Goal: Transaction & Acquisition: Purchase product/service

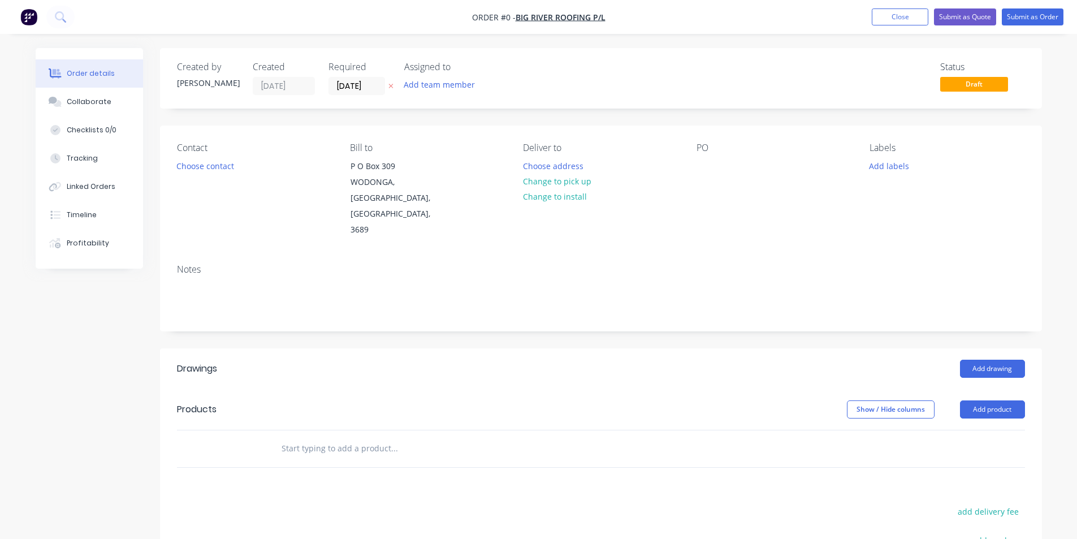
click at [25, 22] on img "button" at bounding box center [28, 16] width 17 height 17
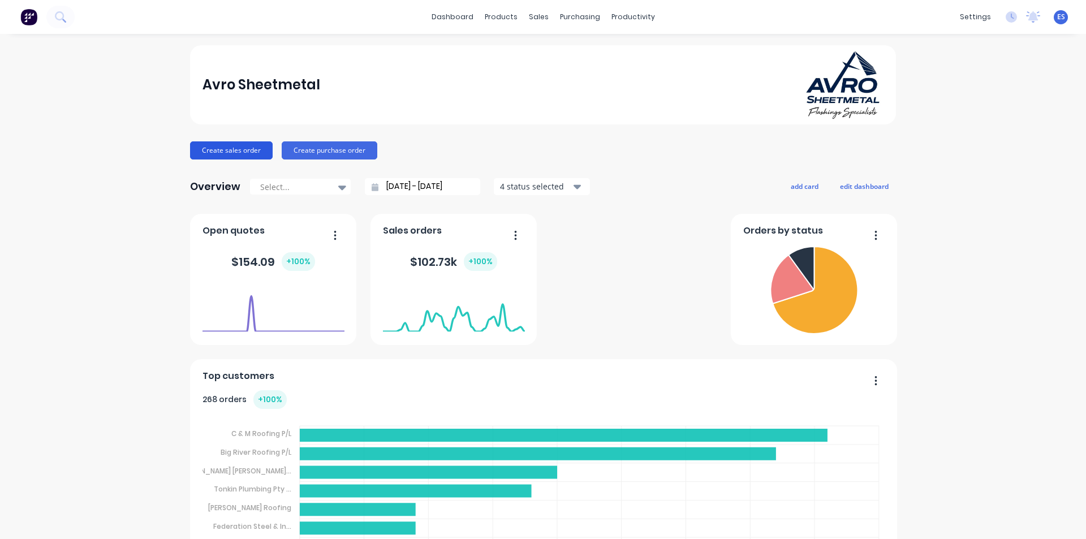
click at [240, 145] on button "Create sales order" at bounding box center [231, 150] width 83 height 18
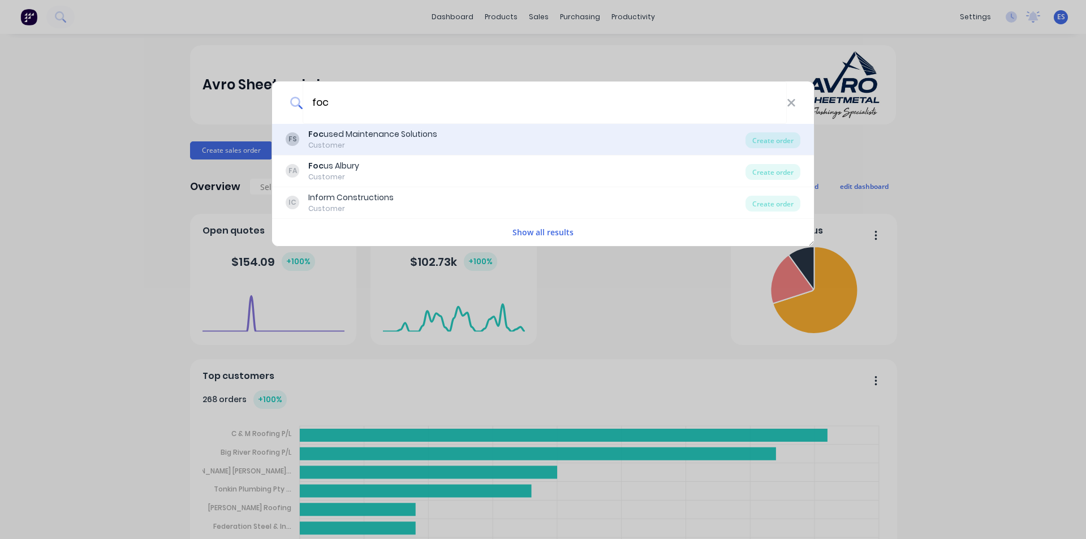
type input "foc"
click at [396, 135] on div "Foc used Maintenance Solutions" at bounding box center [372, 134] width 129 height 12
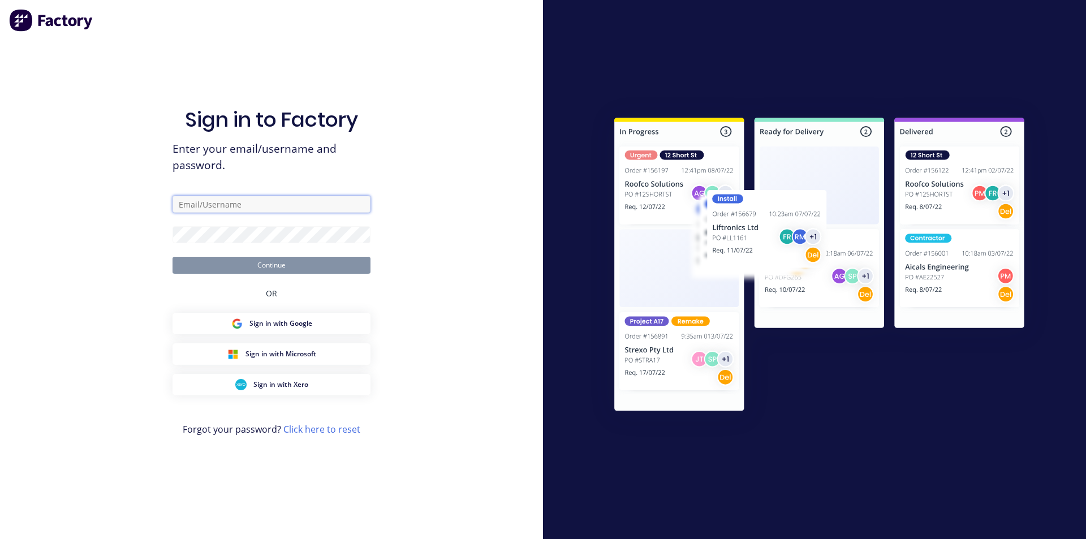
type input "ErikAVRONone"
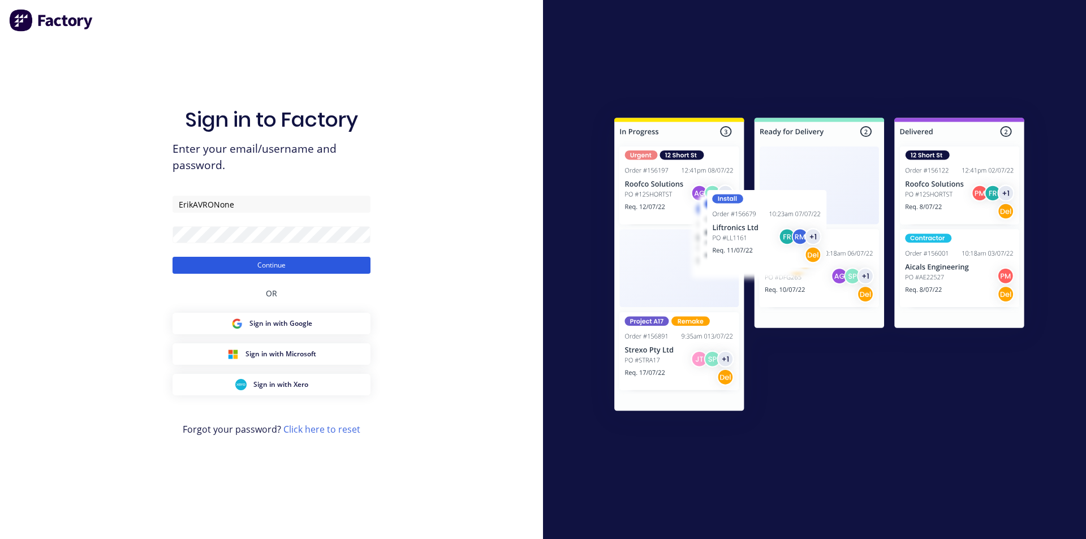
click at [301, 268] on button "Continue" at bounding box center [271, 265] width 198 height 17
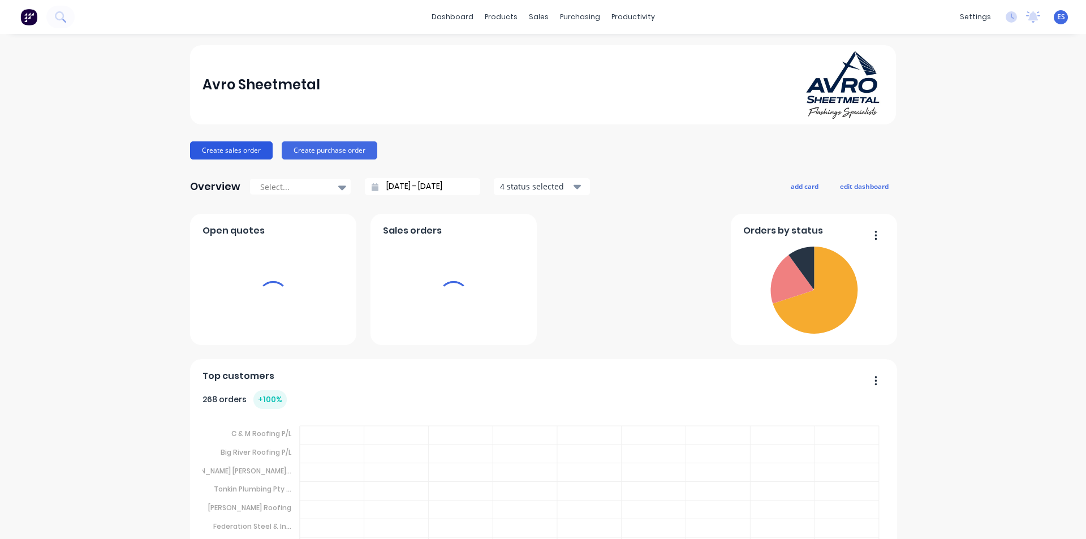
click at [209, 154] on button "Create sales order" at bounding box center [231, 150] width 83 height 18
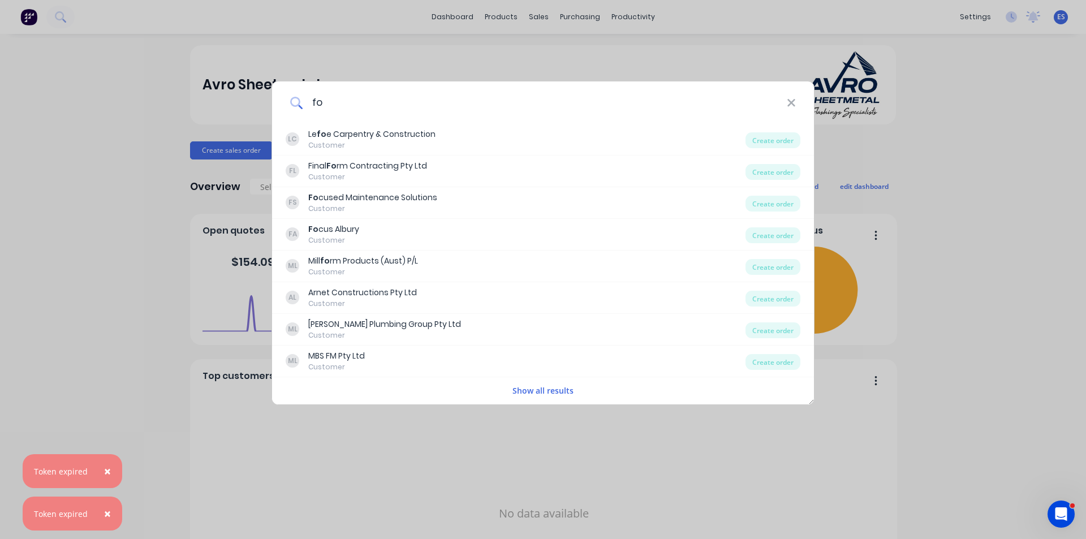
type input "foc"
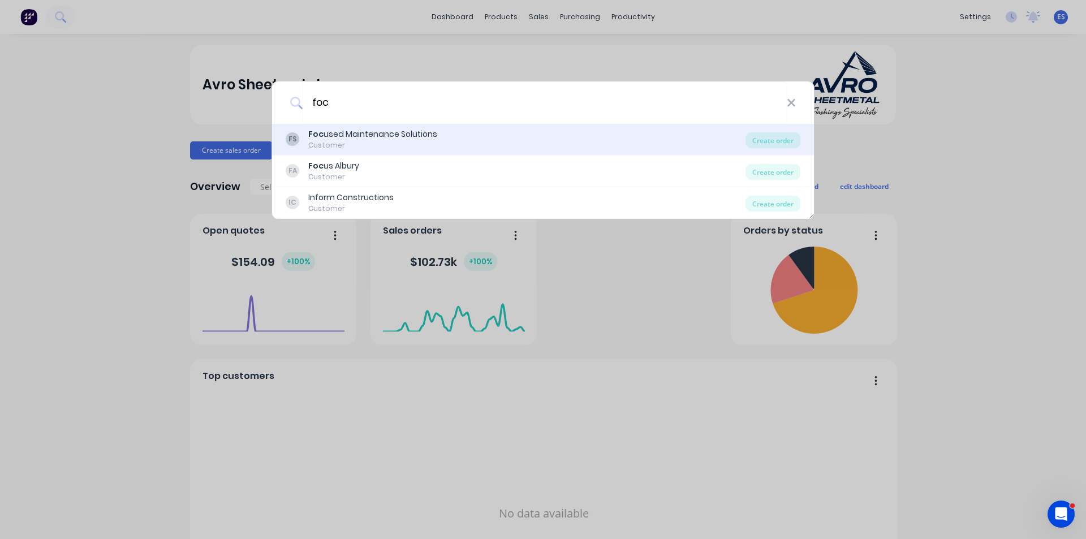
click at [381, 134] on div "Foc used Maintenance Solutions" at bounding box center [372, 134] width 129 height 12
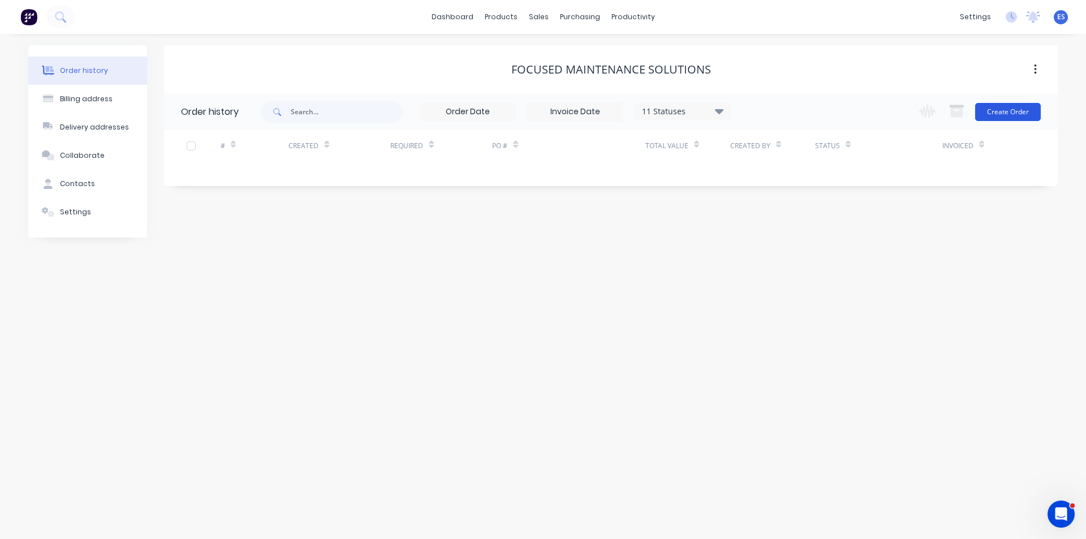
click at [1003, 115] on button "Create Order" at bounding box center [1008, 112] width 66 height 18
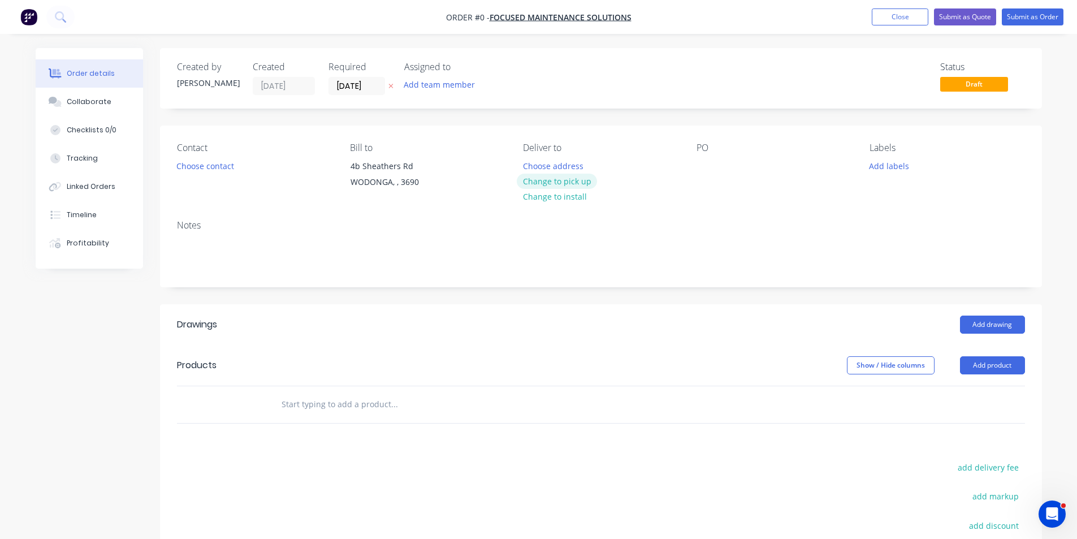
click at [580, 181] on button "Change to pick up" at bounding box center [557, 181] width 80 height 15
click at [228, 169] on button "Choose contact" at bounding box center [205, 165] width 70 height 15
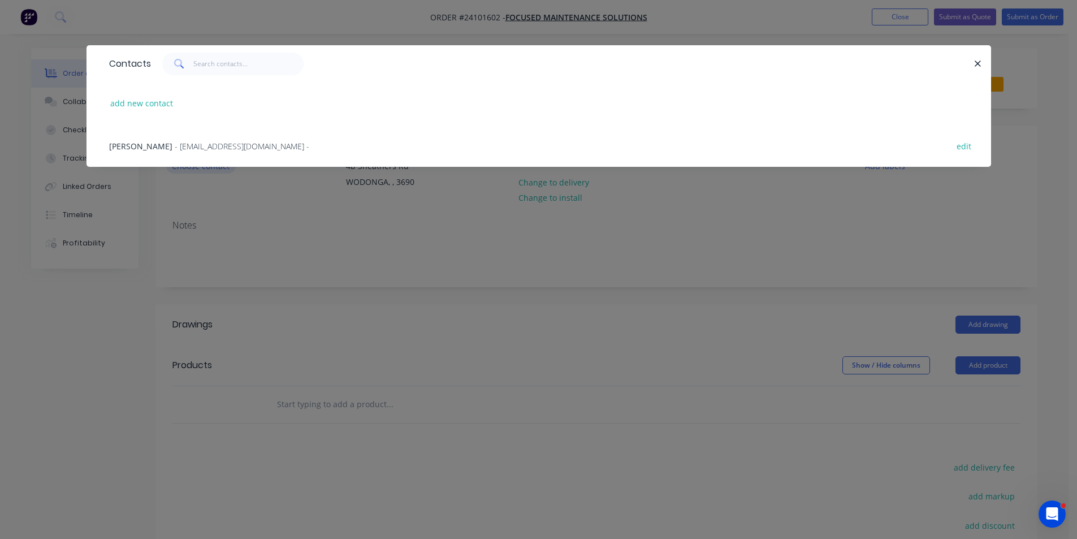
click at [228, 169] on div "Contacts add new contact [PERSON_NAME] - [EMAIL_ADDRESS][DOMAIN_NAME] - edit" at bounding box center [539, 114] width 905 height 139
click at [259, 211] on div "Contacts add new contact [PERSON_NAME] - [EMAIL_ADDRESS][DOMAIN_NAME] - edit" at bounding box center [538, 269] width 1077 height 539
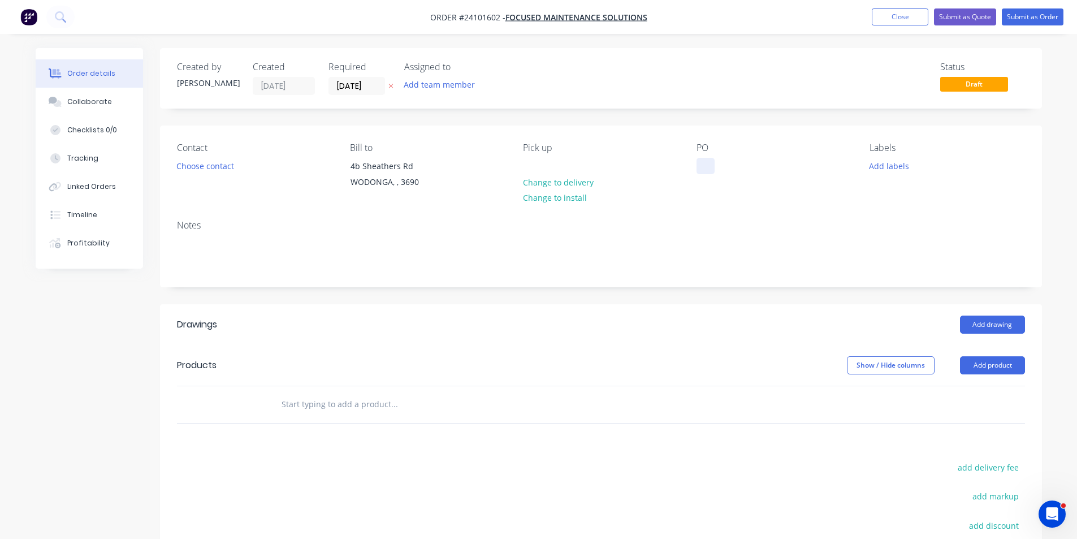
click at [713, 170] on div at bounding box center [706, 166] width 18 height 16
click at [986, 317] on button "Add drawing" at bounding box center [992, 325] width 65 height 18
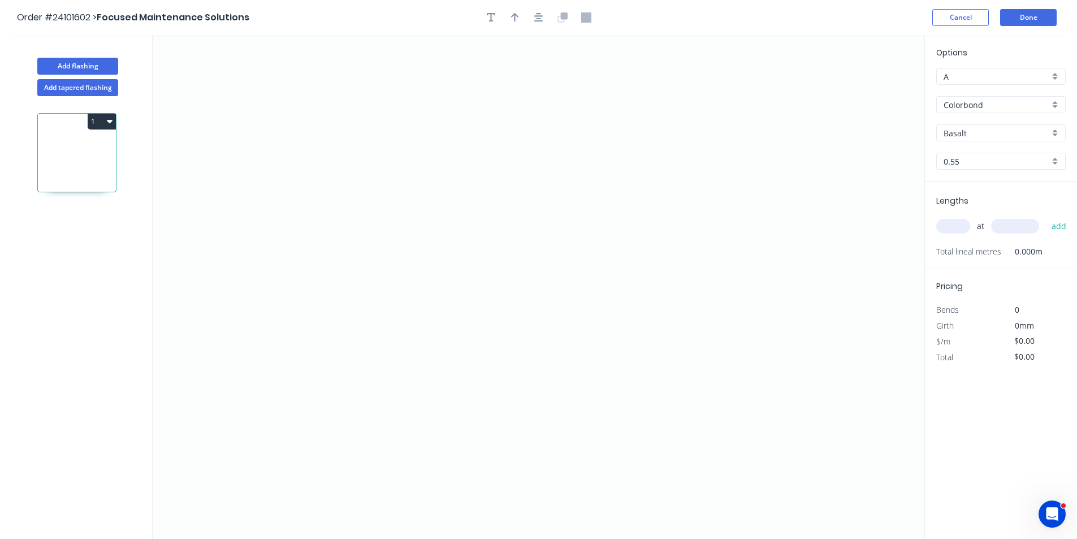
click at [970, 131] on input "Basalt" at bounding box center [997, 133] width 106 height 12
click at [968, 158] on div "Woodland Grey" at bounding box center [1001, 155] width 128 height 20
type input "Woodland Grey"
click at [383, 188] on icon "0" at bounding box center [539, 287] width 772 height 504
click at [464, 210] on icon at bounding box center [423, 198] width 81 height 21
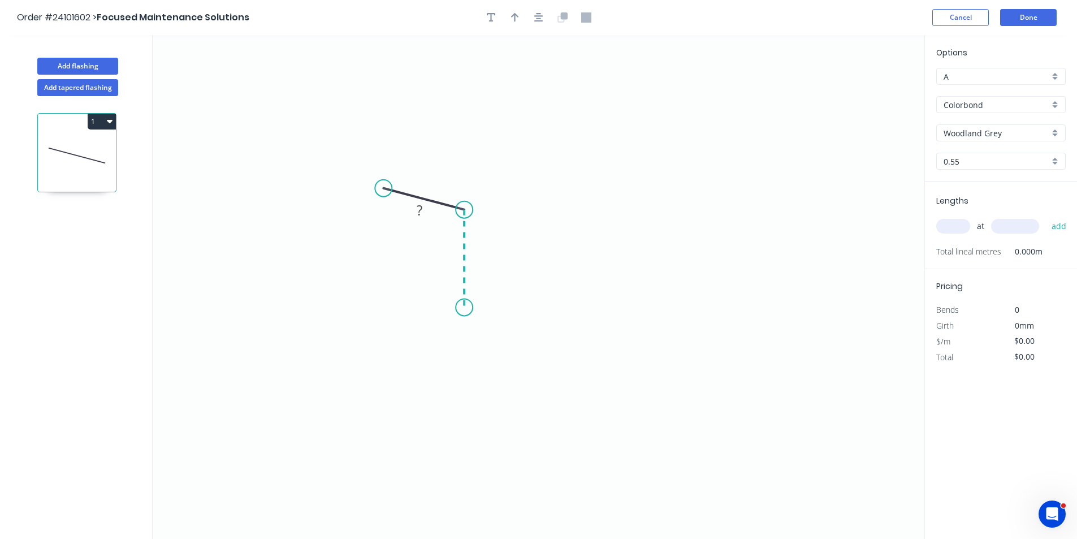
click at [458, 308] on icon "0 ?" at bounding box center [539, 287] width 772 height 504
click at [644, 301] on icon "0 ? ? ? º" at bounding box center [539, 287] width 772 height 504
click at [641, 205] on icon "0 ? ? ? ? º" at bounding box center [539, 287] width 772 height 504
click at [740, 208] on icon "0 ? ? ? ? ? º" at bounding box center [539, 287] width 772 height 504
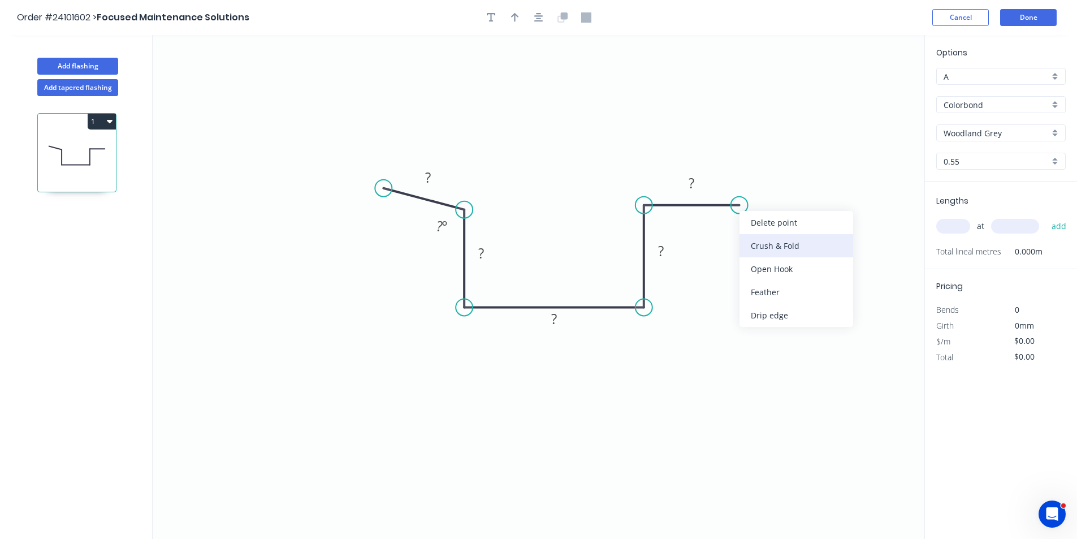
click at [752, 243] on div "Crush & Fold" at bounding box center [797, 245] width 114 height 23
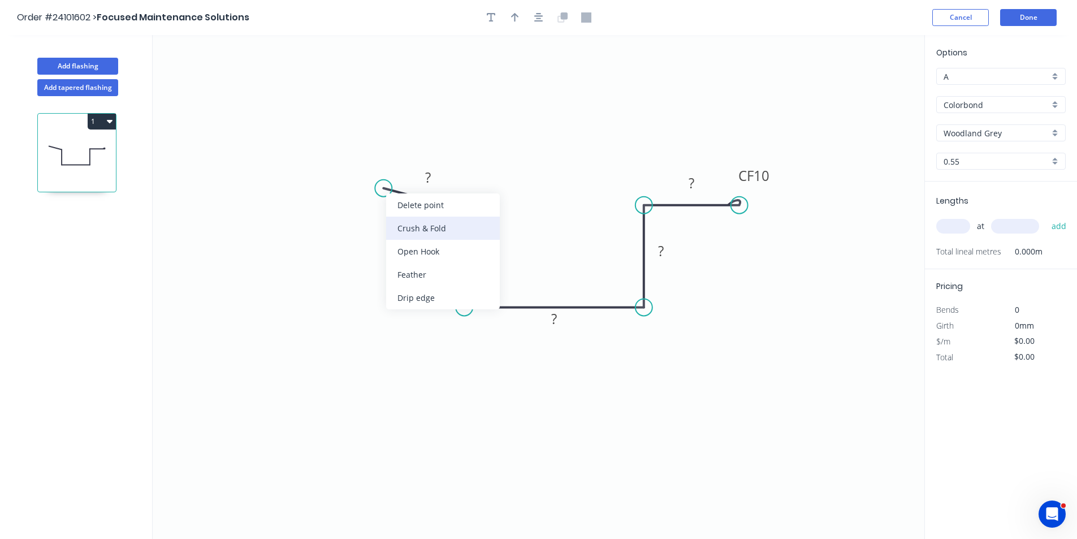
click at [404, 222] on div "Crush & Fold" at bounding box center [443, 228] width 114 height 23
click at [408, 225] on div "Flip bend" at bounding box center [443, 228] width 114 height 23
click at [436, 178] on rect at bounding box center [428, 178] width 23 height 16
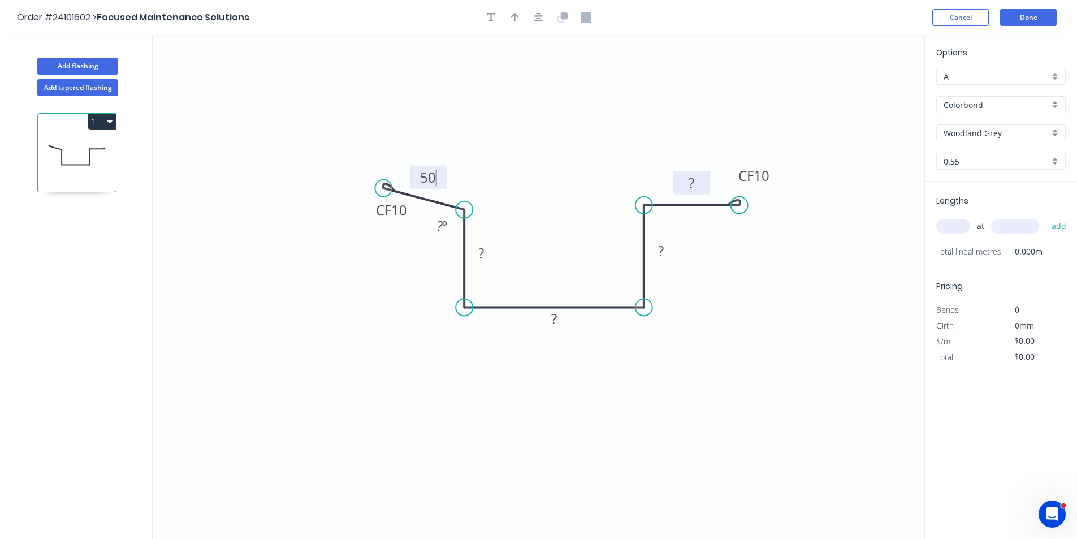
click at [699, 186] on rect at bounding box center [691, 184] width 23 height 16
click at [648, 258] on rect at bounding box center [660, 250] width 37 height 23
click at [668, 252] on rect at bounding box center [661, 252] width 23 height 16
click at [562, 320] on rect at bounding box center [554, 320] width 23 height 16
click at [477, 255] on rect at bounding box center [481, 254] width 23 height 16
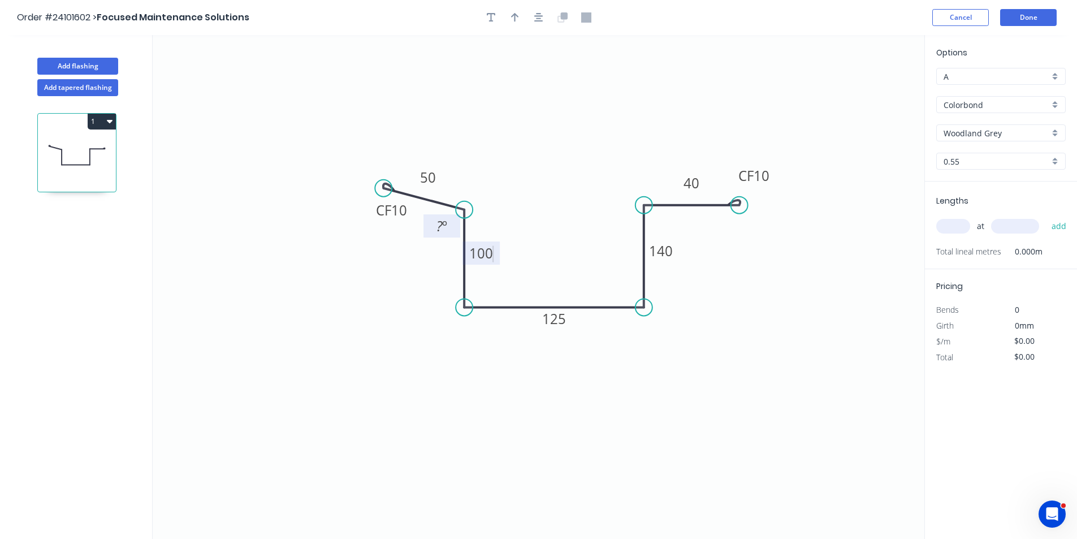
type input "$34.85"
click at [446, 228] on tspan "º" at bounding box center [444, 226] width 5 height 19
click at [960, 224] on input "text" at bounding box center [954, 226] width 34 height 15
click at [991, 74] on input "A" at bounding box center [997, 77] width 106 height 12
click at [971, 134] on div "C" at bounding box center [1001, 138] width 128 height 20
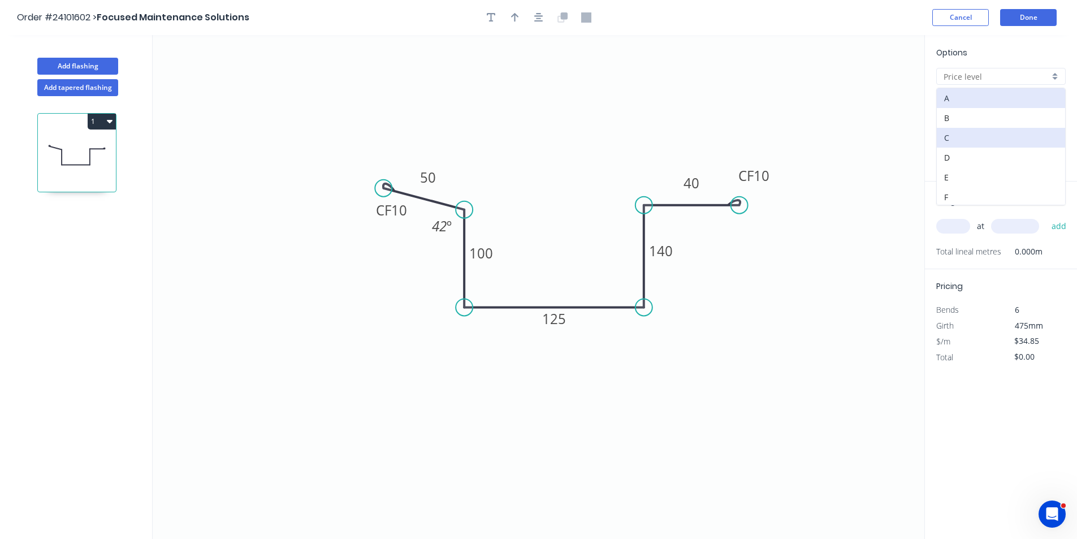
type input "C"
type input "$23.00"
click at [950, 226] on input "text" at bounding box center [954, 226] width 34 height 15
type input "1"
click at [1017, 226] on input "text" at bounding box center [1015, 226] width 48 height 15
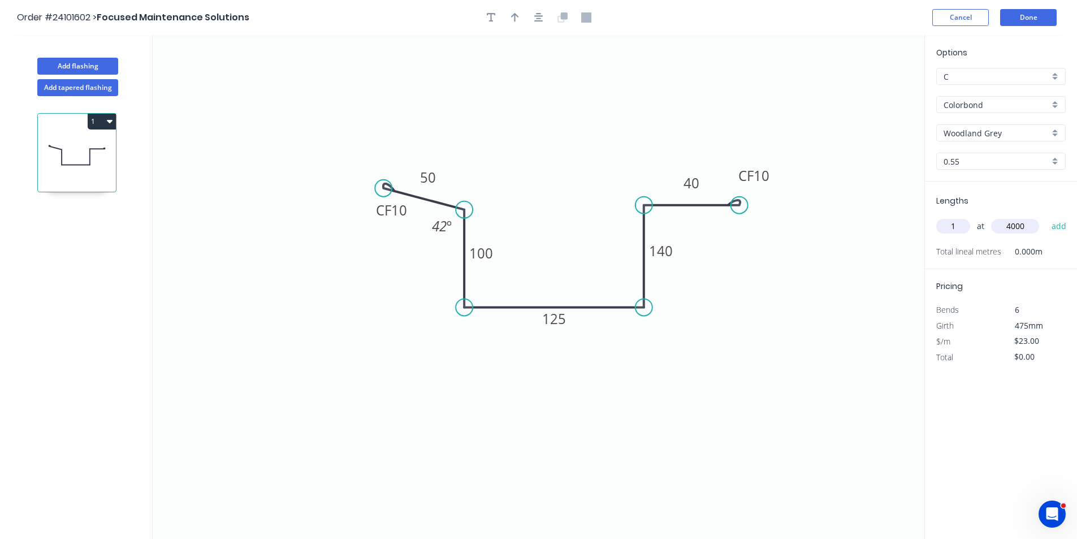
type input "4000"
click at [1046, 217] on button "add" at bounding box center [1059, 226] width 27 height 19
type input "$92.00"
click at [63, 64] on button "Add flashing" at bounding box center [77, 66] width 81 height 17
type input "A"
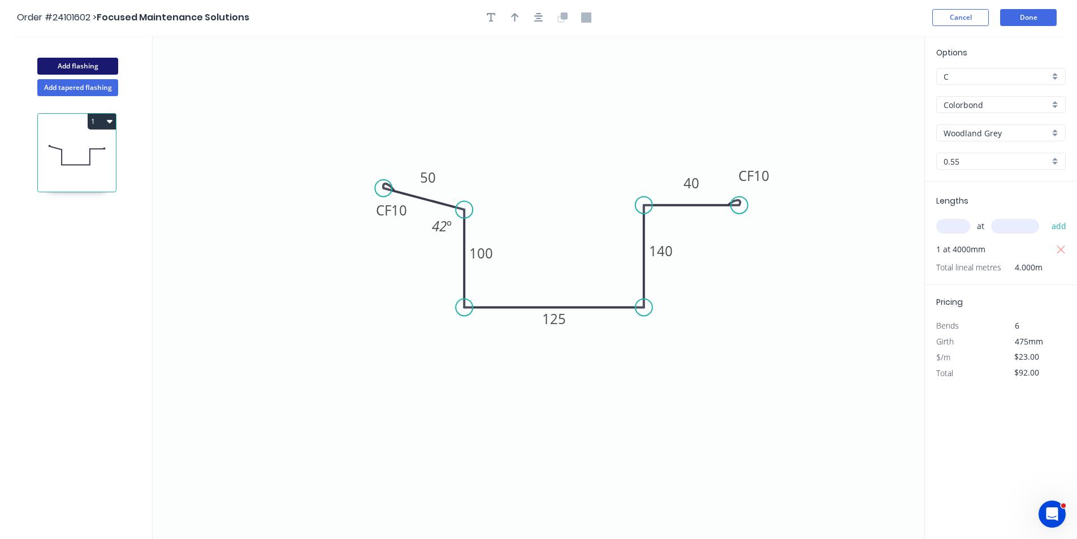
type input "$0.00"
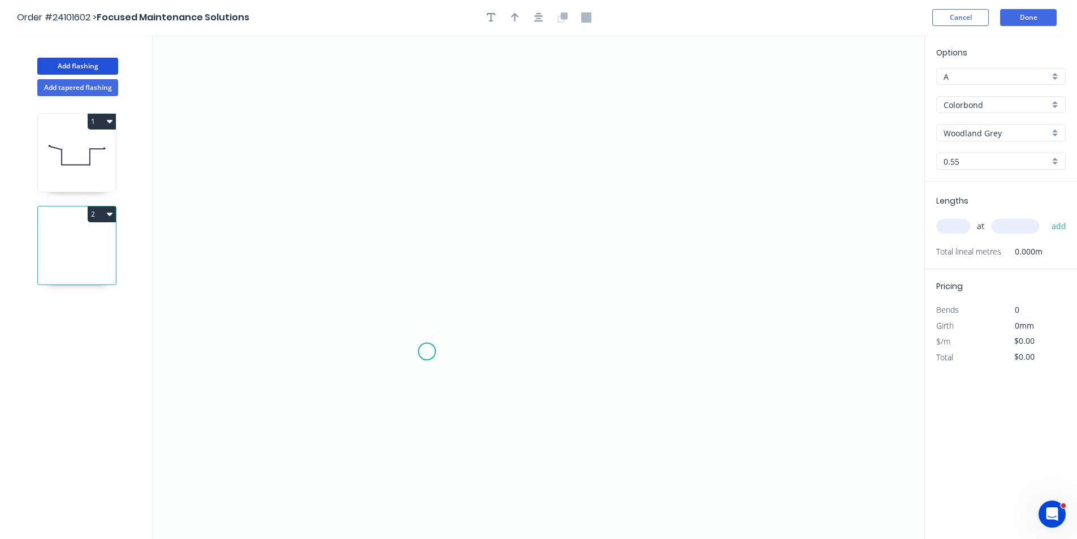
click at [426, 352] on icon "0" at bounding box center [539, 287] width 772 height 504
click at [429, 187] on icon "0" at bounding box center [539, 287] width 772 height 504
click at [495, 167] on icon at bounding box center [461, 177] width 68 height 20
click at [552, 181] on icon "0 ? ? ? º" at bounding box center [539, 287] width 772 height 504
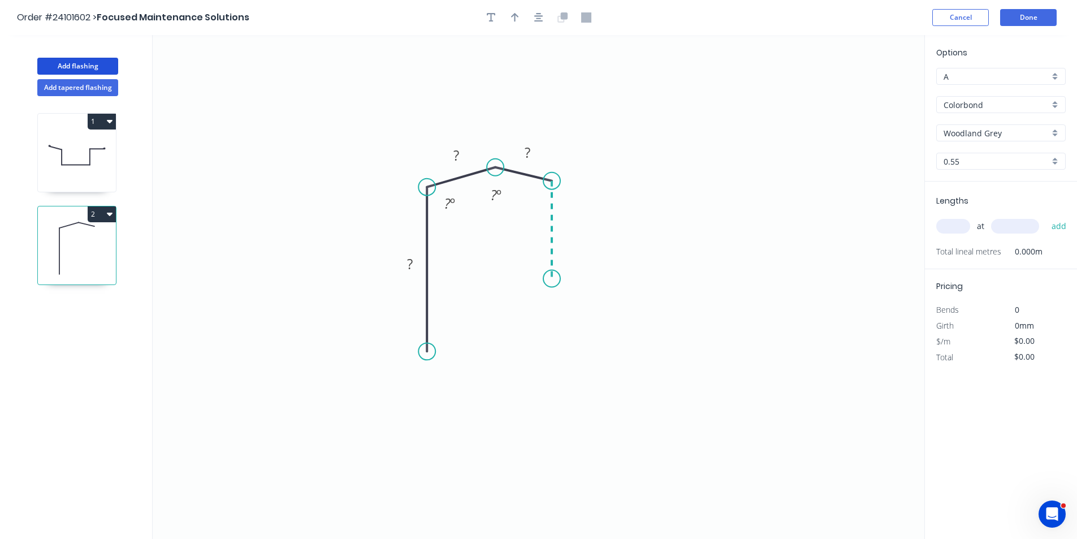
click at [554, 279] on icon "0 ? ? ? ? º ? º" at bounding box center [539, 287] width 772 height 504
click at [758, 275] on icon "0 ? ? ? ? ? º ? º ? º" at bounding box center [539, 287] width 772 height 504
click at [730, 257] on icon at bounding box center [744, 267] width 28 height 21
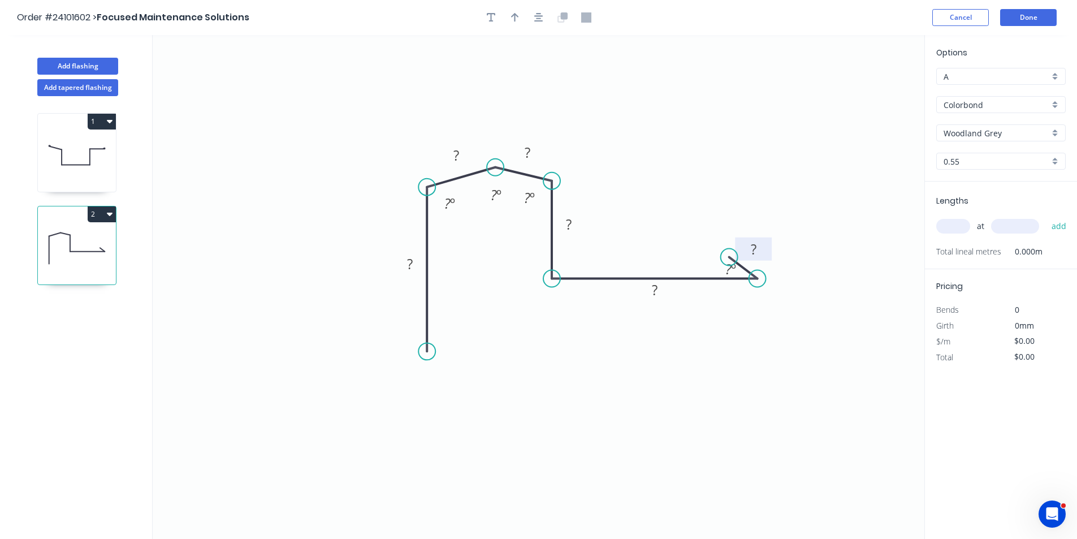
click at [757, 245] on rect at bounding box center [754, 250] width 23 height 16
click at [660, 289] on rect at bounding box center [655, 291] width 23 height 16
click at [576, 226] on rect at bounding box center [569, 225] width 23 height 16
click at [538, 150] on rect at bounding box center [527, 153] width 23 height 16
click at [465, 157] on rect at bounding box center [456, 156] width 23 height 16
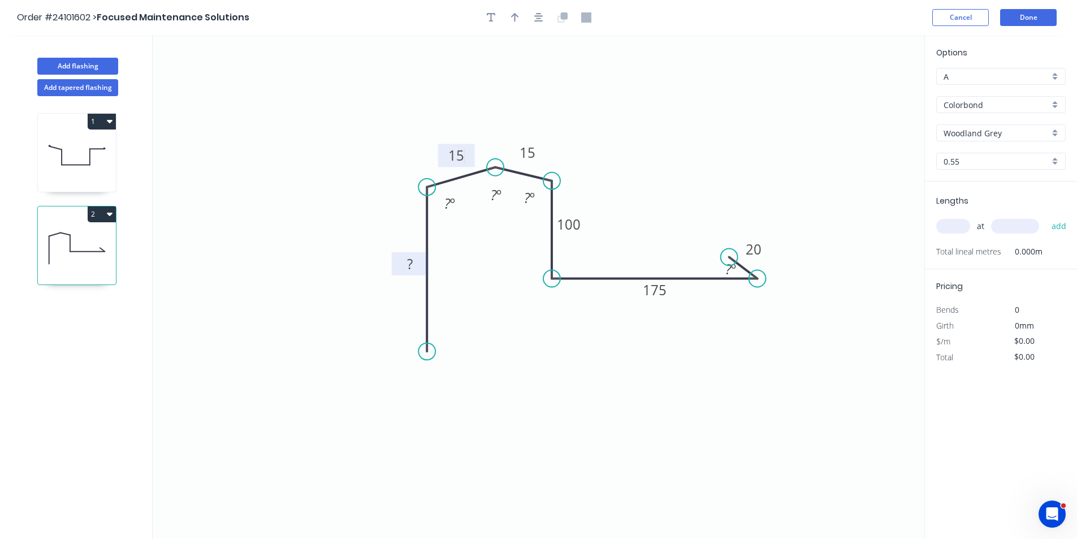
click at [410, 267] on tspan "?" at bounding box center [410, 263] width 6 height 19
click at [442, 387] on div "Crush & Fold" at bounding box center [489, 390] width 114 height 23
type input "$39.28"
click at [950, 234] on input "text" at bounding box center [954, 226] width 34 height 15
type input "2"
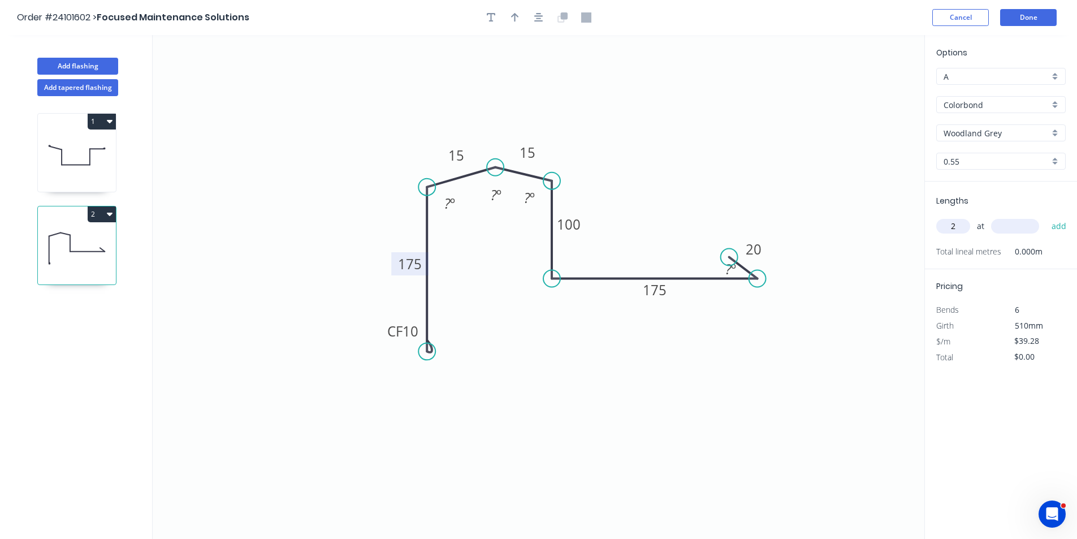
click at [1012, 227] on input "text" at bounding box center [1015, 226] width 48 height 15
type input "4200"
click at [1046, 217] on button "add" at bounding box center [1059, 226] width 27 height 19
type input "$329.95"
type input "4"
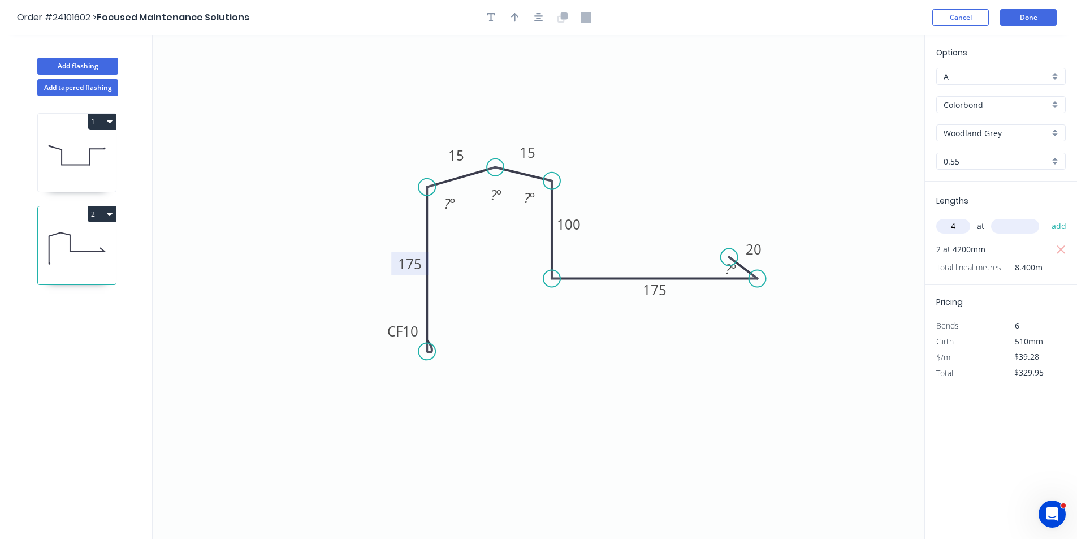
click at [1012, 227] on input "text" at bounding box center [1015, 226] width 48 height 15
type input "5600"
click at [1046, 217] on button "add" at bounding box center [1059, 226] width 27 height 19
type input "$1,209.82"
click at [81, 67] on button "Add flashing" at bounding box center [77, 66] width 81 height 17
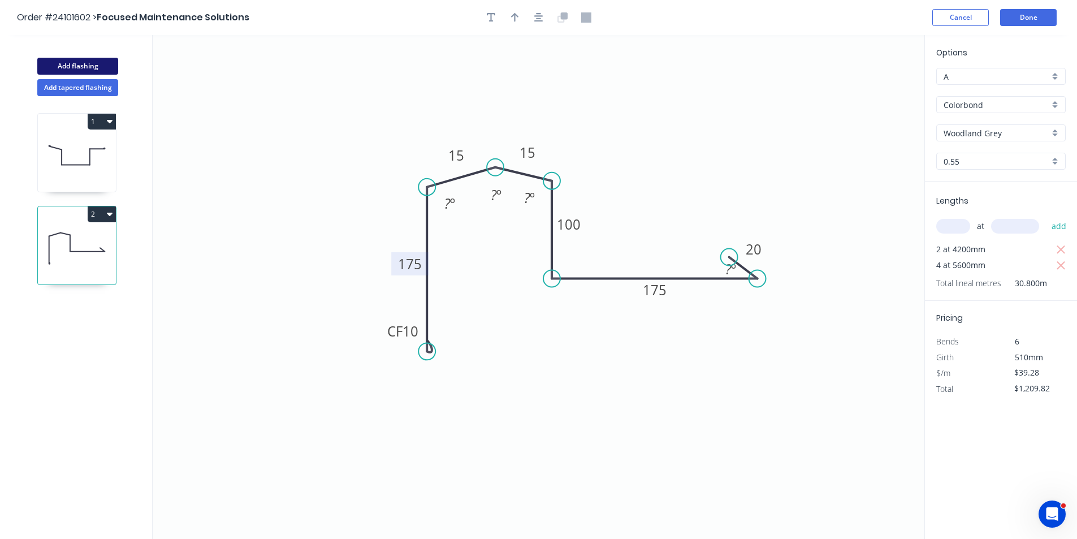
type input "$0.00"
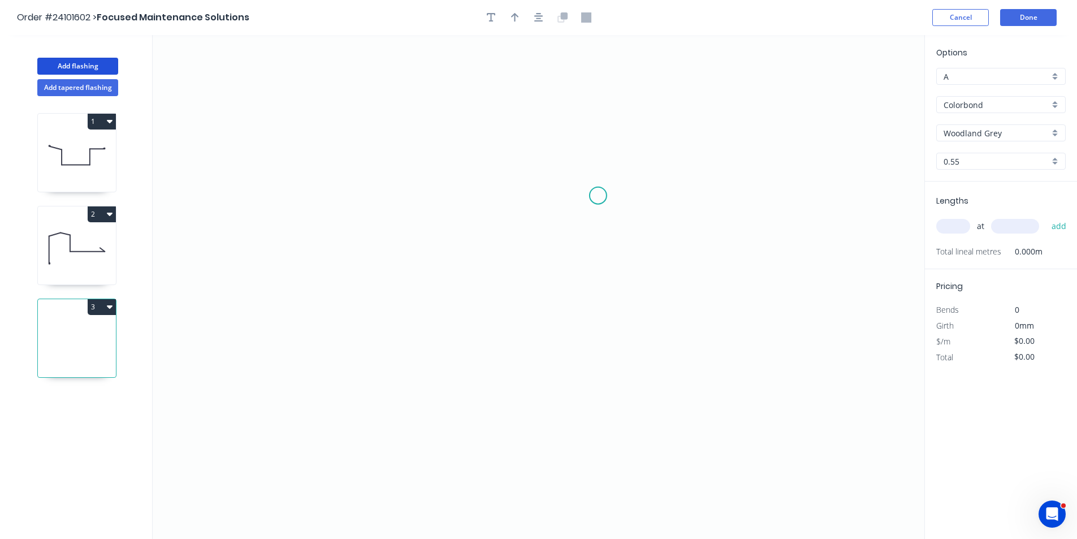
click at [595, 197] on icon "0" at bounding box center [539, 287] width 772 height 504
click at [599, 137] on icon "0" at bounding box center [539, 287] width 772 height 504
click at [504, 135] on icon "0 ?" at bounding box center [539, 287] width 772 height 504
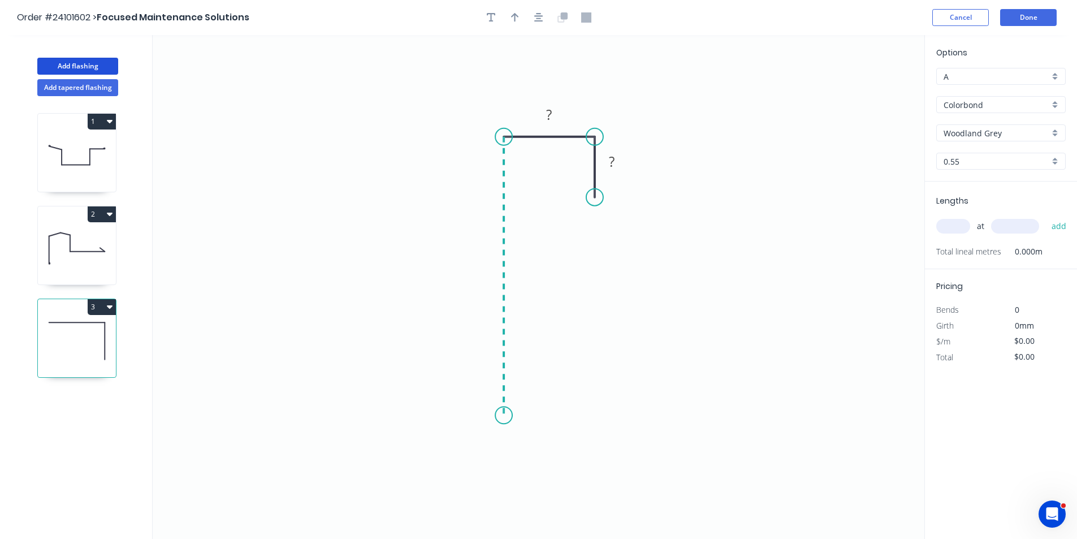
click at [498, 412] on icon "0 ? ?" at bounding box center [539, 287] width 772 height 504
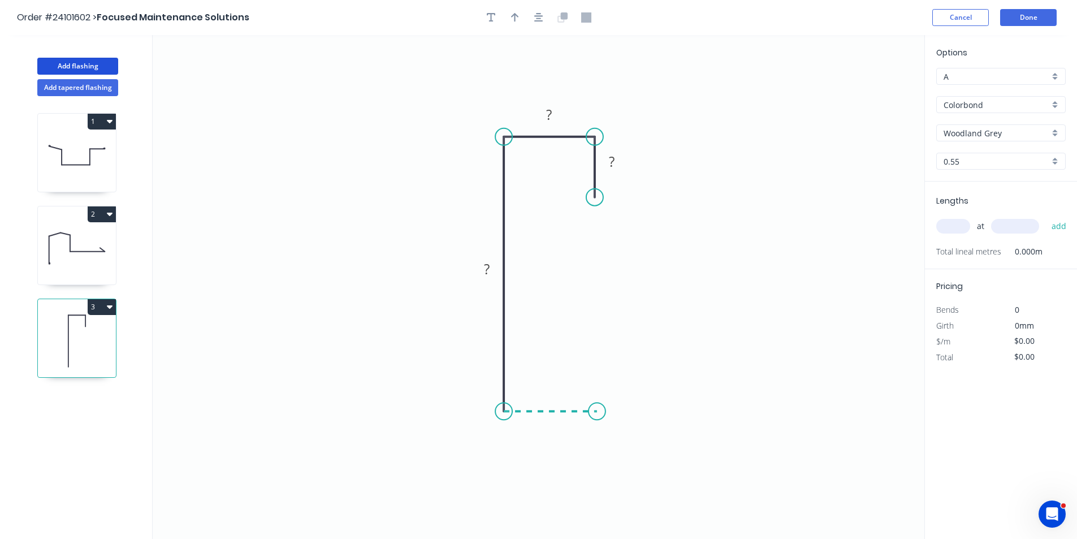
click at [597, 415] on icon "0 ? ? ?" at bounding box center [539, 287] width 772 height 504
click at [600, 344] on icon "0 ? ? ? ?" at bounding box center [539, 287] width 772 height 504
click at [604, 370] on rect at bounding box center [614, 373] width 23 height 16
click at [611, 160] on tspan "?" at bounding box center [612, 161] width 6 height 19
click at [546, 118] on tspan "?" at bounding box center [549, 114] width 6 height 19
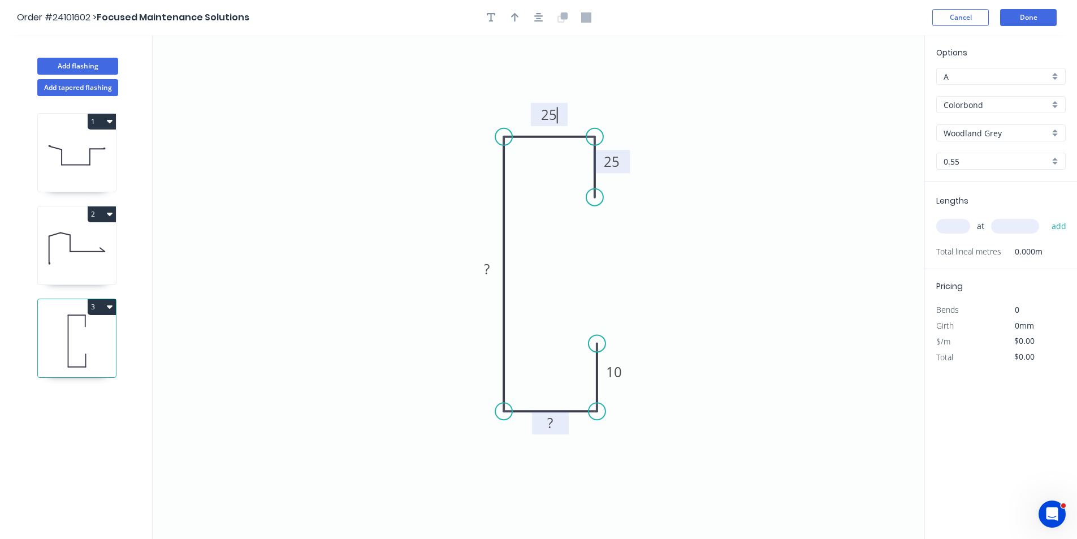
click at [550, 422] on tspan "?" at bounding box center [550, 422] width 6 height 19
click at [497, 268] on rect at bounding box center [487, 270] width 23 height 16
click at [956, 224] on input "text" at bounding box center [954, 226] width 34 height 15
type input "$25.03"
type input "2"
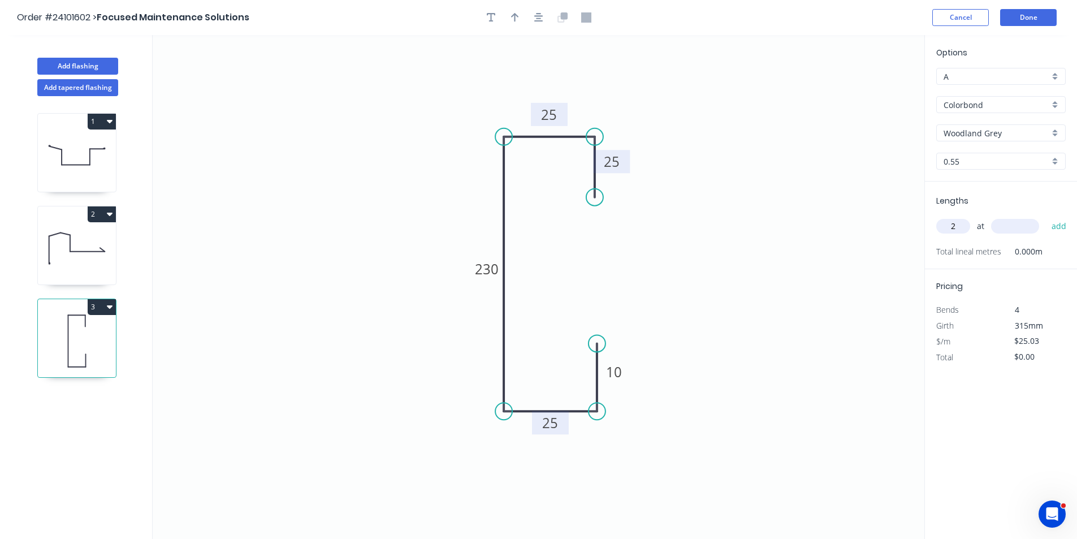
click at [1028, 225] on input "text" at bounding box center [1015, 226] width 48 height 15
type input "4200"
click at [1046, 217] on button "add" at bounding box center [1059, 226] width 27 height 19
type input "$210.25"
type input "4"
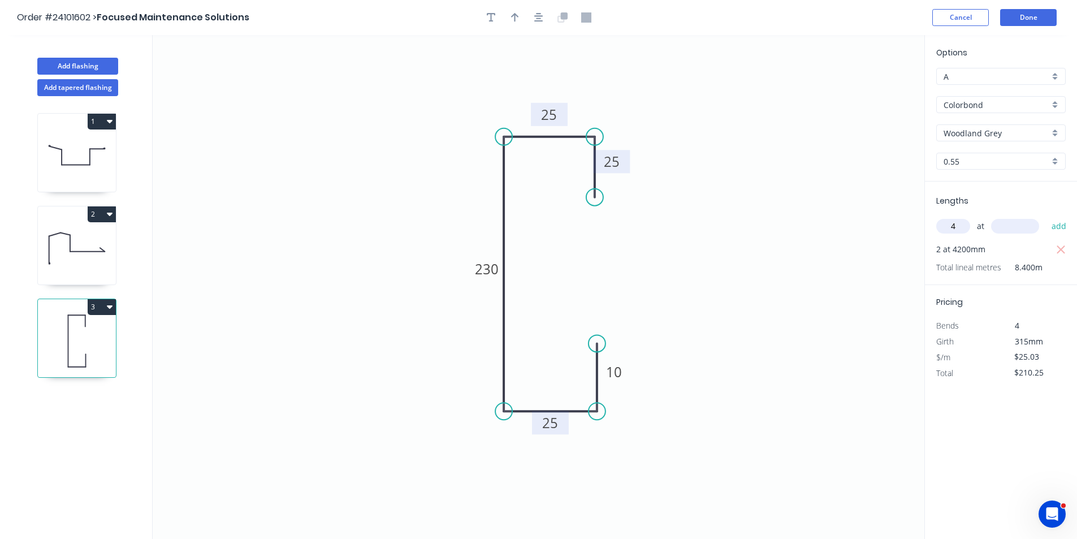
click at [1028, 225] on input "text" at bounding box center [1015, 226] width 48 height 15
type input "5600"
click at [1046, 217] on button "add" at bounding box center [1059, 226] width 27 height 19
type input "$770.92"
click at [82, 61] on button "Add flashing" at bounding box center [77, 66] width 81 height 17
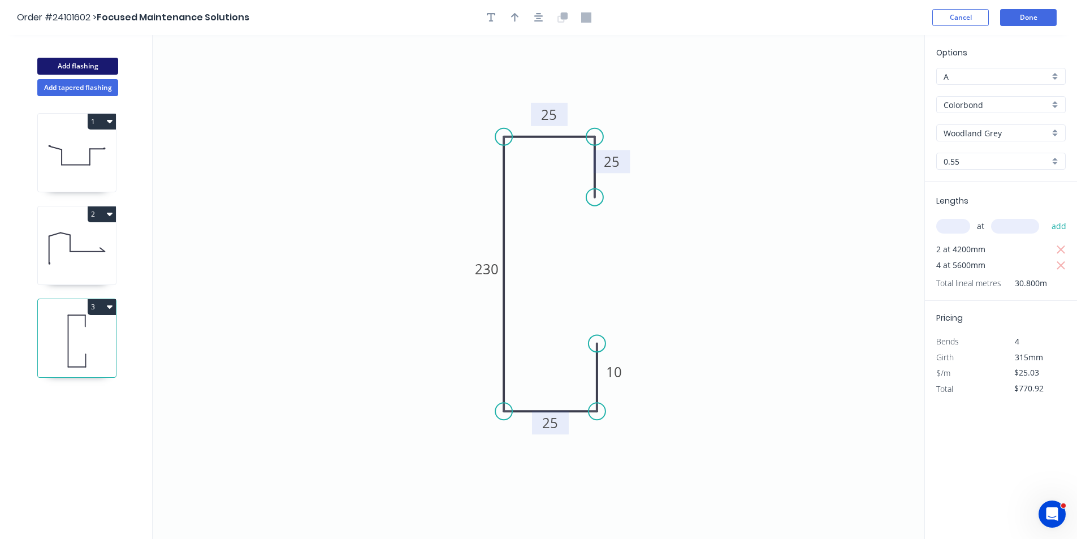
type input "$0.00"
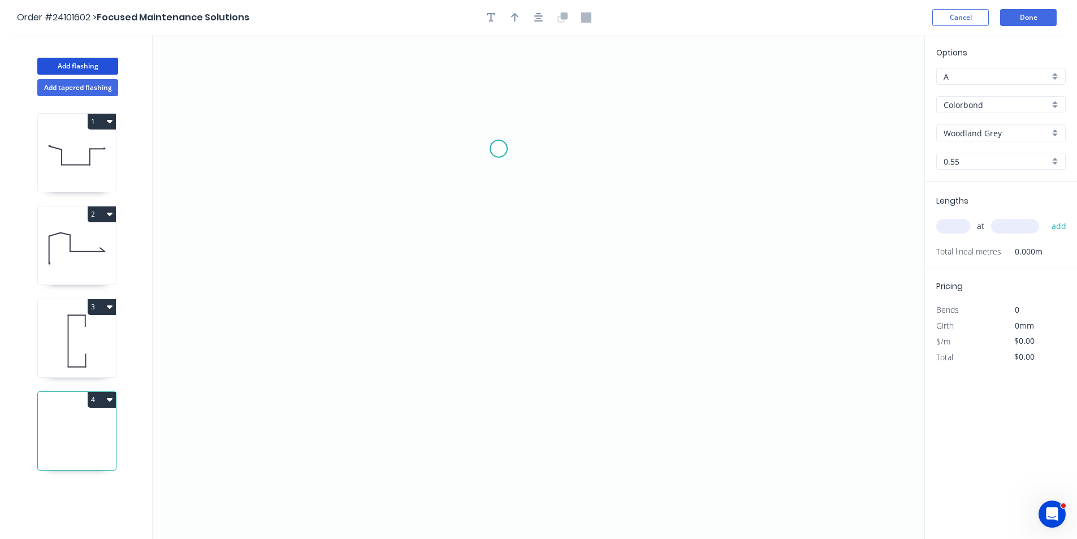
click at [494, 149] on icon "0" at bounding box center [539, 287] width 772 height 504
click at [482, 337] on icon "0" at bounding box center [539, 287] width 772 height 504
click at [597, 337] on icon "0 ?" at bounding box center [539, 287] width 772 height 504
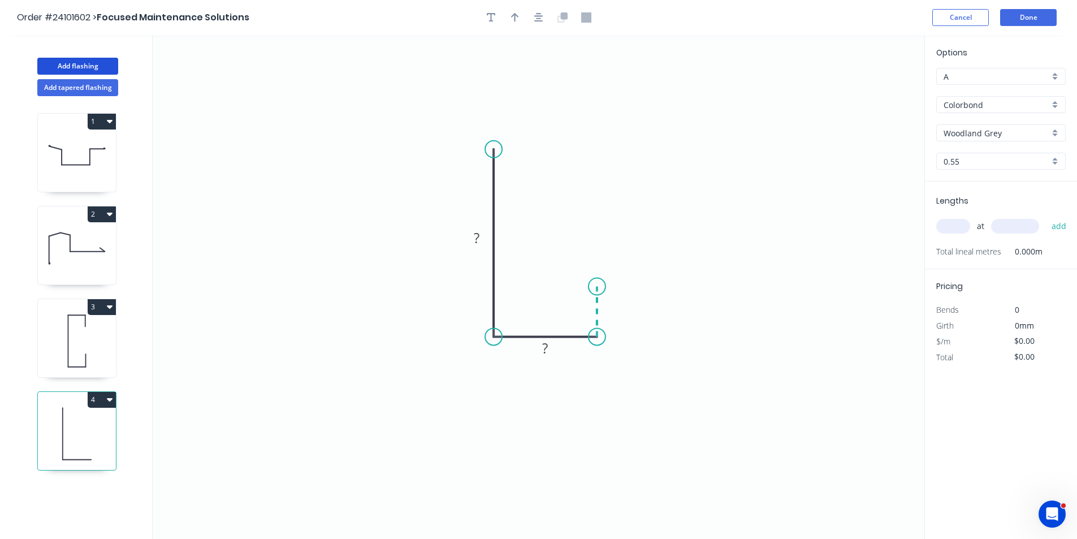
click at [594, 287] on icon "0 ? ?" at bounding box center [539, 287] width 772 height 504
click at [620, 305] on rect at bounding box center [614, 307] width 23 height 16
click at [558, 347] on rect at bounding box center [545, 348] width 37 height 23
click at [554, 348] on rect at bounding box center [545, 349] width 23 height 16
click at [475, 243] on tspan "?" at bounding box center [477, 237] width 6 height 19
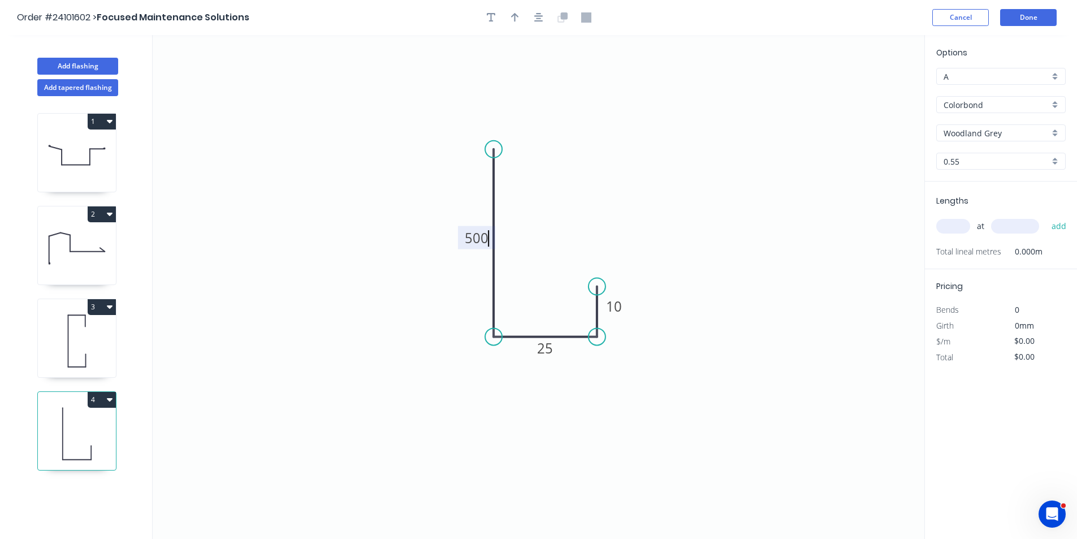
click at [957, 234] on input "text" at bounding box center [954, 226] width 34 height 15
type input "$32.93"
type input "2"
click at [1022, 224] on input "text" at bounding box center [1015, 226] width 48 height 15
type input "1000"
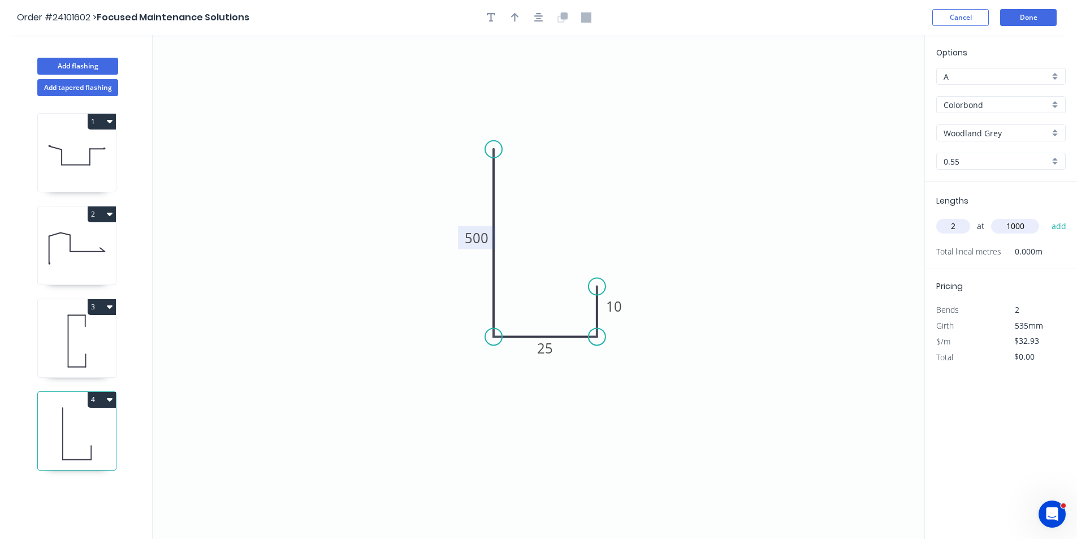
click at [1046, 217] on button "add" at bounding box center [1059, 226] width 27 height 19
type input "$65.86"
click at [81, 66] on button "Add flashing" at bounding box center [77, 66] width 81 height 17
type input "$0.00"
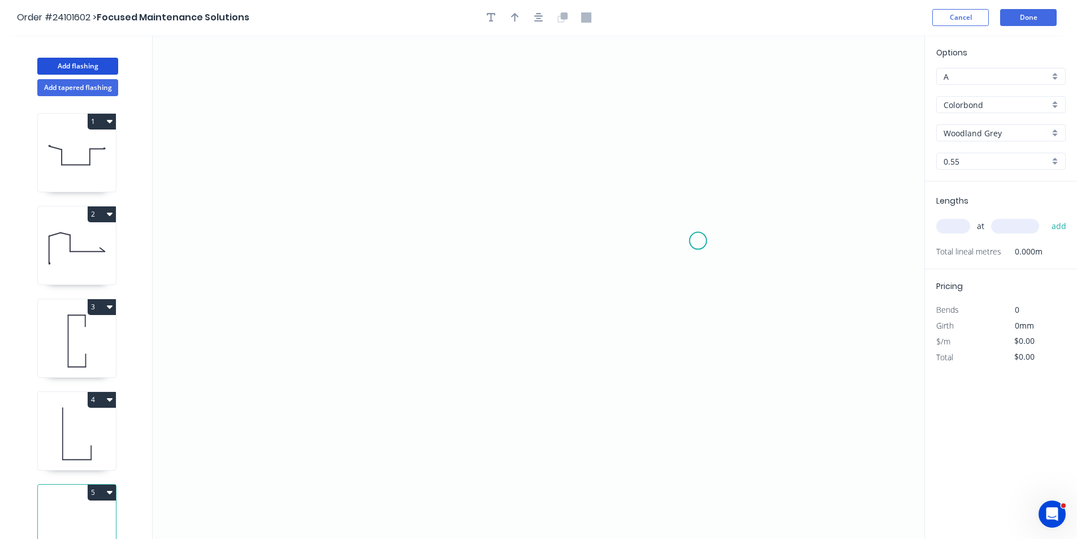
click at [701, 244] on icon "0" at bounding box center [539, 287] width 772 height 504
click at [679, 209] on icon "0" at bounding box center [539, 287] width 772 height 504
click at [387, 168] on icon "0 ?" at bounding box center [539, 287] width 772 height 504
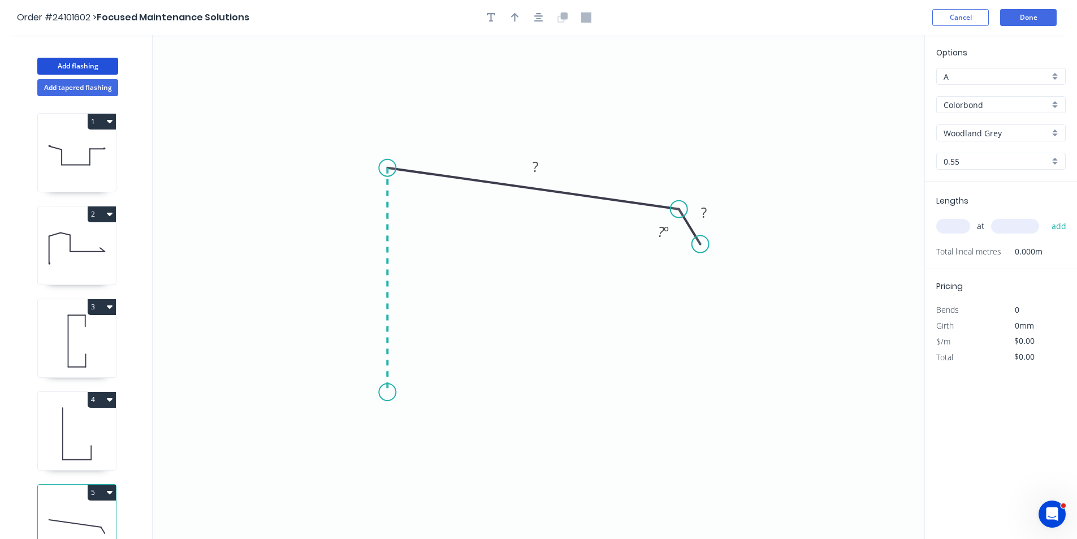
click at [385, 392] on icon "0 ? ? ? º" at bounding box center [539, 287] width 772 height 504
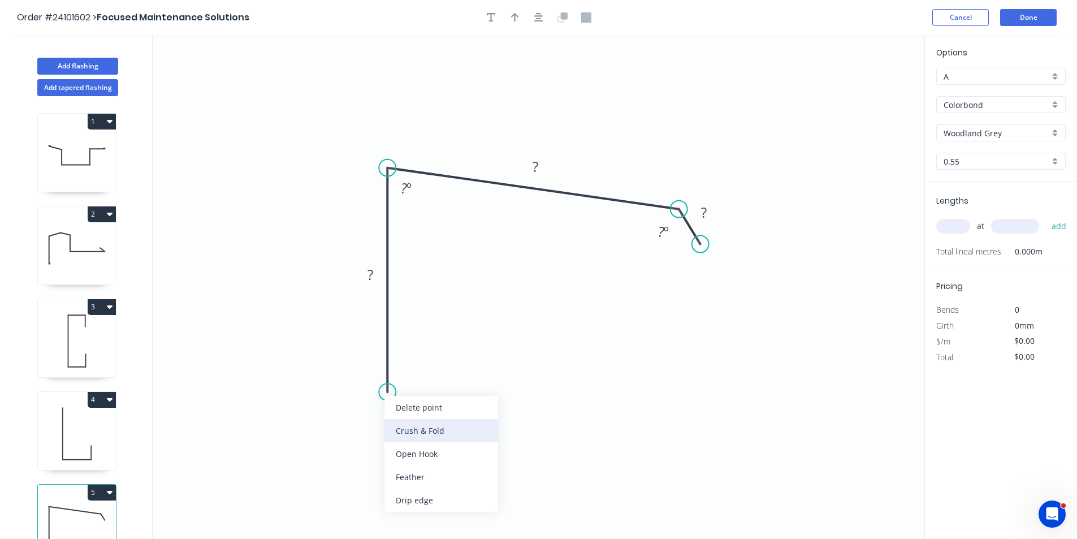
click at [429, 434] on div "Crush & Fold" at bounding box center [442, 430] width 114 height 23
click at [374, 279] on rect at bounding box center [370, 276] width 23 height 16
click at [404, 190] on tspan "?" at bounding box center [404, 188] width 6 height 19
click at [533, 167] on tspan "?" at bounding box center [536, 166] width 6 height 19
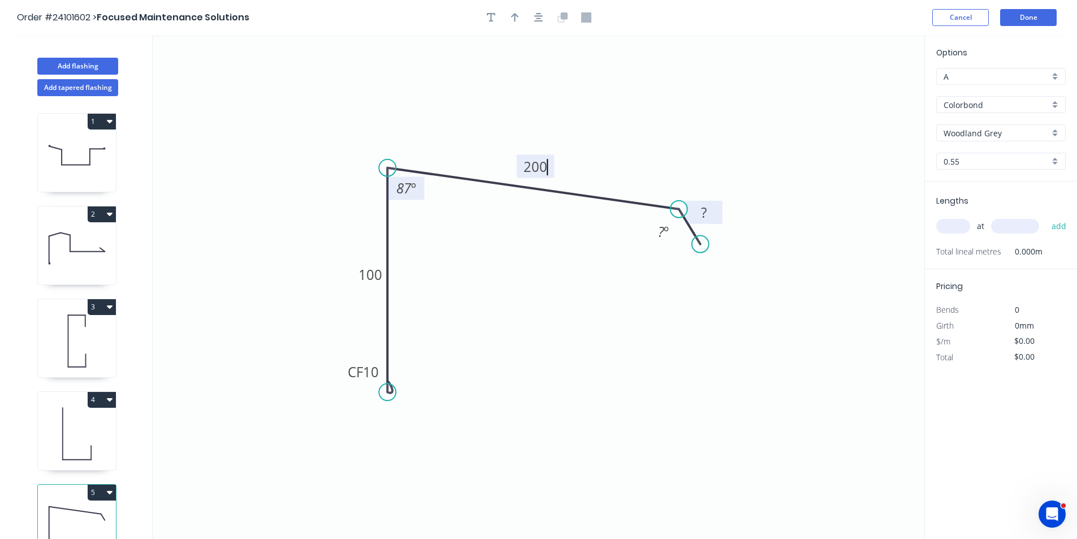
click at [692, 202] on rect at bounding box center [704, 212] width 37 height 23
click at [698, 204] on rect at bounding box center [705, 212] width 37 height 23
click at [701, 209] on rect at bounding box center [704, 213] width 23 height 16
click at [950, 225] on input "text" at bounding box center [954, 226] width 34 height 15
type input "$23.43"
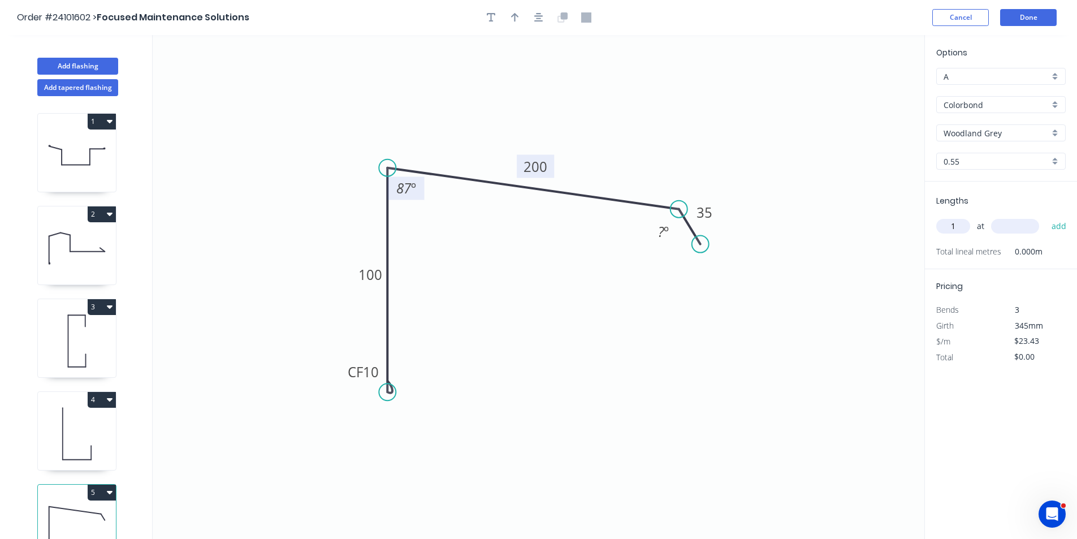
type input "1"
click at [1026, 222] on input "text" at bounding box center [1015, 226] width 48 height 15
type input "4000"
click at [1046, 217] on button "add" at bounding box center [1059, 226] width 27 height 19
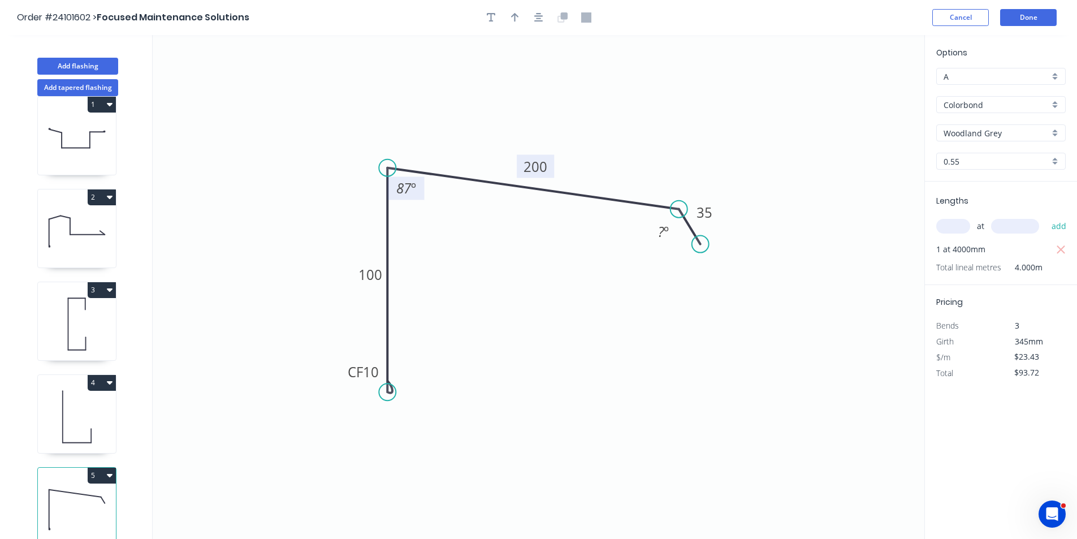
scroll to position [25, 0]
click at [102, 471] on button "5" at bounding box center [102, 476] width 28 height 16
click at [89, 495] on div "Duplicate" at bounding box center [62, 503] width 87 height 16
type input "$0.00"
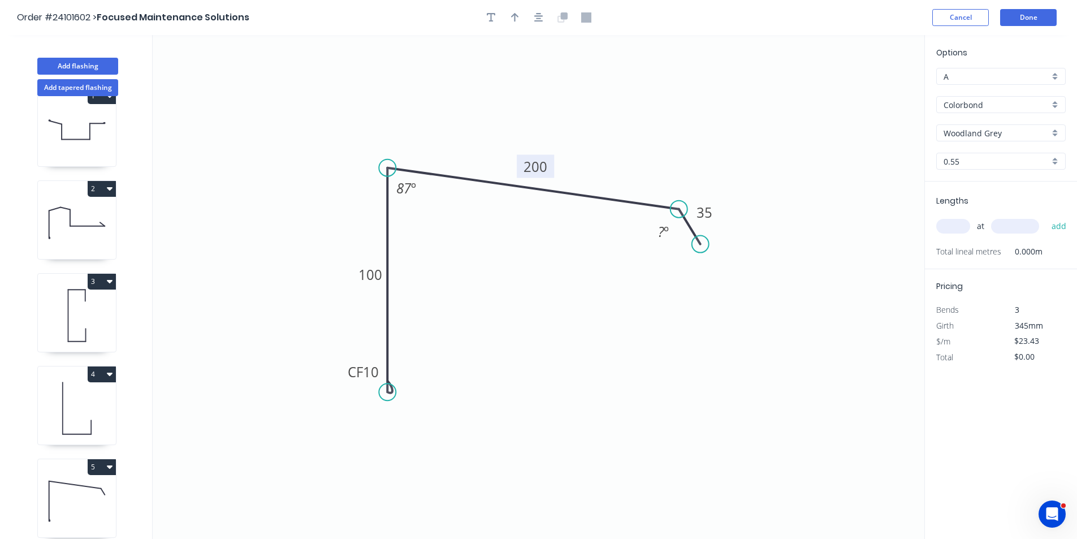
click at [526, 164] on tspan "200" at bounding box center [536, 166] width 24 height 19
click at [963, 226] on input "text" at bounding box center [954, 226] width 34 height 15
type input "$21.22"
type input "1"
click at [1011, 228] on input "text" at bounding box center [1015, 226] width 48 height 15
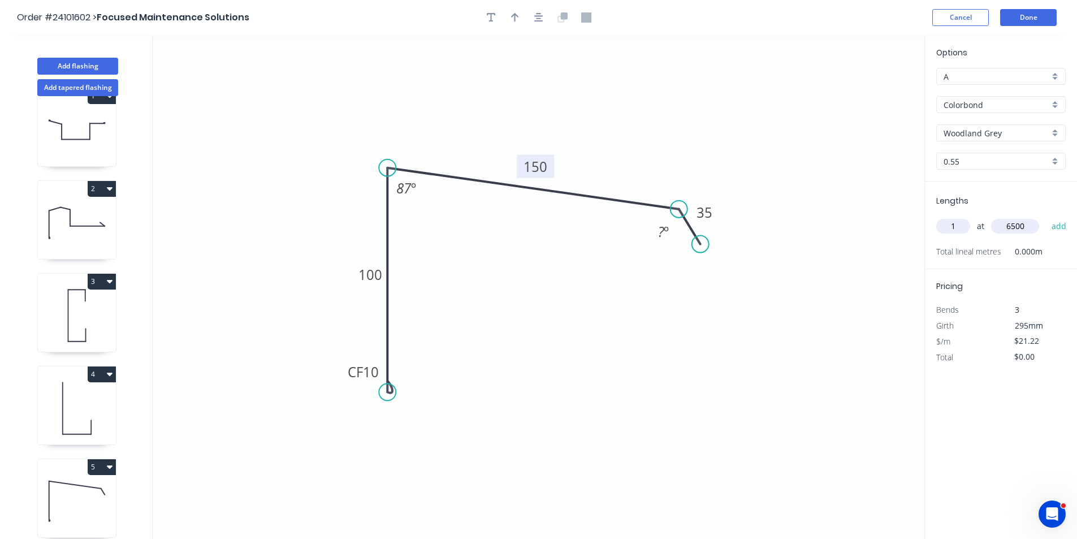
type input "6500"
click at [1046, 217] on button "add" at bounding box center [1059, 226] width 27 height 19
type input "$137.93"
click at [1016, 18] on button "Done" at bounding box center [1028, 17] width 57 height 17
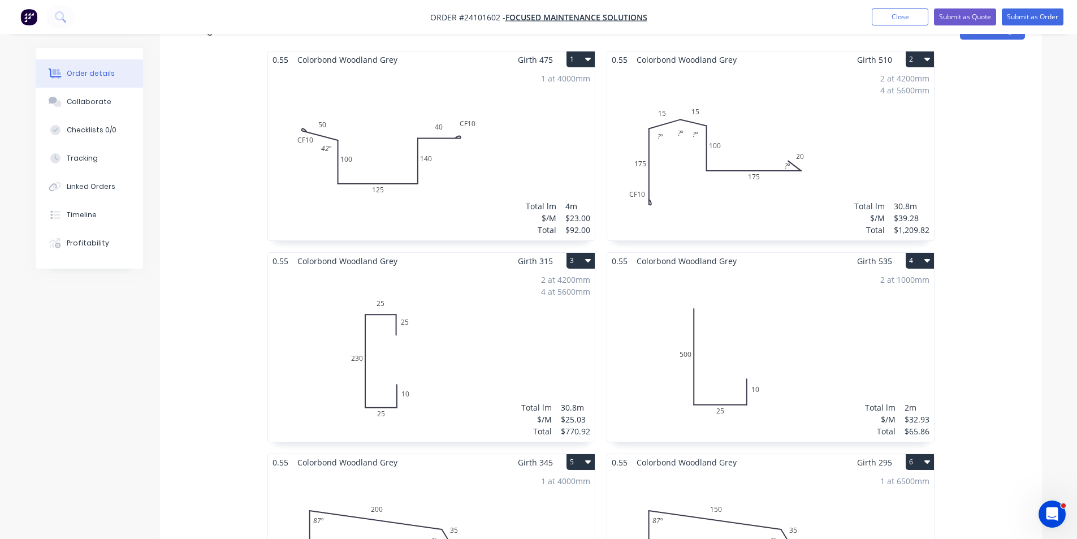
scroll to position [212, 0]
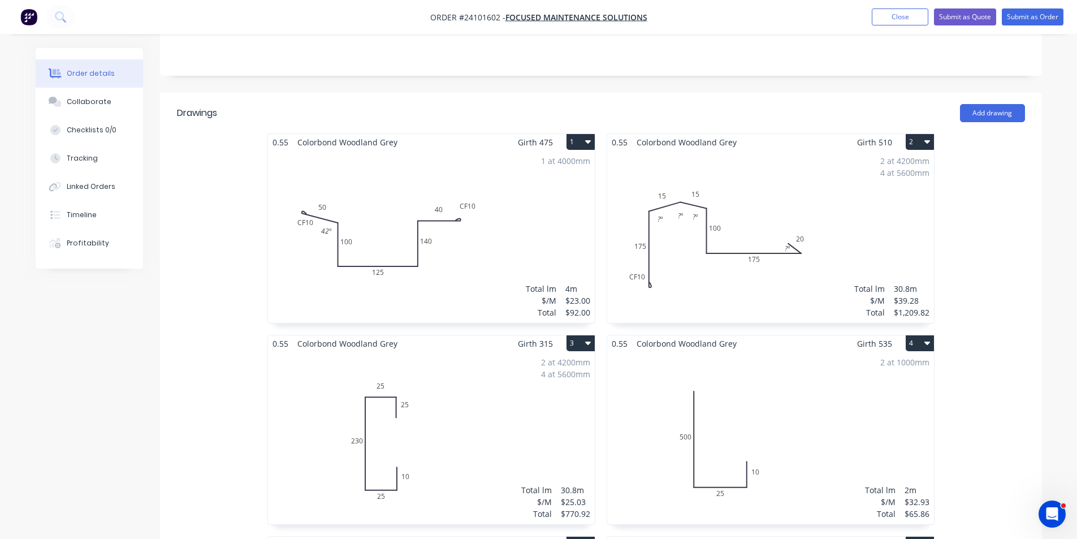
click at [709, 408] on div "2 at 1000mm Total lm $/M Total 2m $32.93 $65.86" at bounding box center [770, 438] width 327 height 172
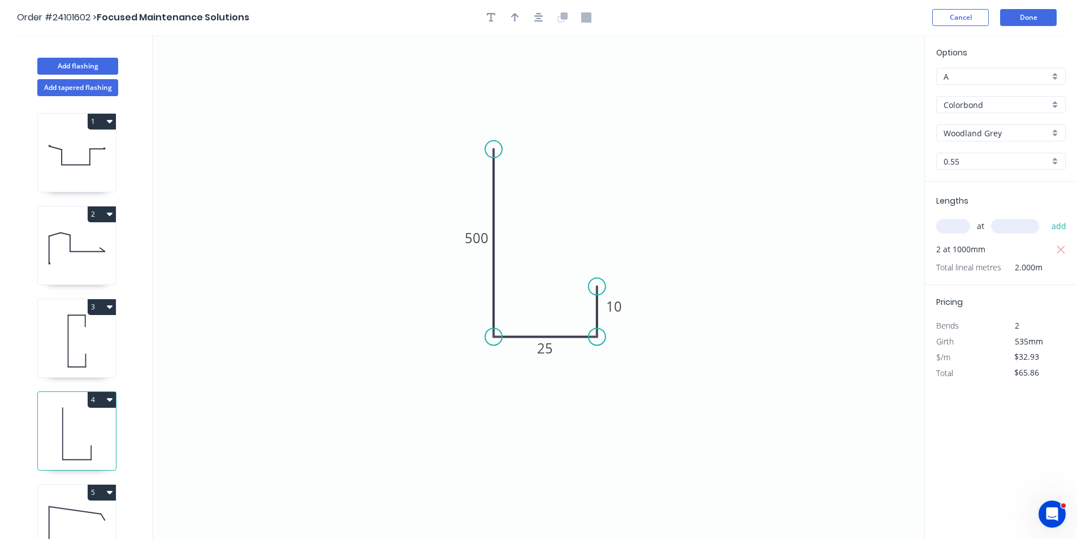
click at [977, 78] on input "A" at bounding box center [997, 77] width 106 height 12
click at [966, 131] on div "C" at bounding box center [1001, 138] width 128 height 20
type input "C"
type input "$21.73"
type input "$43.46"
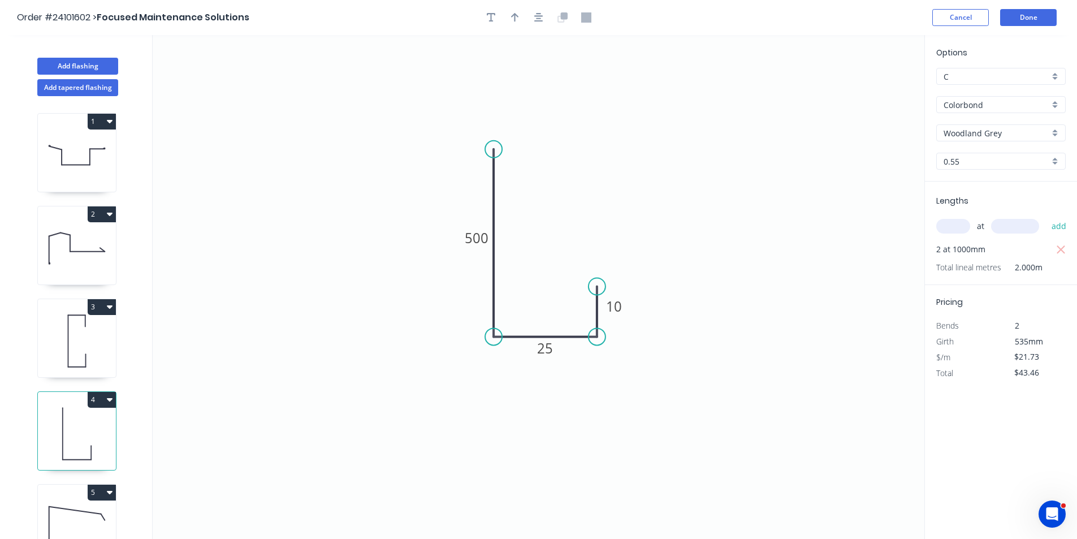
click at [95, 163] on icon at bounding box center [77, 155] width 78 height 72
type input "$23.00"
type input "$92.00"
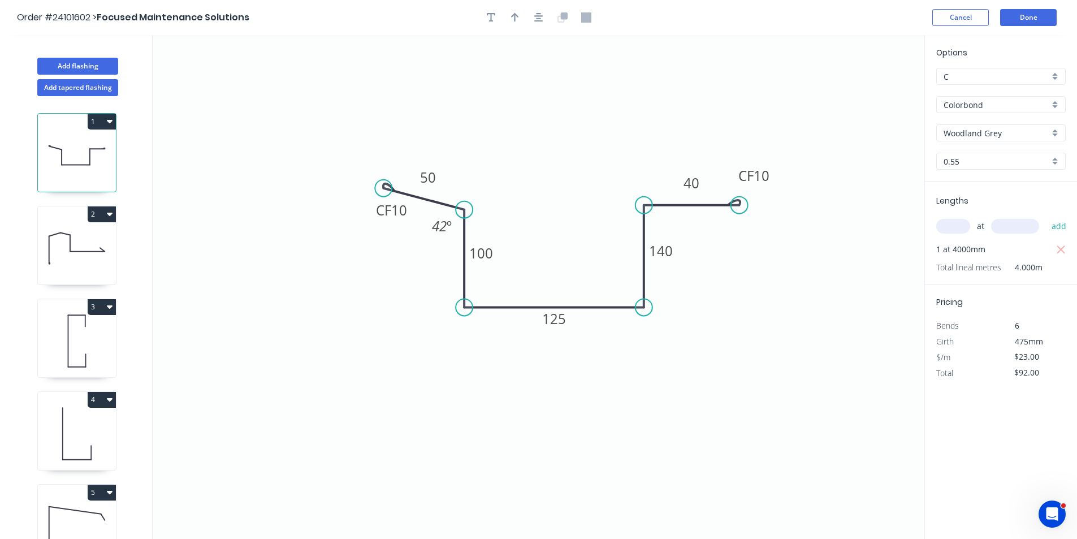
click at [76, 247] on icon at bounding box center [77, 248] width 78 height 72
type input "A"
type input "$39.28"
type input "$1,209.82"
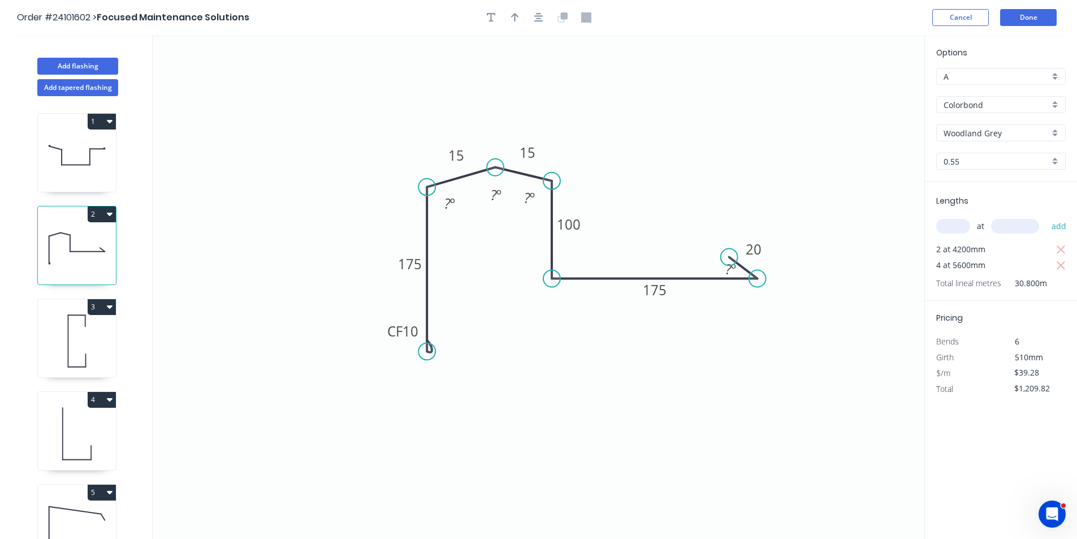
click at [959, 79] on input "A" at bounding box center [997, 77] width 106 height 12
click at [961, 133] on div "C" at bounding box center [1001, 138] width 128 height 20
type input "C"
type input "$25.92"
type input "$798.34"
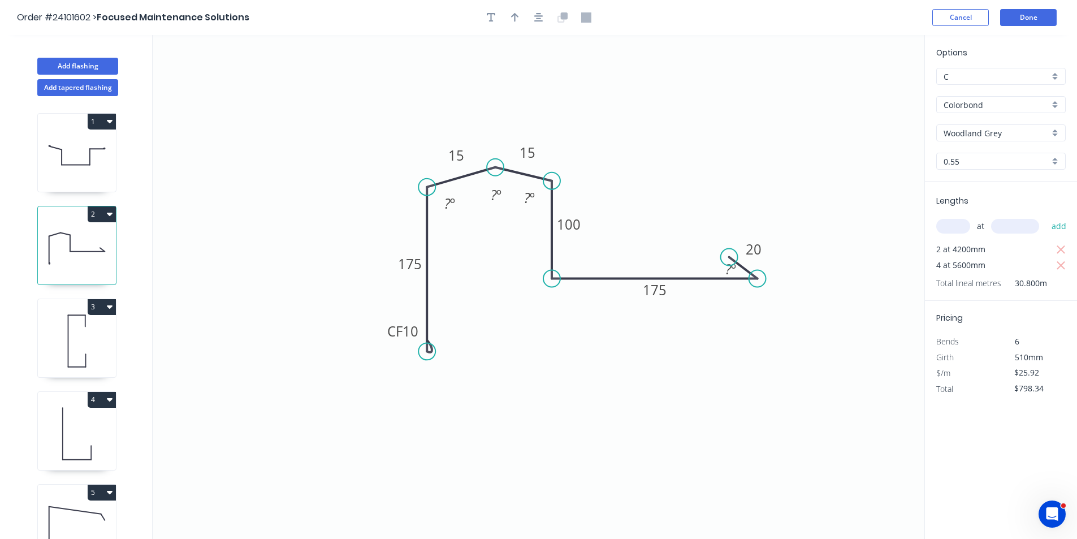
click at [59, 346] on icon at bounding box center [77, 341] width 78 height 72
type input "A"
type input "$25.03"
type input "$770.92"
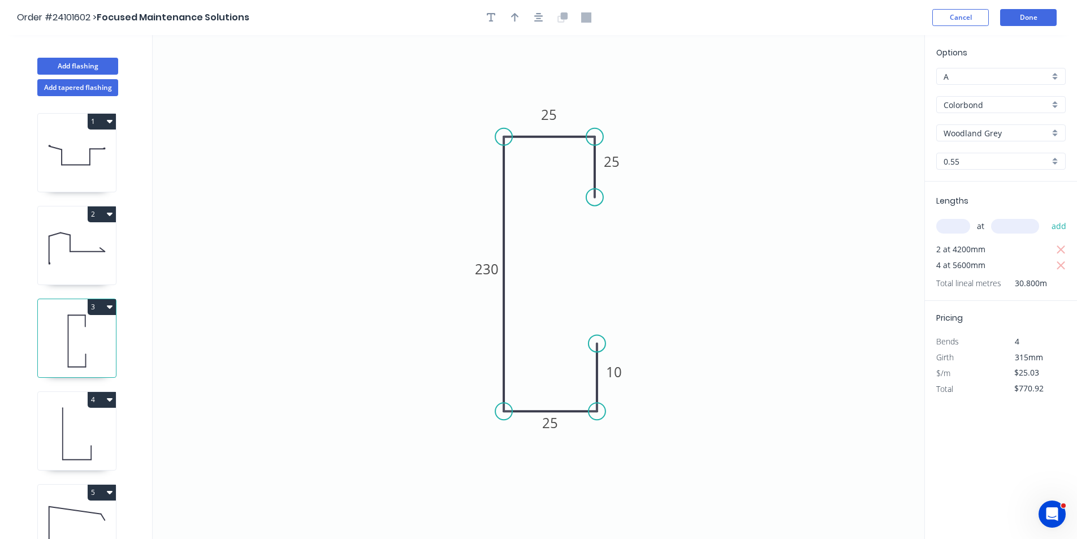
click at [987, 75] on input "A" at bounding box center [997, 77] width 106 height 12
click at [977, 133] on div "C" at bounding box center [1001, 138] width 128 height 20
type input "C"
type input "$16.52"
type input "$508.82"
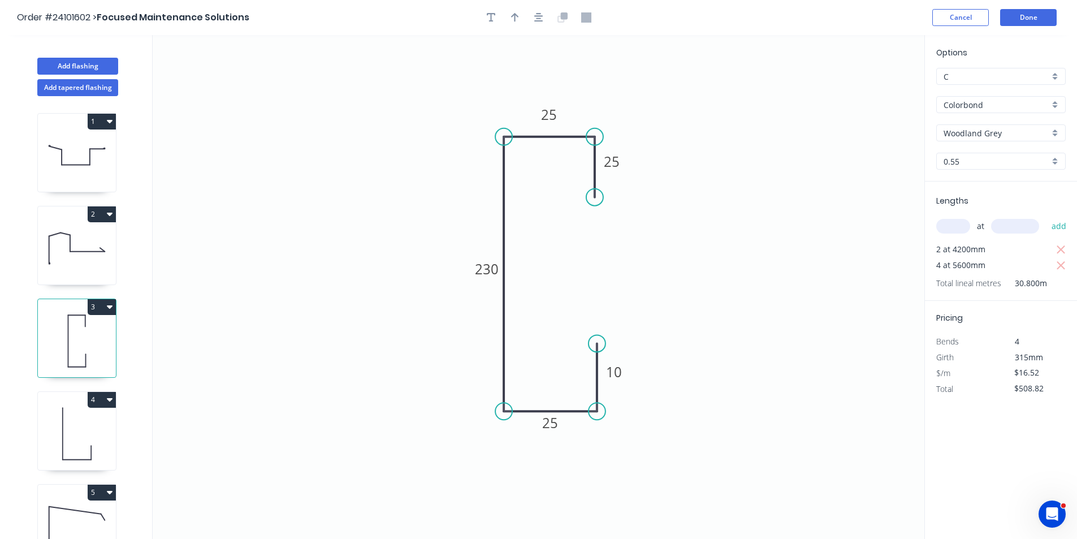
click at [63, 422] on icon at bounding box center [77, 434] width 78 height 72
type input "$21.73"
type input "$43.46"
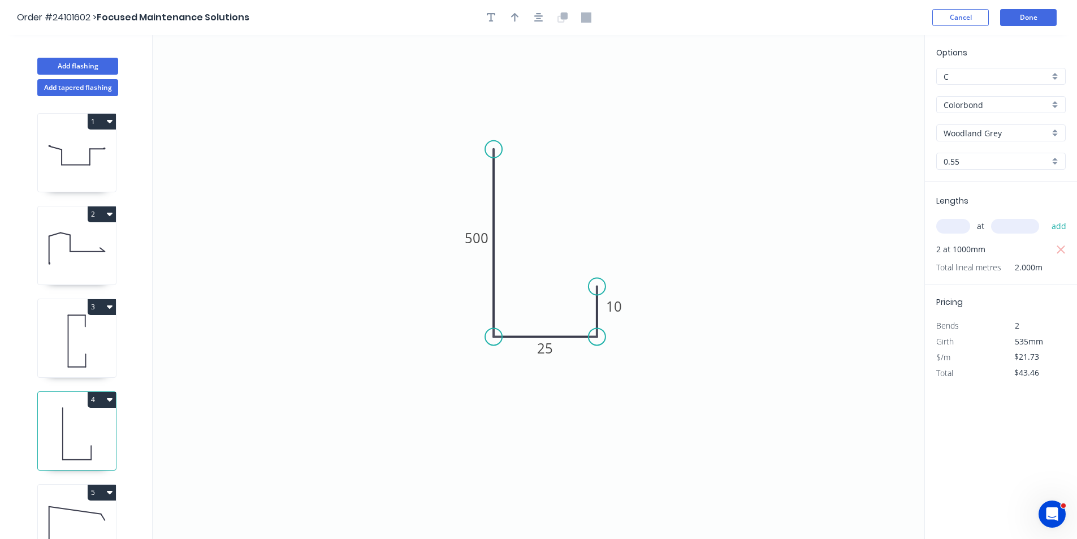
click at [80, 520] on icon at bounding box center [77, 526] width 78 height 72
type input "A"
type input "$23.43"
type input "$93.72"
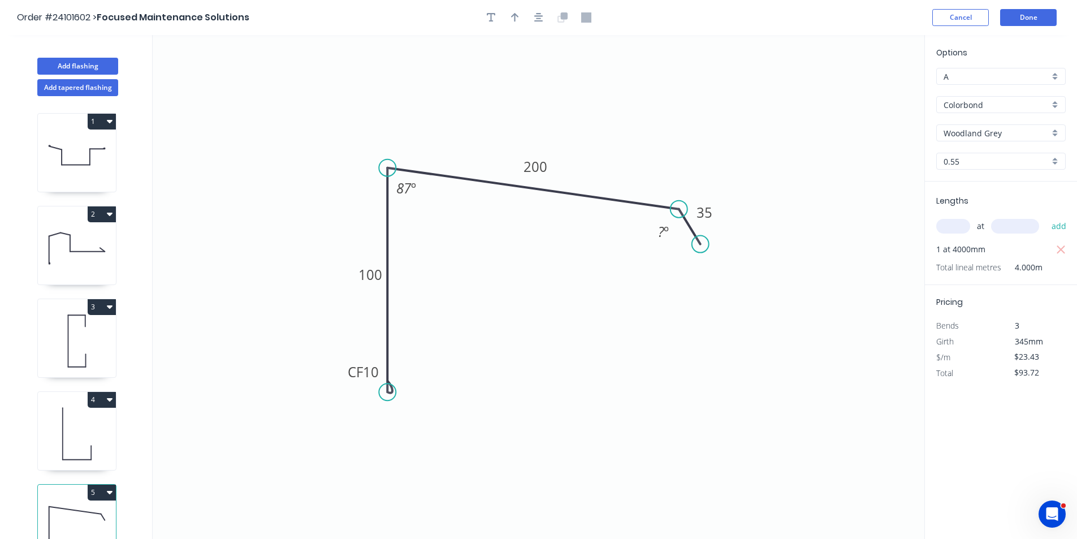
click at [994, 77] on input "A" at bounding box center [997, 77] width 106 height 12
click at [986, 146] on div "C" at bounding box center [1001, 138] width 128 height 20
type input "C"
type input "$15.47"
type input "$61.88"
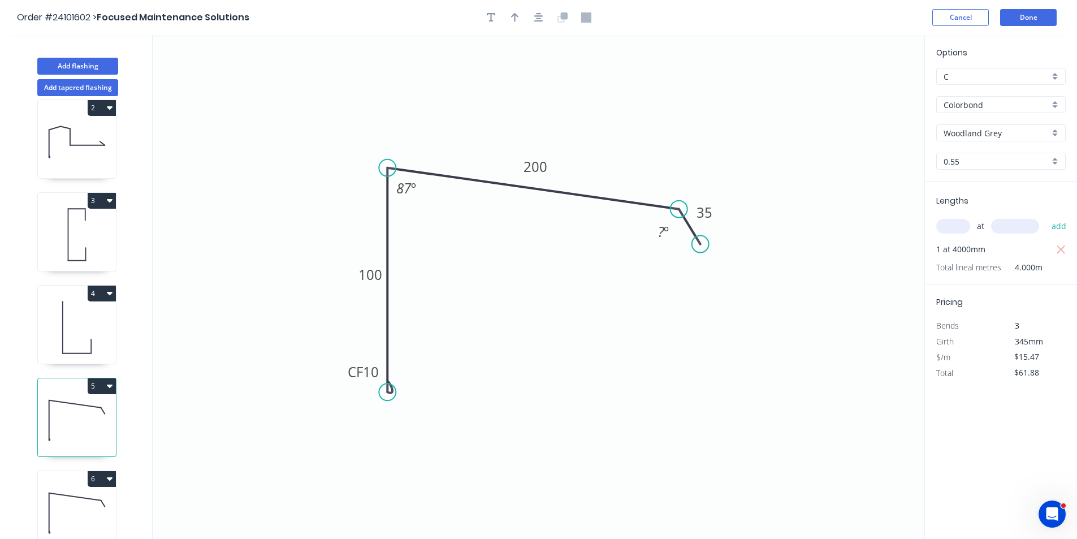
scroll to position [118, 0]
click at [78, 497] on icon at bounding box center [77, 509] width 78 height 72
type input "A"
type input "$21.22"
type input "$137.93"
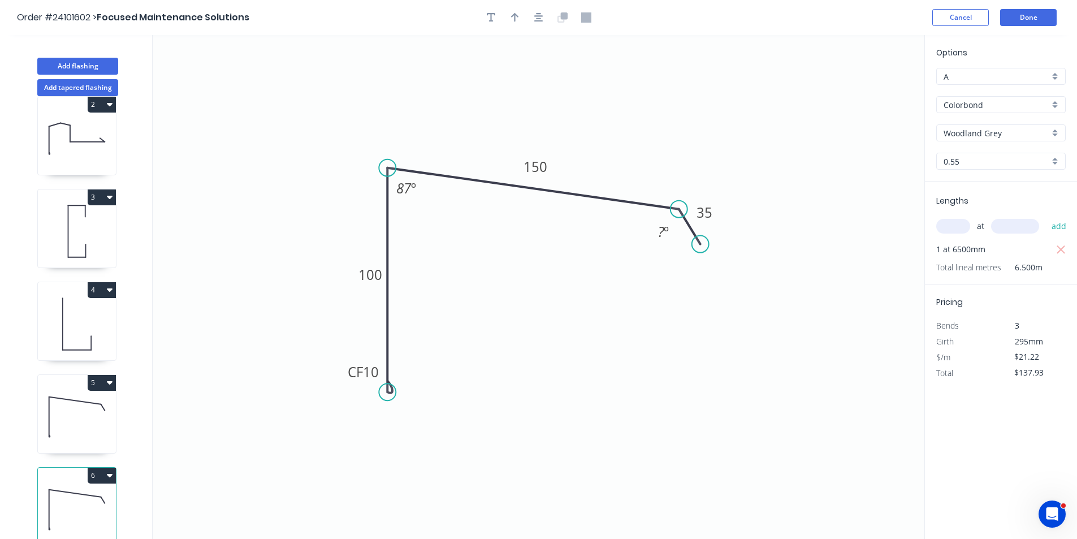
click at [964, 76] on input "A" at bounding box center [997, 77] width 106 height 12
click at [978, 138] on div "C" at bounding box center [1001, 138] width 128 height 20
type input "C"
type input "$14.01"
type input "$91.07"
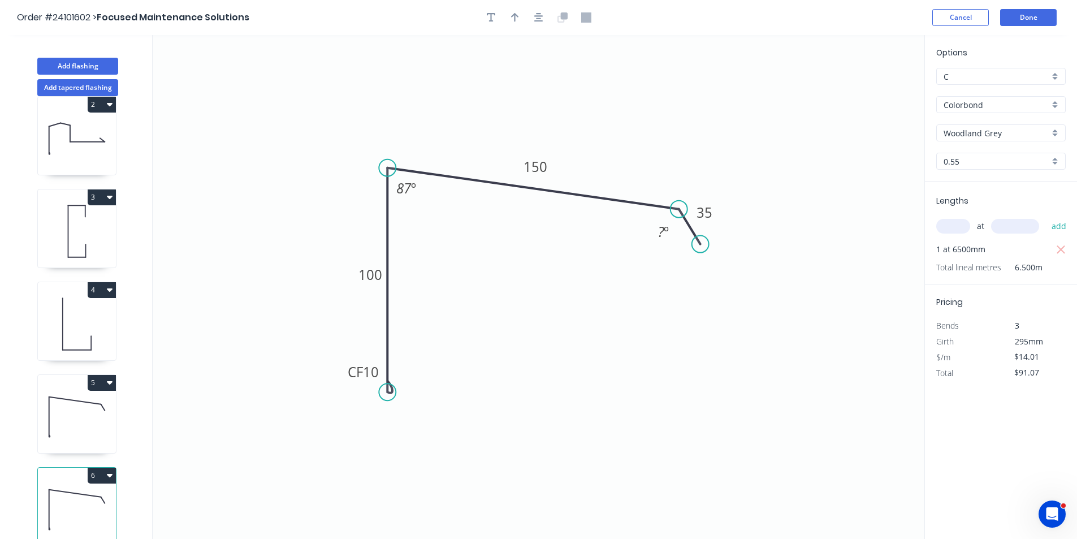
click at [862, 130] on icon "0 CF 10 100 150 35 ? º 87 º" at bounding box center [539, 287] width 772 height 504
click at [1029, 20] on button "Done" at bounding box center [1028, 17] width 57 height 17
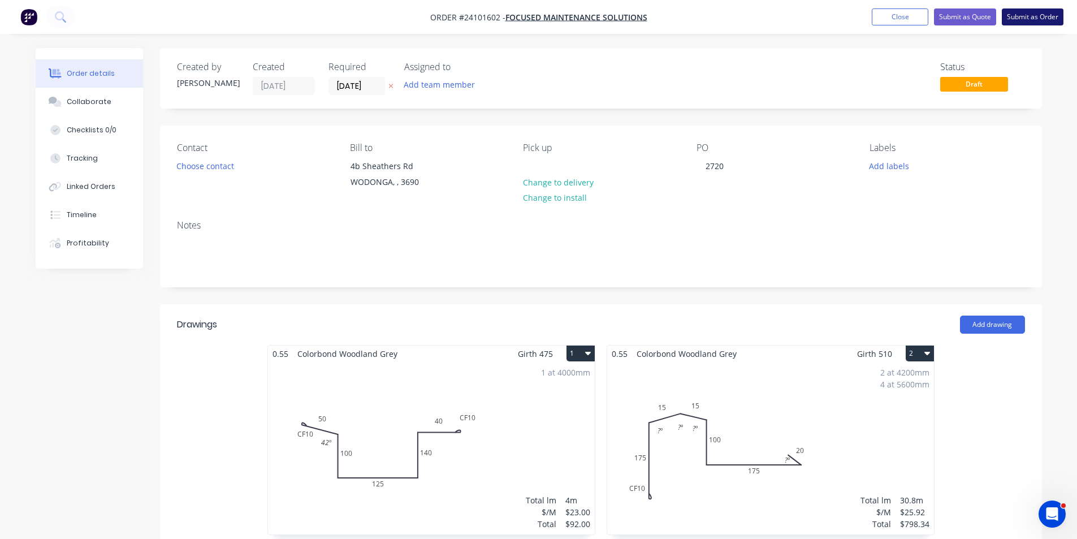
click at [1059, 17] on button "Submit as Order" at bounding box center [1033, 16] width 62 height 17
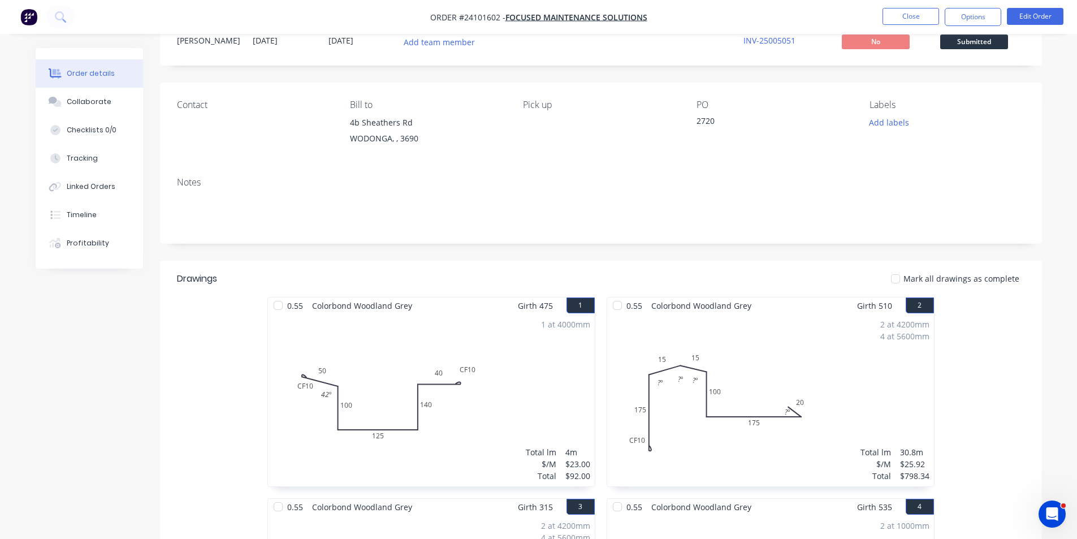
scroll to position [40, 0]
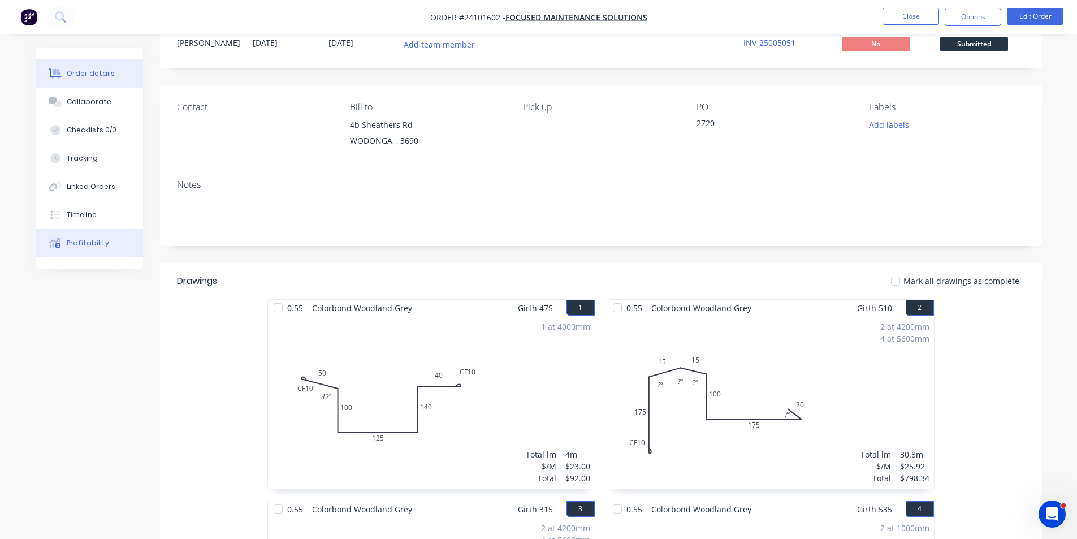
click at [82, 250] on button "Profitability" at bounding box center [89, 243] width 107 height 28
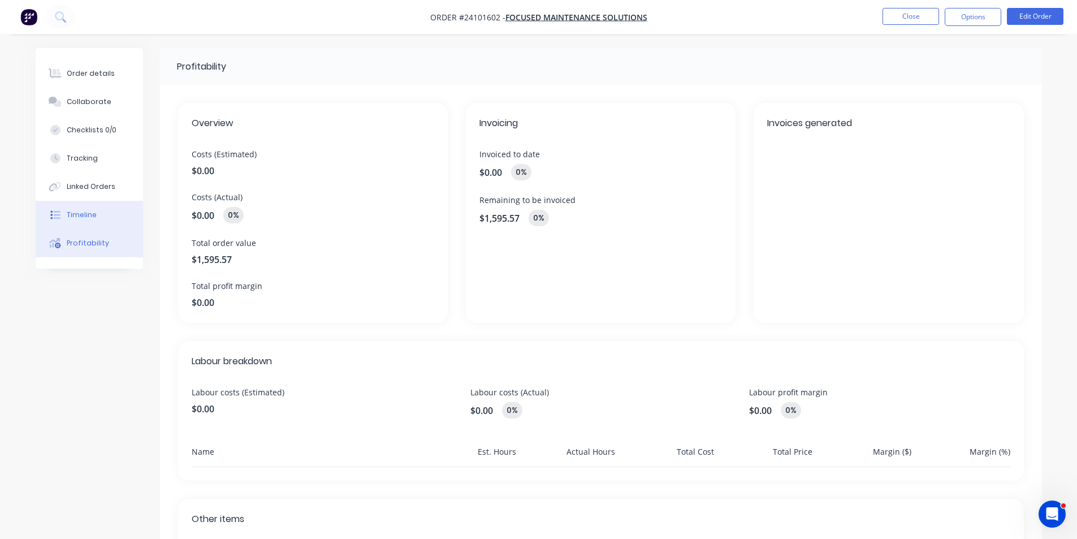
click at [87, 219] on div "Timeline" at bounding box center [82, 215] width 30 height 10
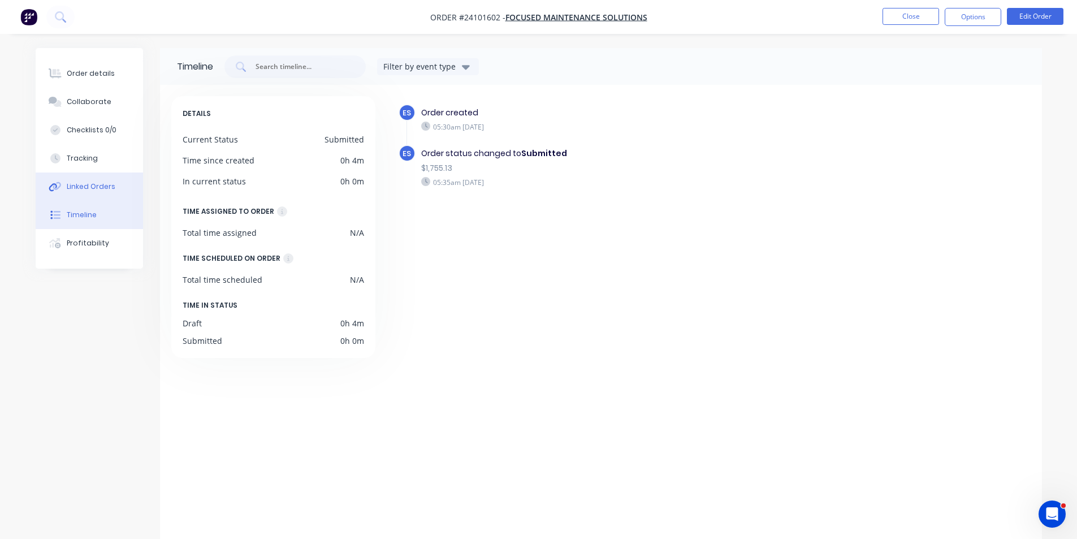
click at [90, 192] on button "Linked Orders" at bounding box center [89, 186] width 107 height 28
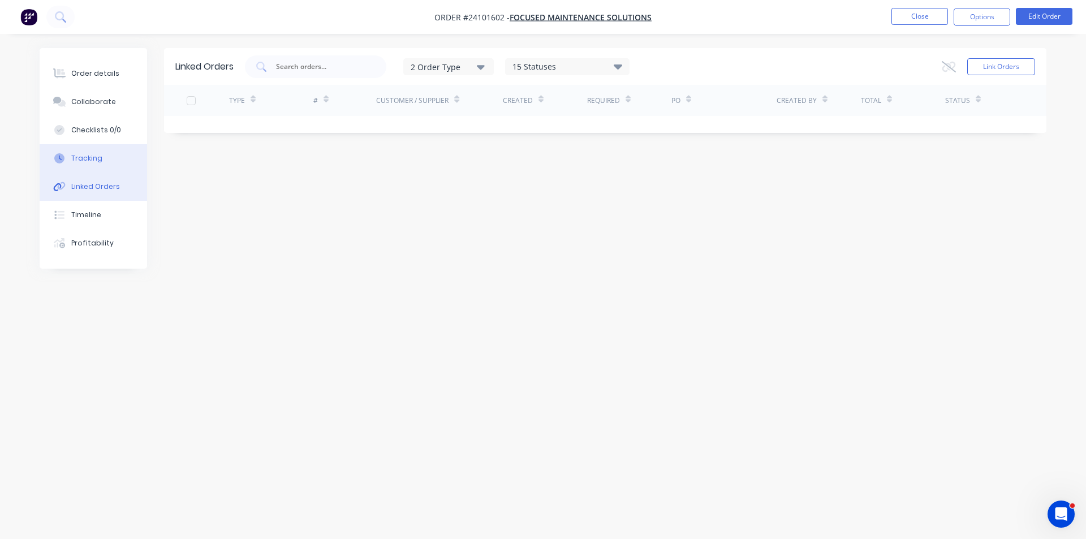
click at [94, 162] on div "Tracking" at bounding box center [86, 158] width 31 height 10
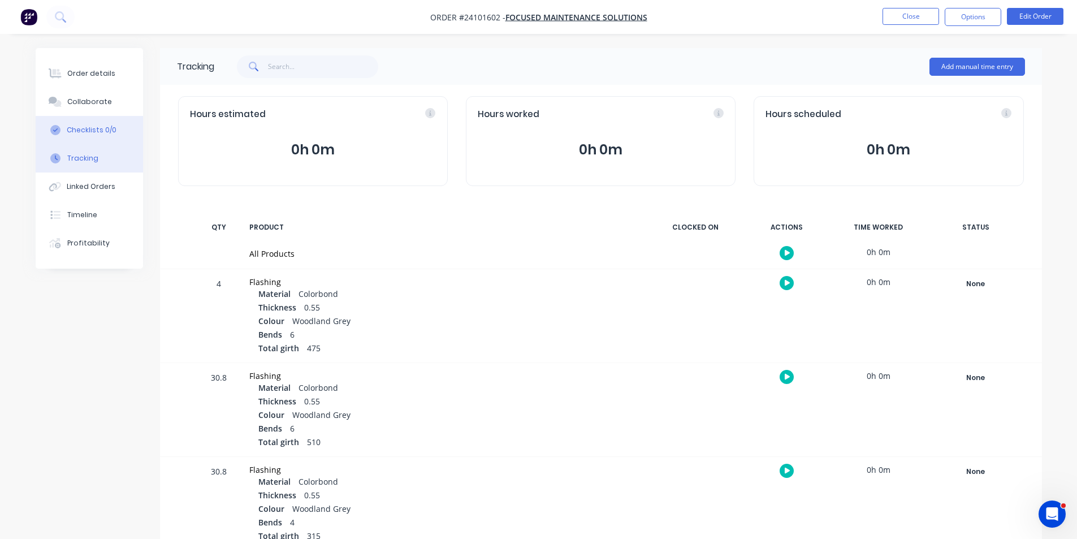
click at [96, 131] on div "Checklists 0/0" at bounding box center [92, 130] width 50 height 10
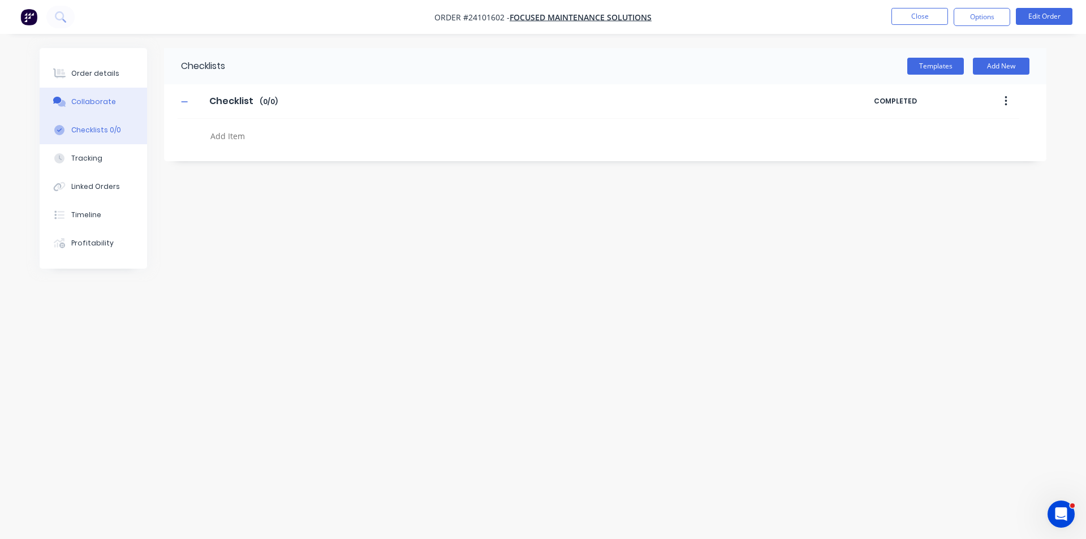
click at [94, 94] on button "Collaborate" at bounding box center [93, 102] width 107 height 28
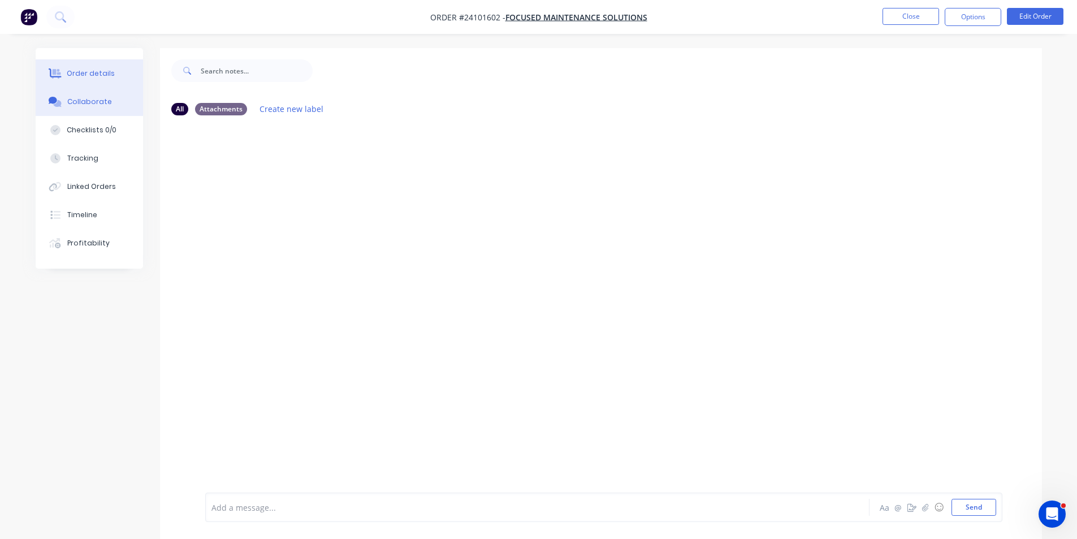
click at [105, 72] on div "Order details" at bounding box center [91, 73] width 48 height 10
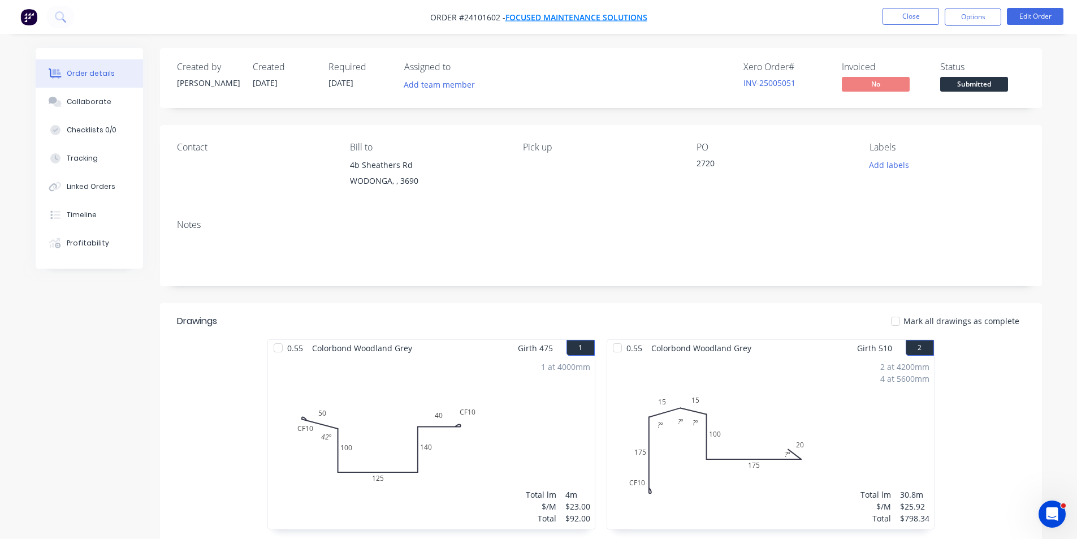
click at [608, 20] on span "Focused Maintenance Solutions" at bounding box center [577, 17] width 142 height 11
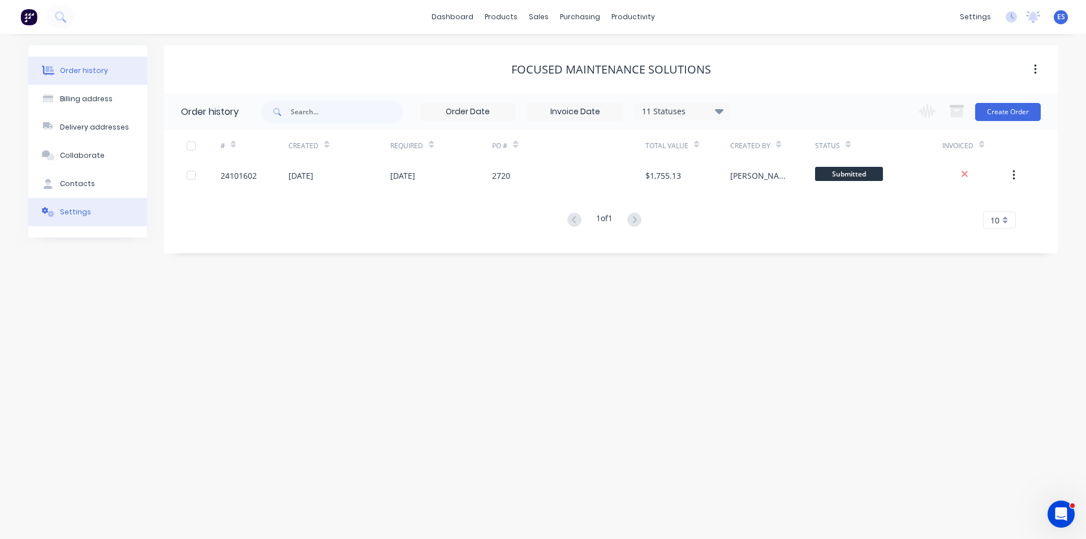
click at [68, 208] on div "Settings" at bounding box center [75, 212] width 31 height 10
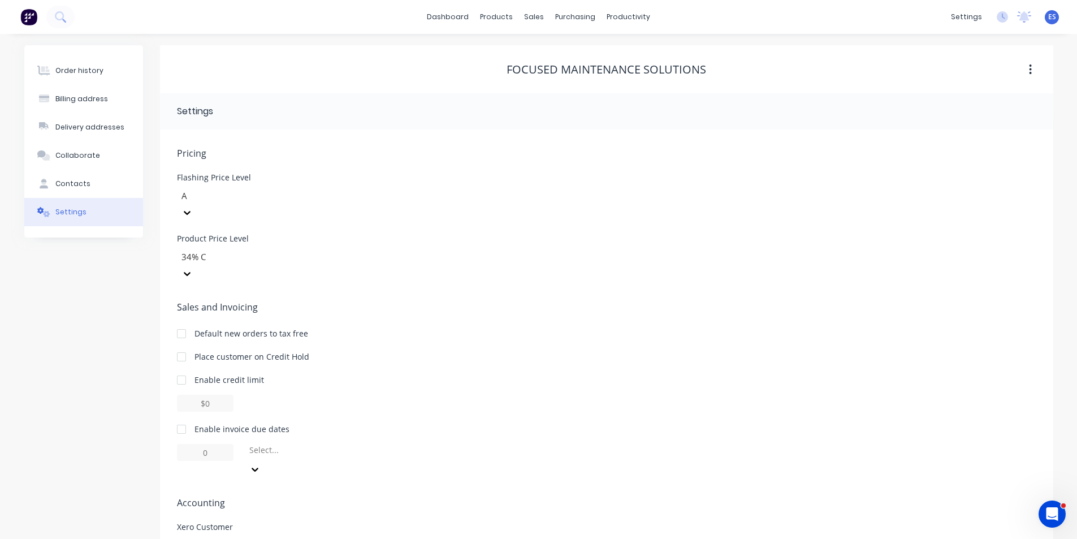
click at [239, 196] on div at bounding box center [261, 196] width 163 height 14
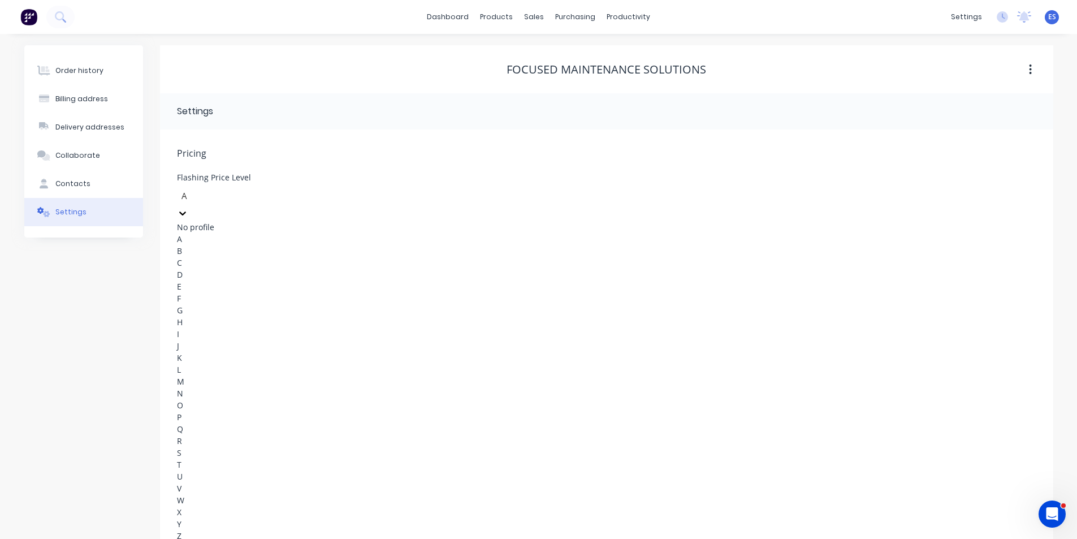
click at [225, 269] on div "C" at bounding box center [262, 263] width 170 height 12
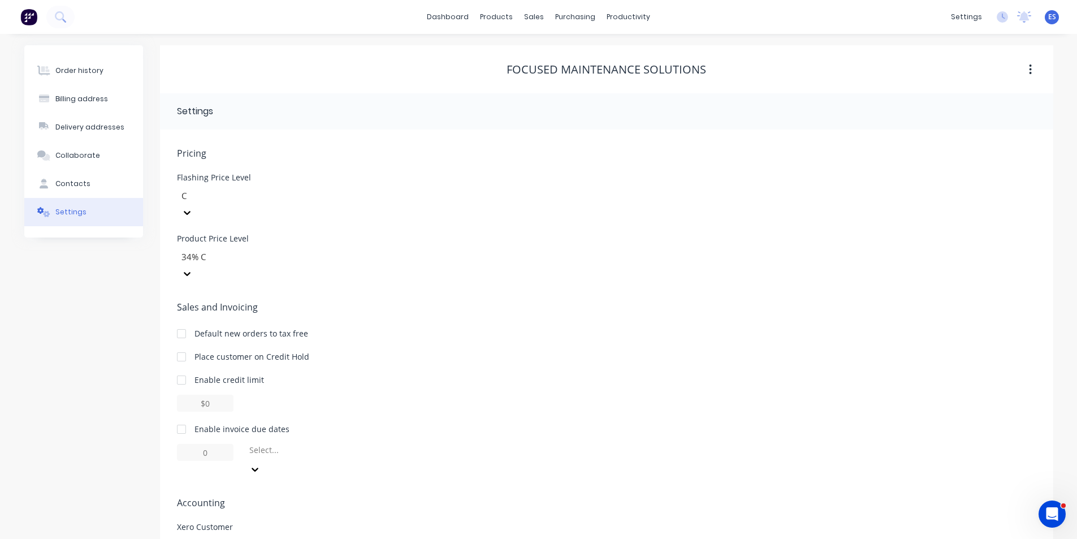
click at [30, 20] on img at bounding box center [28, 16] width 17 height 17
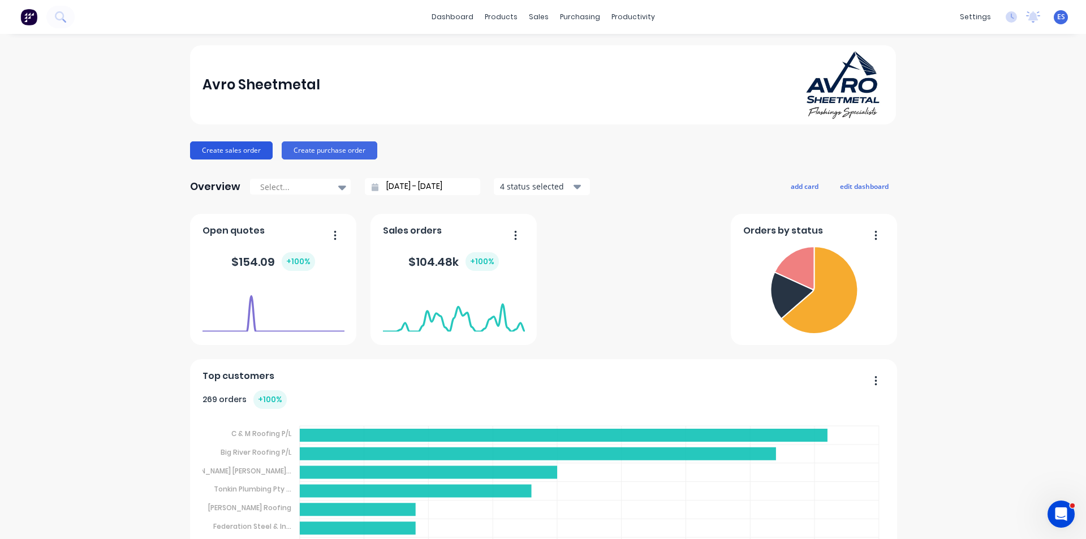
click at [228, 152] on button "Create sales order" at bounding box center [231, 150] width 83 height 18
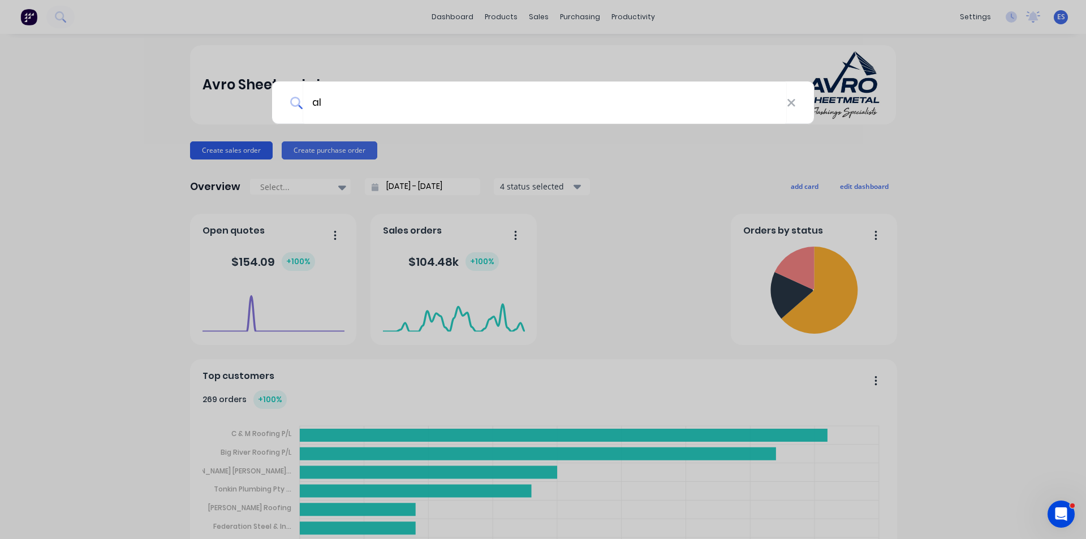
type input "ala"
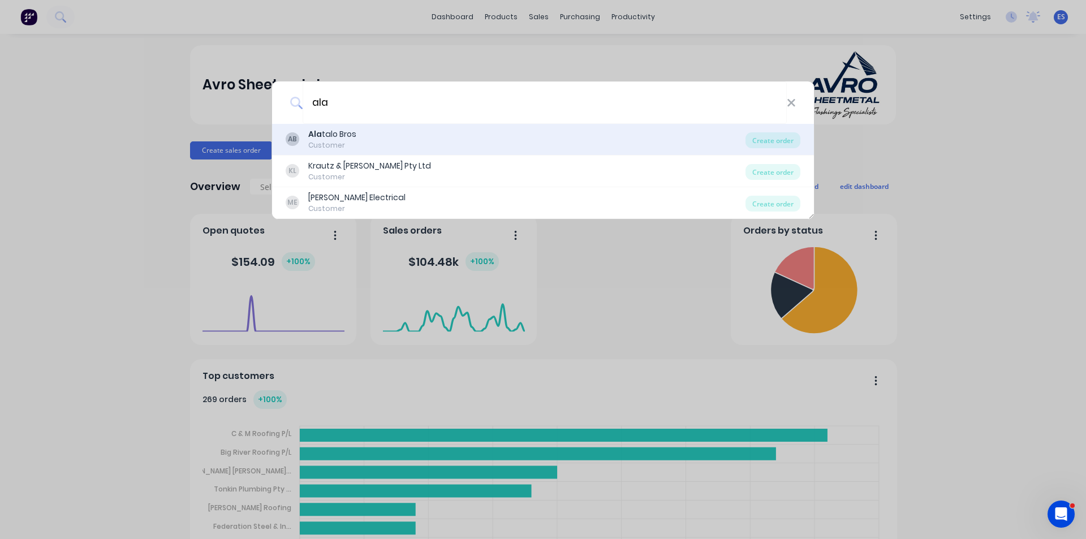
click at [321, 134] on div "Ala talo Bros" at bounding box center [332, 134] width 48 height 12
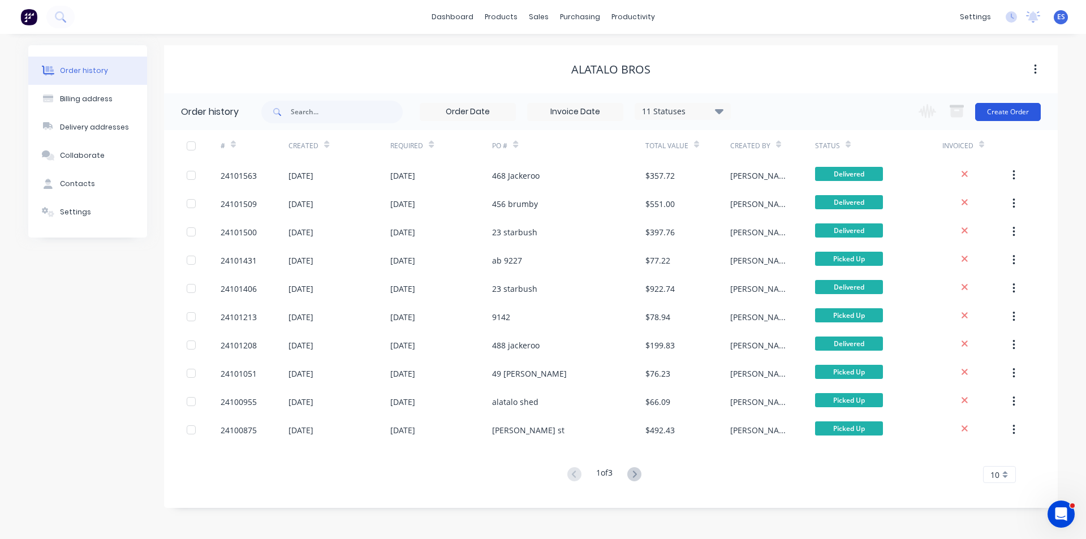
click at [1021, 115] on button "Create Order" at bounding box center [1008, 112] width 66 height 18
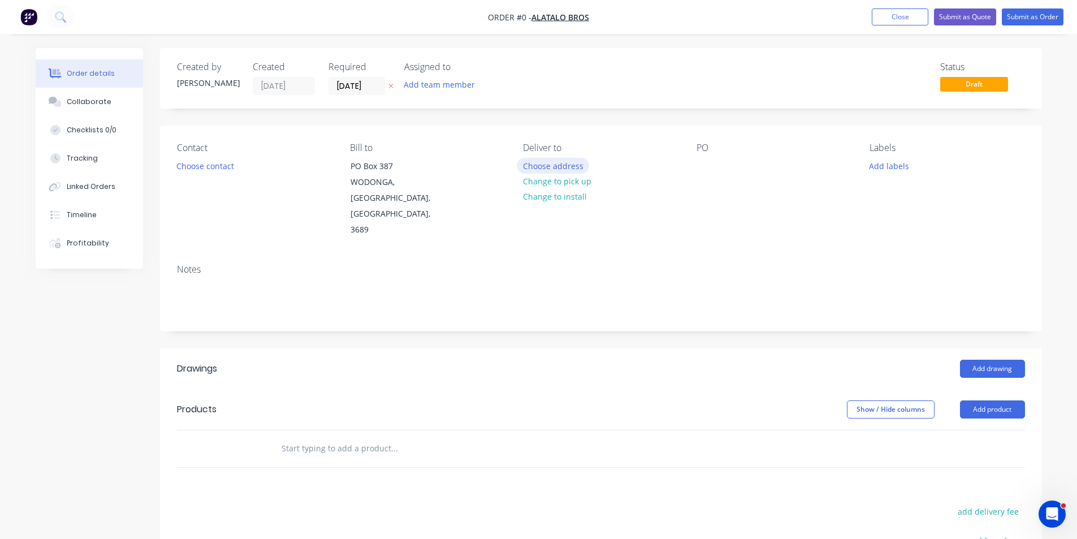
click at [571, 162] on button "Choose address" at bounding box center [553, 165] width 72 height 15
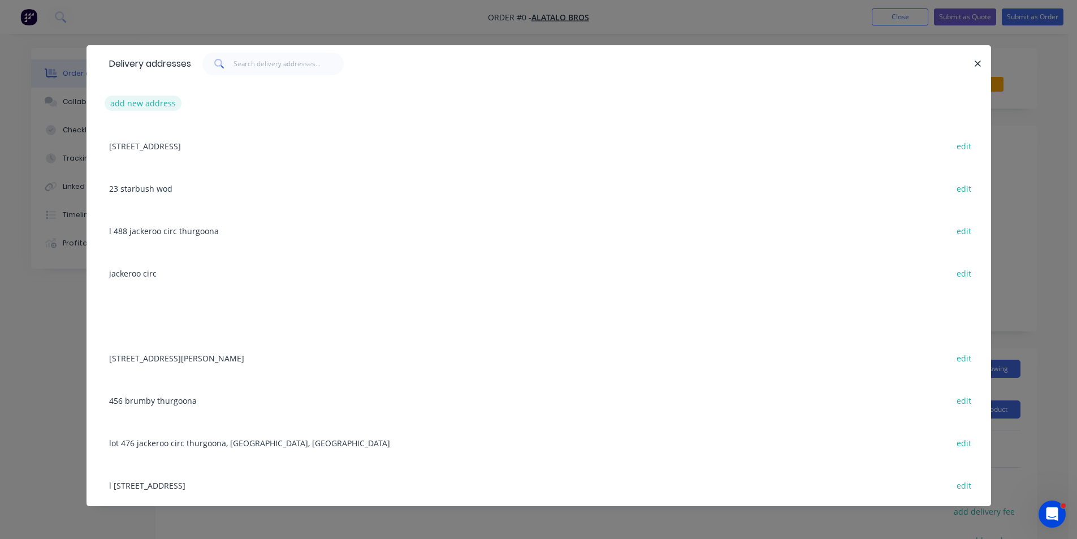
click at [162, 104] on button "add new address" at bounding box center [143, 103] width 77 height 15
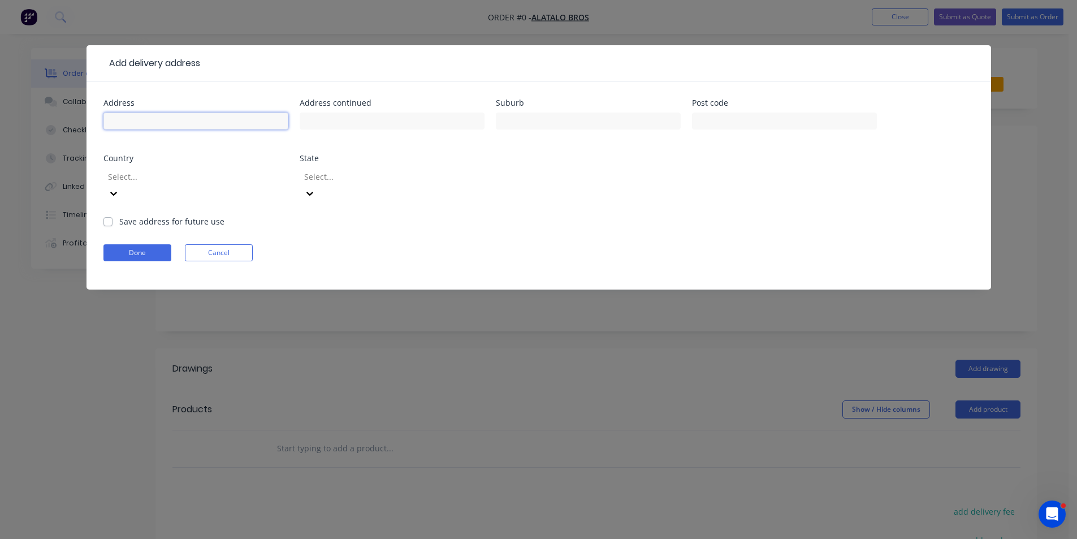
click at [238, 122] on input "text" at bounding box center [195, 121] width 185 height 17
type input "24 [PERSON_NAME] [PERSON_NAME]"
click at [119, 215] on label "Save address for future use" at bounding box center [171, 221] width 105 height 12
click at [111, 215] on input "Save address for future use" at bounding box center [107, 220] width 9 height 11
checkbox input "true"
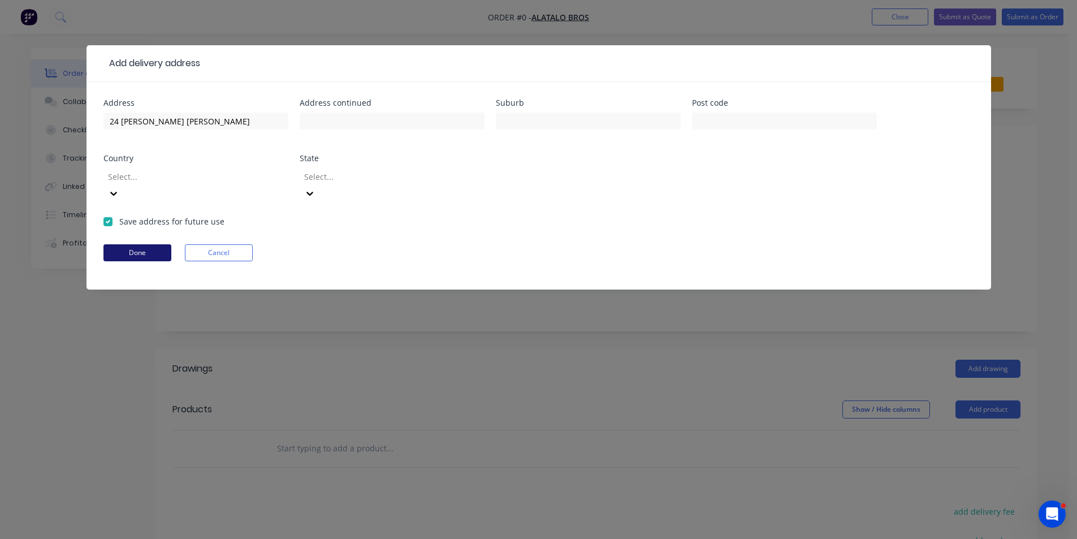
click at [126, 244] on button "Done" at bounding box center [137, 252] width 68 height 17
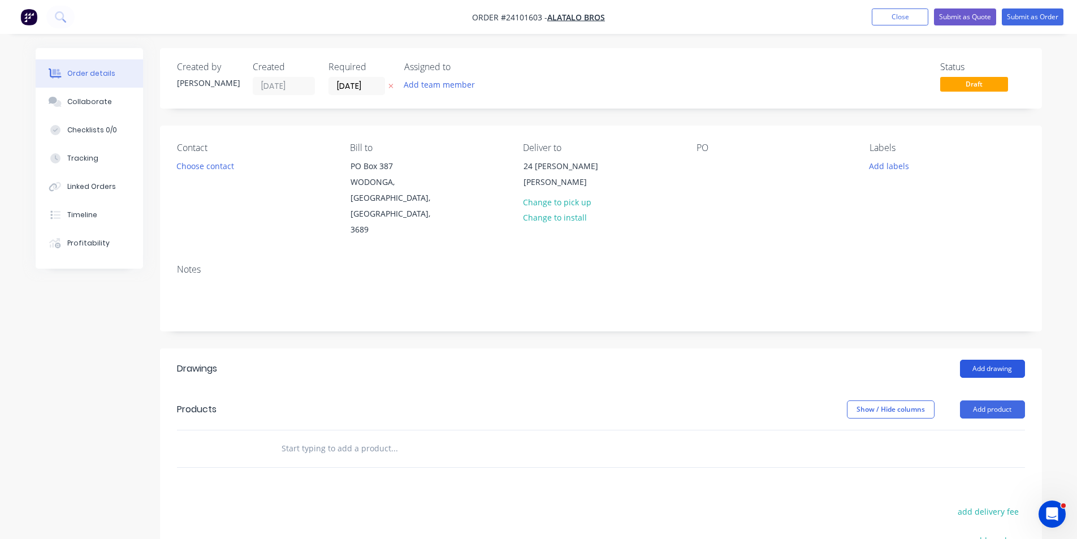
click at [1000, 360] on button "Add drawing" at bounding box center [992, 369] width 65 height 18
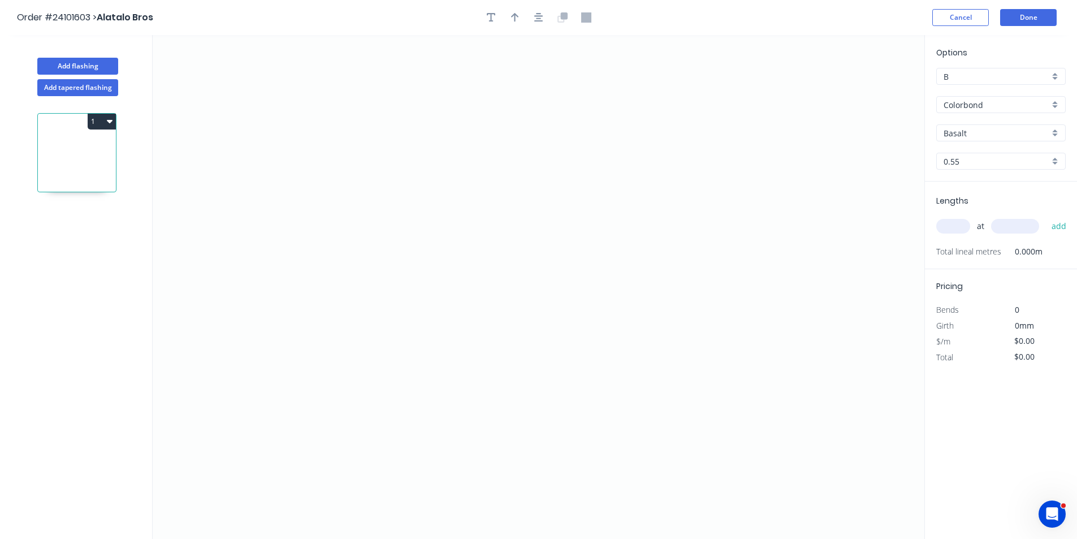
click at [969, 133] on input "Basalt" at bounding box center [997, 133] width 106 height 12
click at [969, 151] on div "[PERSON_NAME]" at bounding box center [1001, 155] width 128 height 20
type input "[PERSON_NAME]"
click at [375, 204] on icon "0" at bounding box center [539, 287] width 772 height 504
click at [329, 206] on icon "0" at bounding box center [539, 287] width 772 height 504
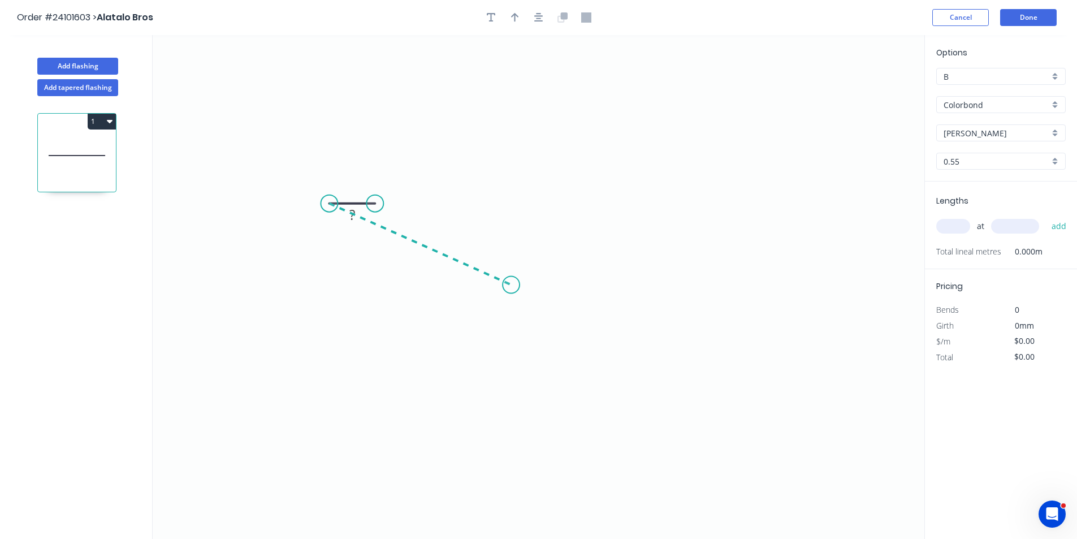
click at [511, 285] on icon "0 ?" at bounding box center [539, 287] width 772 height 504
click at [670, 212] on icon "0 ? ? ? º" at bounding box center [539, 287] width 772 height 504
click at [620, 213] on icon "0 ? ? ? ? º ? º" at bounding box center [539, 287] width 772 height 504
click at [620, 213] on circle at bounding box center [620, 211] width 17 height 17
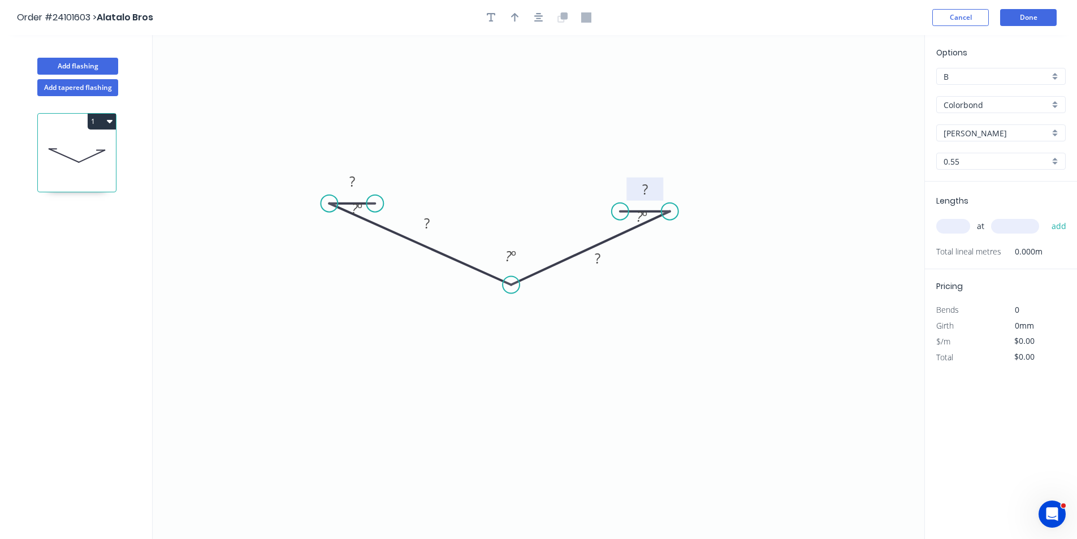
click at [657, 191] on rect at bounding box center [645, 189] width 37 height 23
click at [652, 187] on rect at bounding box center [645, 190] width 23 height 16
click at [355, 184] on tspan "?" at bounding box center [353, 181] width 6 height 19
click at [419, 219] on rect at bounding box center [427, 224] width 23 height 16
click at [604, 261] on rect at bounding box center [597, 259] width 23 height 16
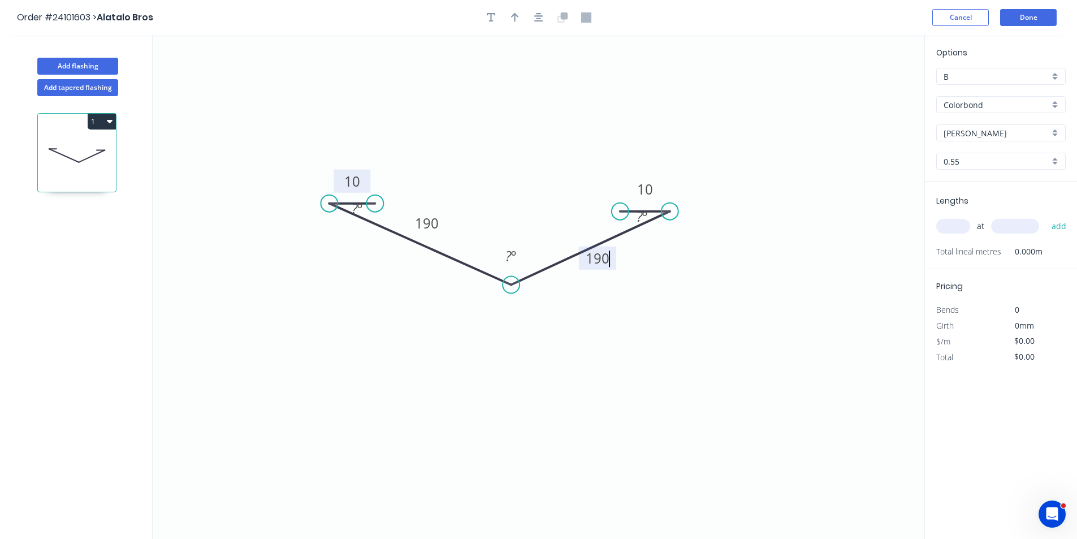
click at [948, 222] on input "text" at bounding box center [954, 226] width 34 height 15
type input "$15.40"
type input "1"
click at [1010, 227] on input "text" at bounding box center [1015, 226] width 48 height 15
type input "5300"
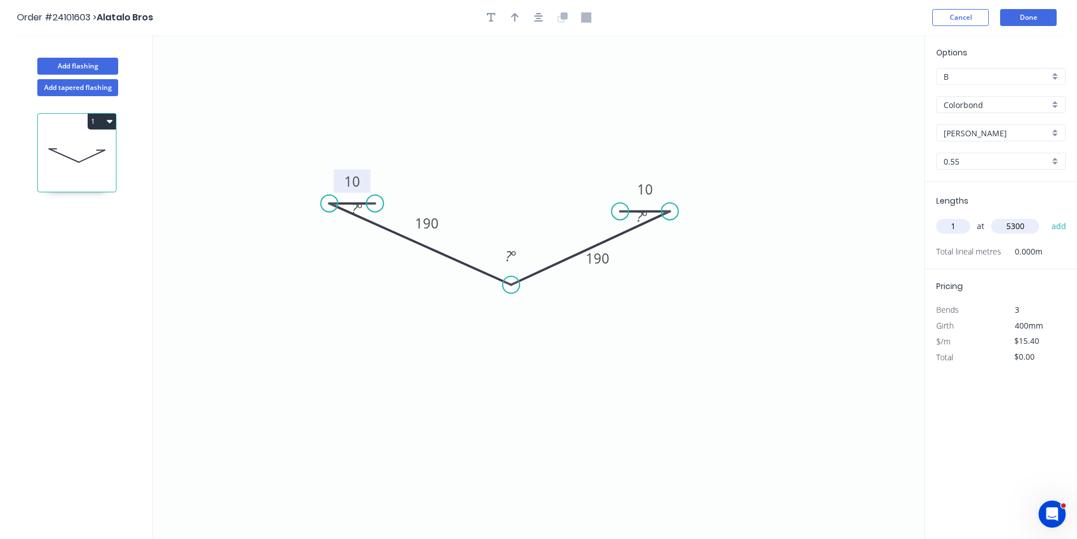
click at [1046, 217] on button "add" at bounding box center [1059, 226] width 27 height 19
type input "$81.62"
click at [1017, 17] on button "Done" at bounding box center [1028, 17] width 57 height 17
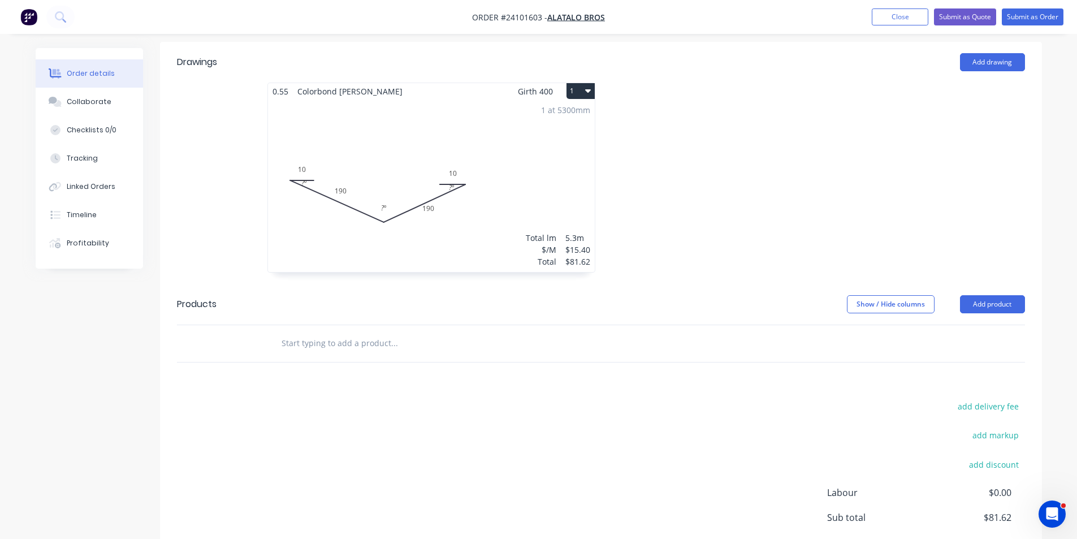
scroll to position [339, 0]
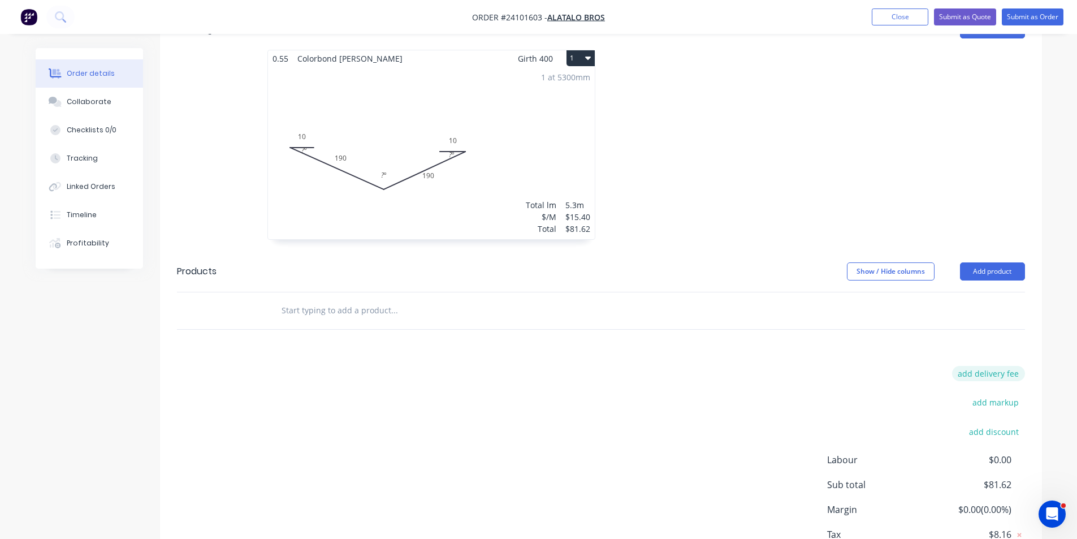
click at [1006, 366] on button "add delivery fee" at bounding box center [988, 373] width 73 height 15
type input "60"
click input "submit" at bounding box center [0, 0] width 0 height 0
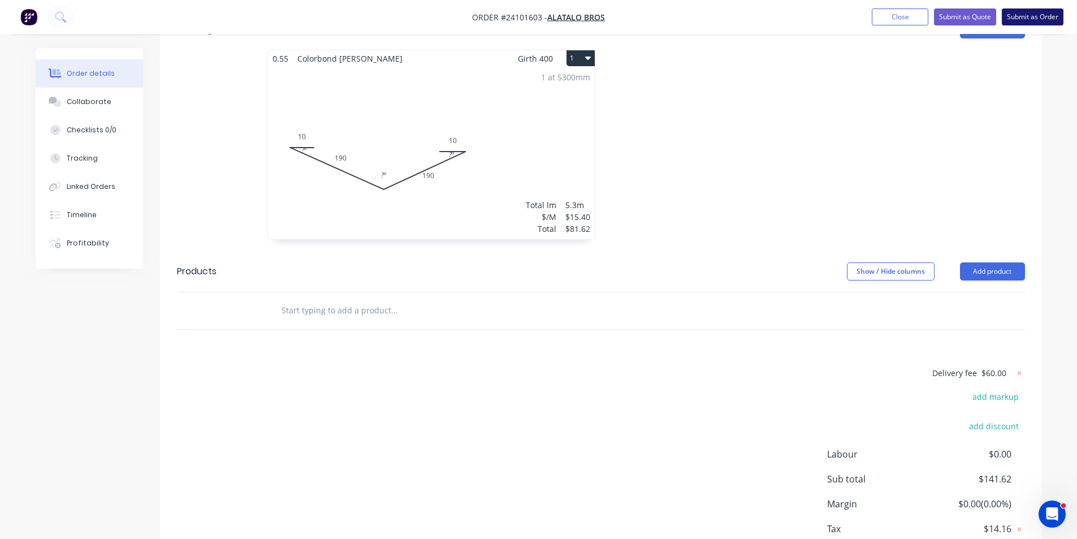
click at [1026, 12] on button "Submit as Order" at bounding box center [1033, 16] width 62 height 17
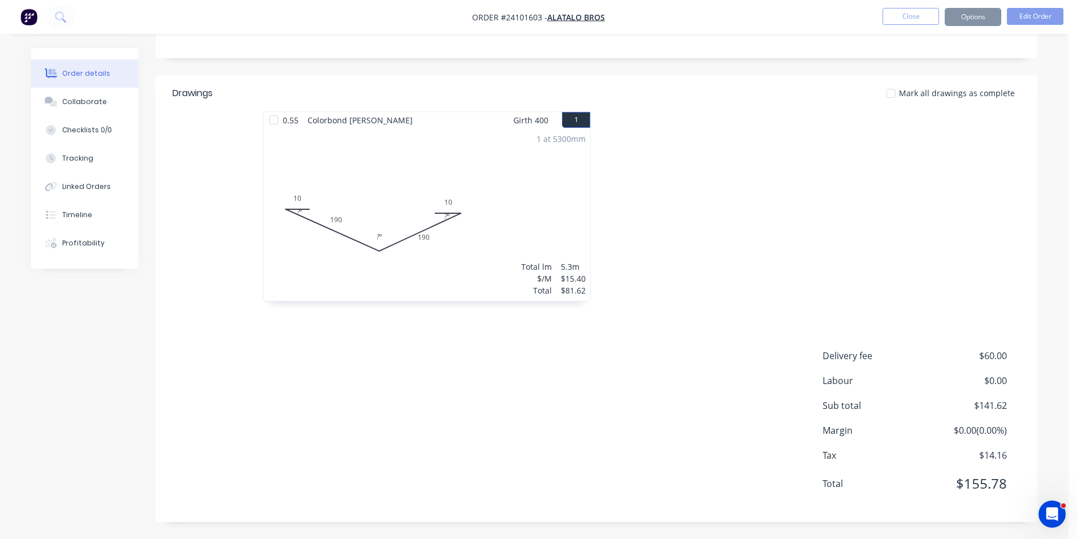
scroll to position [0, 0]
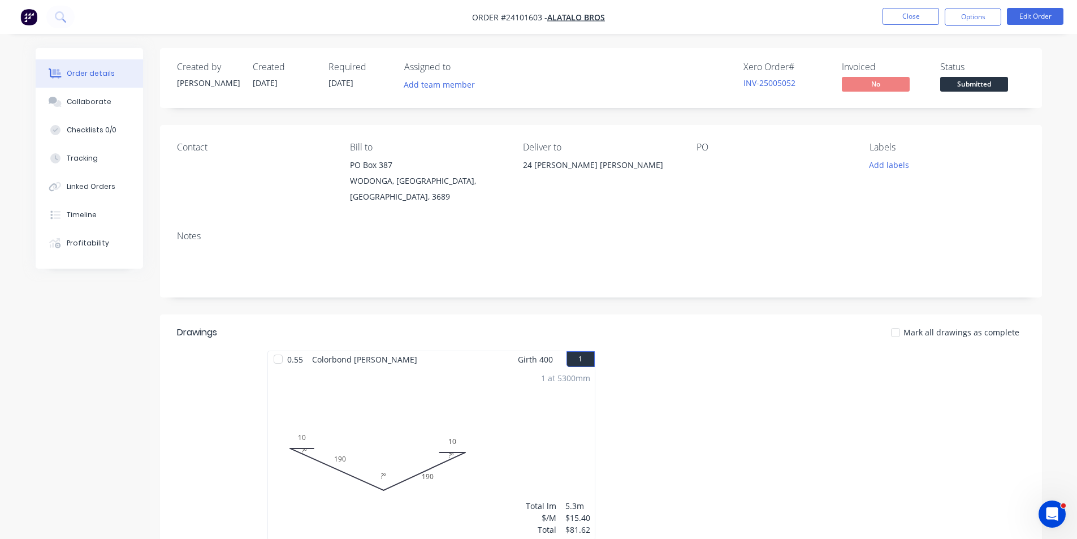
click at [36, 23] on img "button" at bounding box center [28, 16] width 17 height 17
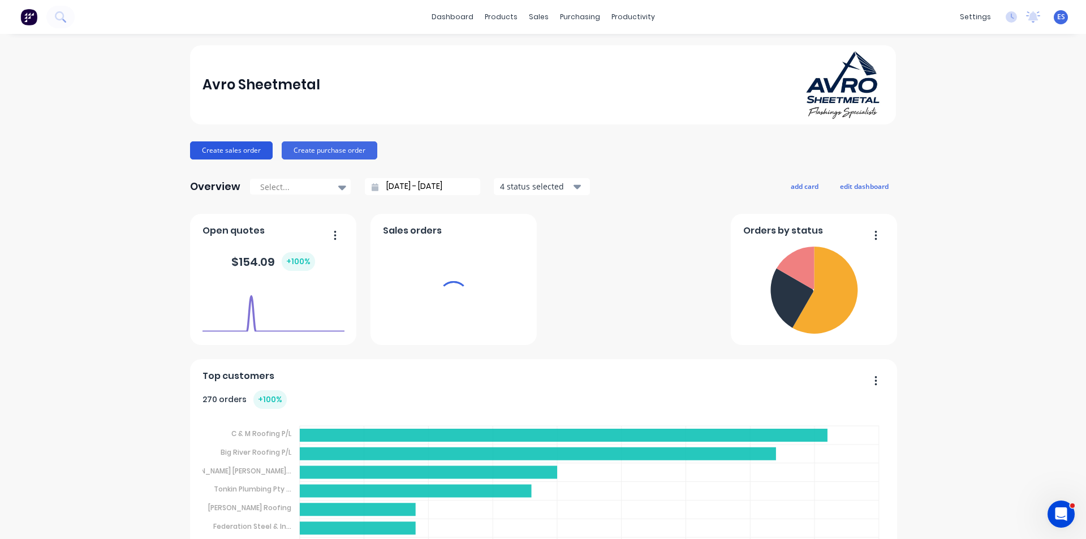
click at [228, 145] on button "Create sales order" at bounding box center [231, 150] width 83 height 18
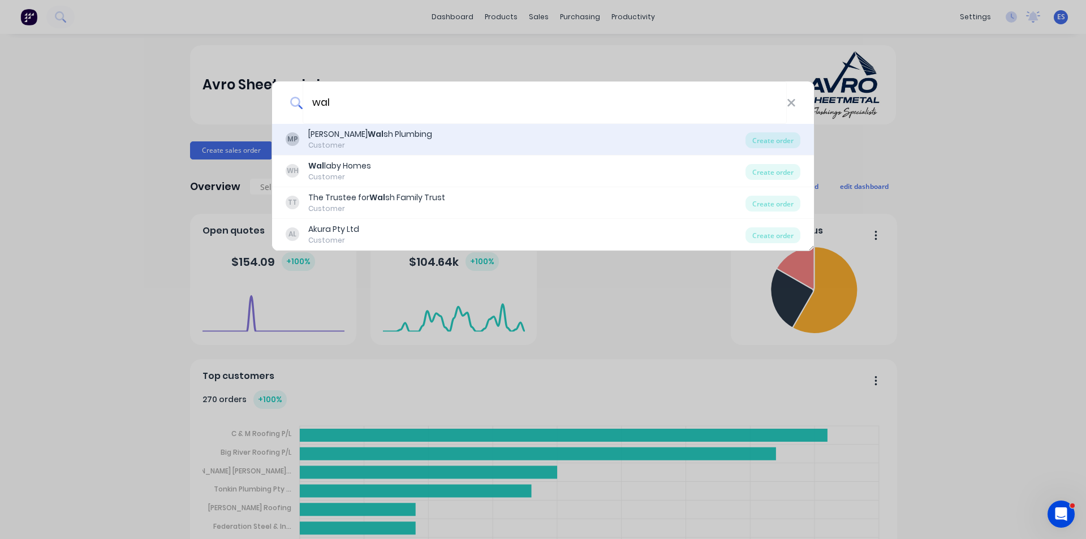
type input "wal"
click at [346, 131] on div "[PERSON_NAME] sh Plumbing" at bounding box center [370, 134] width 124 height 12
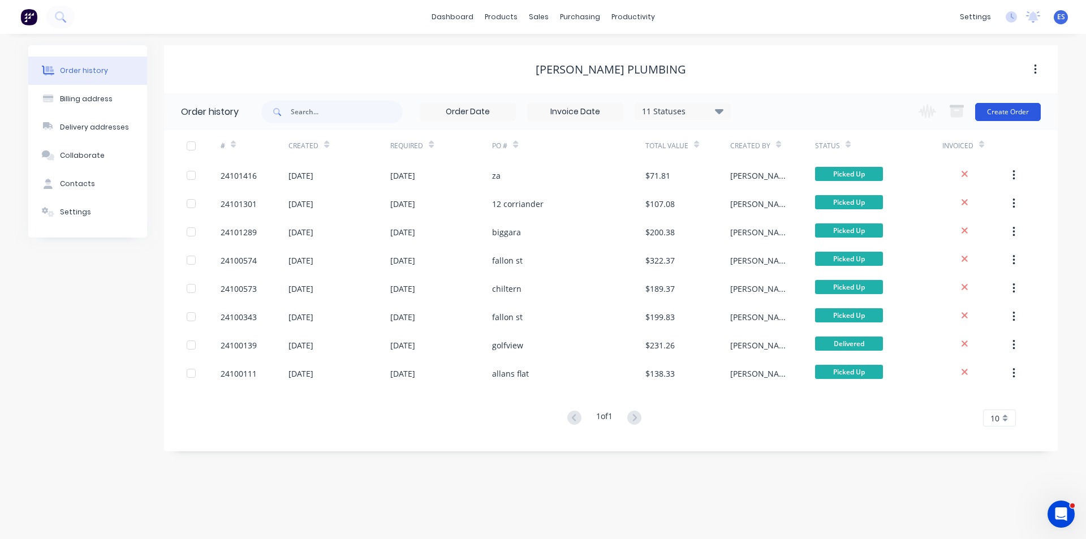
click at [1011, 111] on button "Create Order" at bounding box center [1008, 112] width 66 height 18
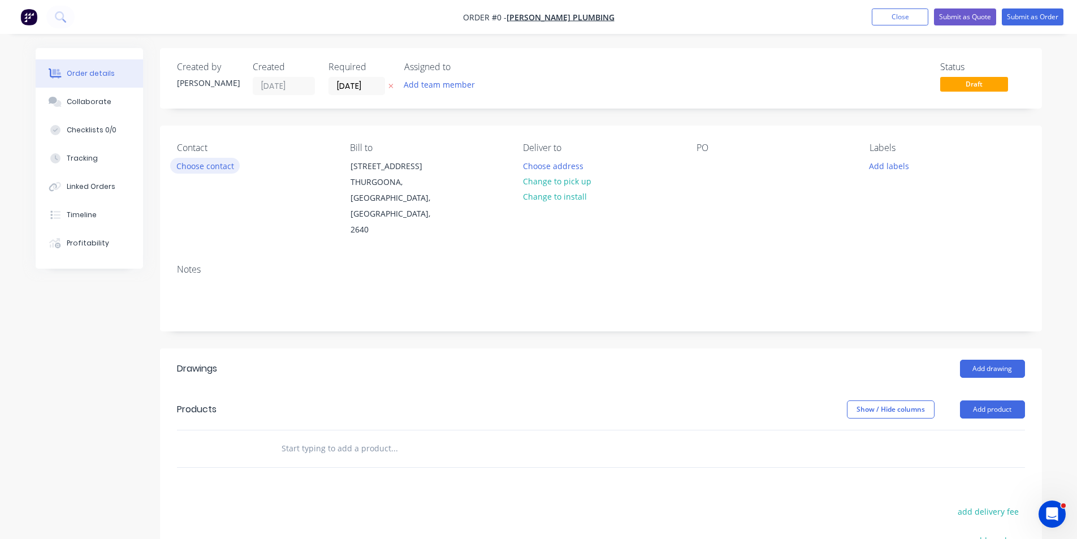
click at [209, 172] on button "Choose contact" at bounding box center [205, 165] width 70 height 15
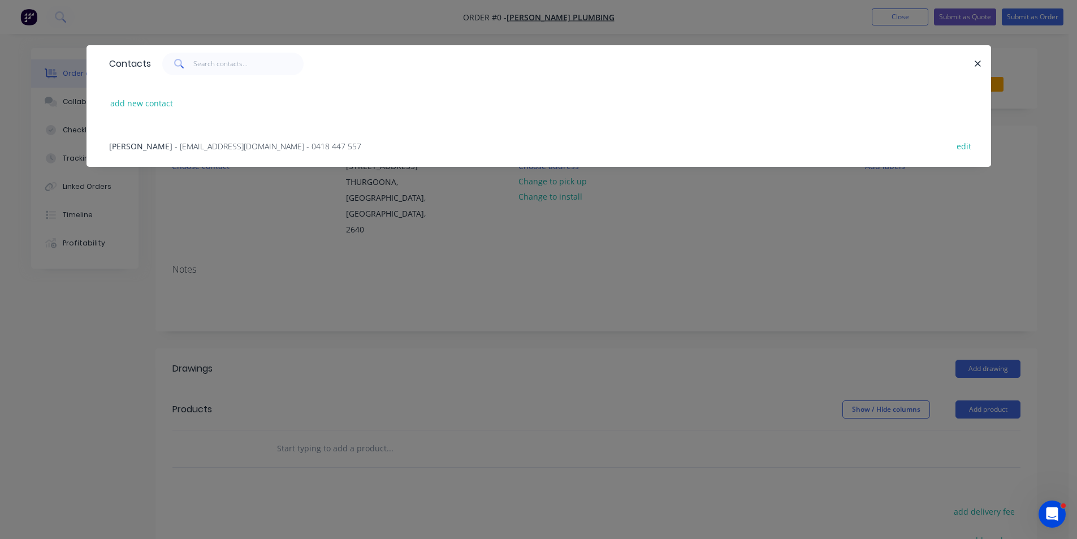
click at [191, 143] on span "- [EMAIL_ADDRESS][DOMAIN_NAME] - 0418 447 557" at bounding box center [268, 146] width 187 height 11
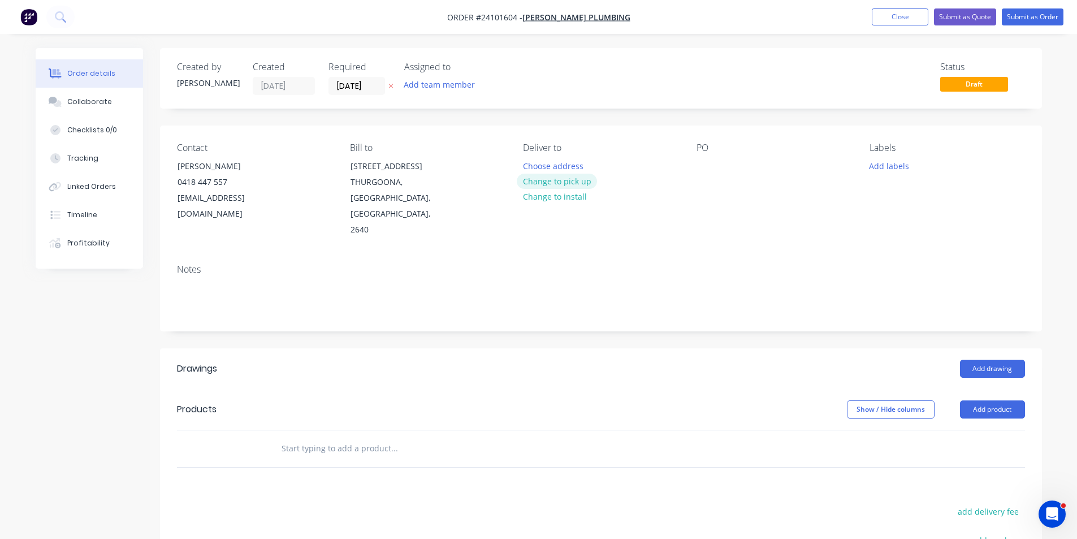
click at [551, 180] on button "Change to pick up" at bounding box center [557, 181] width 80 height 15
click at [709, 166] on div at bounding box center [706, 166] width 18 height 16
click at [977, 360] on button "Add drawing" at bounding box center [992, 369] width 65 height 18
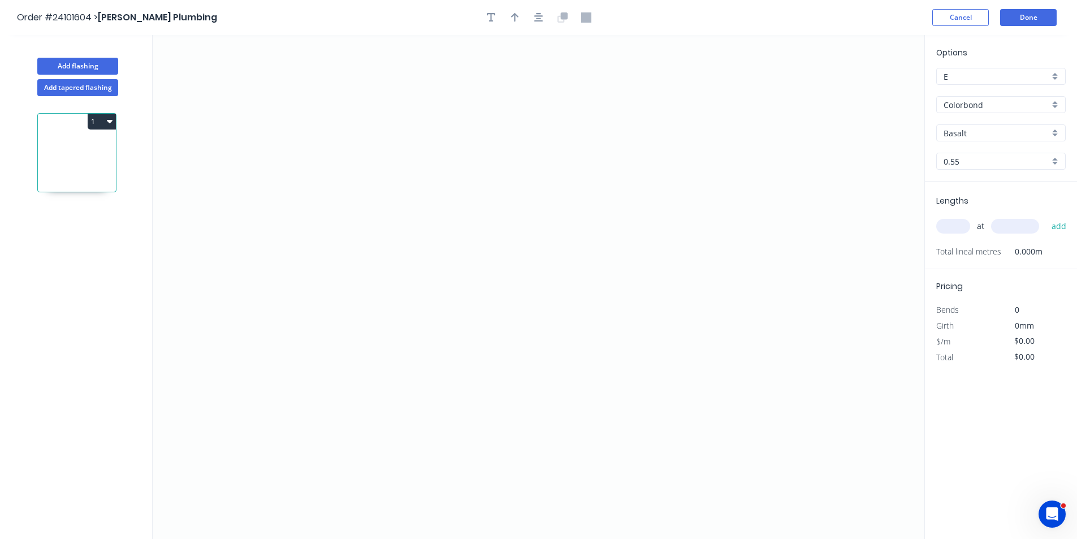
click at [982, 130] on input "Basalt" at bounding box center [997, 133] width 106 height 12
click at [981, 159] on div "Monument" at bounding box center [1001, 155] width 128 height 20
type input "Monument"
click at [624, 206] on icon "0" at bounding box center [539, 287] width 772 height 504
click at [601, 178] on icon "0" at bounding box center [539, 287] width 772 height 504
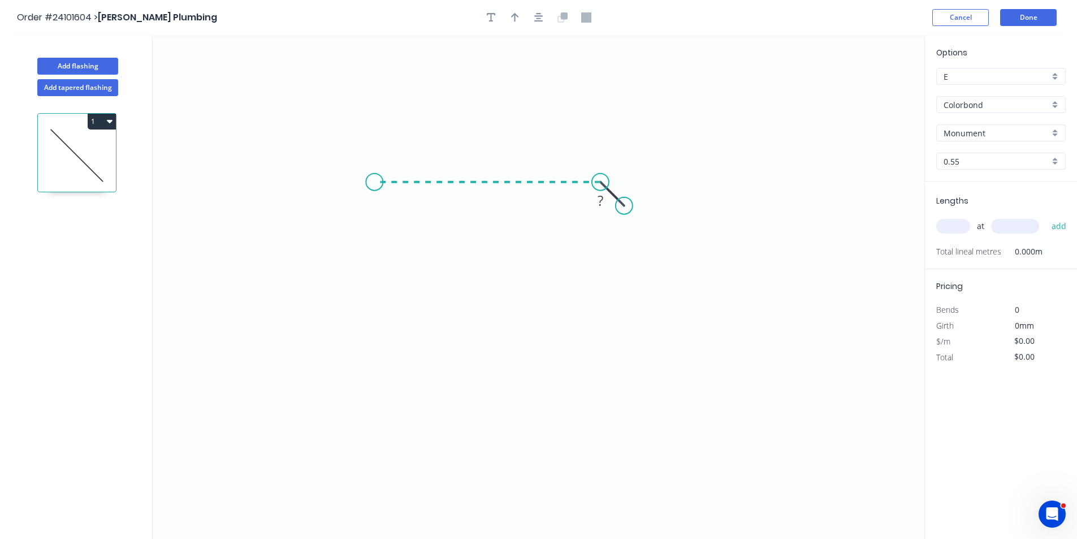
click at [374, 180] on icon "0 ?" at bounding box center [539, 287] width 772 height 504
click at [374, 320] on icon "0 ? ?" at bounding box center [539, 287] width 772 height 504
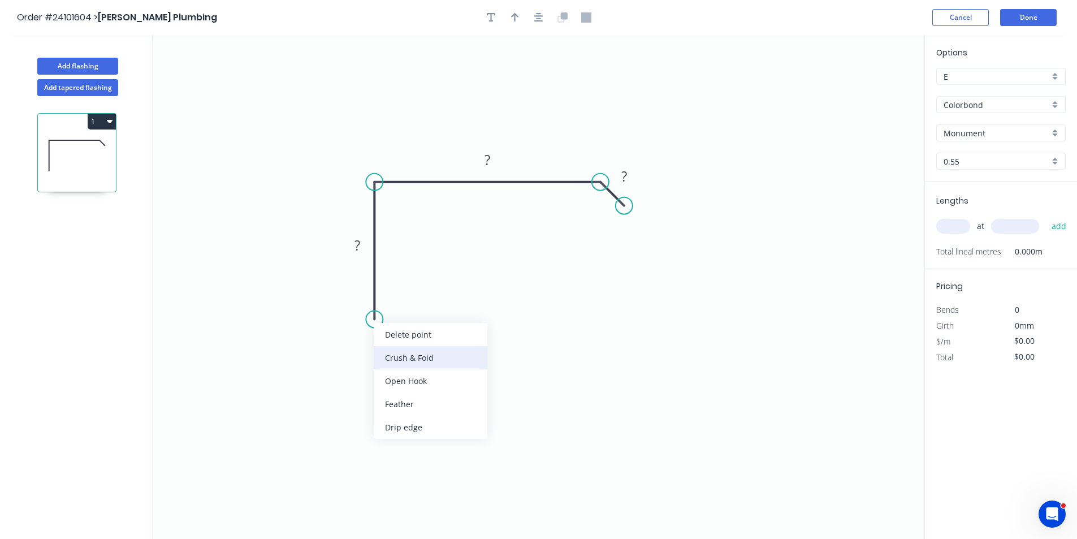
click at [404, 363] on div "Crush & Fold" at bounding box center [431, 357] width 114 height 23
click at [361, 248] on rect at bounding box center [357, 246] width 23 height 16
click at [490, 163] on tspan "?" at bounding box center [488, 159] width 6 height 19
click at [625, 174] on tspan "?" at bounding box center [625, 176] width 6 height 19
click at [958, 224] on input "text" at bounding box center [954, 226] width 34 height 15
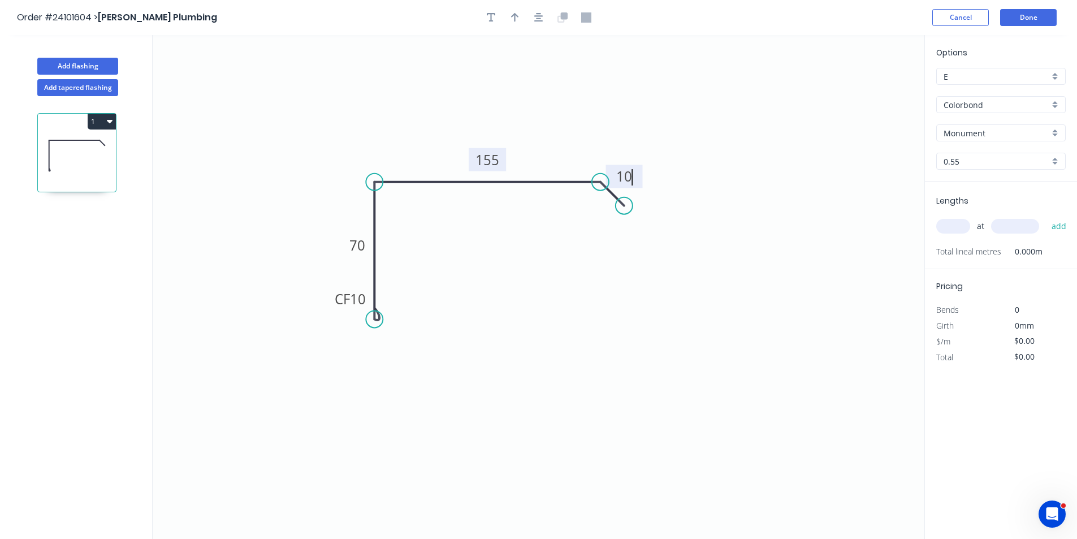
type input "$15.58"
type input "1"
click at [1017, 230] on input "text" at bounding box center [1015, 226] width 48 height 15
type input "2600"
click at [1046, 217] on button "add" at bounding box center [1059, 226] width 27 height 19
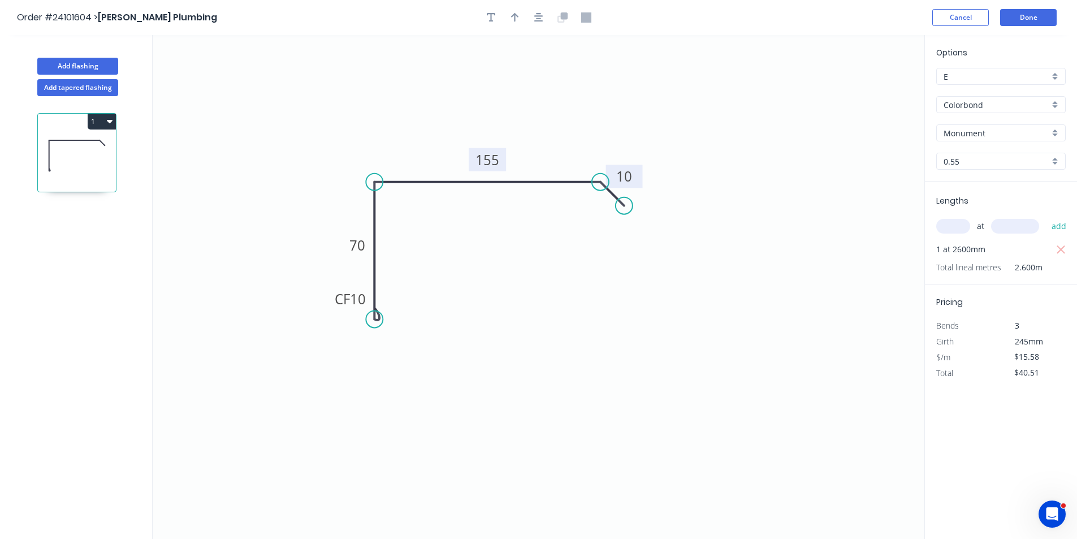
click at [112, 124] on icon "button" at bounding box center [110, 121] width 6 height 9
click at [63, 156] on div "Duplicate" at bounding box center [62, 149] width 87 height 16
type input "$0.00"
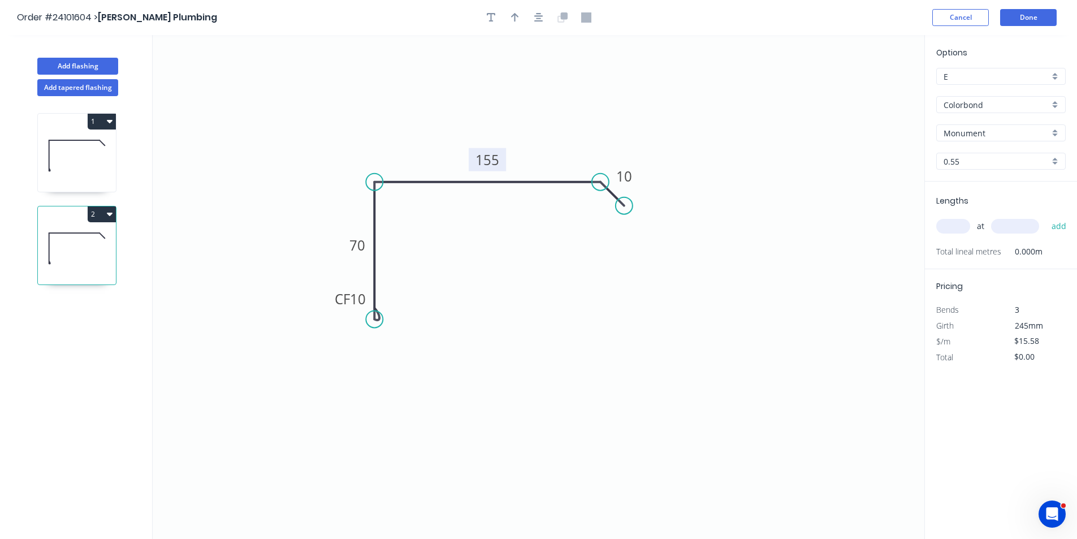
click at [488, 166] on tspan "155" at bounding box center [488, 159] width 24 height 19
click at [955, 228] on input "text" at bounding box center [954, 226] width 34 height 15
type input "$13.63"
type input "1"
click at [1000, 225] on input "text" at bounding box center [1015, 226] width 48 height 15
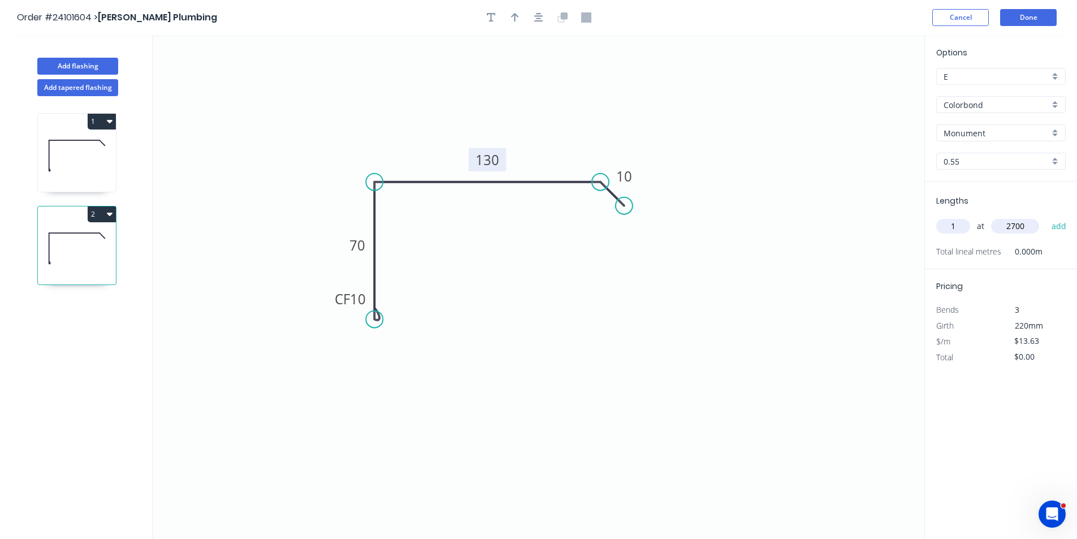
type input "2700"
click at [1046, 217] on button "add" at bounding box center [1059, 226] width 27 height 19
type input "$36.80"
click at [81, 67] on button "Add flashing" at bounding box center [77, 66] width 81 height 17
type input "$0.00"
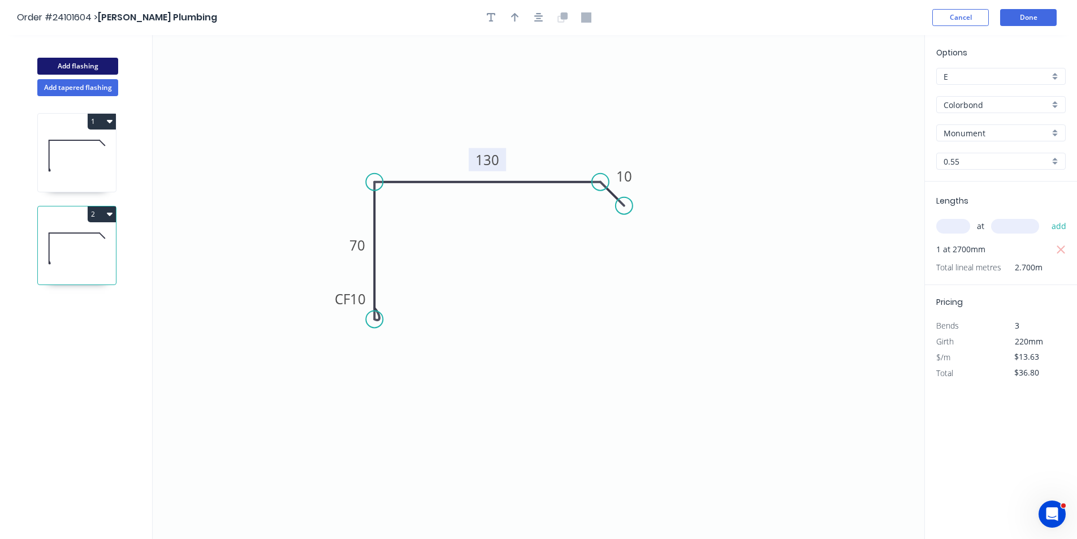
type input "$0.00"
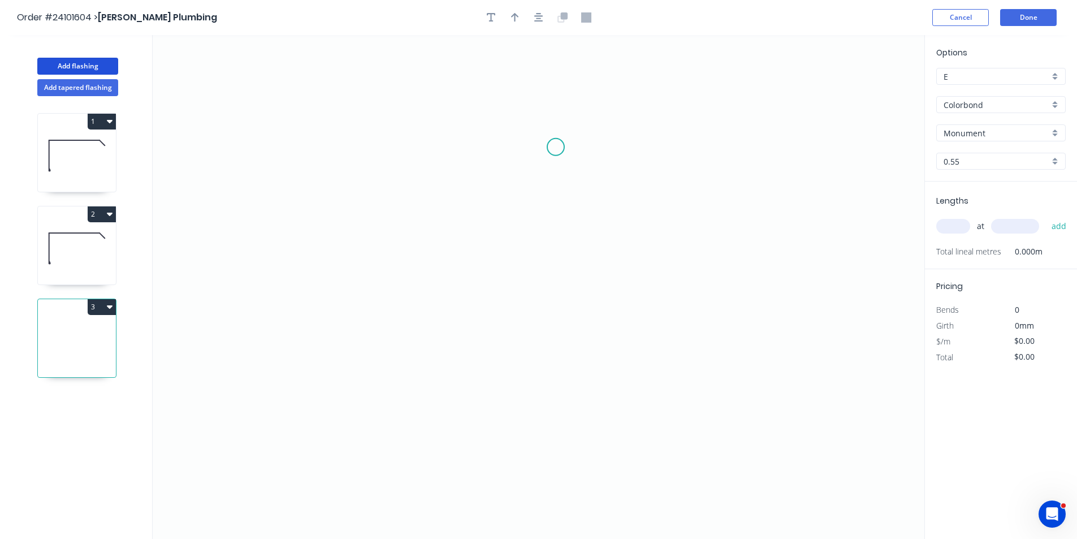
click at [556, 147] on icon "0" at bounding box center [539, 287] width 772 height 504
click at [499, 150] on icon "0" at bounding box center [539, 287] width 772 height 504
click at [494, 348] on icon "0 ?" at bounding box center [539, 287] width 772 height 504
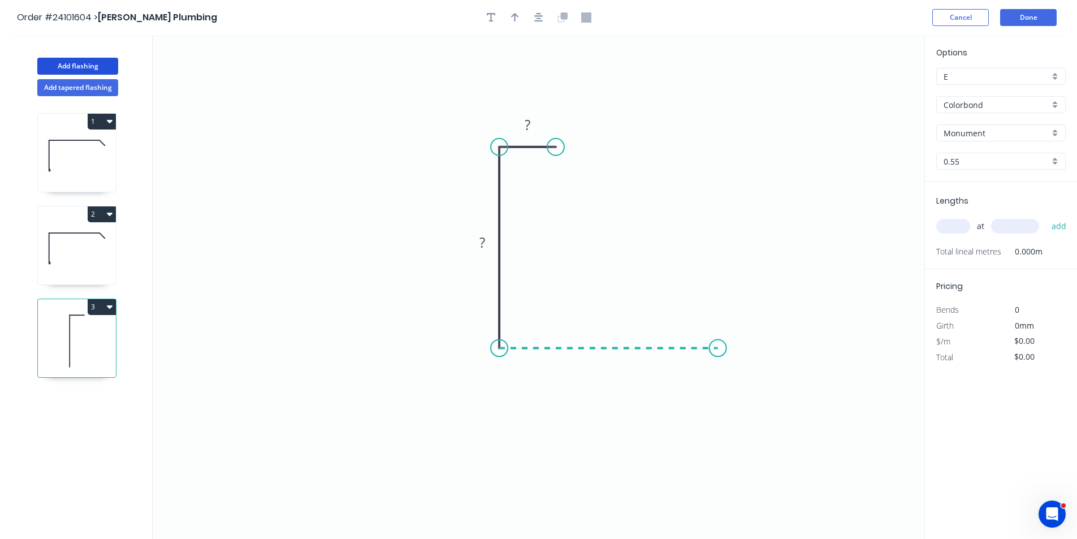
click at [719, 353] on icon "0 ? ?" at bounding box center [539, 287] width 772 height 504
click at [719, 310] on icon at bounding box center [719, 329] width 0 height 38
click at [719, 310] on circle at bounding box center [718, 309] width 17 height 17
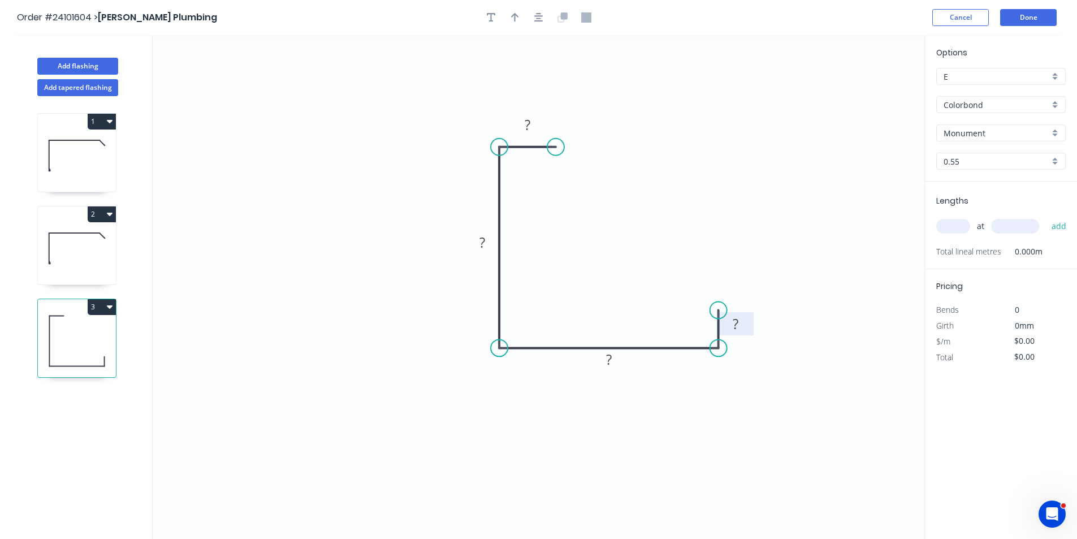
click at [741, 327] on rect at bounding box center [735, 325] width 23 height 16
click at [534, 119] on rect at bounding box center [527, 126] width 23 height 16
click at [489, 247] on rect at bounding box center [482, 243] width 23 height 16
click at [610, 363] on tspan "?" at bounding box center [609, 359] width 6 height 19
click at [948, 228] on input "text" at bounding box center [954, 226] width 34 height 15
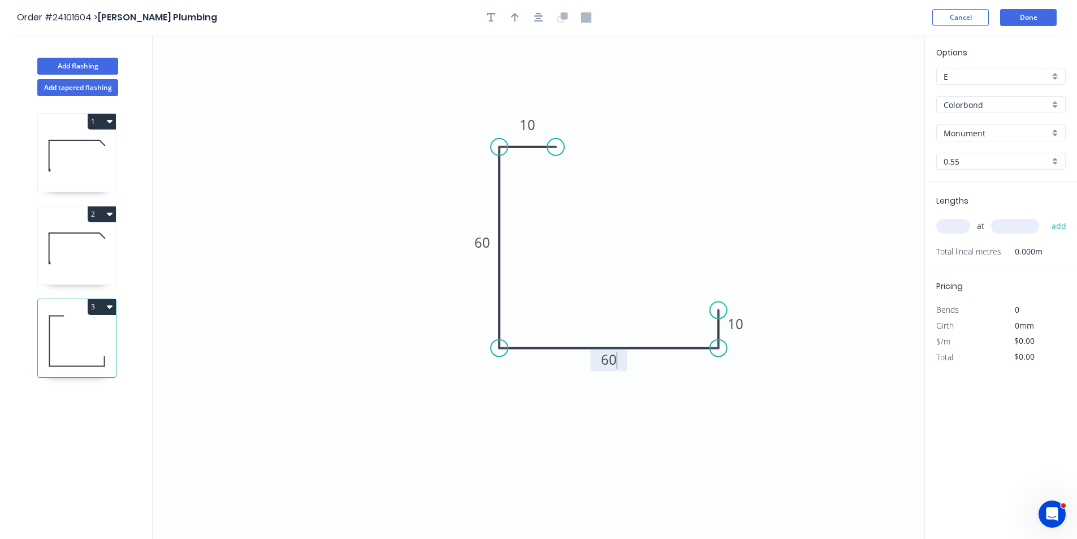
type input "$10.71"
type input "4"
click at [1012, 230] on input "text" at bounding box center [1015, 226] width 48 height 15
type input "500"
click at [1046, 217] on button "add" at bounding box center [1059, 226] width 27 height 19
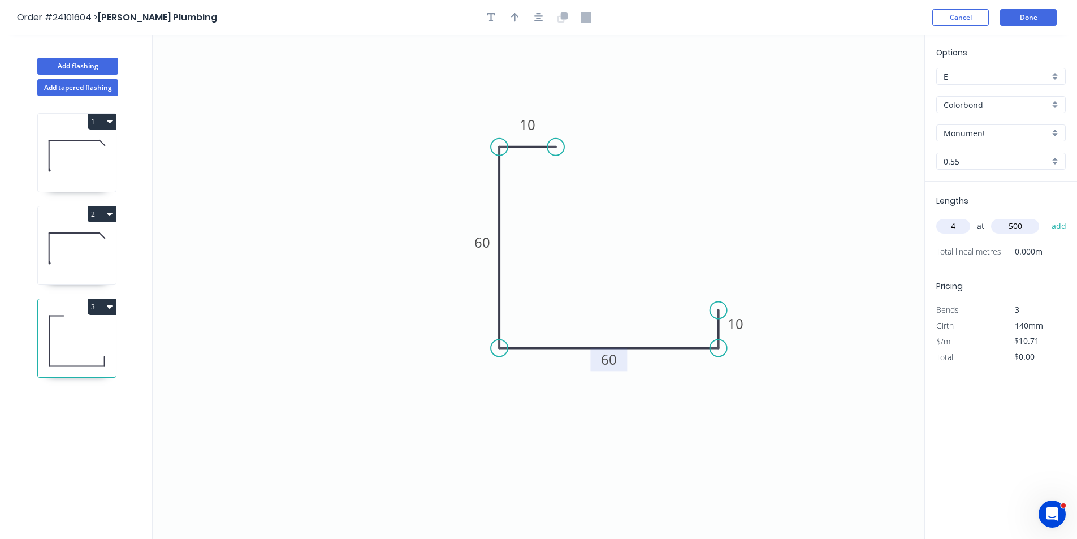
type input "$21.42"
click at [87, 62] on button "Add flashing" at bounding box center [77, 66] width 81 height 17
type input "$0.00"
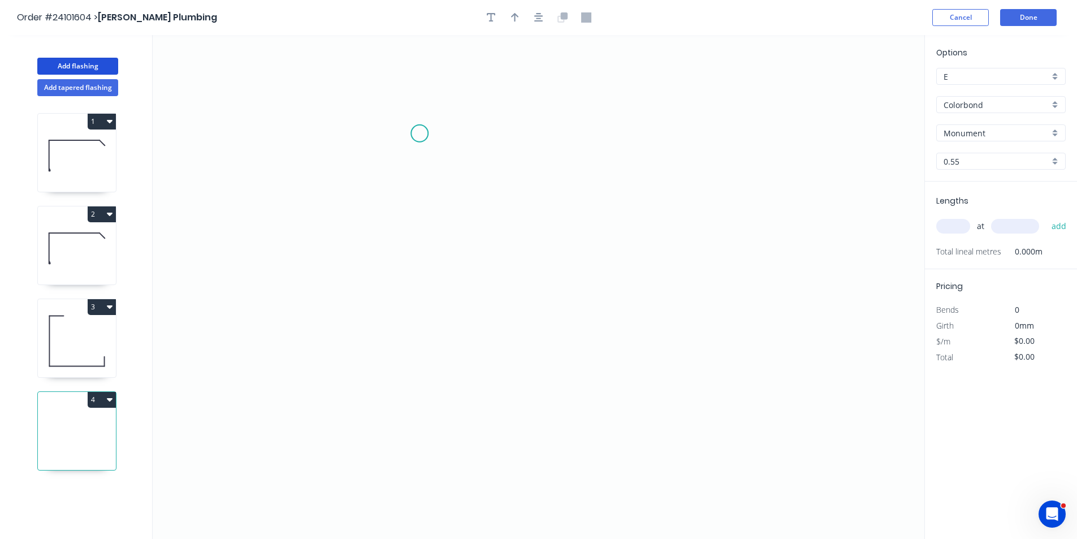
click at [417, 122] on icon "0" at bounding box center [539, 287] width 772 height 504
click at [412, 226] on icon "0" at bounding box center [539, 287] width 772 height 504
click at [601, 283] on icon "0 ?" at bounding box center [539, 287] width 772 height 504
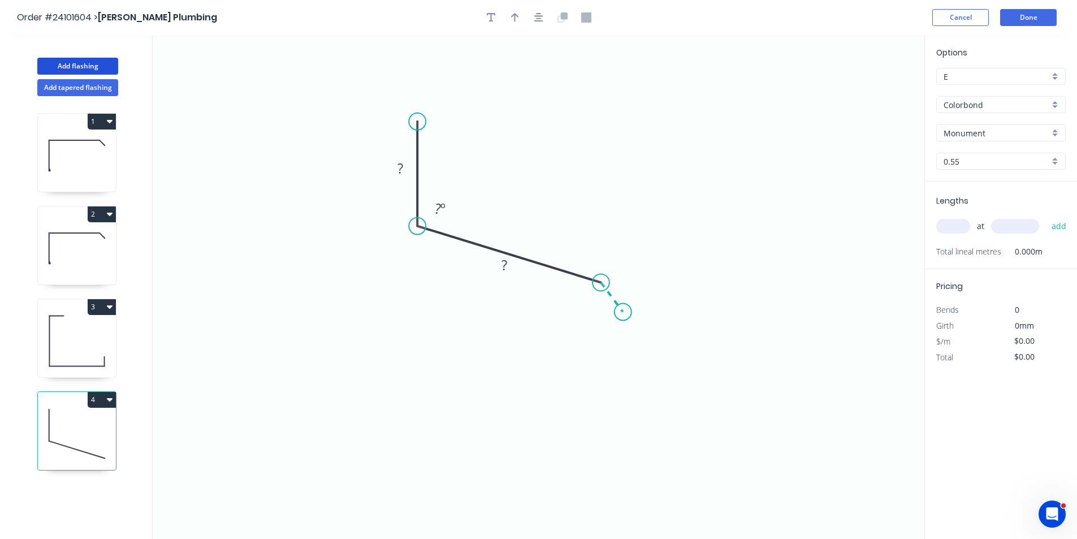
click at [623, 312] on icon "0 ? ? ? º" at bounding box center [539, 287] width 772 height 504
click at [624, 281] on tspan "?" at bounding box center [626, 282] width 6 height 19
click at [504, 266] on tspan "?" at bounding box center [505, 265] width 6 height 19
click at [407, 171] on rect at bounding box center [400, 169] width 23 height 16
type input "$14.42"
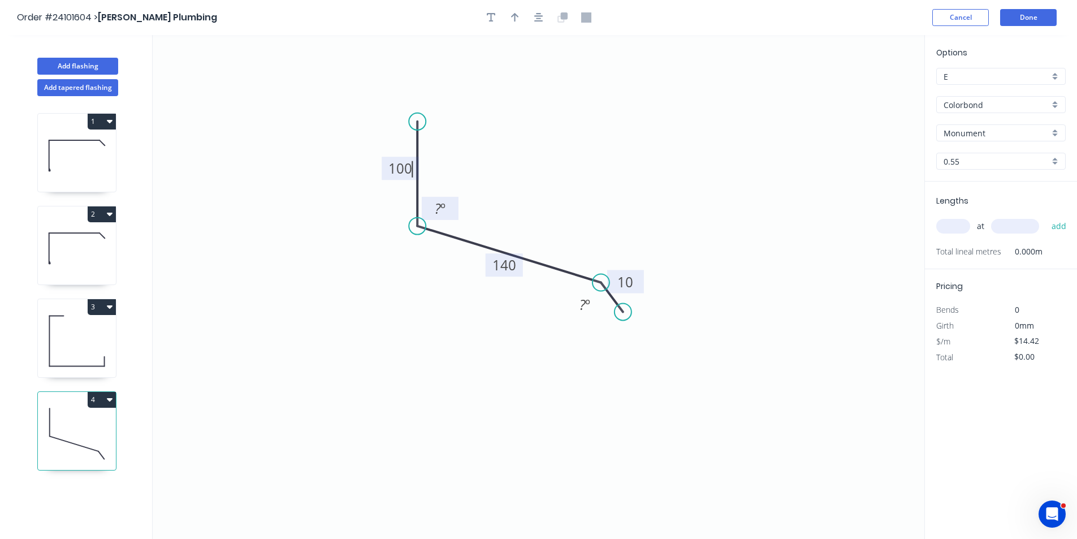
click at [435, 206] on tspan "?" at bounding box center [438, 208] width 6 height 19
click at [574, 189] on icon "0 100 140 10 100 º ? º" at bounding box center [539, 287] width 772 height 504
click at [961, 228] on input "text" at bounding box center [954, 226] width 34 height 15
type input "8"
click at [1017, 227] on input "text" at bounding box center [1015, 226] width 48 height 15
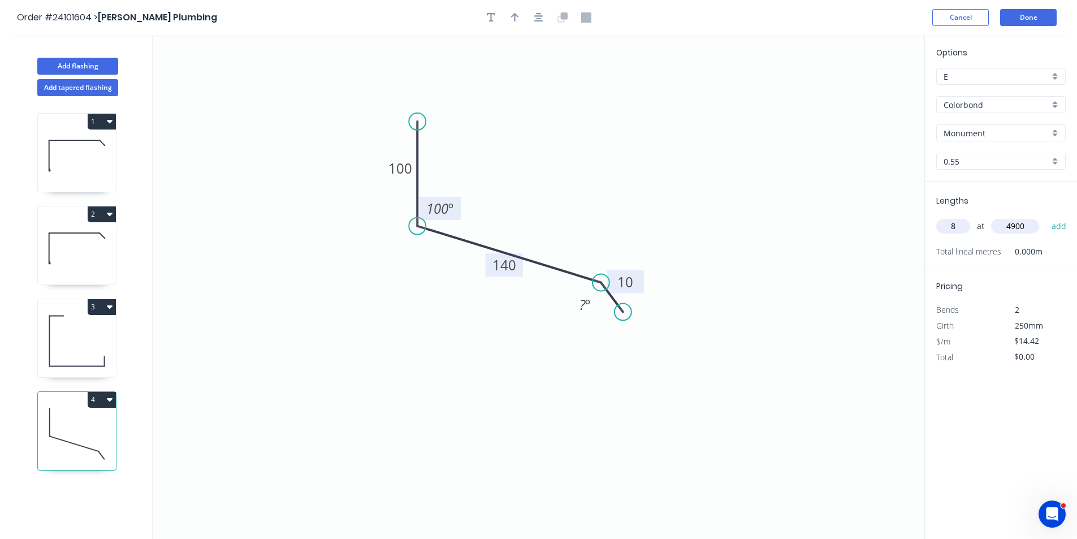
type input "4900"
click at [1046, 217] on button "add" at bounding box center [1059, 226] width 27 height 19
type input "$565.26"
type input "4"
click at [1017, 227] on input "text" at bounding box center [1015, 226] width 48 height 15
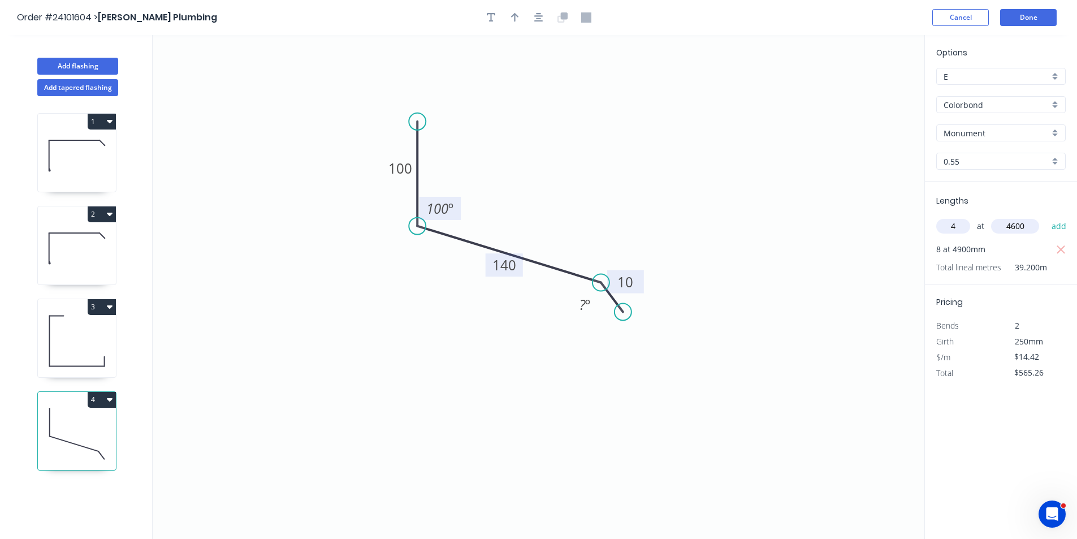
type input "4600"
click at [1046, 217] on button "add" at bounding box center [1059, 226] width 27 height 19
type input "$830.59"
click at [1025, 21] on button "Done" at bounding box center [1028, 17] width 57 height 17
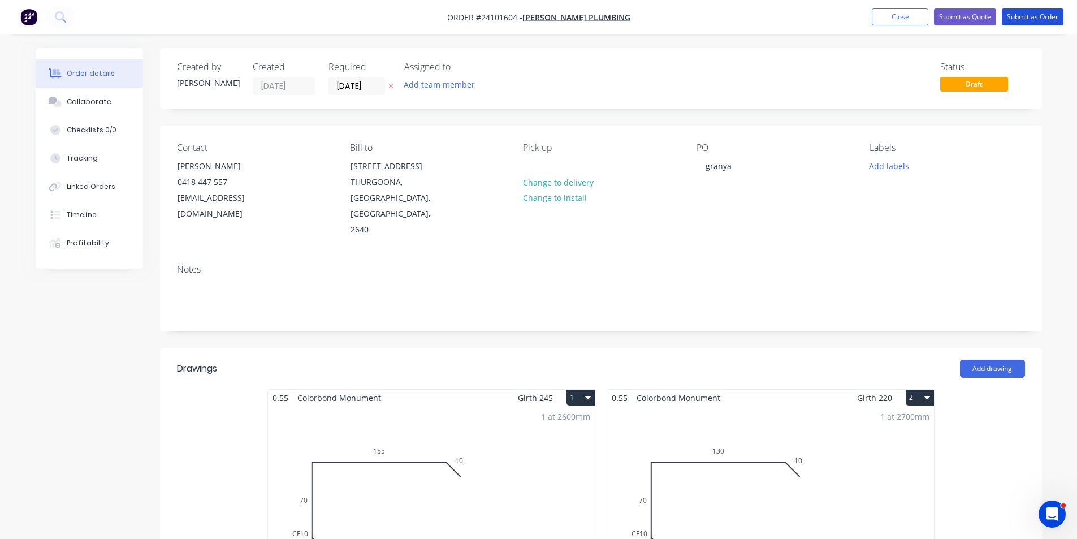
click at [1025, 21] on button "Submit as Order" at bounding box center [1033, 16] width 62 height 17
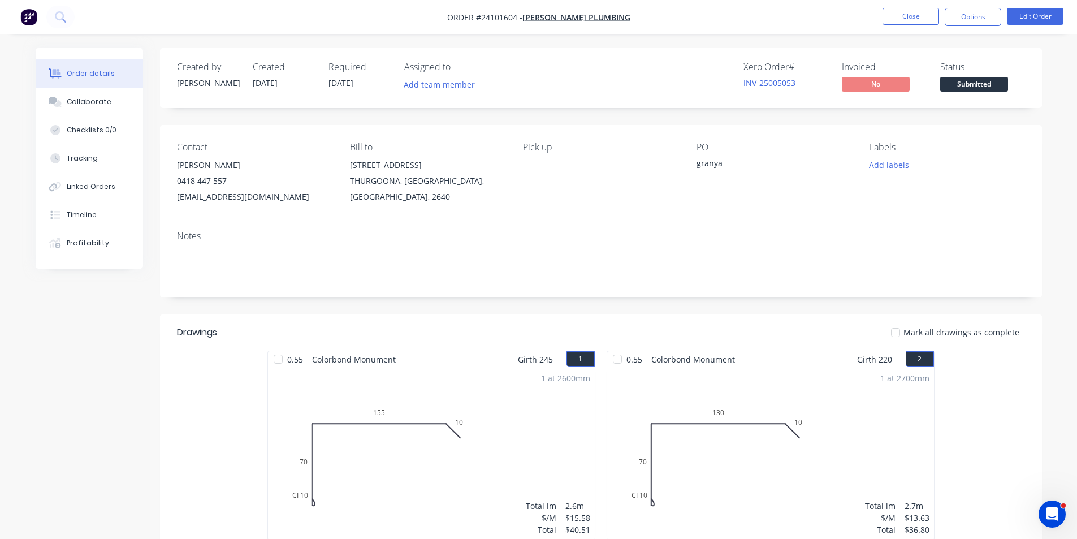
click at [32, 15] on img "button" at bounding box center [28, 16] width 17 height 17
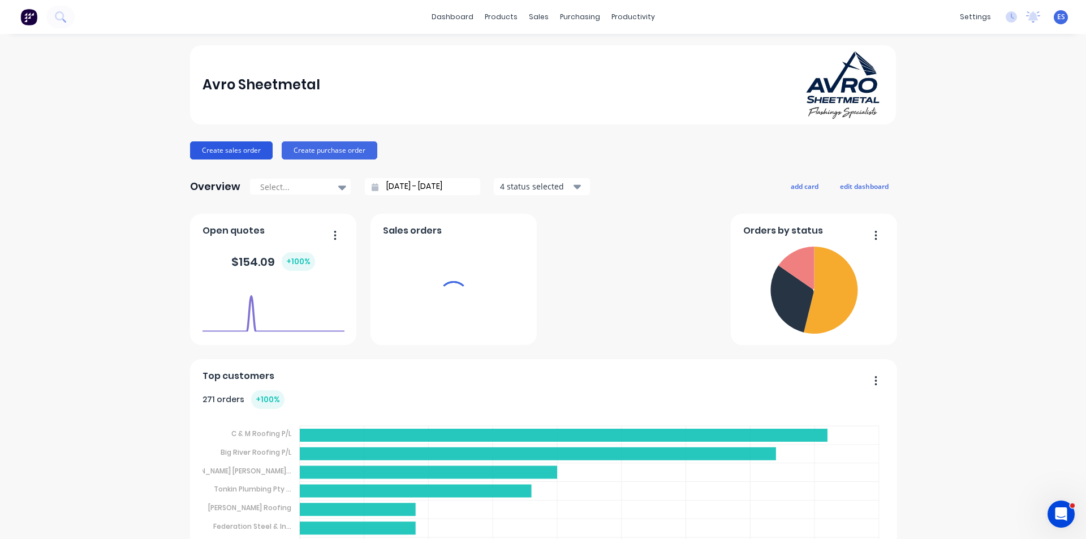
click at [235, 146] on button "Create sales order" at bounding box center [231, 150] width 83 height 18
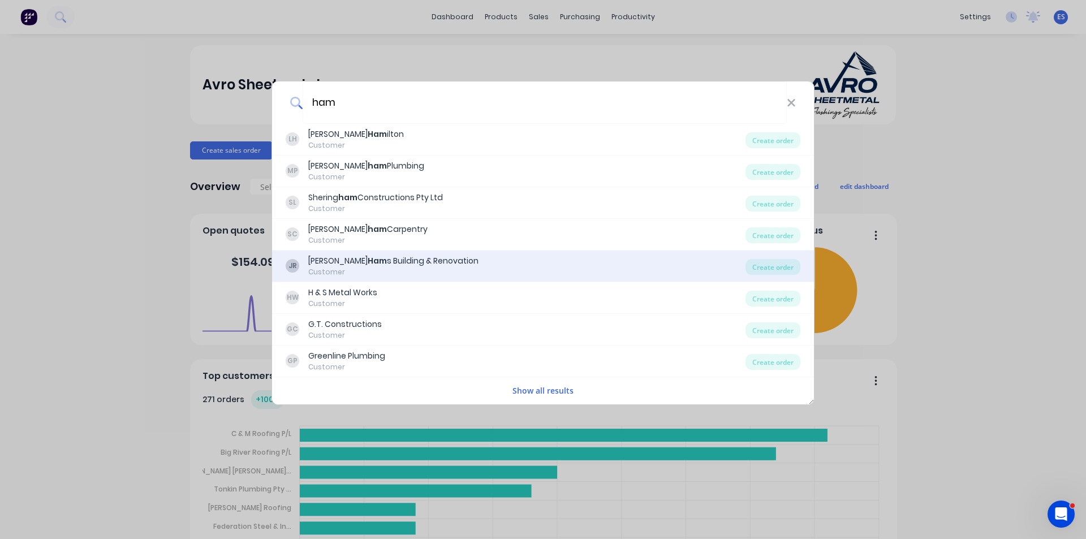
type input "ham"
click at [385, 264] on div "[PERSON_NAME] s Building & Renovation" at bounding box center [393, 261] width 170 height 12
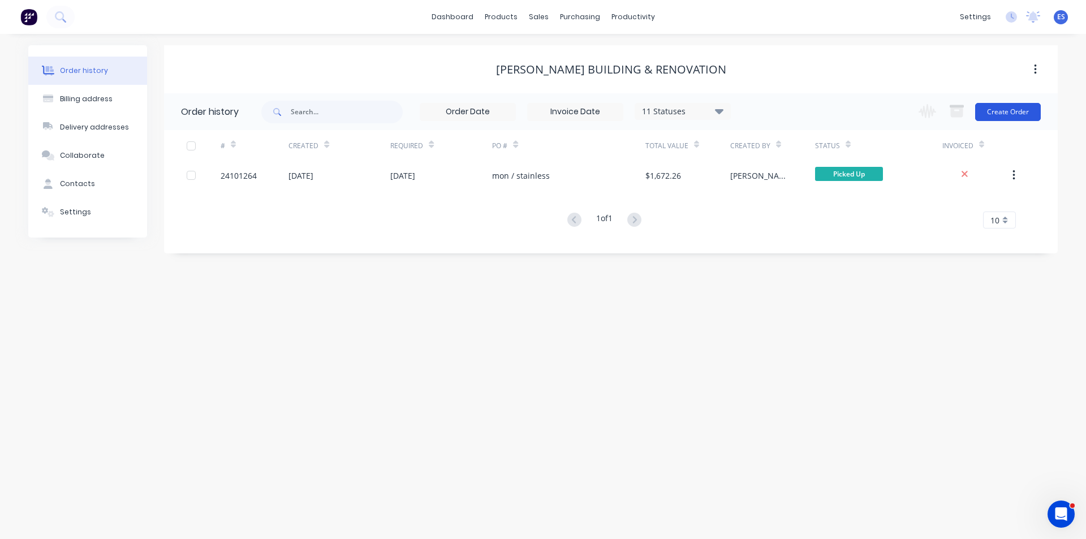
click at [1003, 110] on button "Create Order" at bounding box center [1008, 112] width 66 height 18
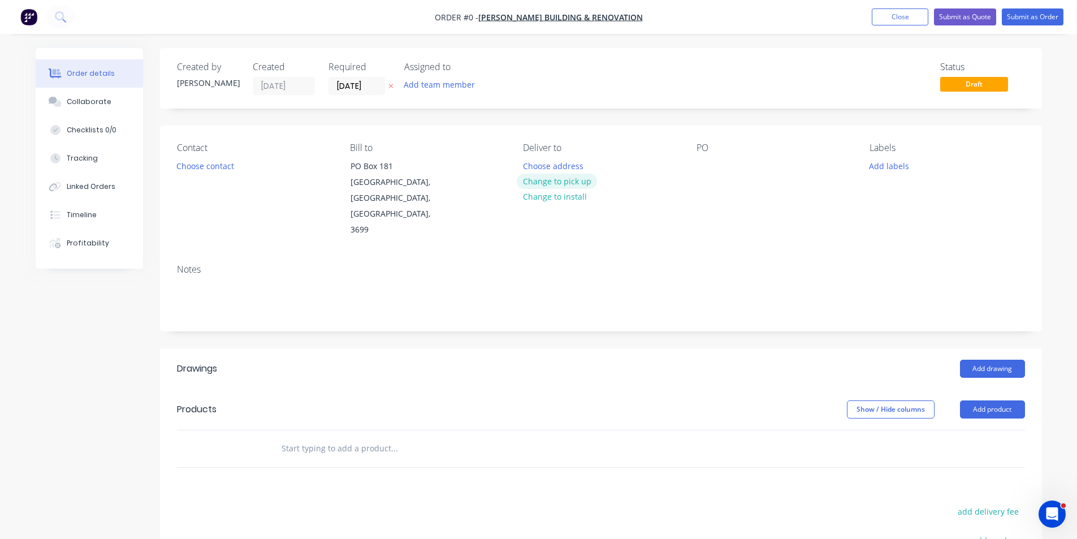
click at [564, 182] on button "Change to pick up" at bounding box center [557, 181] width 80 height 15
click at [197, 169] on button "Choose contact" at bounding box center [205, 165] width 70 height 15
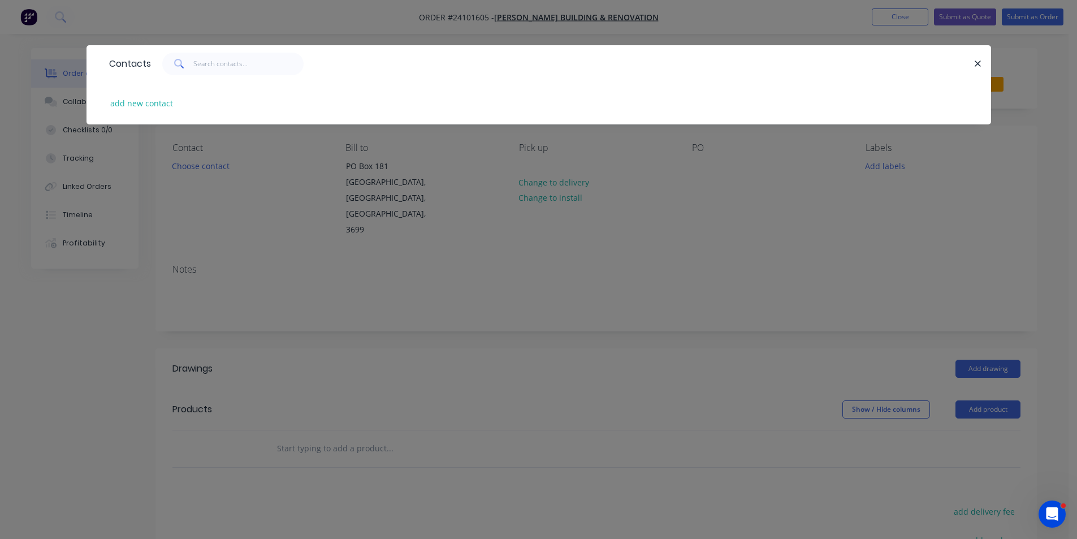
click at [208, 181] on div "Contacts add new contact" at bounding box center [538, 269] width 1077 height 539
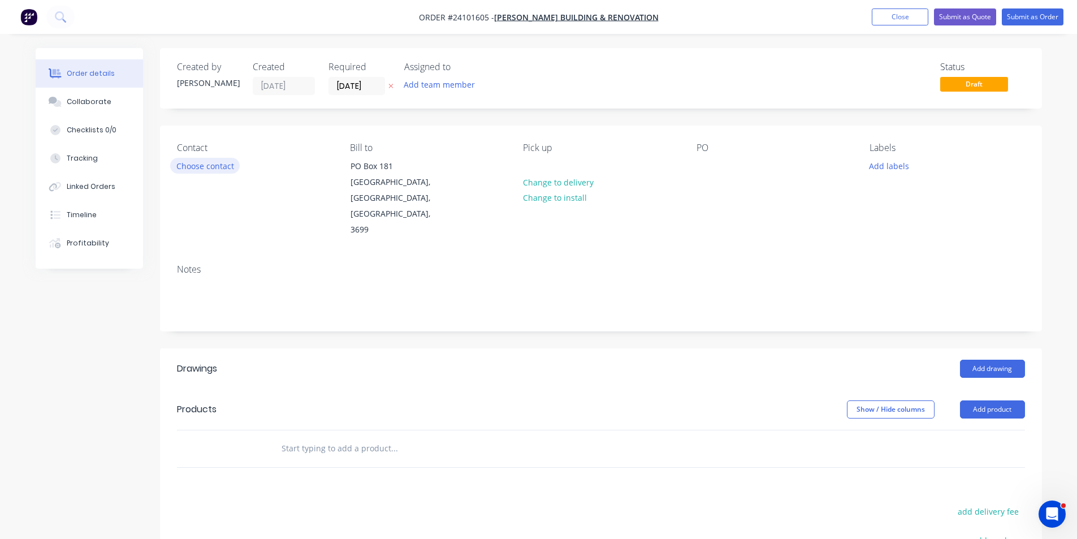
click at [217, 170] on button "Choose contact" at bounding box center [205, 165] width 70 height 15
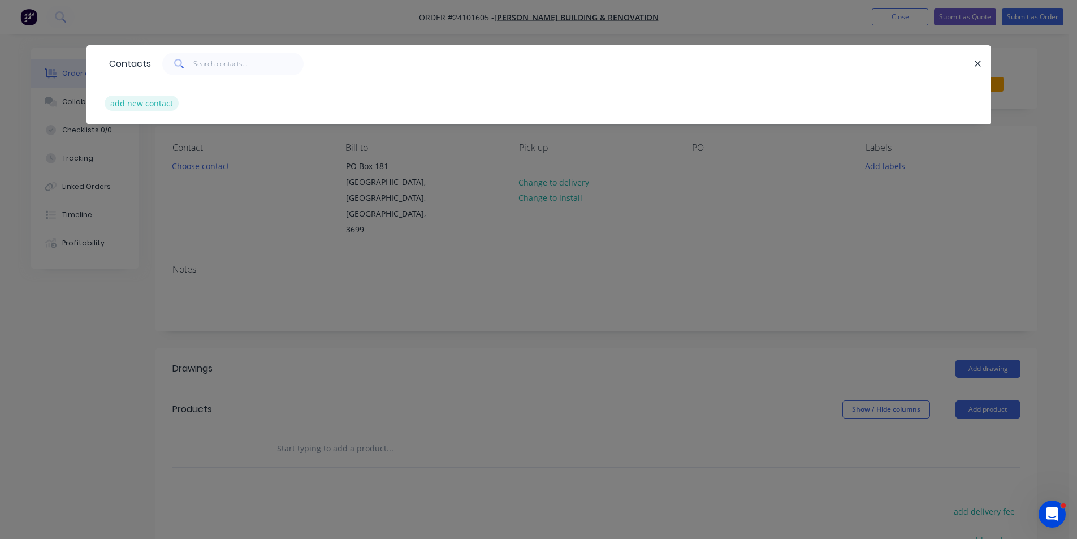
click at [145, 107] on button "add new contact" at bounding box center [142, 103] width 75 height 15
select select "AU"
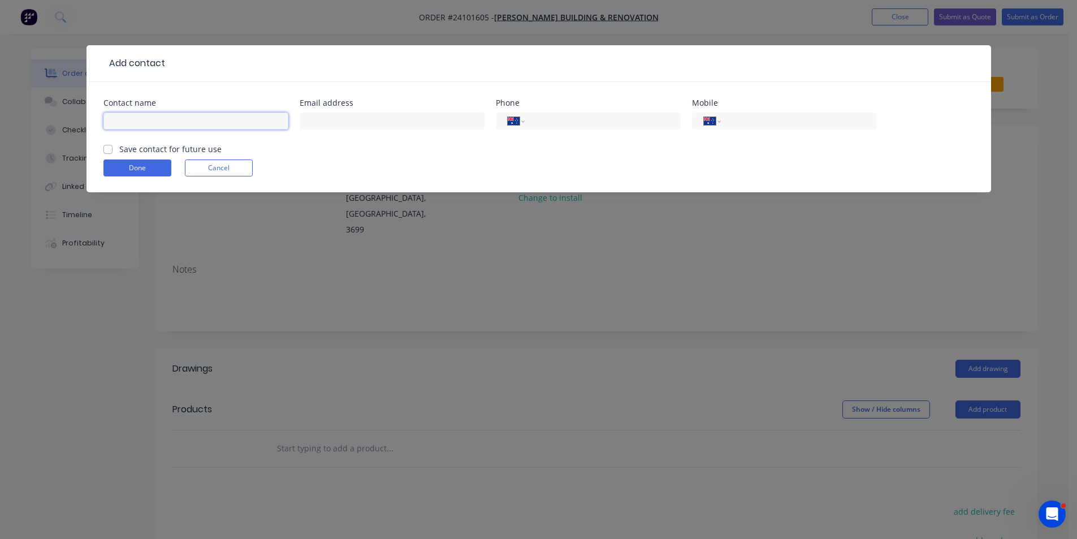
click at [168, 116] on input "text" at bounding box center [195, 121] width 185 height 17
type input "ham"
click at [119, 146] on label "Save contact for future use" at bounding box center [170, 149] width 102 height 12
click at [110, 146] on input "Save contact for future use" at bounding box center [107, 148] width 9 height 11
checkbox input "true"
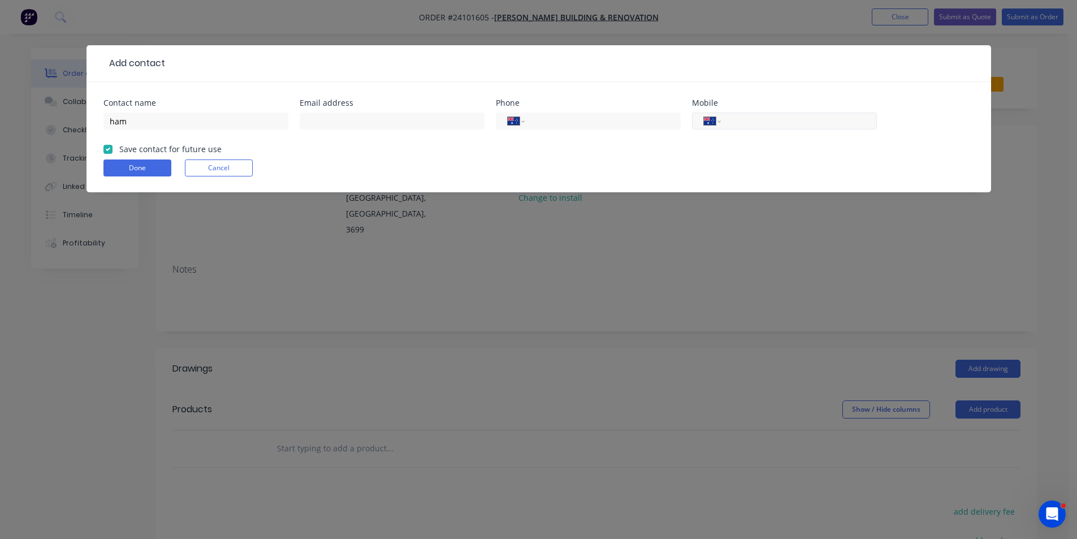
click at [770, 118] on input "tel" at bounding box center [797, 121] width 136 height 13
type input "0401 383 070"
click at [150, 171] on button "Done" at bounding box center [137, 167] width 68 height 17
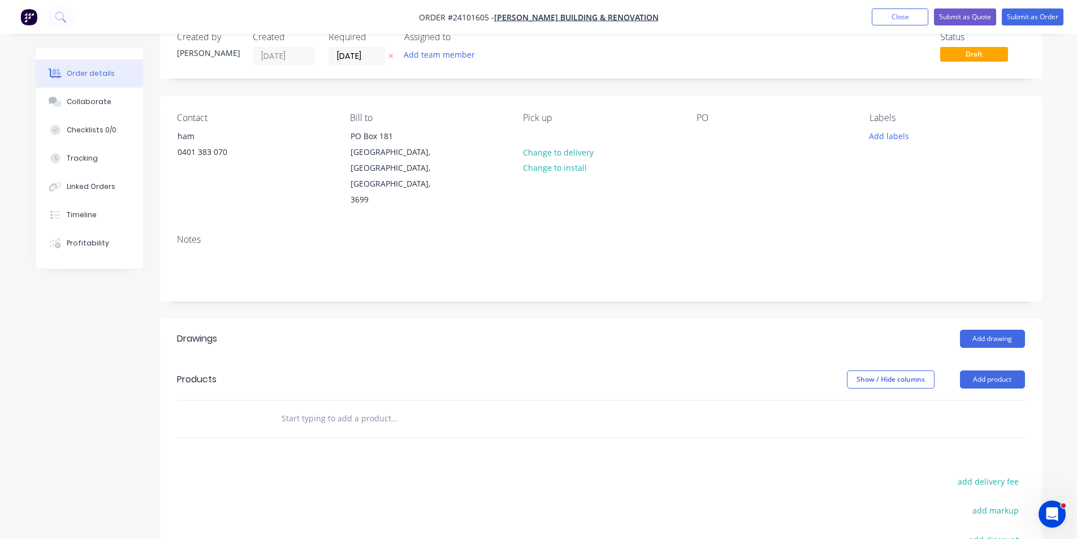
scroll to position [57, 0]
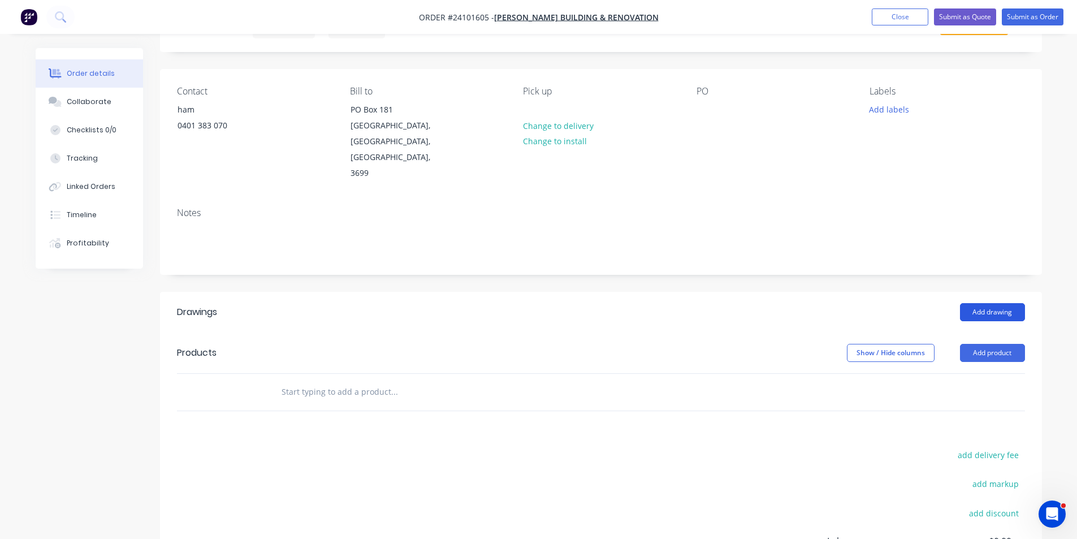
click at [1015, 303] on button "Add drawing" at bounding box center [992, 312] width 65 height 18
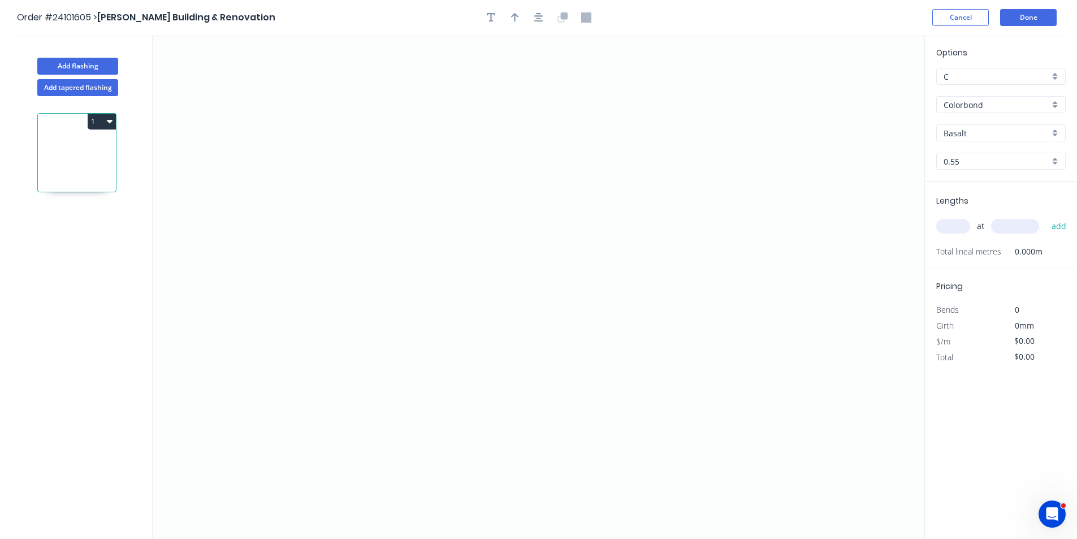
click at [972, 133] on input "Basalt" at bounding box center [997, 133] width 106 height 12
click at [970, 154] on div "Monument" at bounding box center [1001, 155] width 128 height 20
type input "Monument"
click at [276, 162] on icon "0" at bounding box center [539, 287] width 772 height 504
click at [449, 215] on icon at bounding box center [363, 188] width 173 height 53
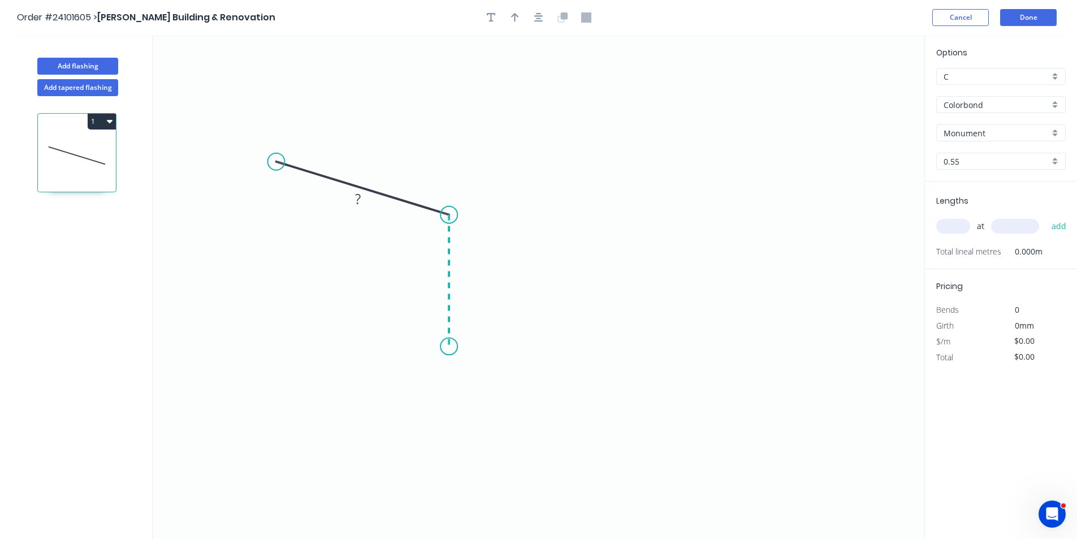
click at [458, 347] on icon "0 ?" at bounding box center [539, 287] width 772 height 504
click at [679, 339] on icon "0 ? ? ? º" at bounding box center [539, 287] width 772 height 504
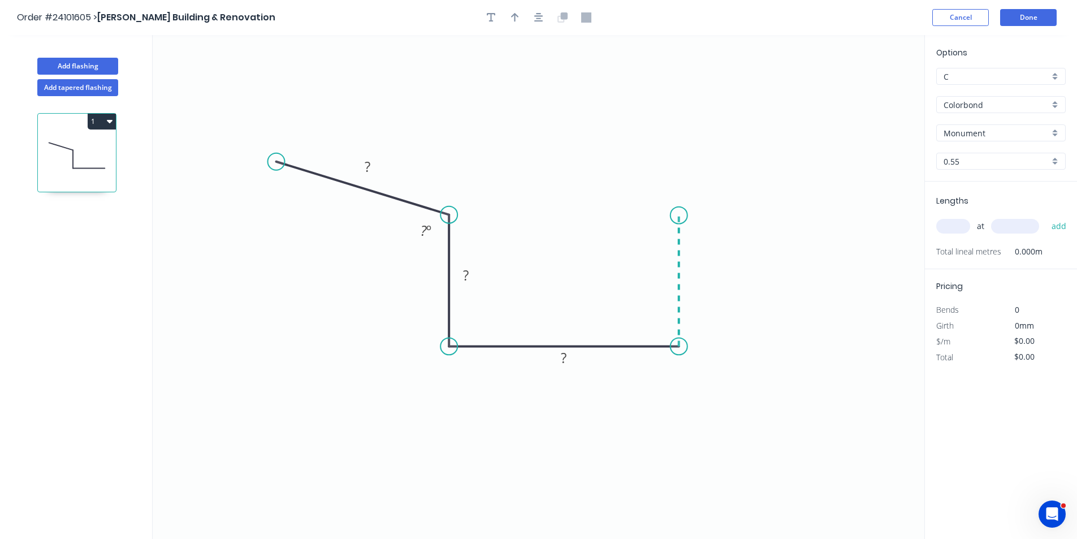
click at [681, 215] on icon "0 ? ? ? ? º" at bounding box center [539, 287] width 772 height 504
click at [712, 258] on div "Crush & Fold" at bounding box center [738, 253] width 114 height 23
click at [702, 274] on rect at bounding box center [696, 277] width 23 height 16
click at [461, 271] on rect at bounding box center [466, 276] width 23 height 16
click at [567, 358] on tspan "?" at bounding box center [564, 357] width 6 height 19
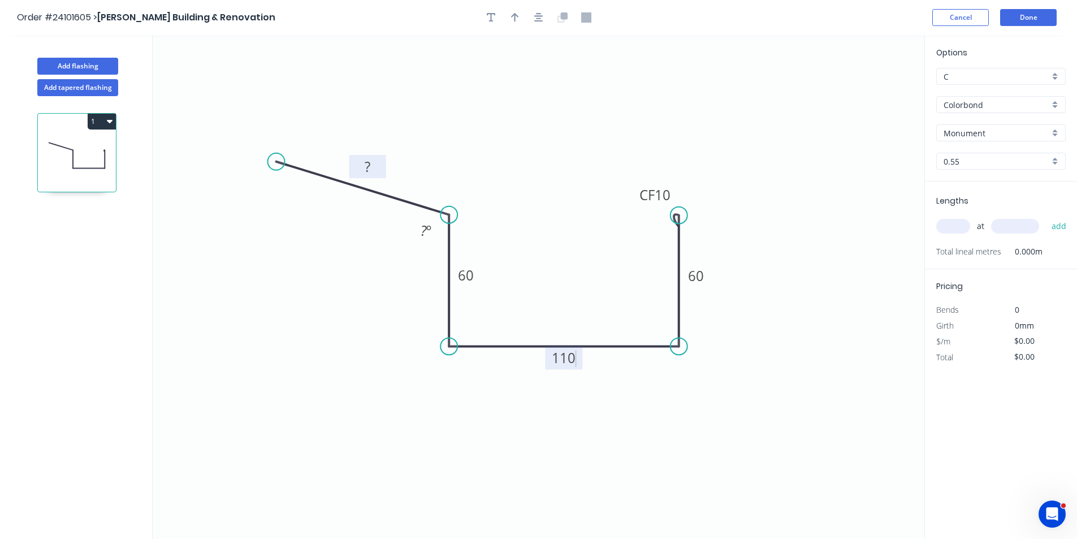
click at [371, 166] on rect at bounding box center [367, 167] width 23 height 16
click at [415, 226] on rect at bounding box center [426, 230] width 37 height 23
type input "$15.06"
click at [429, 231] on tspan "º" at bounding box center [429, 230] width 5 height 19
click at [816, 383] on icon "0 40 60 110 CF 10 60 95 º" at bounding box center [539, 287] width 772 height 504
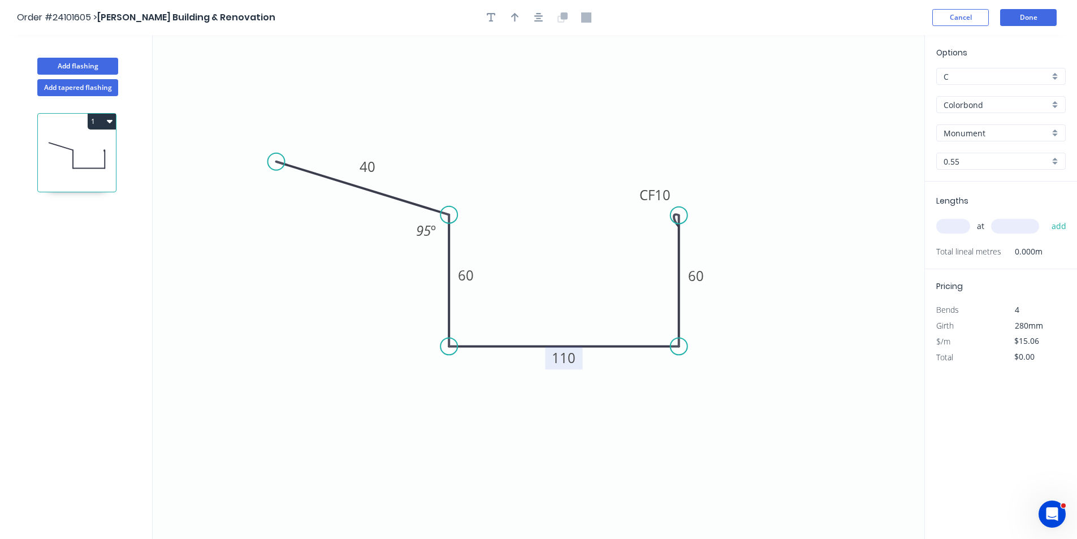
click at [959, 232] on input "text" at bounding box center [954, 226] width 34 height 15
type input "1"
click at [1012, 225] on input "text" at bounding box center [1015, 226] width 48 height 15
type input "2560"
click at [1046, 217] on button "add" at bounding box center [1059, 226] width 27 height 19
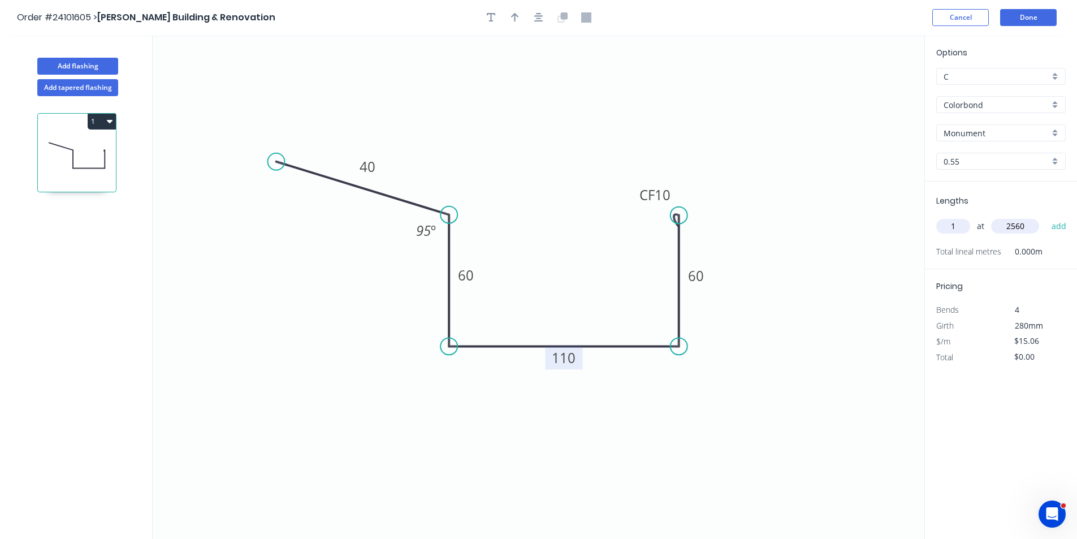
type input "$38.55"
type input "4"
click at [1012, 225] on input "text" at bounding box center [1015, 226] width 48 height 15
type input "1650"
click at [1046, 217] on button "add" at bounding box center [1059, 226] width 27 height 19
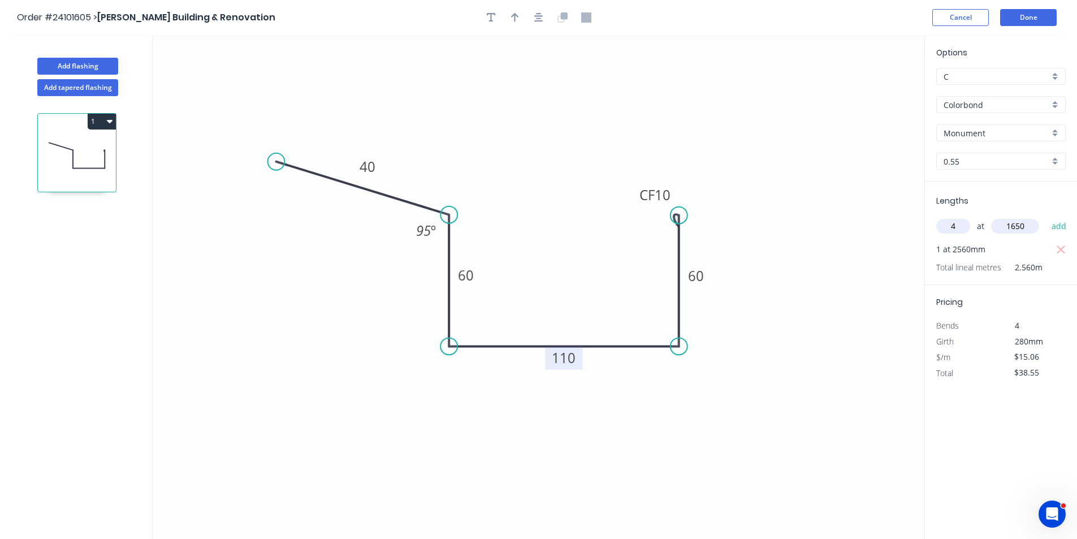
type input "$137.95"
click at [1020, 15] on button "Done" at bounding box center [1028, 17] width 57 height 17
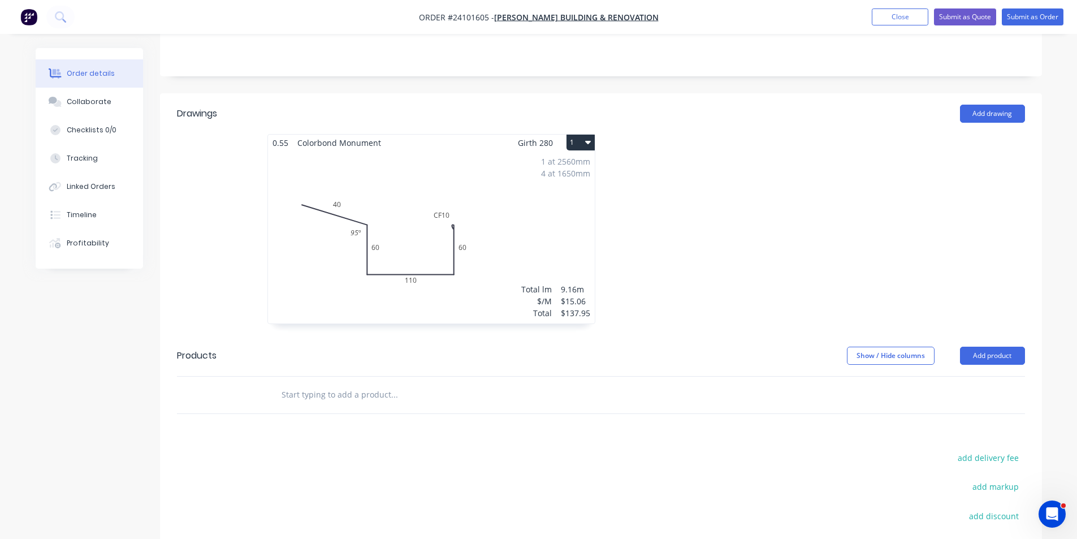
scroll to position [283, 0]
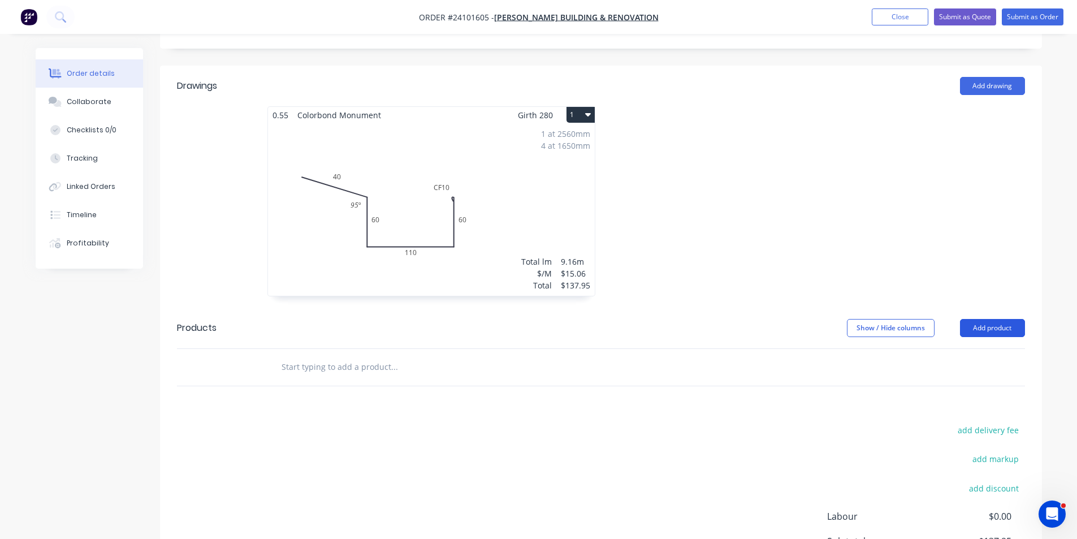
click at [1013, 319] on button "Add product" at bounding box center [992, 328] width 65 height 18
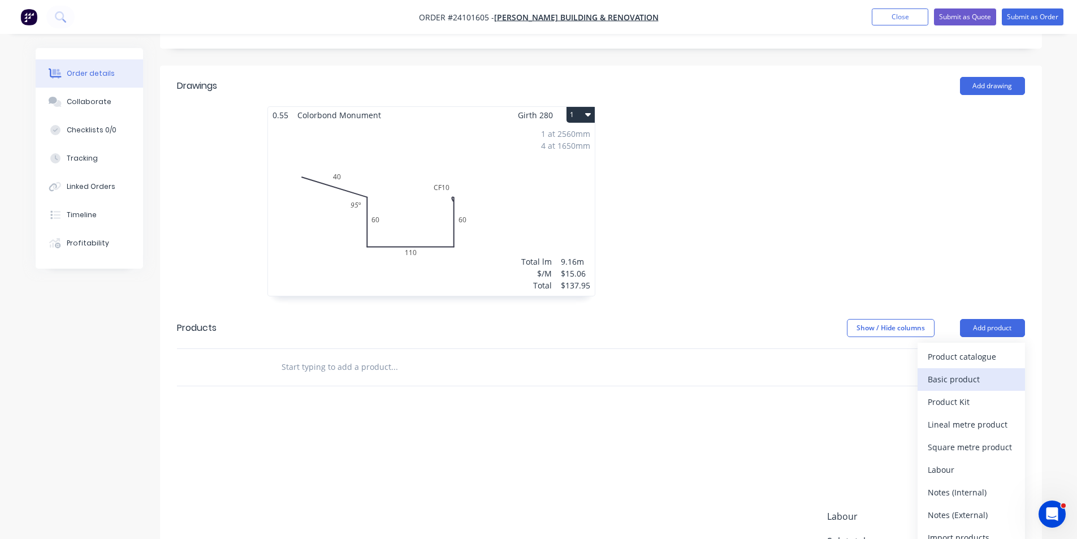
click at [979, 371] on div "Basic product" at bounding box center [971, 379] width 87 height 16
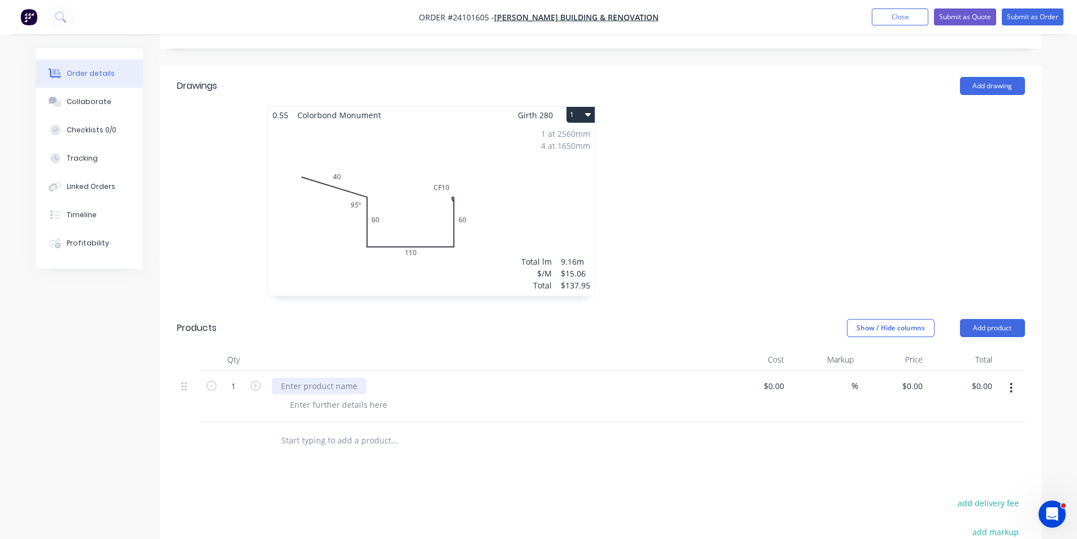
click at [360, 378] on div at bounding box center [319, 386] width 94 height 16
click at [254, 381] on icon "button" at bounding box center [256, 386] width 10 height 10
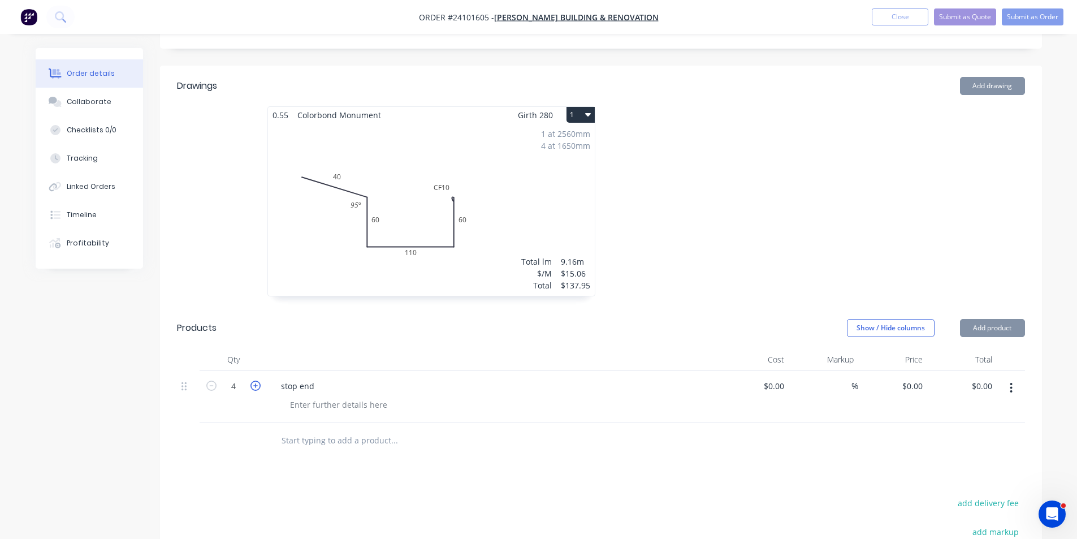
click at [254, 381] on icon "button" at bounding box center [256, 386] width 10 height 10
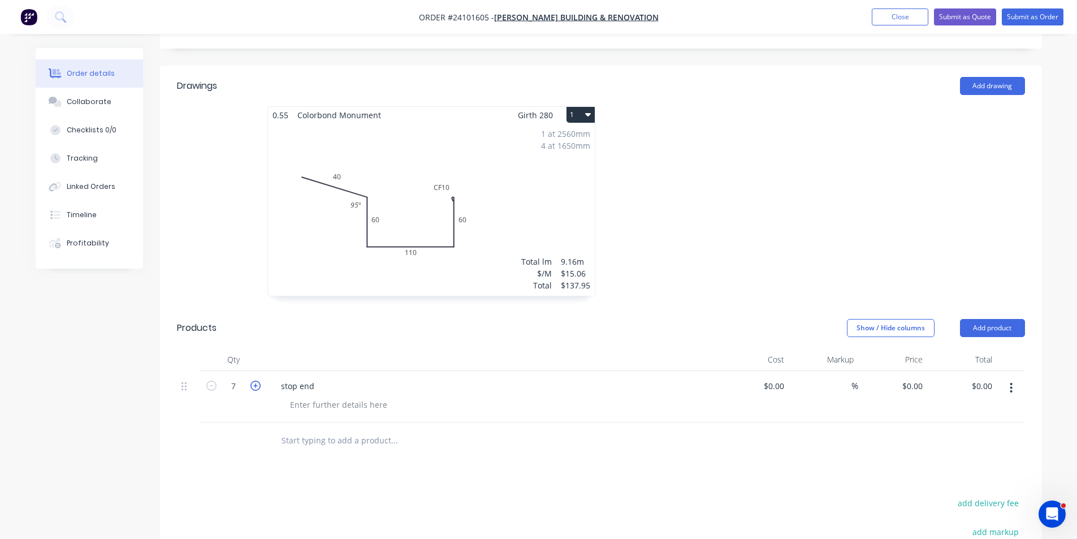
click at [254, 381] on icon "button" at bounding box center [256, 386] width 10 height 10
type input "10"
click at [777, 378] on input at bounding box center [782, 386] width 13 height 16
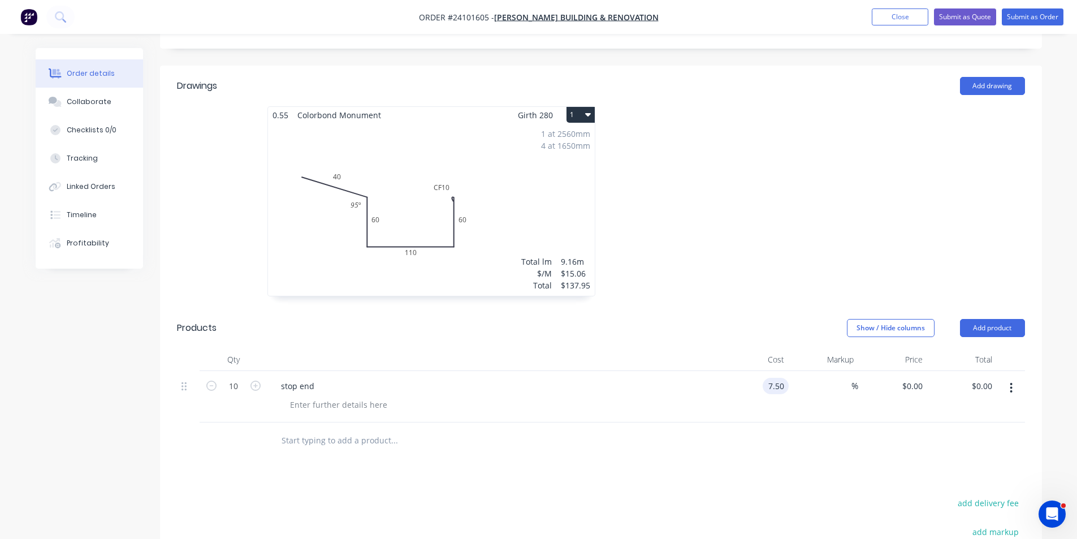
type input "$7.50"
type input "$75.00"
click at [853, 426] on div at bounding box center [601, 440] width 848 height 37
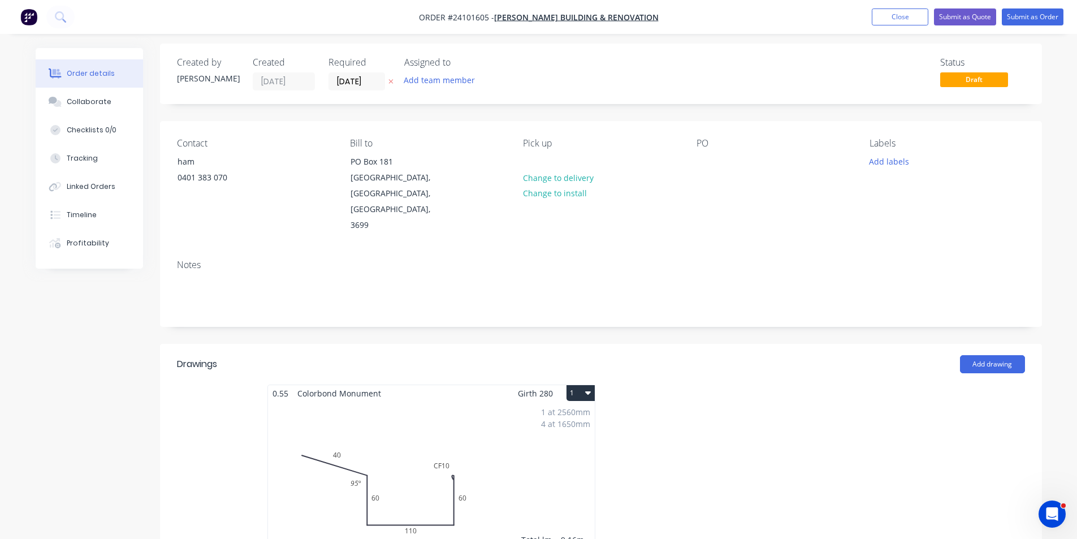
scroll to position [0, 0]
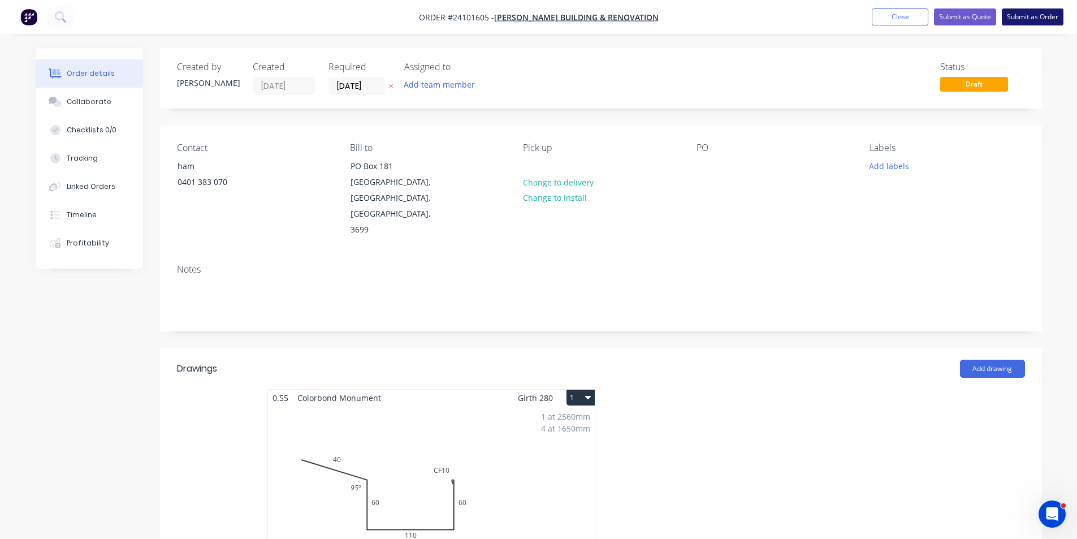
click at [1024, 19] on button "Submit as Order" at bounding box center [1033, 16] width 62 height 17
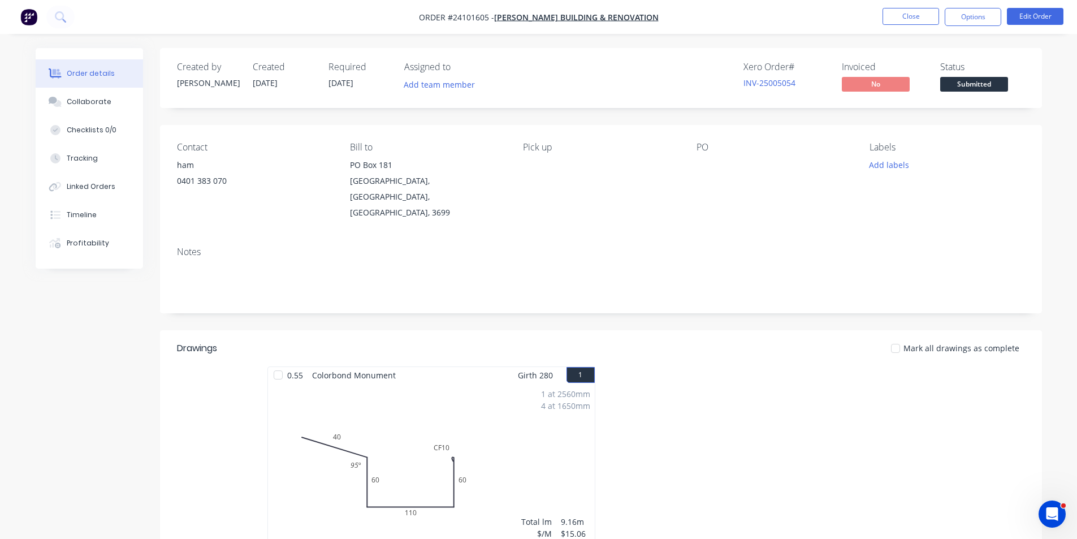
click at [36, 21] on img "button" at bounding box center [28, 16] width 17 height 17
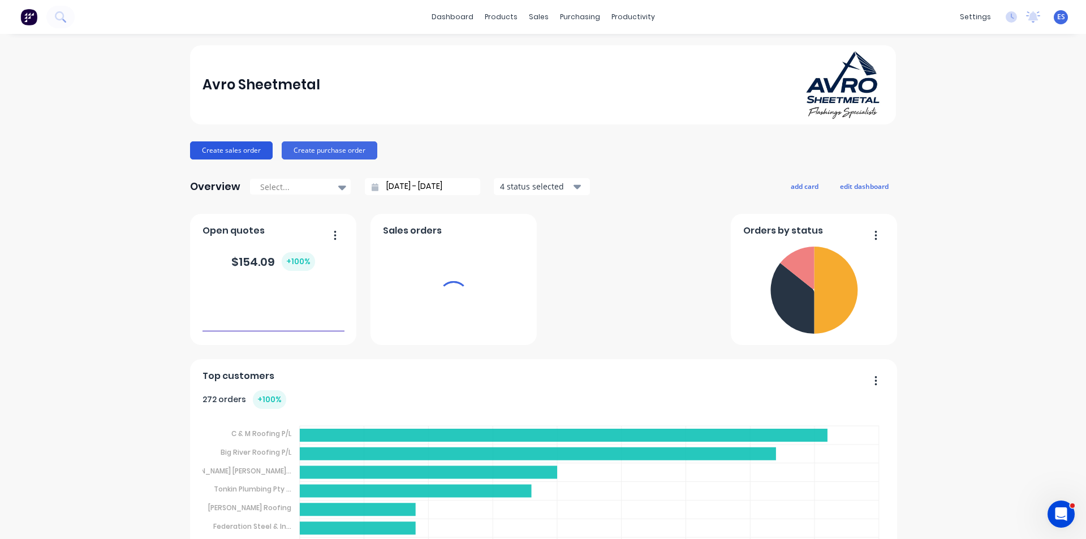
click at [251, 150] on button "Create sales order" at bounding box center [231, 150] width 83 height 18
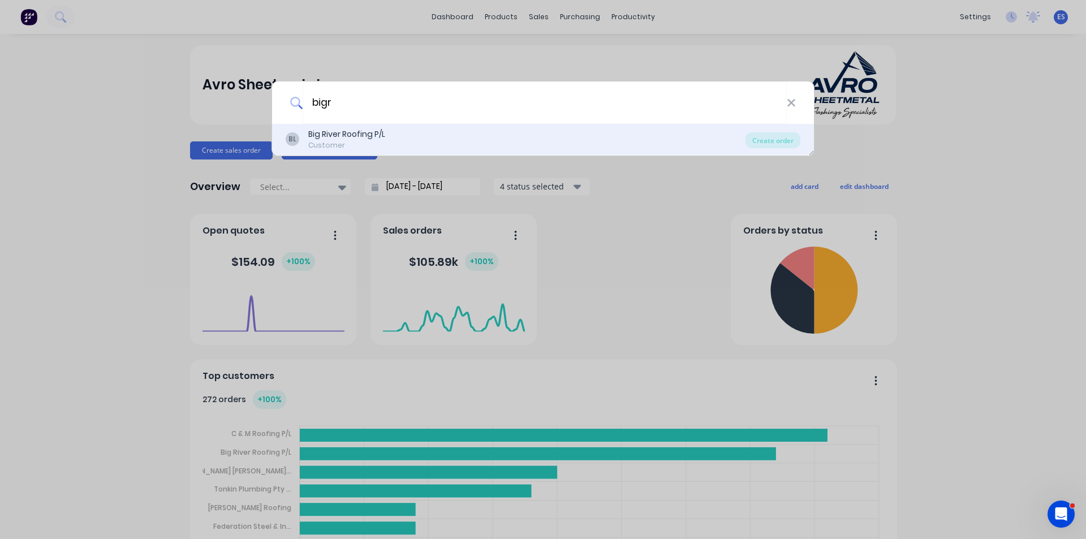
type input "bigr"
click at [370, 136] on div "Big River Roofing P/L" at bounding box center [346, 134] width 77 height 12
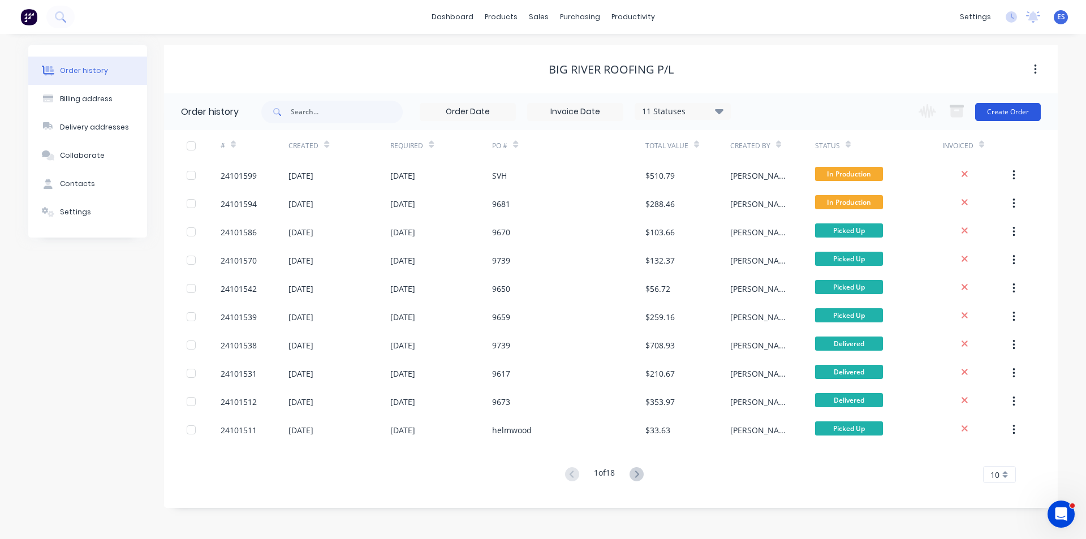
click at [1019, 118] on button "Create Order" at bounding box center [1008, 112] width 66 height 18
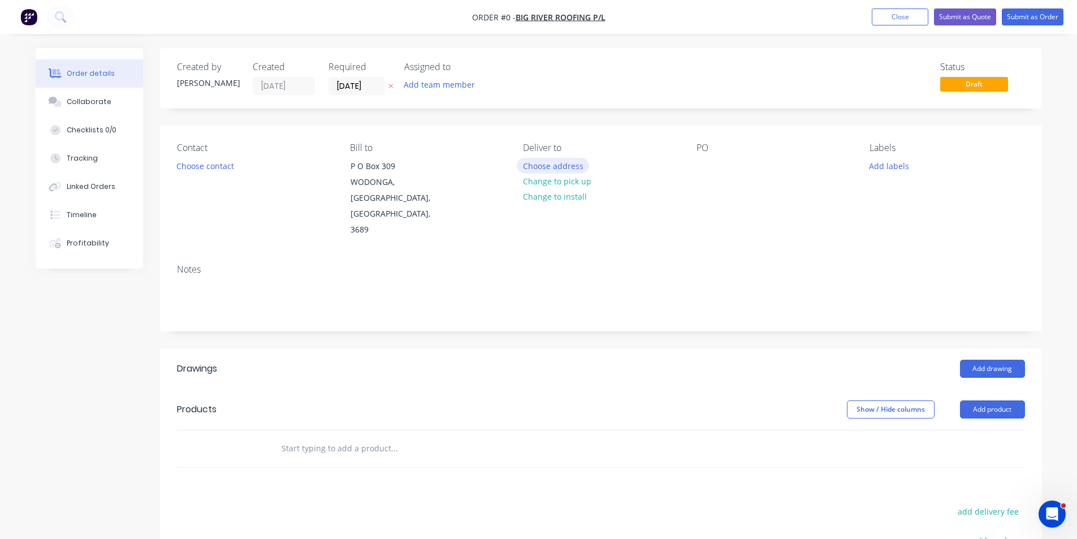
click at [567, 168] on button "Choose address" at bounding box center [553, 165] width 72 height 15
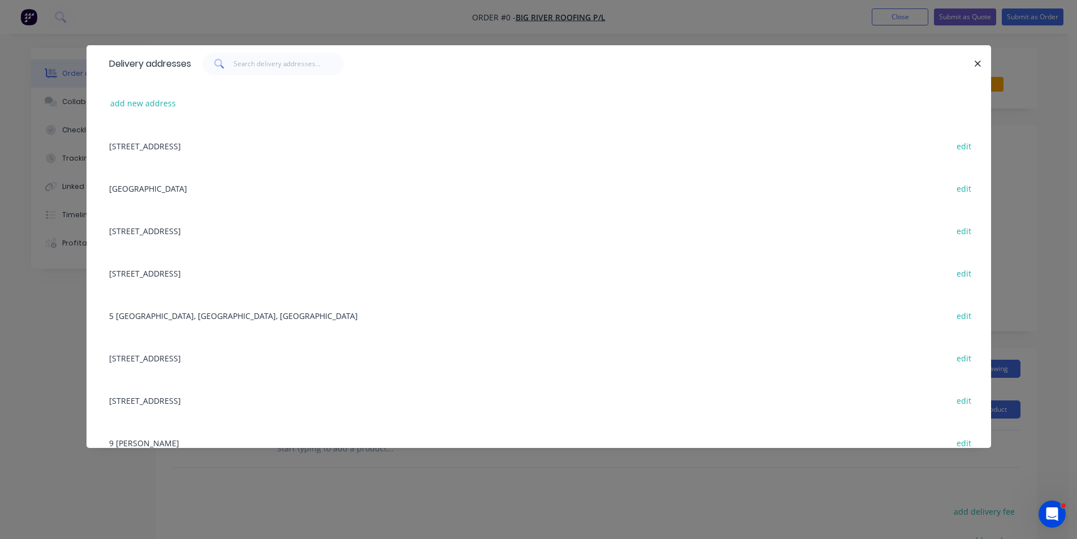
click at [165, 151] on div "[STREET_ADDRESS] edit" at bounding box center [538, 145] width 871 height 42
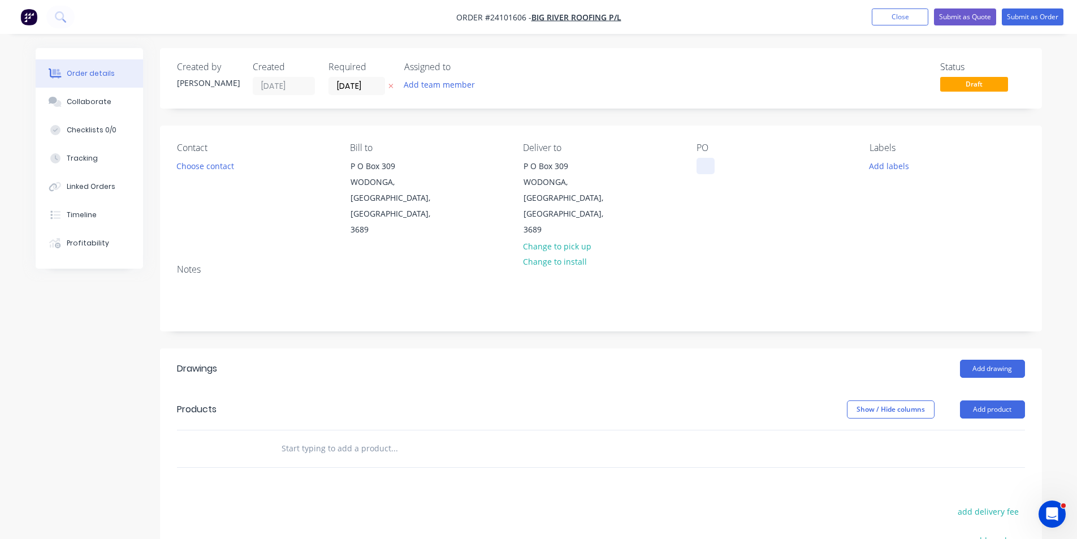
click at [697, 166] on div at bounding box center [706, 166] width 18 height 16
click at [1001, 360] on button "Add drawing" at bounding box center [992, 369] width 65 height 18
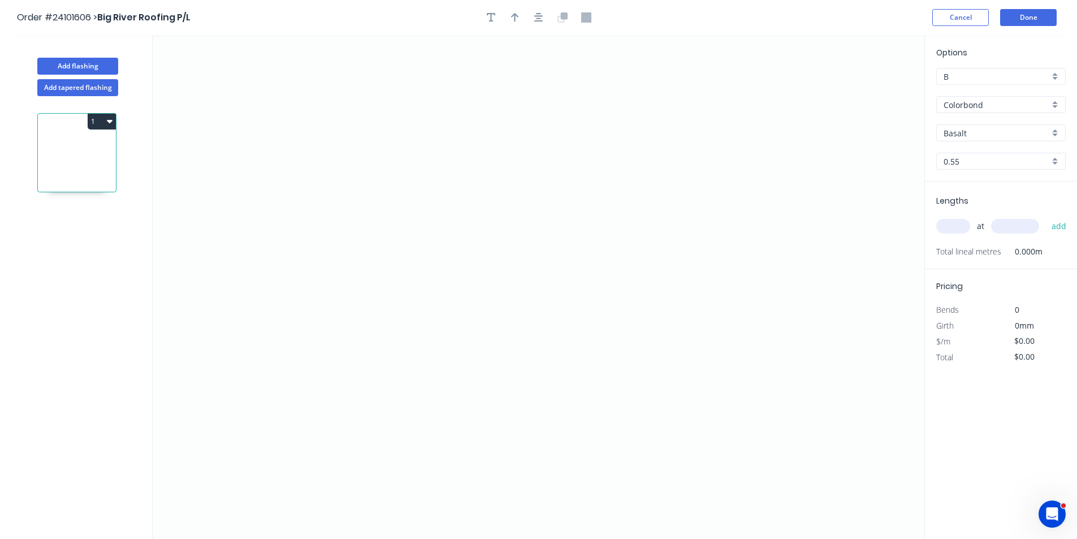
click at [986, 137] on input "Basalt" at bounding box center [997, 133] width 106 height 12
click at [983, 153] on div "Monument" at bounding box center [1001, 155] width 128 height 20
type input "Monument"
click at [417, 136] on icon "0" at bounding box center [539, 287] width 772 height 504
click at [416, 253] on icon "0" at bounding box center [539, 287] width 772 height 504
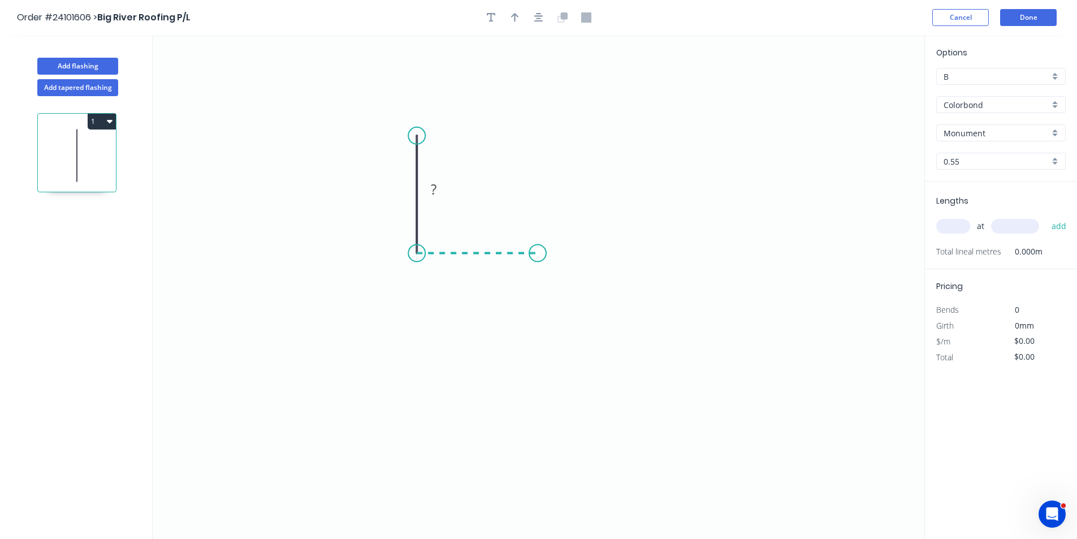
click at [538, 248] on icon "0 ?" at bounding box center [539, 287] width 772 height 504
click at [536, 337] on icon "0 ? ?" at bounding box center [539, 287] width 772 height 504
click at [520, 360] on icon "0 ? ? ?" at bounding box center [539, 287] width 772 height 504
click at [546, 356] on rect at bounding box center [541, 354] width 23 height 16
click at [557, 290] on tspan "?" at bounding box center [555, 289] width 6 height 19
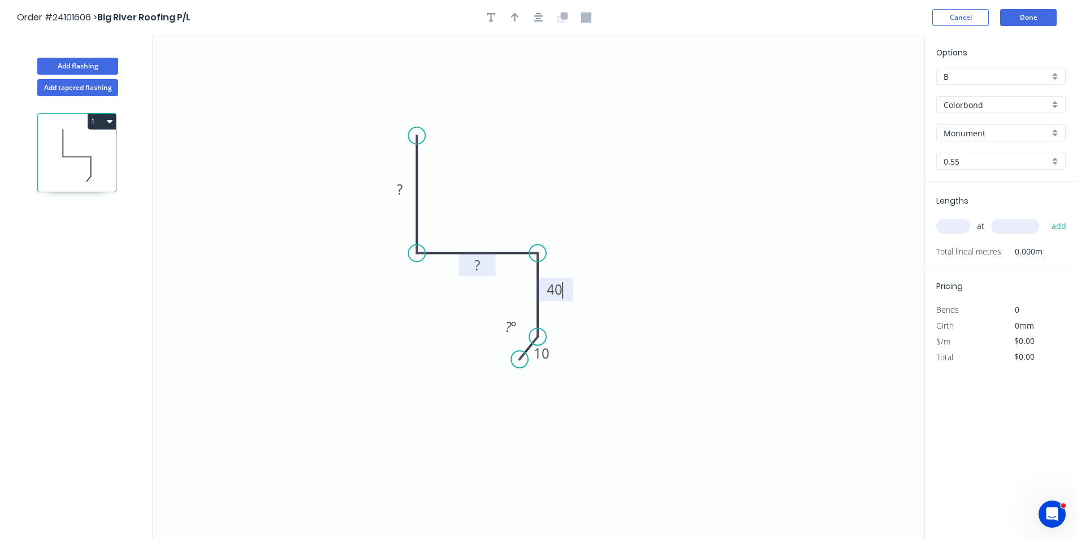
click at [482, 266] on rect at bounding box center [477, 266] width 23 height 16
click at [409, 191] on rect at bounding box center [400, 190] width 23 height 16
click at [942, 222] on input "text" at bounding box center [954, 226] width 34 height 15
type input "$10.08"
type input "1"
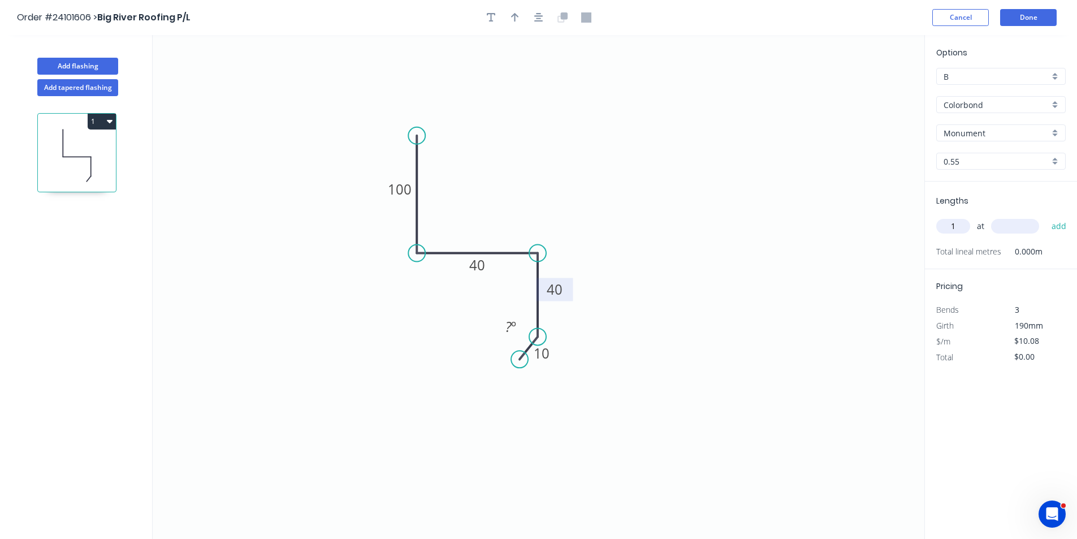
click at [1006, 223] on input "text" at bounding box center [1015, 226] width 48 height 15
type input "2600"
click at [1046, 217] on button "add" at bounding box center [1059, 226] width 27 height 19
type input "$26.21"
type input "1"
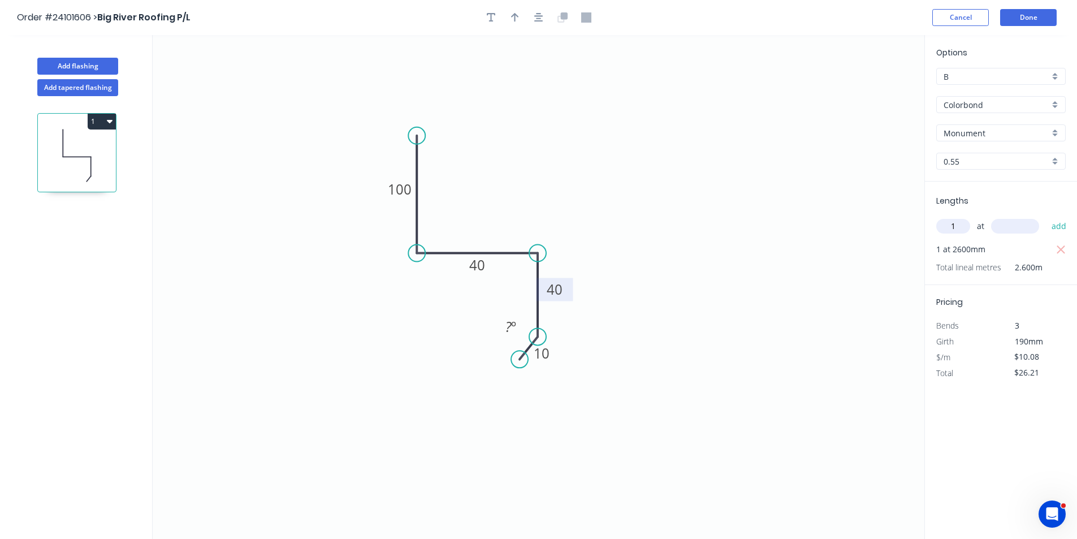
click at [1004, 225] on input "text" at bounding box center [1015, 226] width 48 height 15
type input "800"
click at [1046, 217] on button "add" at bounding box center [1059, 226] width 27 height 19
type input "$34.27"
click at [83, 67] on button "Add flashing" at bounding box center [77, 66] width 81 height 17
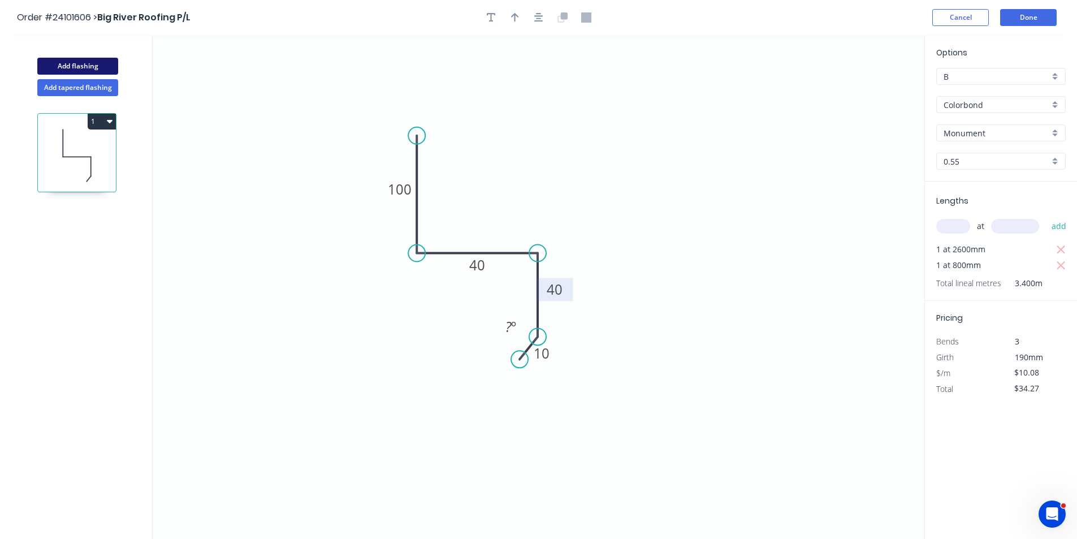
type input "$0.00"
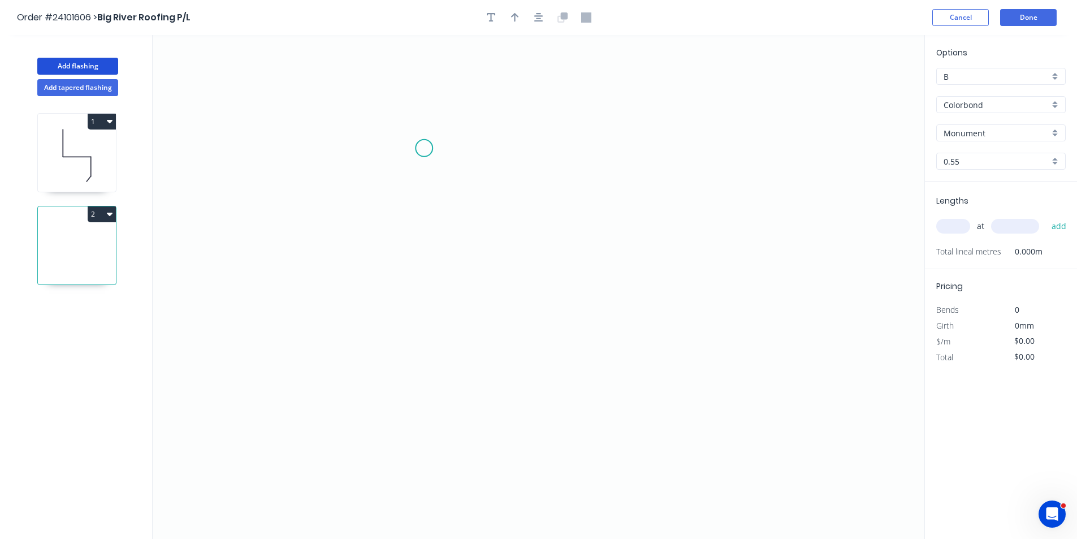
click at [424, 148] on icon "0" at bounding box center [539, 287] width 772 height 504
click at [424, 276] on icon "0" at bounding box center [539, 287] width 772 height 504
click at [600, 278] on icon "0 ?" at bounding box center [539, 287] width 772 height 504
click at [618, 296] on icon "0 ? ?" at bounding box center [539, 287] width 772 height 504
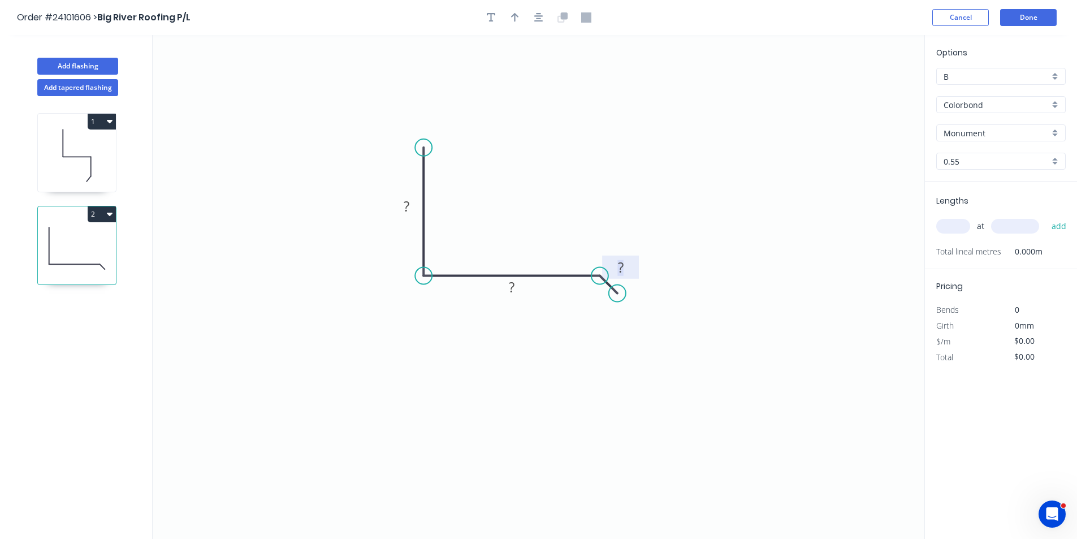
click at [623, 273] on tspan "?" at bounding box center [621, 267] width 6 height 19
click at [510, 289] on tspan "?" at bounding box center [512, 287] width 6 height 19
click at [415, 208] on rect at bounding box center [406, 207] width 23 height 16
click at [949, 222] on input "text" at bounding box center [954, 226] width 34 height 15
type input "$13.11"
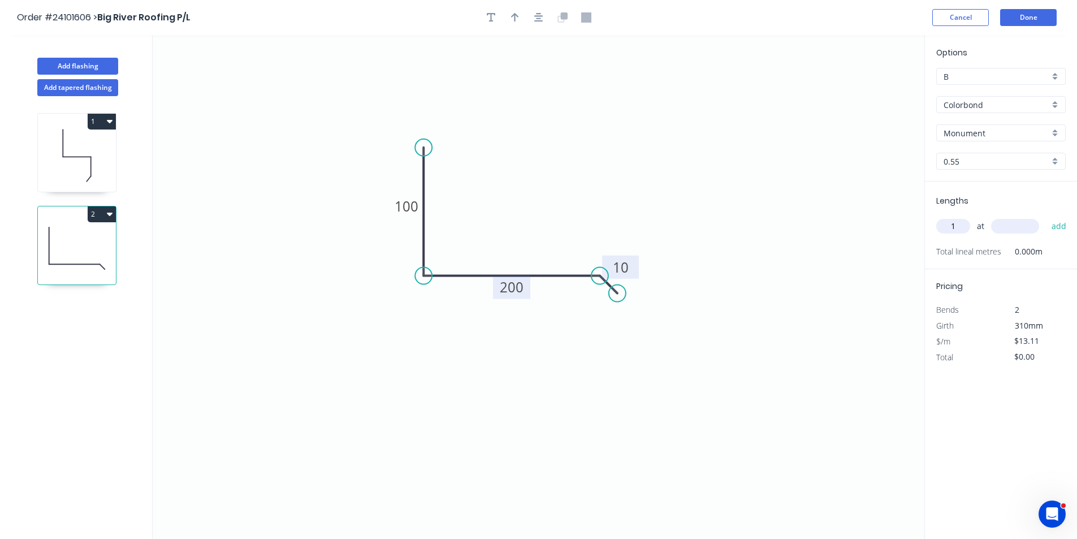
type input "1"
click at [1009, 224] on input "text" at bounding box center [1015, 226] width 48 height 15
type input "1000"
click at [1046, 217] on button "add" at bounding box center [1059, 226] width 27 height 19
click at [111, 218] on button "2" at bounding box center [102, 214] width 28 height 16
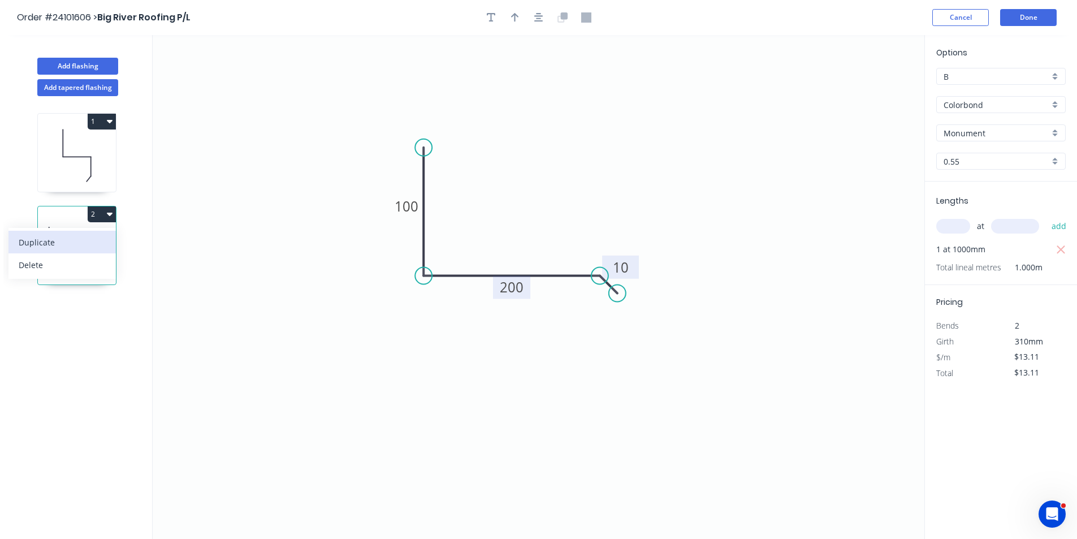
click at [76, 240] on div "Duplicate" at bounding box center [62, 242] width 87 height 16
type input "$0.00"
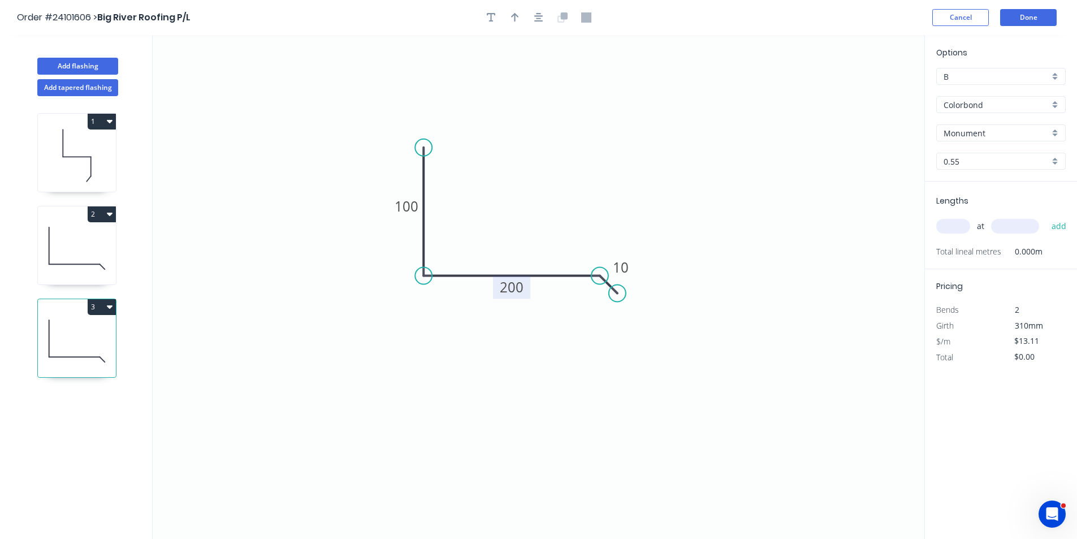
click at [506, 284] on tspan "200" at bounding box center [512, 287] width 24 height 19
click at [962, 227] on input "text" at bounding box center [954, 226] width 34 height 15
type input "1"
click at [1025, 227] on input "text" at bounding box center [1015, 226] width 48 height 15
type input "1000"
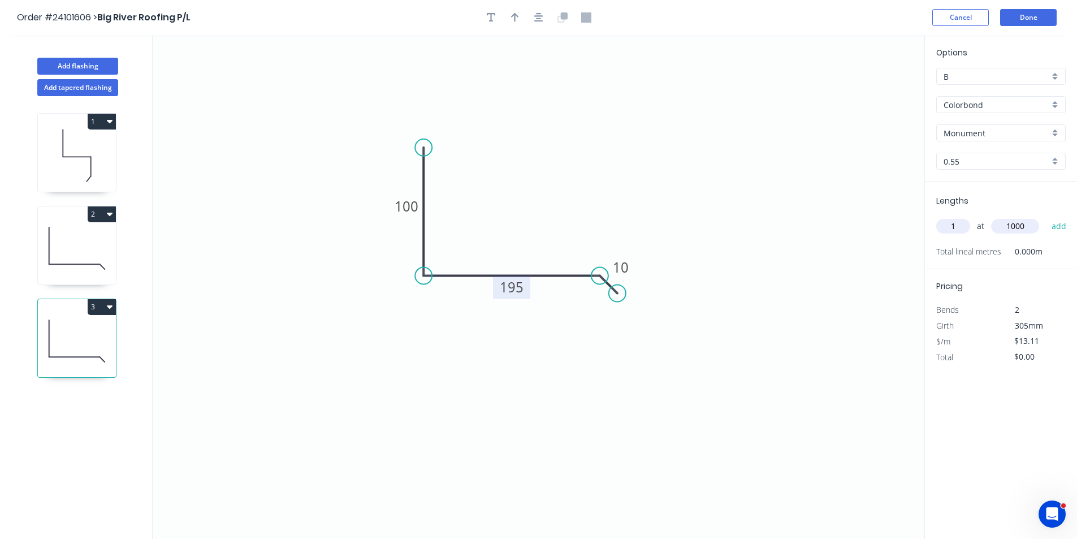
click at [1046, 217] on button "add" at bounding box center [1059, 226] width 27 height 19
type input "$13.11"
click at [71, 88] on button "Add tapered flashing" at bounding box center [77, 87] width 81 height 17
type input "$0.00"
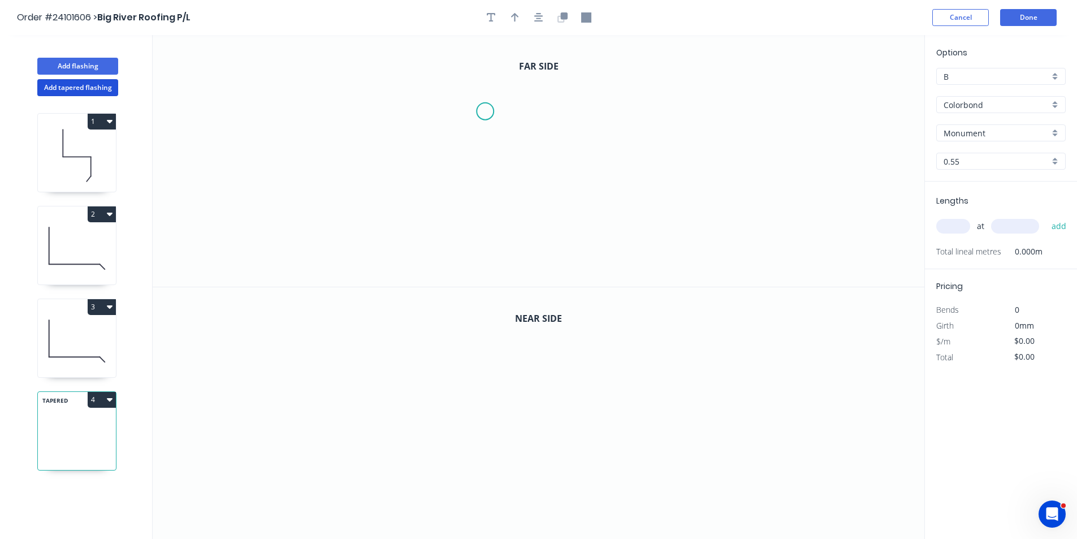
click at [485, 111] on icon "0" at bounding box center [539, 161] width 772 height 252
click at [486, 175] on icon "0" at bounding box center [539, 161] width 772 height 252
click at [544, 176] on icon "0 ?" at bounding box center [539, 161] width 772 height 252
click at [545, 225] on icon "0 ? ?" at bounding box center [539, 161] width 772 height 252
click at [533, 241] on icon "0 ? ? ?" at bounding box center [539, 161] width 772 height 252
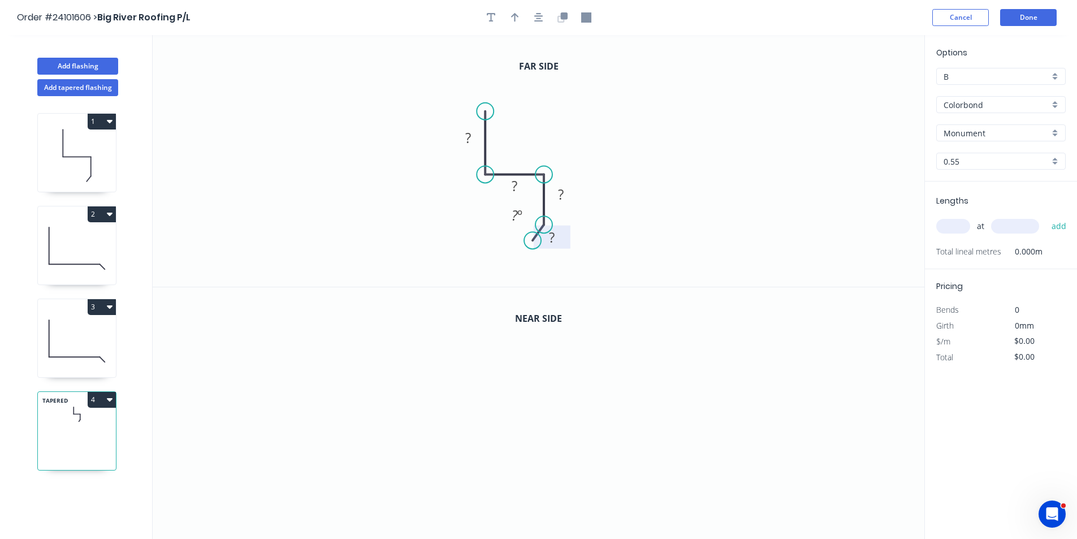
click at [550, 240] on tspan "?" at bounding box center [552, 237] width 6 height 19
click at [566, 188] on rect at bounding box center [561, 195] width 23 height 16
click at [512, 181] on tspan "?" at bounding box center [515, 185] width 6 height 19
click at [474, 139] on rect at bounding box center [468, 139] width 23 height 16
click at [558, 18] on icon "button" at bounding box center [561, 18] width 7 height 7
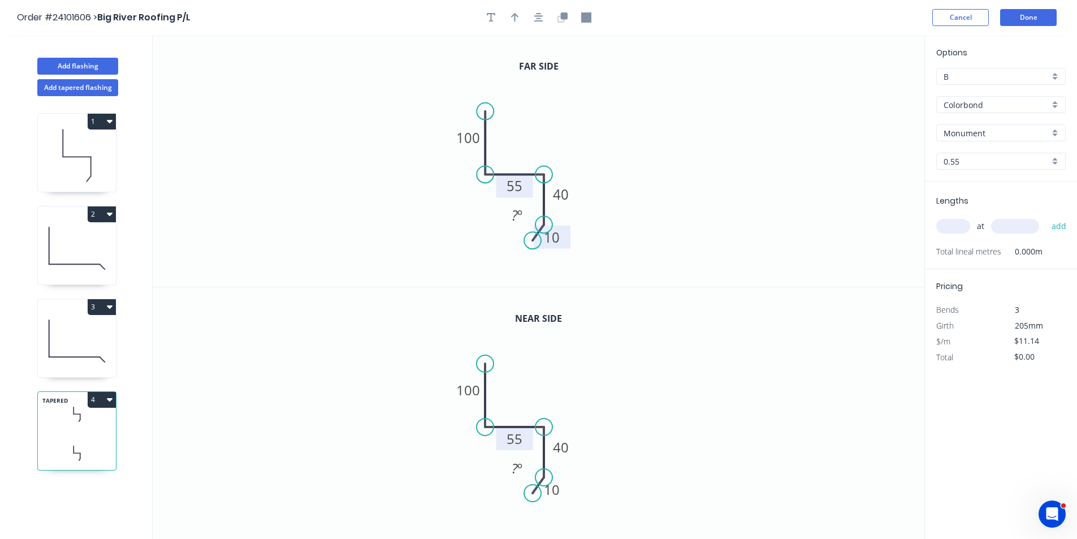
click at [524, 440] on rect at bounding box center [514, 440] width 23 height 16
click at [948, 223] on input "text" at bounding box center [954, 226] width 34 height 15
type input "$14.83"
type input "1"
click at [1003, 227] on input "text" at bounding box center [1015, 226] width 48 height 15
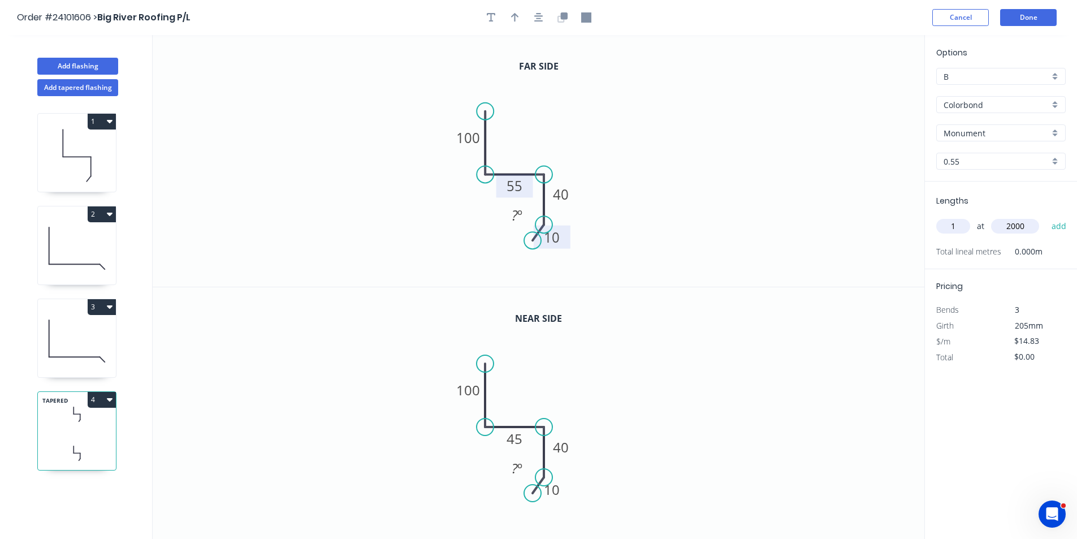
type input "2000"
click at [1046, 217] on button "add" at bounding box center [1059, 226] width 27 height 19
type input "$29.66"
click at [1037, 25] on button "Done" at bounding box center [1028, 17] width 57 height 17
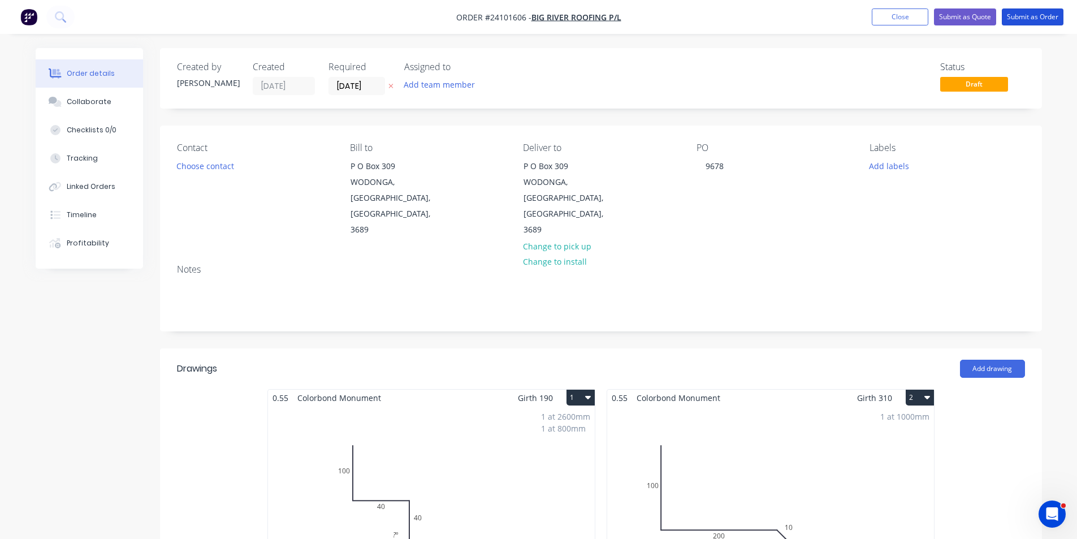
click at [1037, 25] on button "Submit as Order" at bounding box center [1033, 16] width 62 height 17
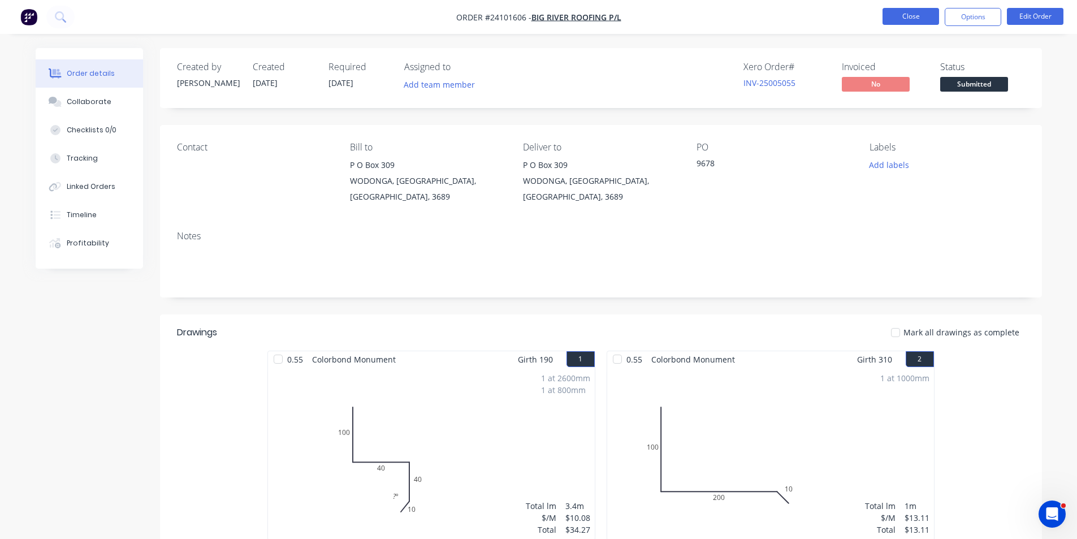
click at [916, 15] on button "Close" at bounding box center [911, 16] width 57 height 17
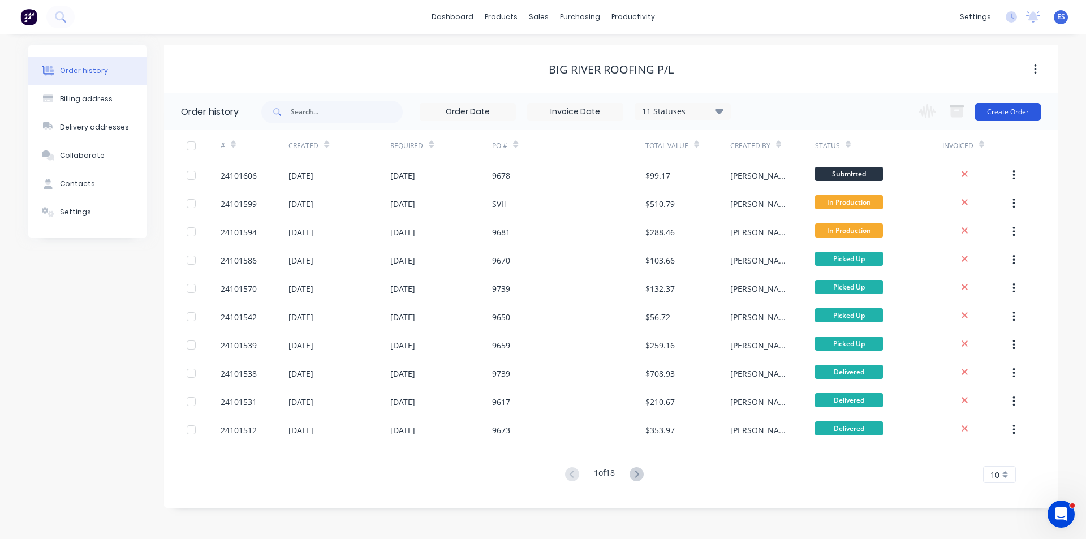
click at [1024, 107] on button "Create Order" at bounding box center [1008, 112] width 66 height 18
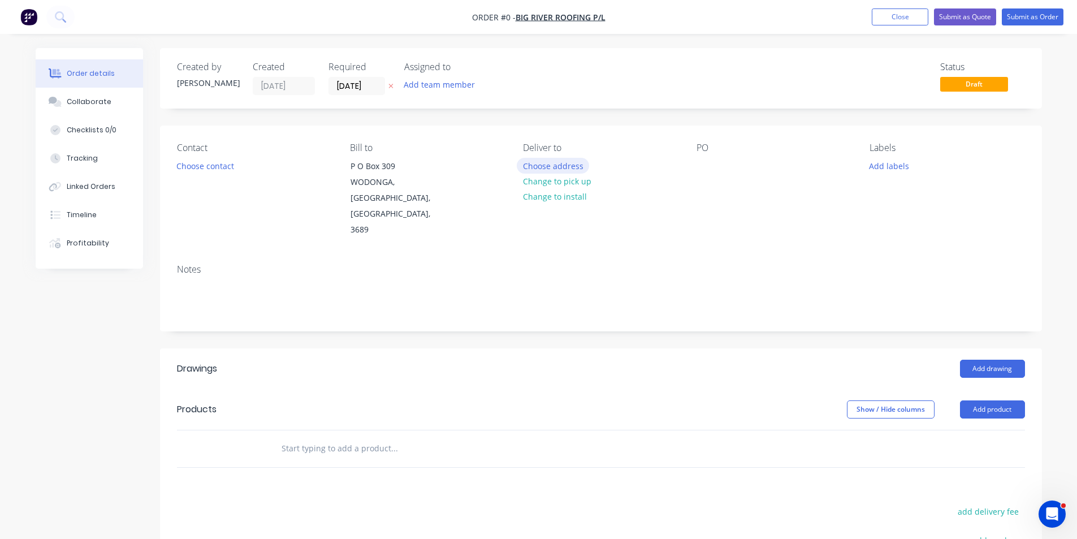
click at [538, 164] on button "Choose address" at bounding box center [553, 165] width 72 height 15
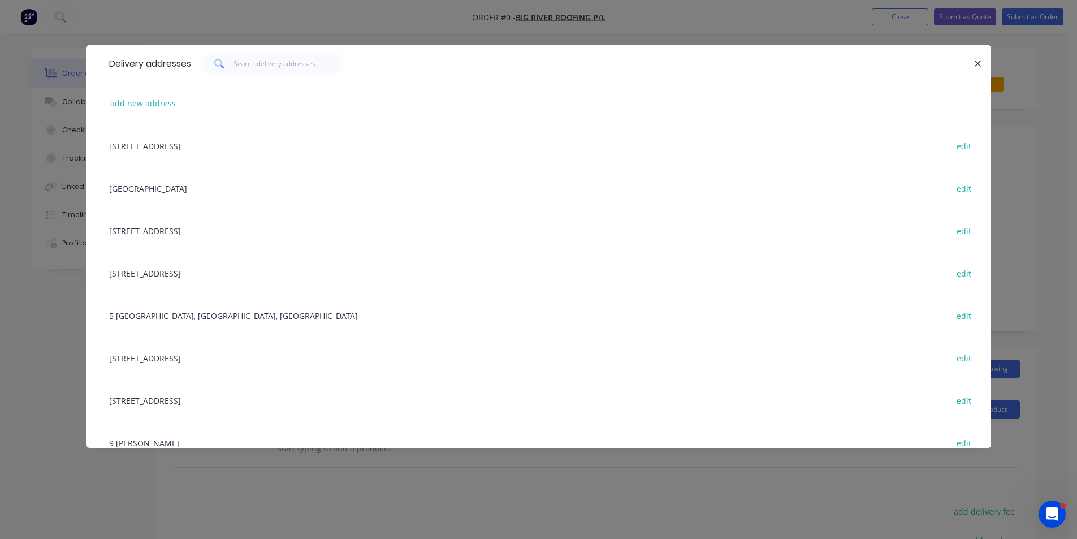
click at [275, 144] on div "[STREET_ADDRESS] edit" at bounding box center [538, 145] width 871 height 42
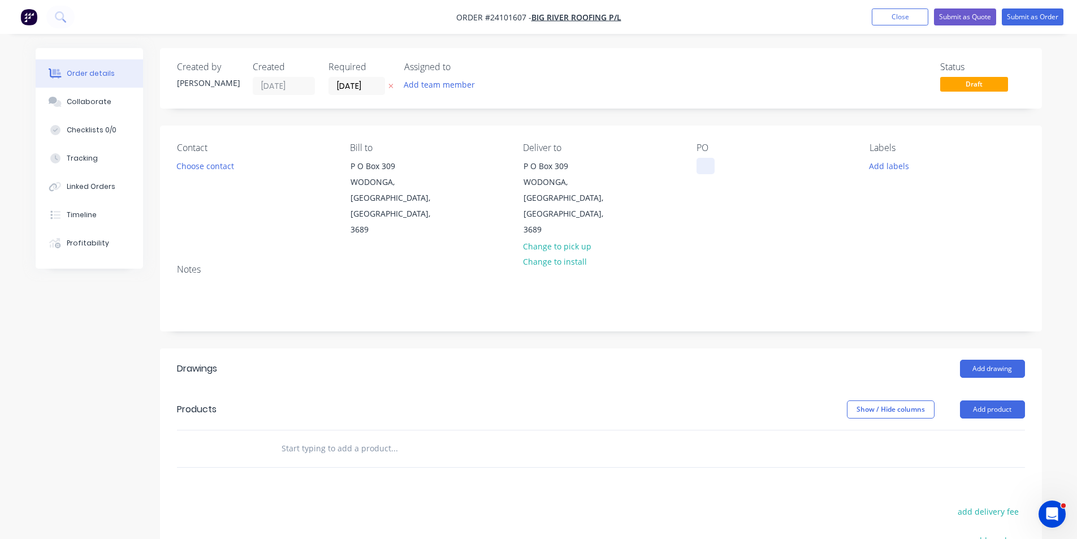
click at [705, 166] on div at bounding box center [706, 166] width 18 height 16
click at [1003, 360] on button "Add drawing" at bounding box center [992, 369] width 65 height 18
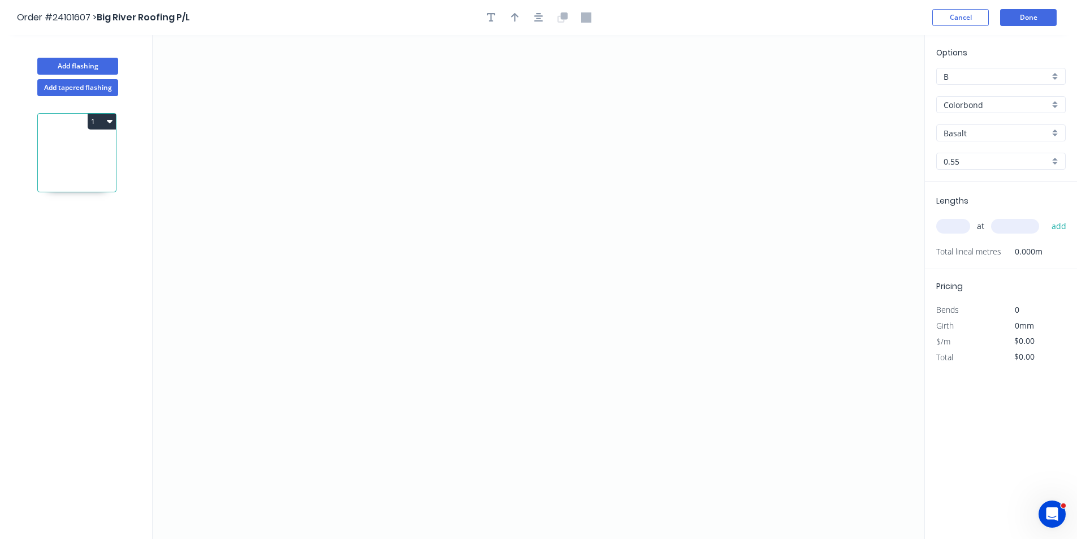
click at [970, 133] on input "Basalt" at bounding box center [997, 133] width 106 height 12
click at [974, 252] on div "Deep Ocean" at bounding box center [1001, 254] width 128 height 20
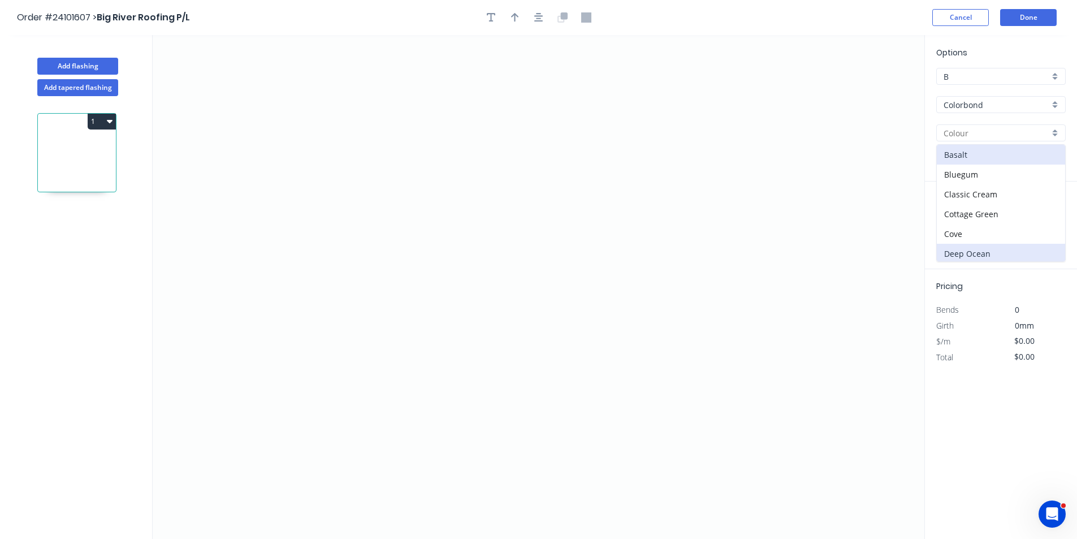
type input "Deep Ocean"
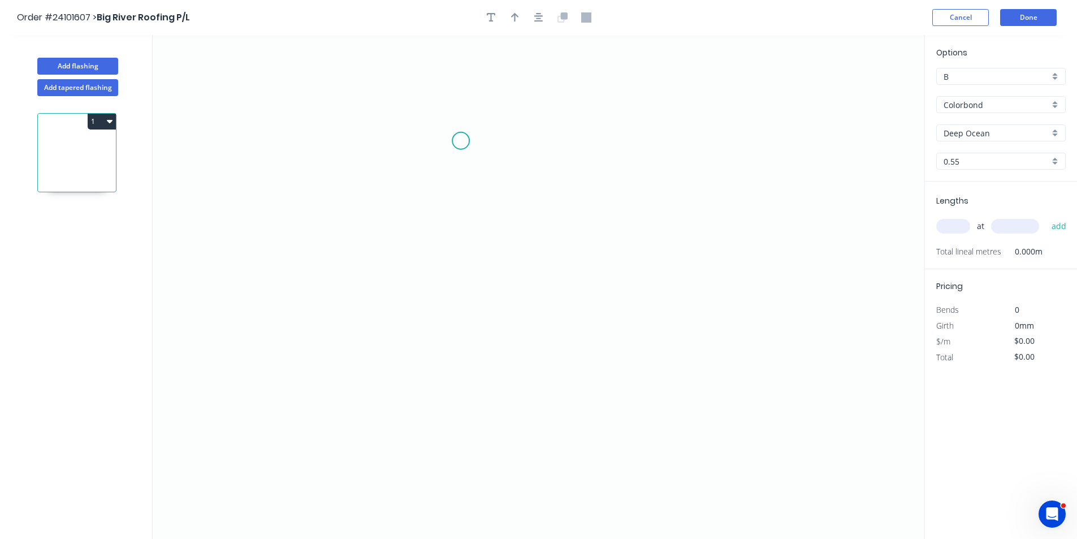
click at [461, 141] on icon "0" at bounding box center [539, 287] width 772 height 504
click at [463, 313] on icon "0" at bounding box center [539, 287] width 772 height 504
click at [580, 318] on icon "0 ?" at bounding box center [539, 287] width 772 height 504
click at [580, 281] on icon "0 ? ?" at bounding box center [539, 287] width 772 height 504
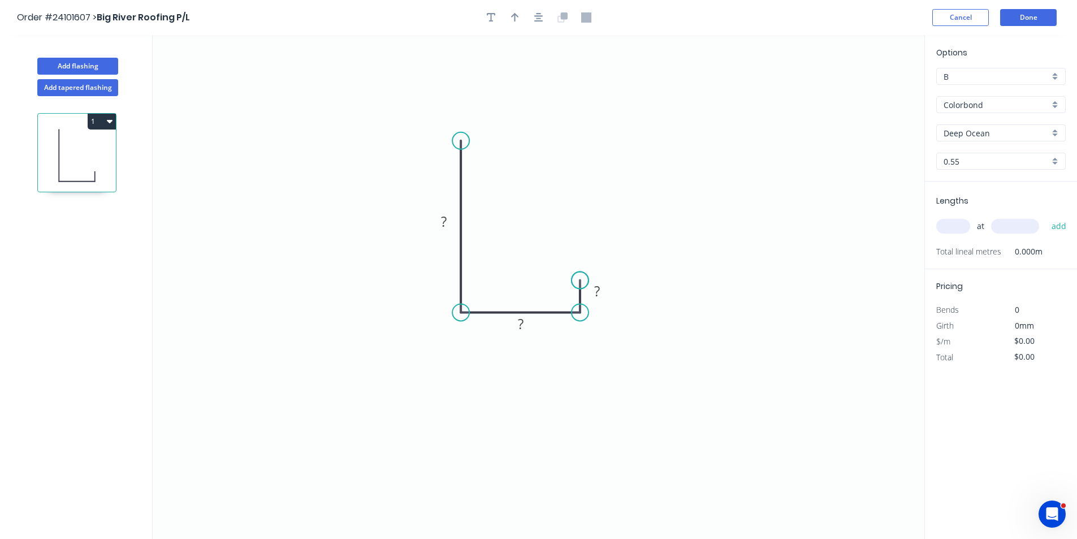
click at [580, 281] on circle at bounding box center [580, 280] width 17 height 17
click at [601, 297] on rect at bounding box center [597, 292] width 23 height 16
click at [523, 333] on rect at bounding box center [520, 323] width 37 height 23
click at [523, 330] on tspan "?" at bounding box center [521, 321] width 6 height 19
click at [450, 218] on rect at bounding box center [444, 222] width 23 height 16
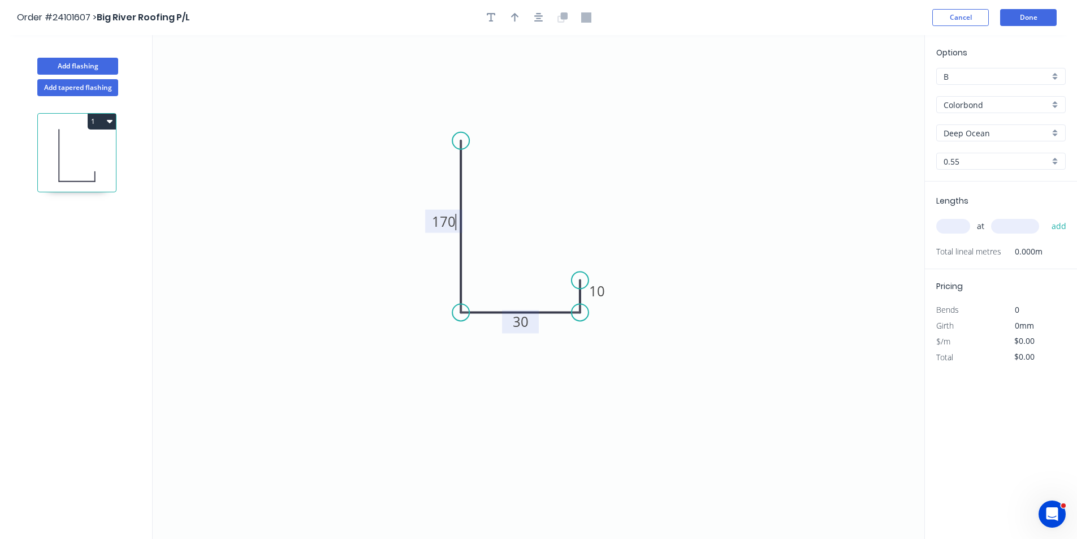
click at [956, 230] on input "text" at bounding box center [954, 226] width 34 height 15
click at [1004, 222] on input "text" at bounding box center [1015, 226] width 48 height 15
click at [1046, 217] on button "add" at bounding box center [1059, 226] width 27 height 19
click at [1033, 15] on button "Done" at bounding box center [1028, 17] width 57 height 17
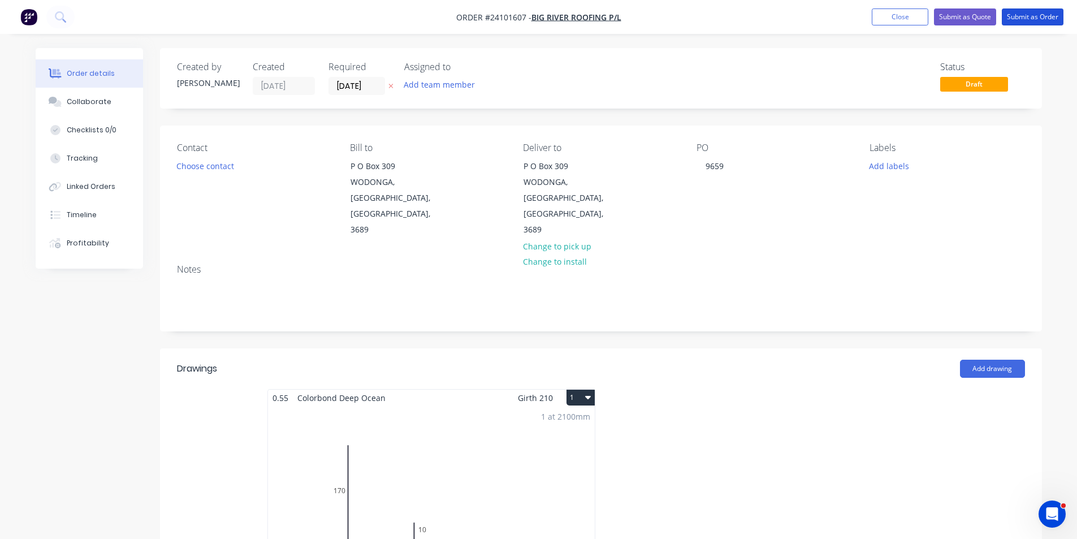
click at [1033, 15] on button "Submit as Order" at bounding box center [1033, 16] width 62 height 17
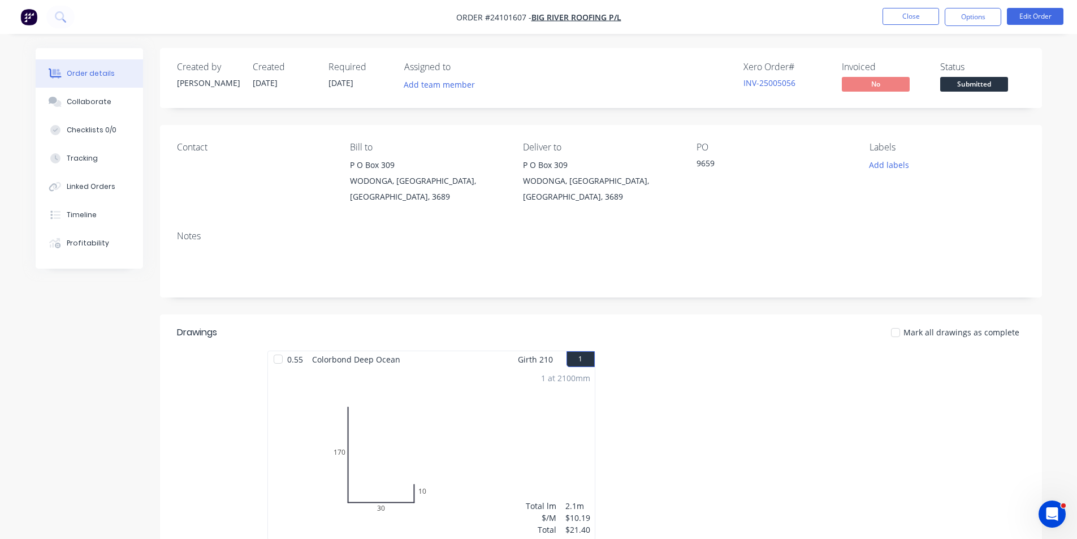
click at [31, 14] on img "button" at bounding box center [28, 16] width 17 height 17
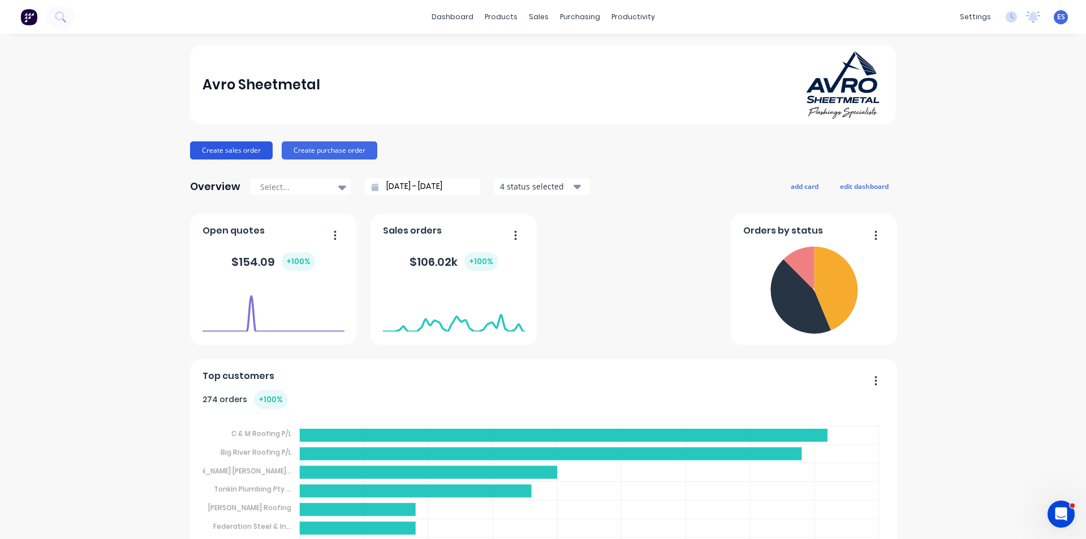
click at [239, 149] on button "Create sales order" at bounding box center [231, 150] width 83 height 18
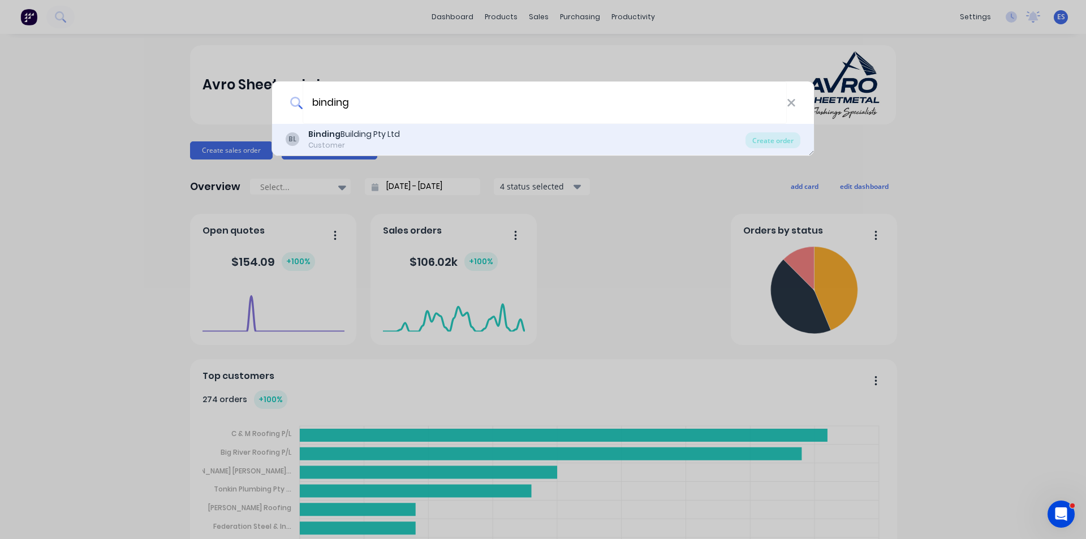
click at [361, 136] on div "Binding Building Pty Ltd" at bounding box center [354, 134] width 92 height 12
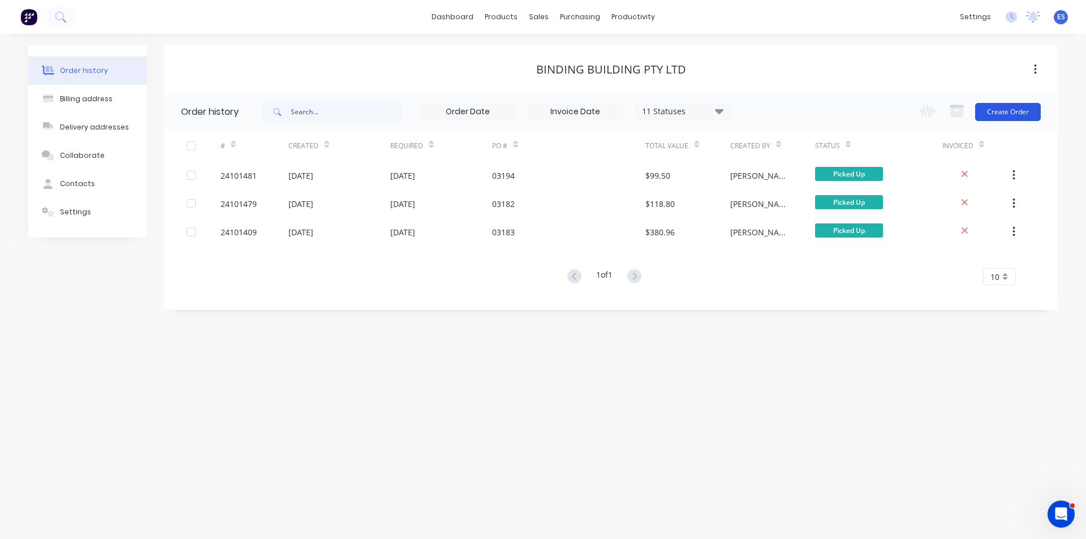
click at [1014, 110] on button "Create Order" at bounding box center [1008, 112] width 66 height 18
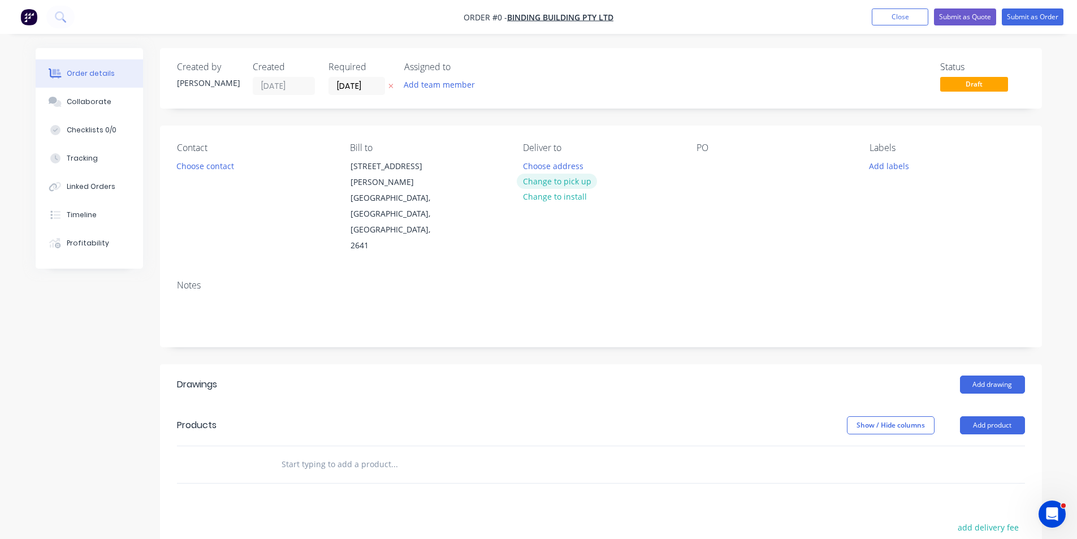
click at [551, 178] on button "Change to pick up" at bounding box center [557, 181] width 80 height 15
click at [202, 165] on button "Choose contact" at bounding box center [205, 165] width 70 height 15
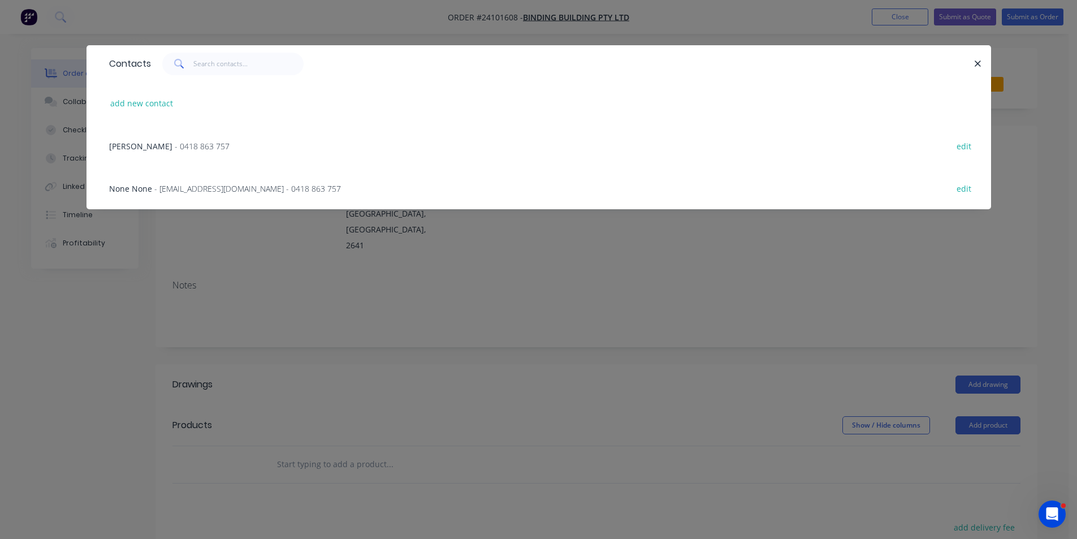
click at [196, 187] on span "- [EMAIL_ADDRESS][DOMAIN_NAME] - 0418 863 757" at bounding box center [247, 188] width 187 height 11
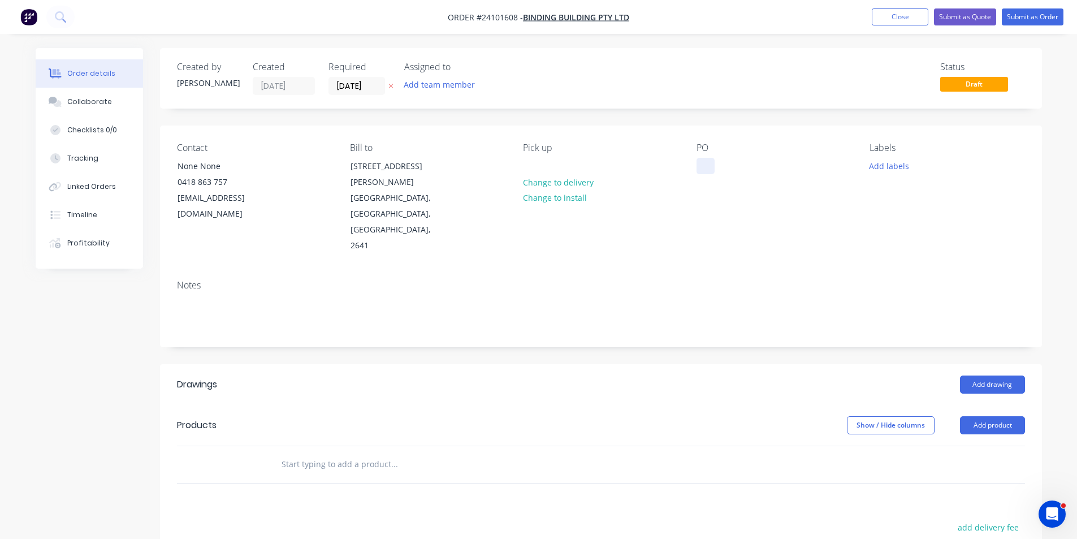
click at [700, 164] on div at bounding box center [706, 166] width 18 height 16
click at [1000, 376] on button "Add drawing" at bounding box center [992, 385] width 65 height 18
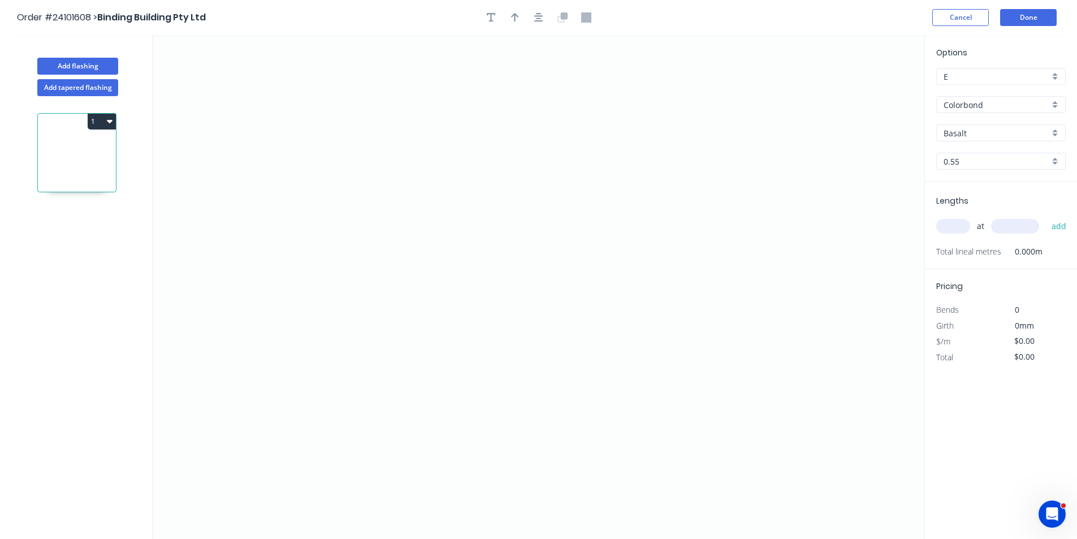
click at [976, 131] on input "Basalt" at bounding box center [997, 133] width 106 height 12
click at [969, 171] on div "Paperbark" at bounding box center [1001, 175] width 128 height 20
click at [473, 120] on icon "0" at bounding box center [539, 287] width 772 height 504
click at [464, 301] on icon "0" at bounding box center [539, 287] width 772 height 504
click at [598, 305] on icon "0 ?" at bounding box center [539, 287] width 772 height 504
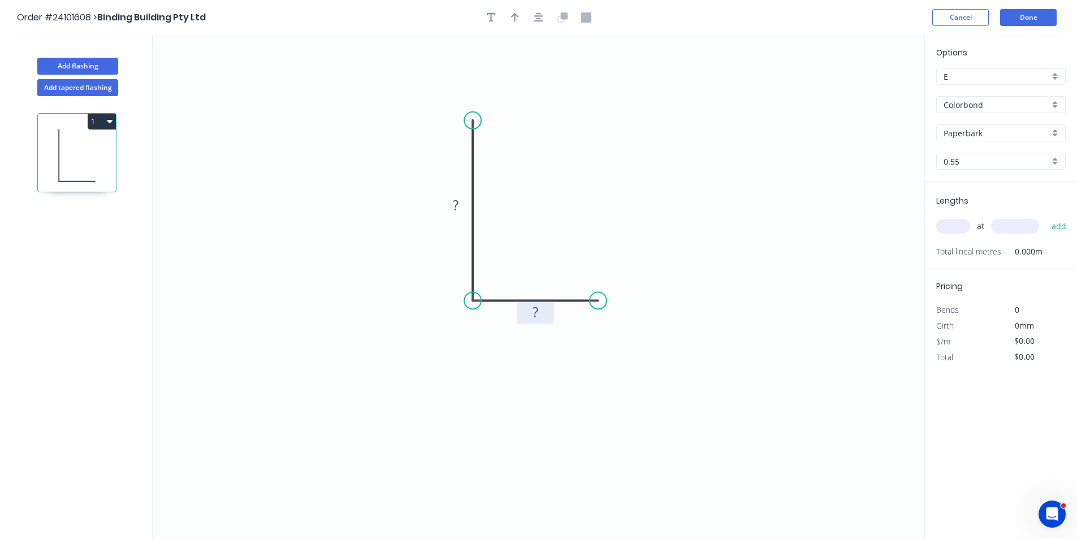
click at [533, 305] on tspan "?" at bounding box center [536, 312] width 6 height 19
click at [458, 204] on tspan "?" at bounding box center [456, 205] width 6 height 19
click at [963, 226] on input "text" at bounding box center [954, 226] width 34 height 15
click at [1019, 226] on input "text" at bounding box center [1015, 226] width 48 height 15
click at [1046, 217] on button "add" at bounding box center [1059, 226] width 27 height 19
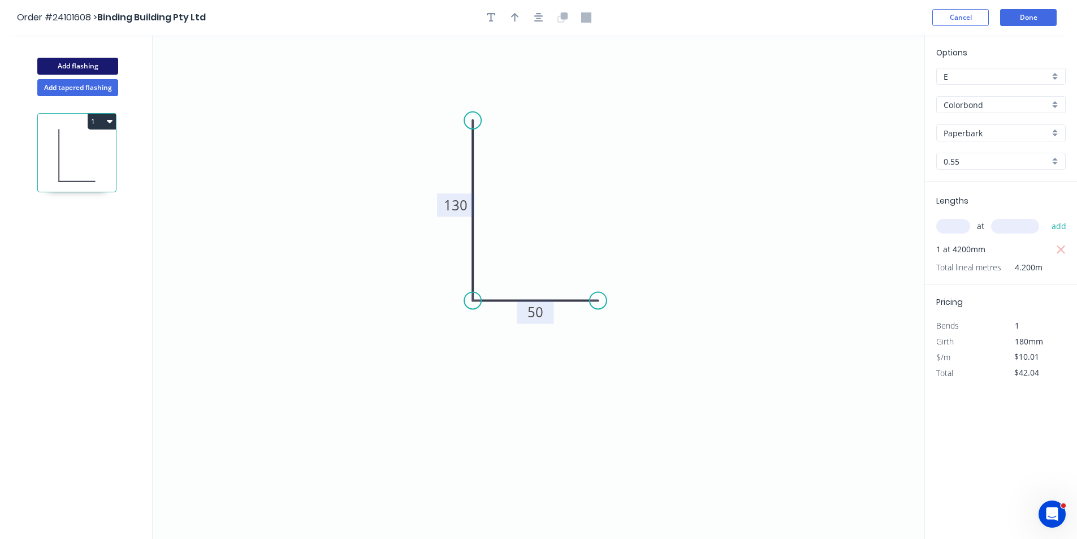
click at [74, 64] on button "Add flashing" at bounding box center [77, 66] width 81 height 17
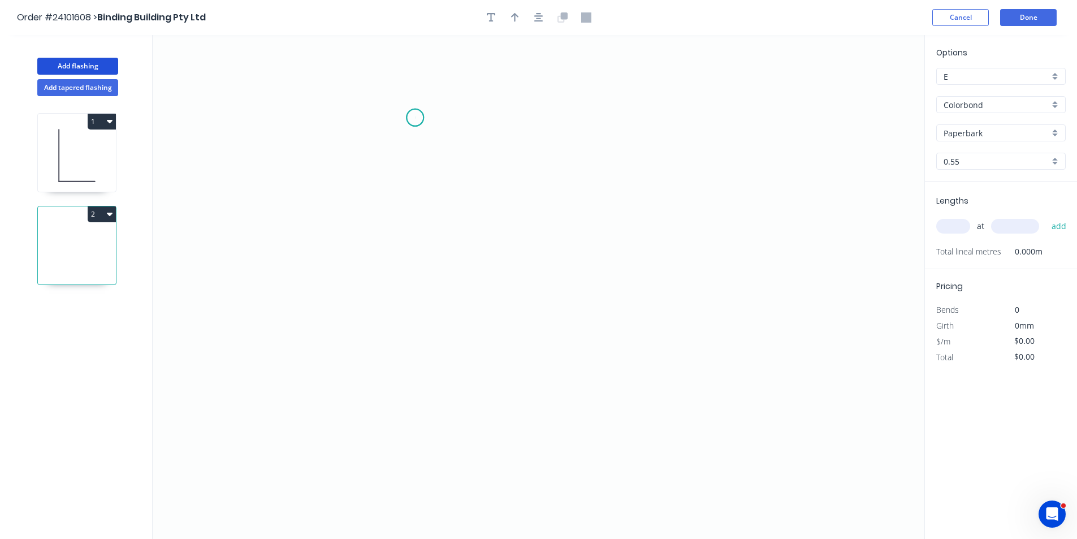
click at [415, 118] on icon "0" at bounding box center [539, 287] width 772 height 504
click at [413, 254] on icon "0" at bounding box center [539, 287] width 772 height 504
click at [626, 249] on icon "0 ?" at bounding box center [539, 287] width 772 height 504
click at [667, 295] on icon at bounding box center [646, 274] width 41 height 41
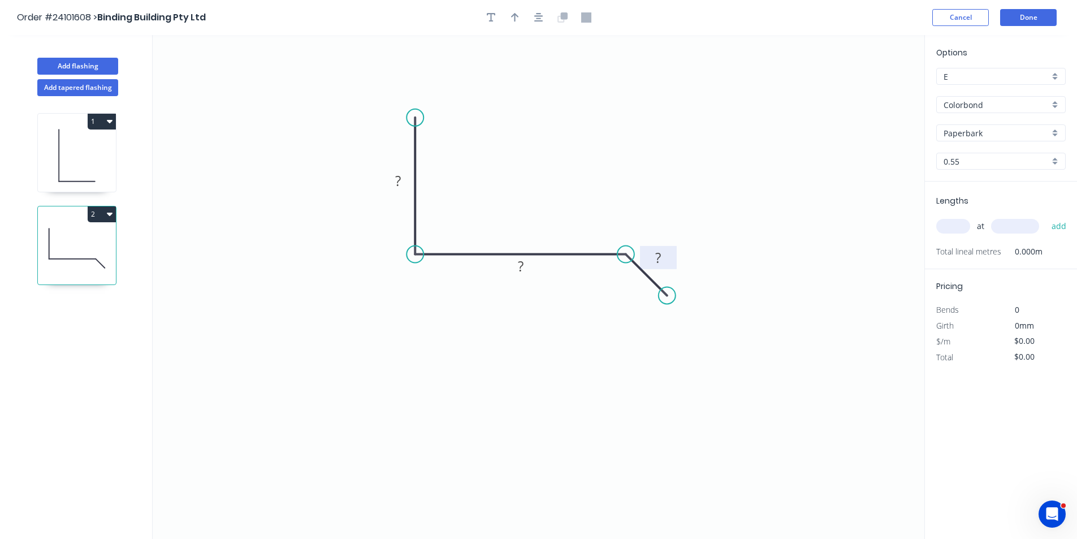
click at [667, 258] on rect at bounding box center [658, 259] width 23 height 16
click at [520, 264] on tspan "?" at bounding box center [521, 266] width 6 height 19
click at [404, 183] on rect at bounding box center [398, 182] width 23 height 16
click at [964, 230] on input "text" at bounding box center [954, 226] width 34 height 15
click at [1008, 226] on input "text" at bounding box center [1015, 226] width 48 height 15
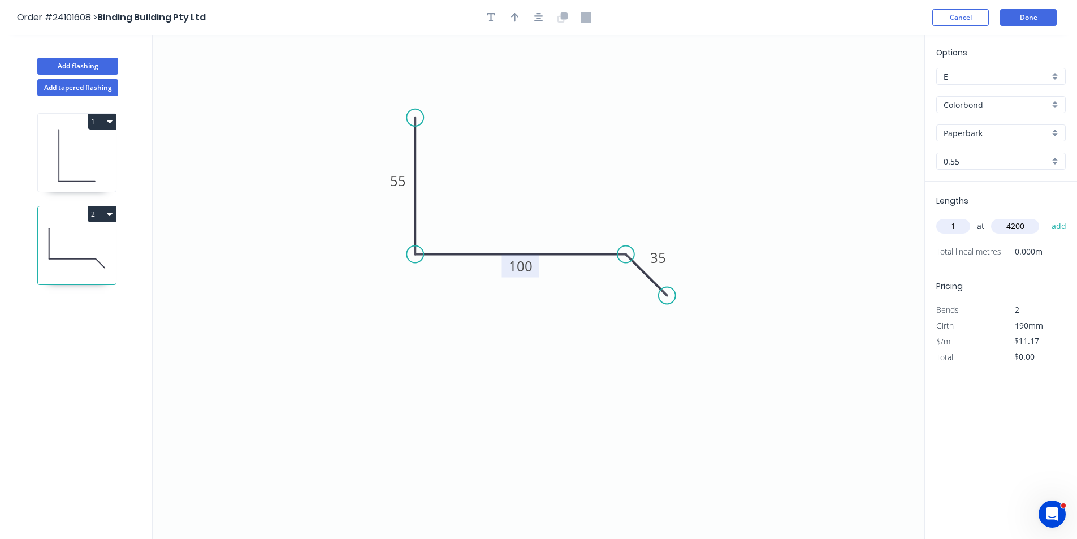
click at [1046, 217] on button "add" at bounding box center [1059, 226] width 27 height 19
click at [1026, 19] on button "Done" at bounding box center [1028, 17] width 57 height 17
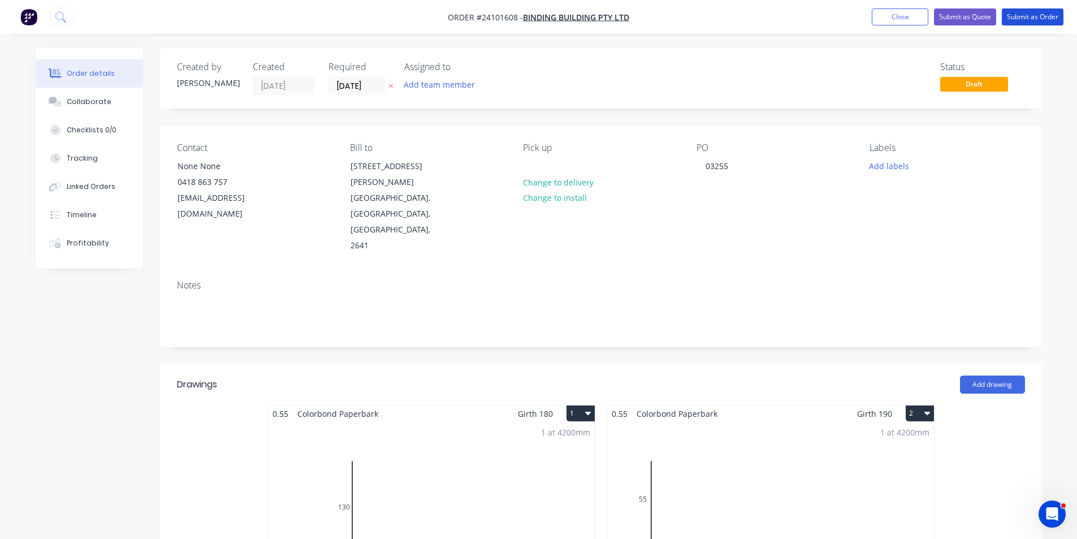
click at [1026, 19] on button "Submit as Order" at bounding box center [1033, 16] width 62 height 17
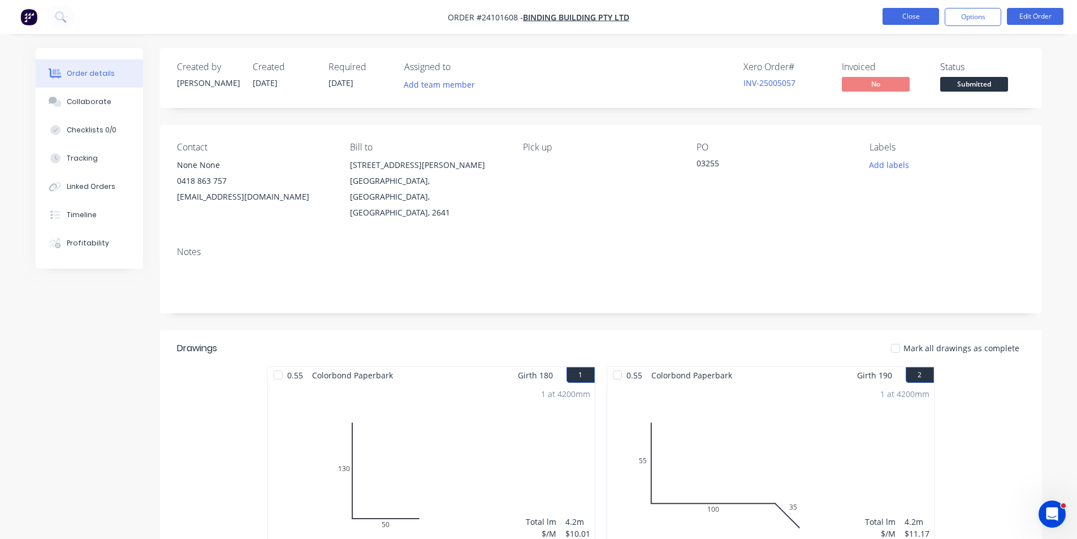
click at [913, 14] on button "Close" at bounding box center [911, 16] width 57 height 17
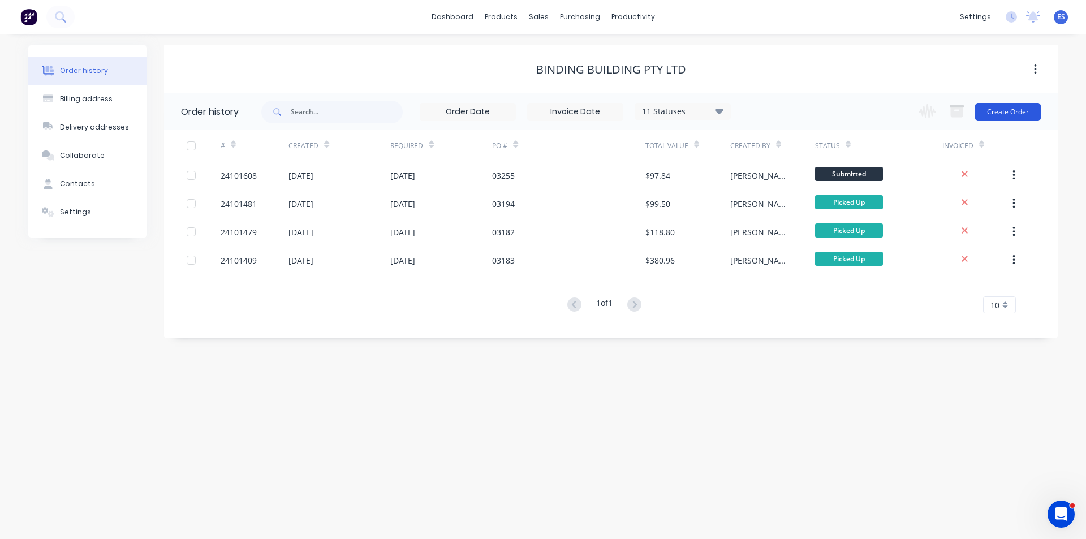
click at [1025, 111] on button "Create Order" at bounding box center [1008, 112] width 66 height 18
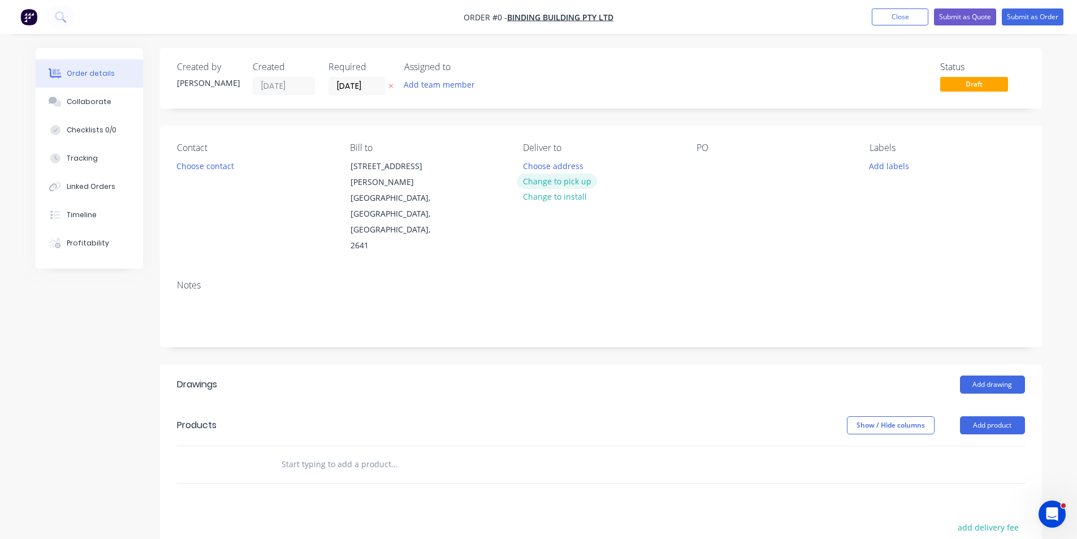
click at [571, 183] on button "Change to pick up" at bounding box center [557, 181] width 80 height 15
click at [199, 170] on button "Choose contact" at bounding box center [205, 165] width 70 height 15
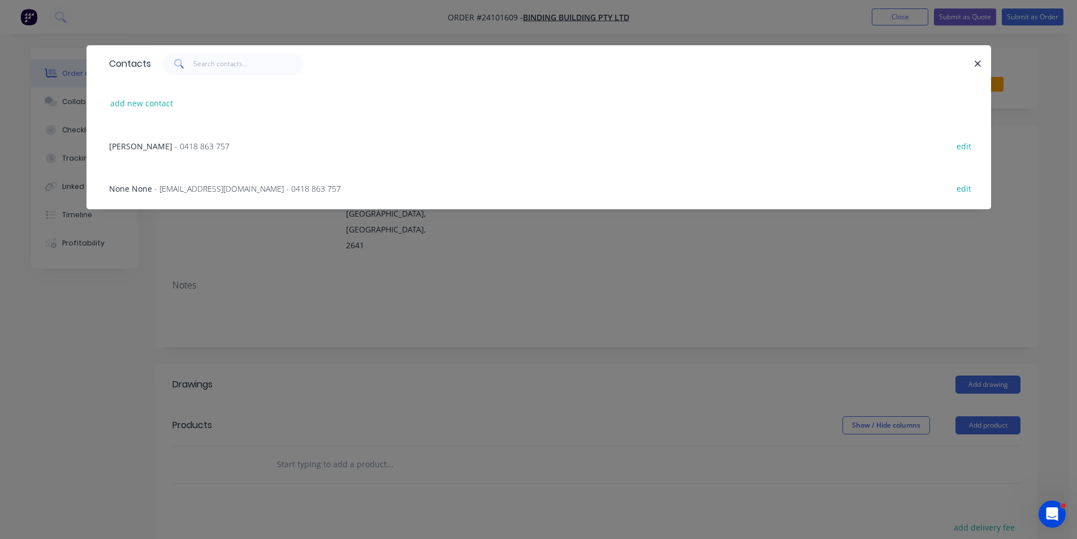
click at [176, 193] on span "- [EMAIL_ADDRESS][DOMAIN_NAME] - 0418 863 757" at bounding box center [247, 188] width 187 height 11
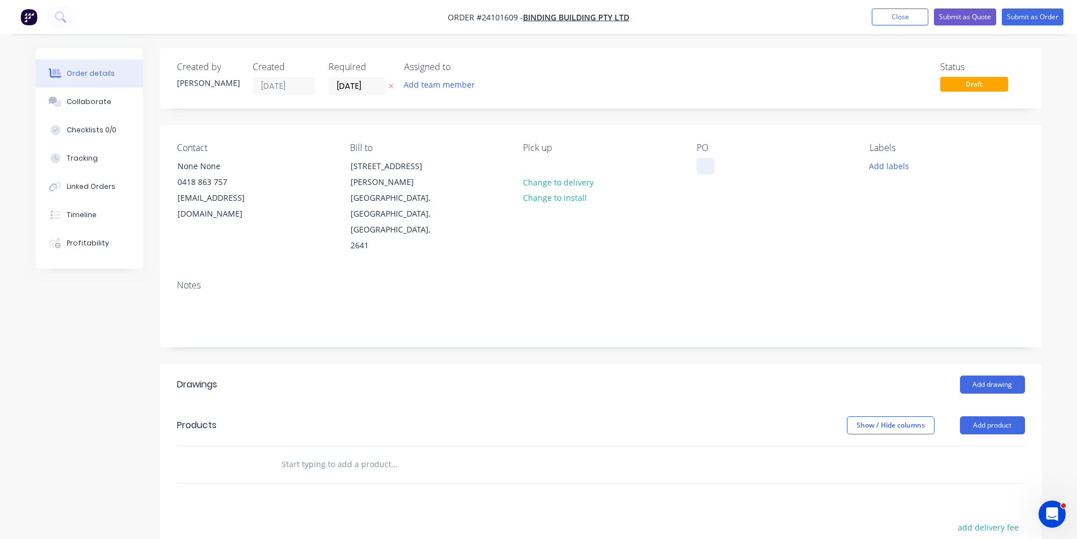
click at [706, 168] on div at bounding box center [706, 166] width 18 height 16
click at [975, 376] on button "Add drawing" at bounding box center [992, 385] width 65 height 18
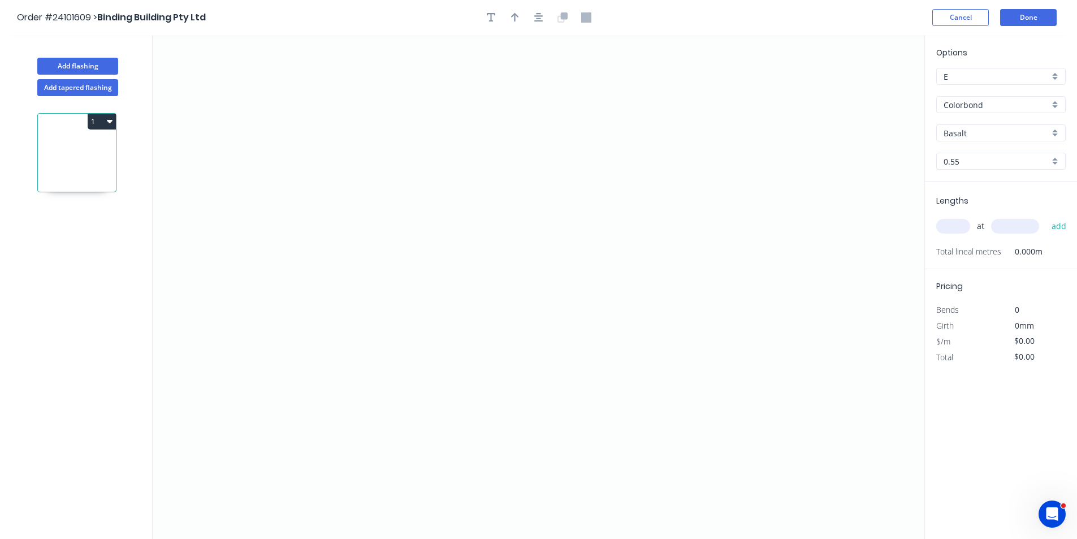
click at [1016, 133] on input "Basalt" at bounding box center [997, 133] width 106 height 12
click at [1001, 169] on div "Manor Red" at bounding box center [1001, 175] width 128 height 20
click at [353, 182] on icon "0" at bounding box center [539, 287] width 772 height 504
click at [408, 184] on icon "0" at bounding box center [539, 287] width 772 height 504
click at [409, 339] on icon "0 ?" at bounding box center [539, 287] width 772 height 504
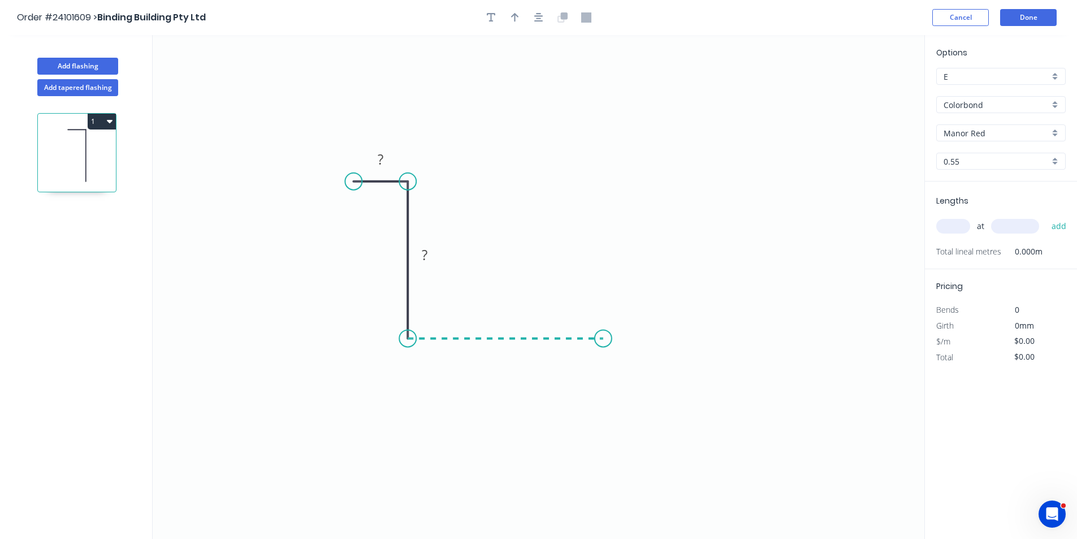
click at [603, 337] on icon "0 ? ?" at bounding box center [539, 287] width 772 height 504
click at [597, 184] on icon "0 ? ? ?" at bounding box center [539, 287] width 772 height 504
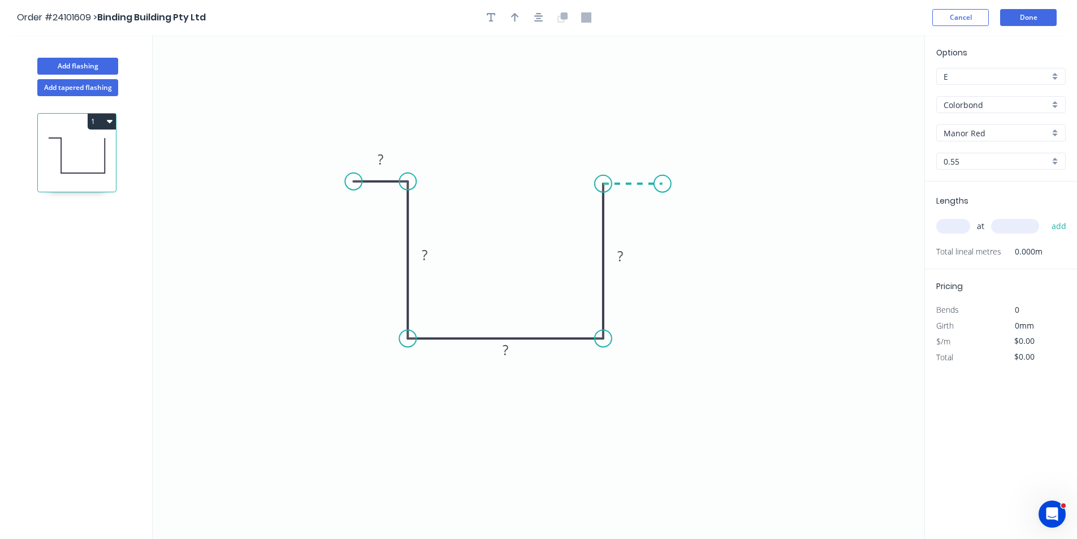
click at [663, 182] on icon "0 ? ? ? ?" at bounding box center [539, 287] width 772 height 504
click at [663, 182] on circle at bounding box center [663, 183] width 17 height 17
click at [644, 166] on rect at bounding box center [633, 162] width 23 height 16
click at [382, 157] on tspan "?" at bounding box center [381, 159] width 6 height 19
click at [424, 251] on tspan "?" at bounding box center [425, 254] width 6 height 19
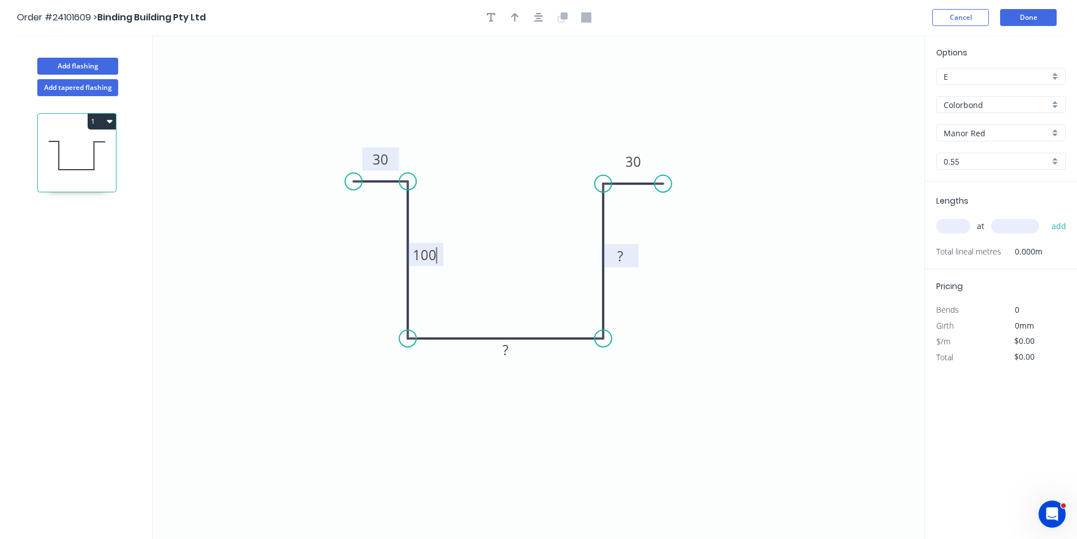
click at [630, 253] on rect at bounding box center [620, 257] width 23 height 16
click at [512, 353] on rect at bounding box center [505, 351] width 23 height 16
click at [956, 225] on input "text" at bounding box center [954, 226] width 34 height 15
click at [1026, 227] on input "text" at bounding box center [1015, 226] width 48 height 15
click at [1046, 217] on button "add" at bounding box center [1059, 226] width 27 height 19
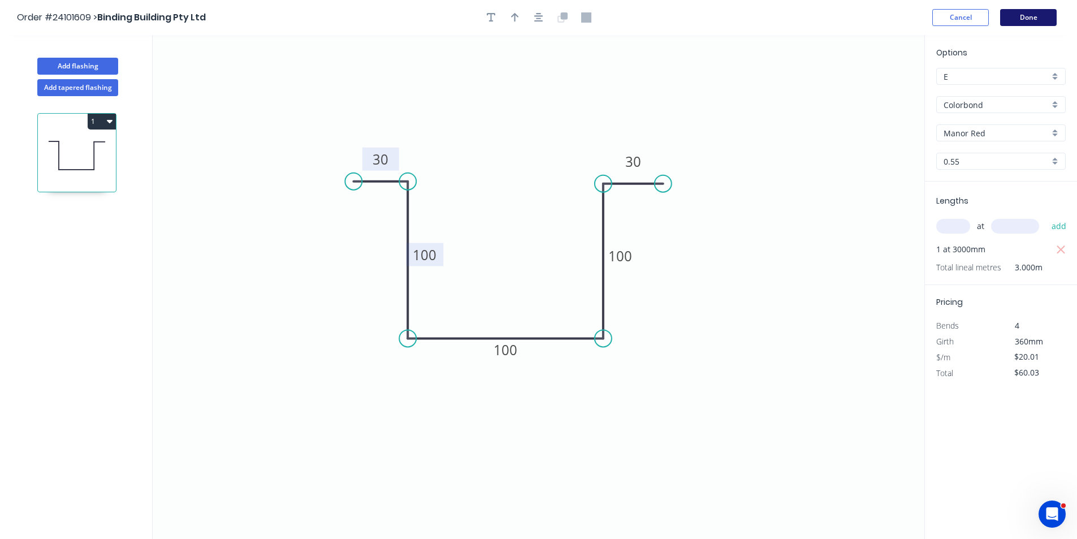
click at [1023, 13] on button "Done" at bounding box center [1028, 17] width 57 height 17
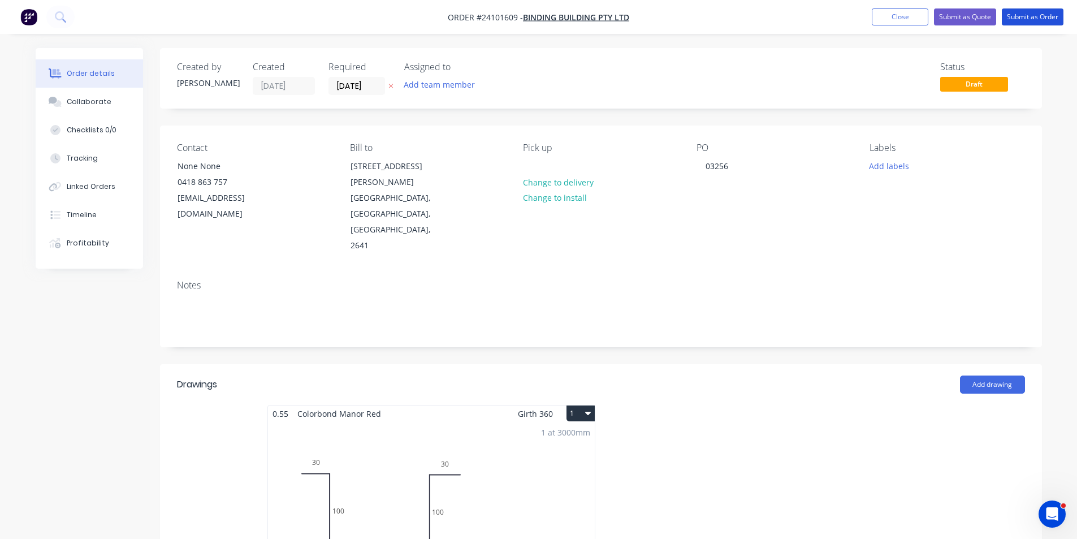
click at [1023, 13] on button "Submit as Order" at bounding box center [1033, 16] width 62 height 17
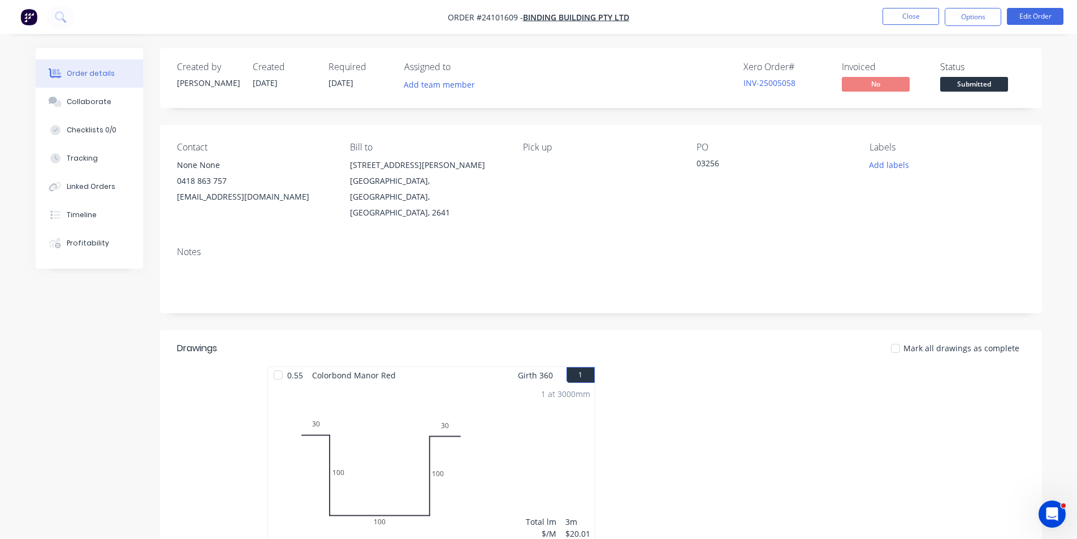
click at [33, 20] on img "button" at bounding box center [28, 16] width 17 height 17
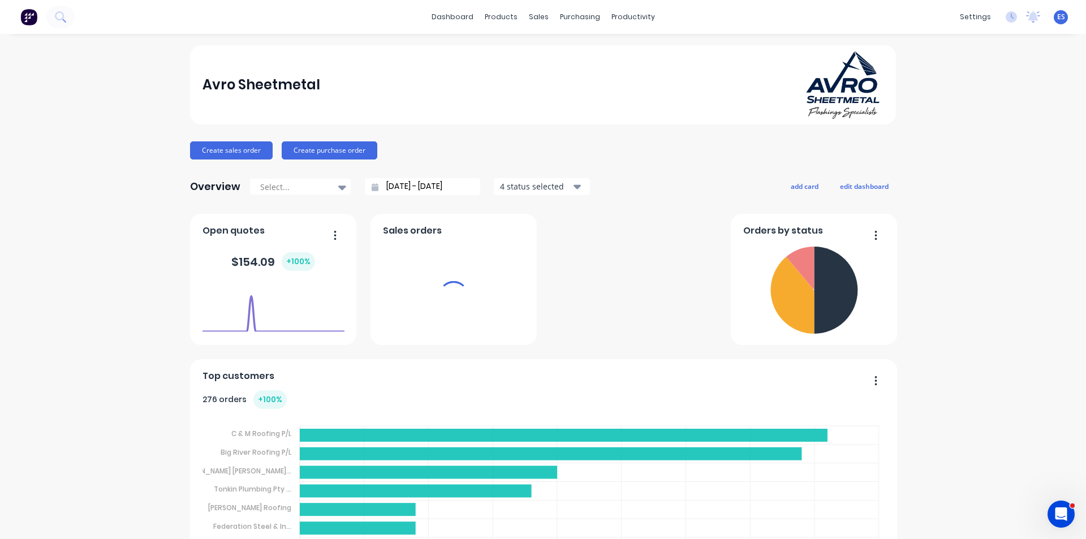
click at [237, 154] on button "Create sales order" at bounding box center [231, 150] width 83 height 18
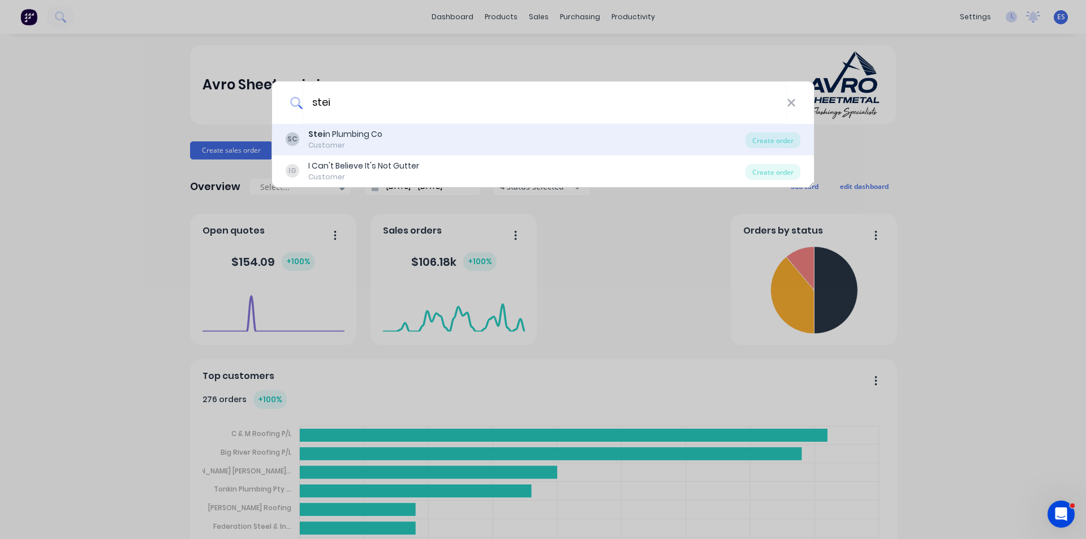
click at [385, 131] on div "SC Stei n Plumbing Co Customer" at bounding box center [516, 139] width 460 height 22
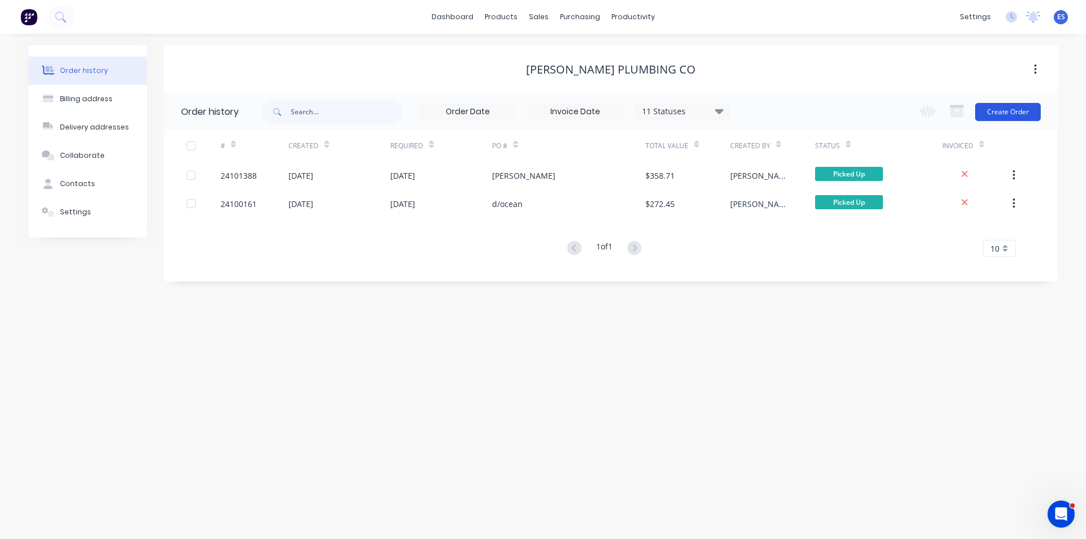
click at [996, 115] on button "Create Order" at bounding box center [1008, 112] width 66 height 18
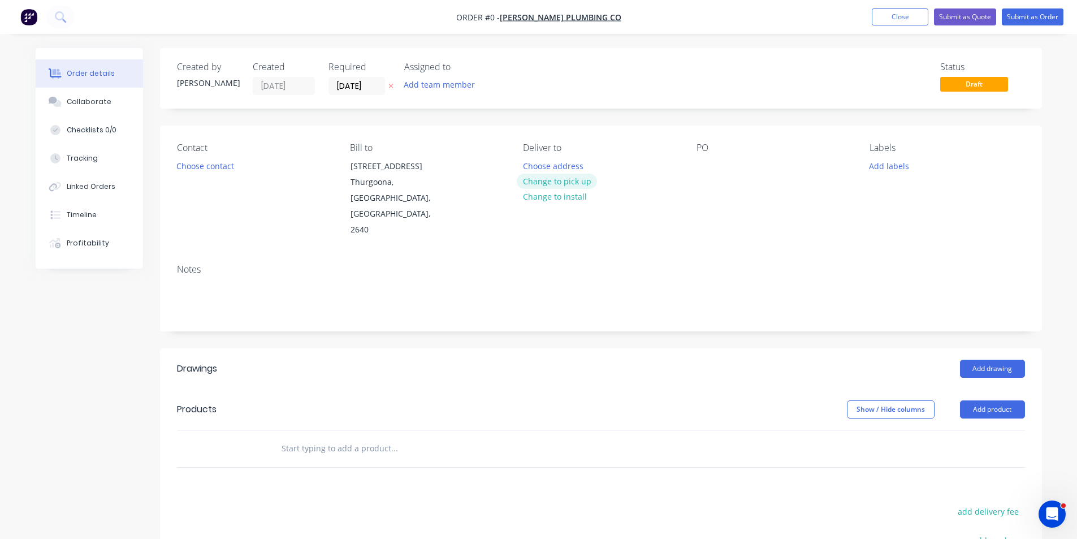
click at [577, 184] on button "Change to pick up" at bounding box center [557, 181] width 80 height 15
click at [204, 169] on button "Choose contact" at bounding box center [205, 165] width 70 height 15
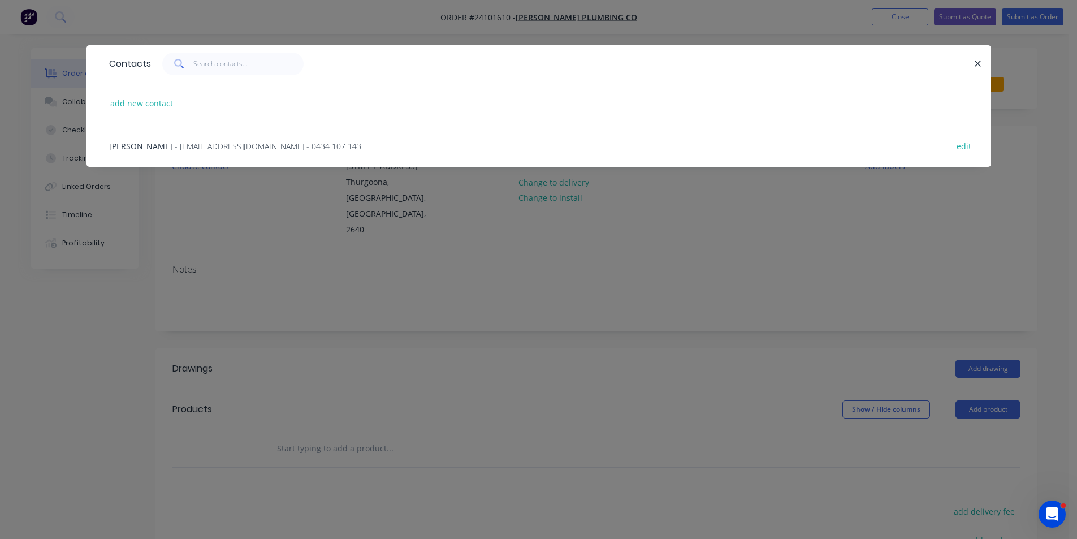
click at [199, 150] on span "- [EMAIL_ADDRESS][DOMAIN_NAME] - 0434 107 143" at bounding box center [268, 146] width 187 height 11
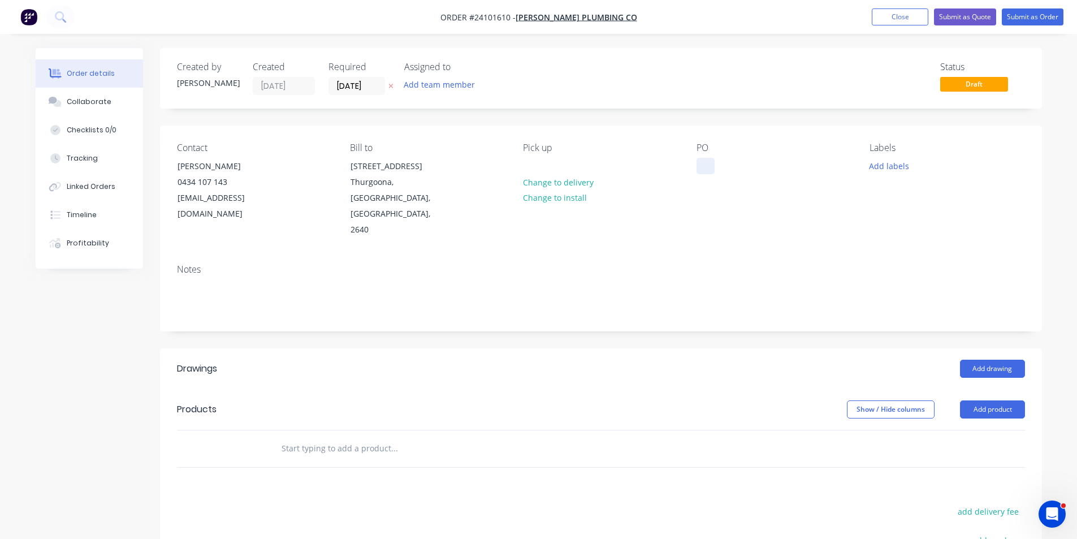
click at [698, 171] on div at bounding box center [706, 166] width 18 height 16
click at [981, 360] on button "Add drawing" at bounding box center [992, 369] width 65 height 18
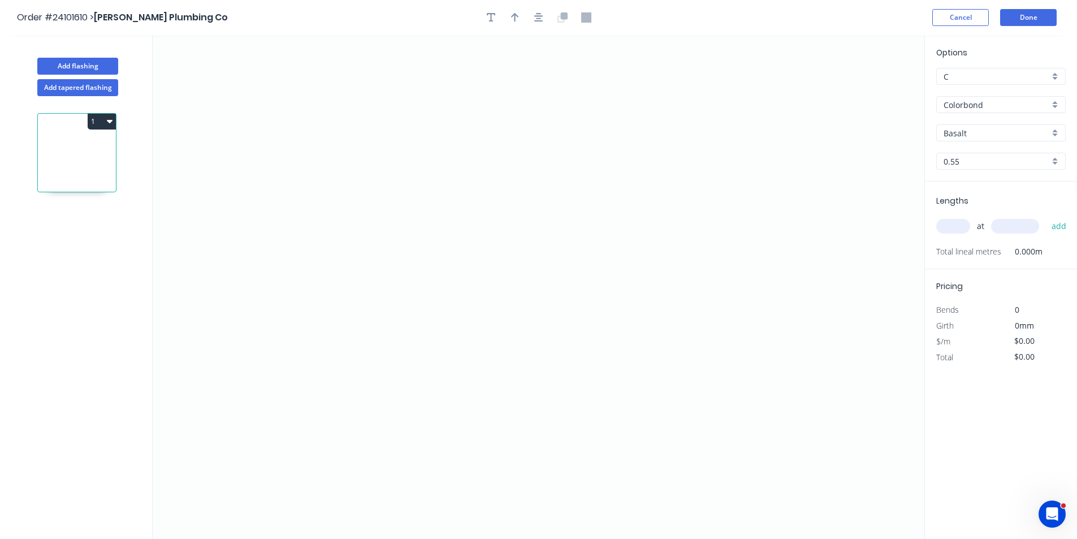
click at [986, 105] on input "Colorbond" at bounding box center [997, 105] width 106 height 12
click at [963, 186] on div "Zincalume" at bounding box center [1001, 186] width 128 height 20
click at [669, 194] on icon "0" at bounding box center [539, 287] width 772 height 504
click at [650, 174] on icon "0" at bounding box center [539, 287] width 772 height 504
click at [422, 179] on icon "0 ?" at bounding box center [539, 287] width 772 height 504
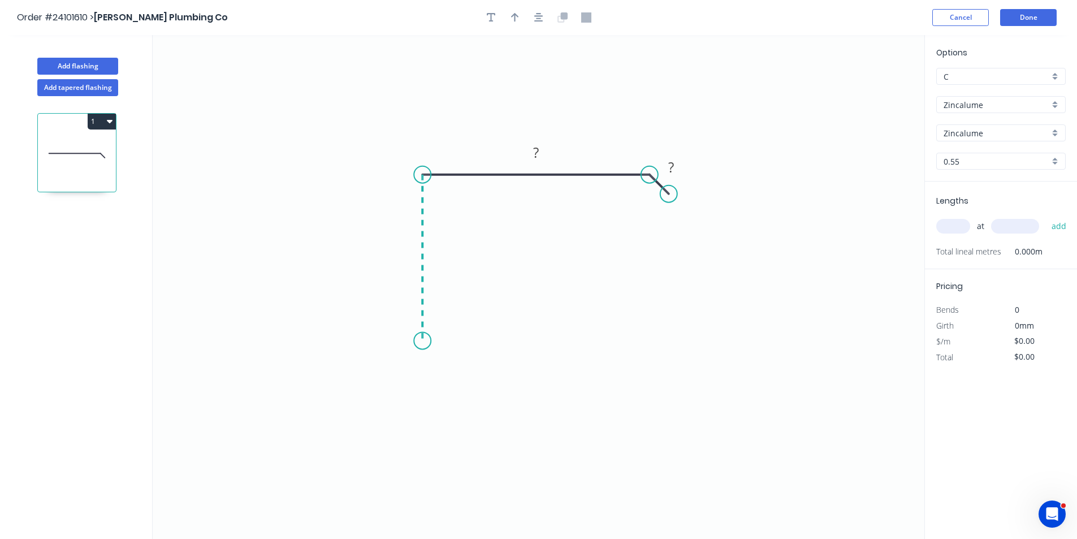
click at [419, 341] on icon "0 ? ?" at bounding box center [539, 287] width 772 height 504
click at [444, 362] on icon "0 ? ? ?" at bounding box center [539, 287] width 772 height 504
click at [419, 360] on tspan "?" at bounding box center [422, 358] width 6 height 19
click at [672, 165] on tspan "?" at bounding box center [671, 167] width 6 height 19
click at [543, 150] on rect at bounding box center [536, 153] width 23 height 16
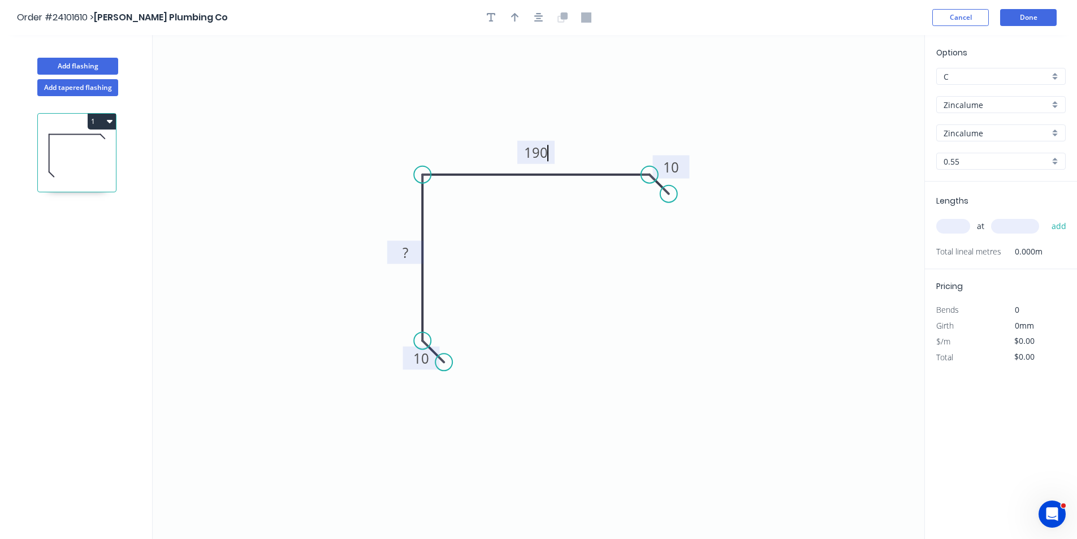
click at [404, 251] on tspan "?" at bounding box center [406, 252] width 6 height 19
click at [966, 225] on input "text" at bounding box center [954, 226] width 34 height 15
click at [1005, 219] on input "text" at bounding box center [1015, 226] width 48 height 15
click at [1046, 217] on button "add" at bounding box center [1059, 226] width 27 height 19
click at [1032, 20] on button "Done" at bounding box center [1028, 17] width 57 height 17
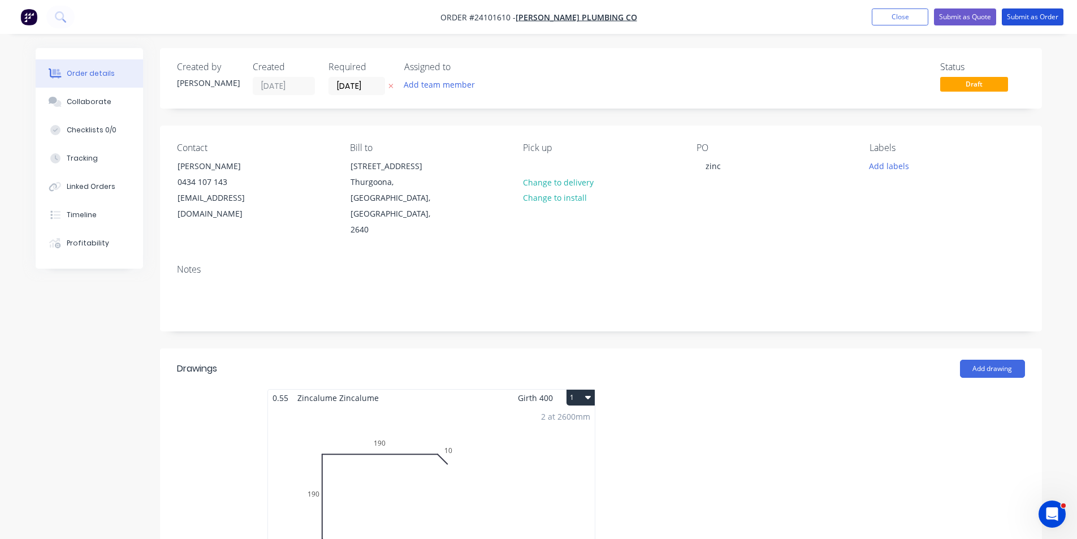
click at [1032, 20] on button "Submit as Order" at bounding box center [1033, 16] width 62 height 17
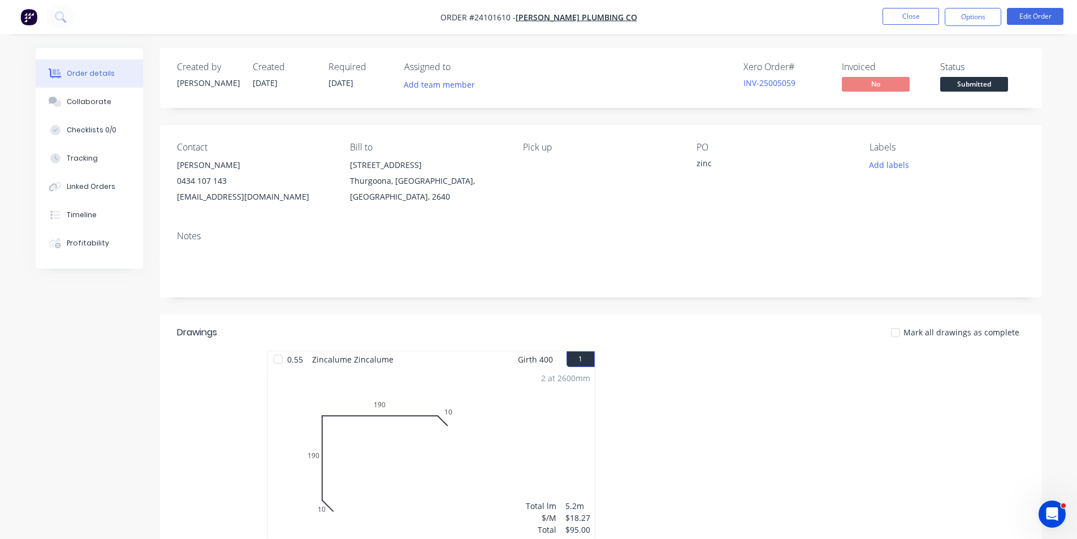
click at [19, 12] on button "button" at bounding box center [29, 17] width 24 height 18
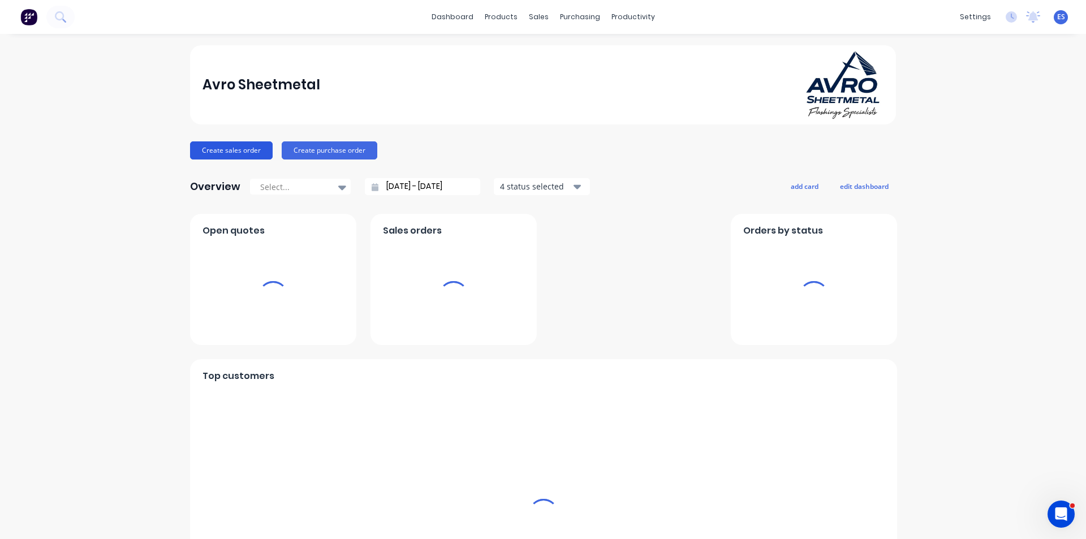
click at [218, 148] on button "Create sales order" at bounding box center [231, 150] width 83 height 18
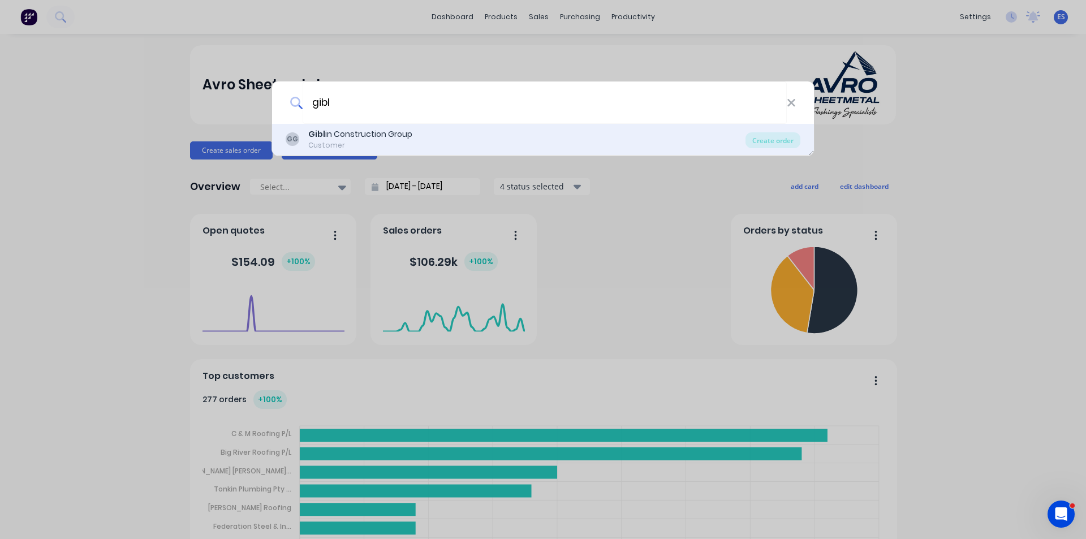
click at [399, 134] on div "Gibl in Construction Group" at bounding box center [360, 134] width 104 height 12
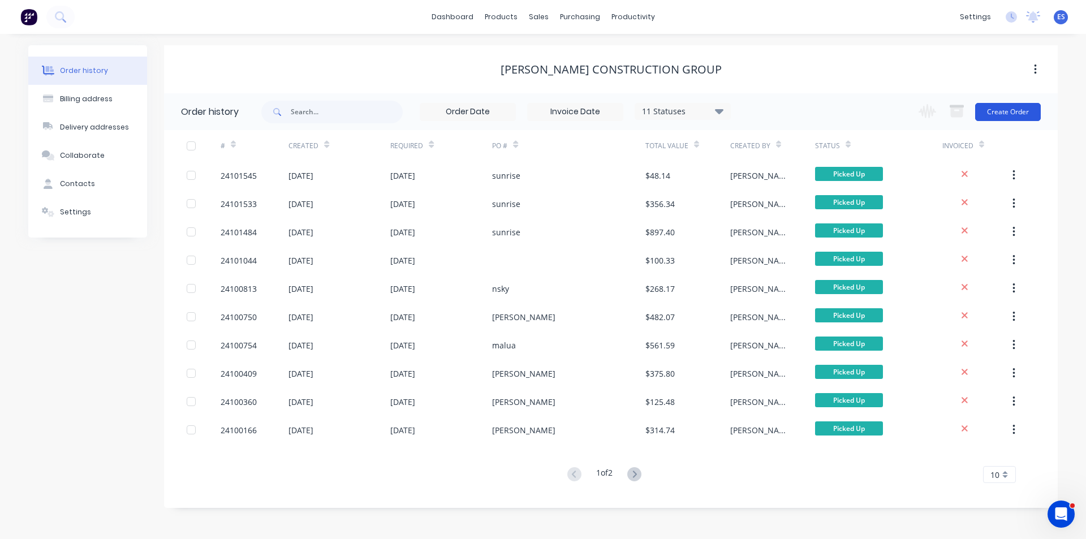
click at [1004, 109] on button "Create Order" at bounding box center [1008, 112] width 66 height 18
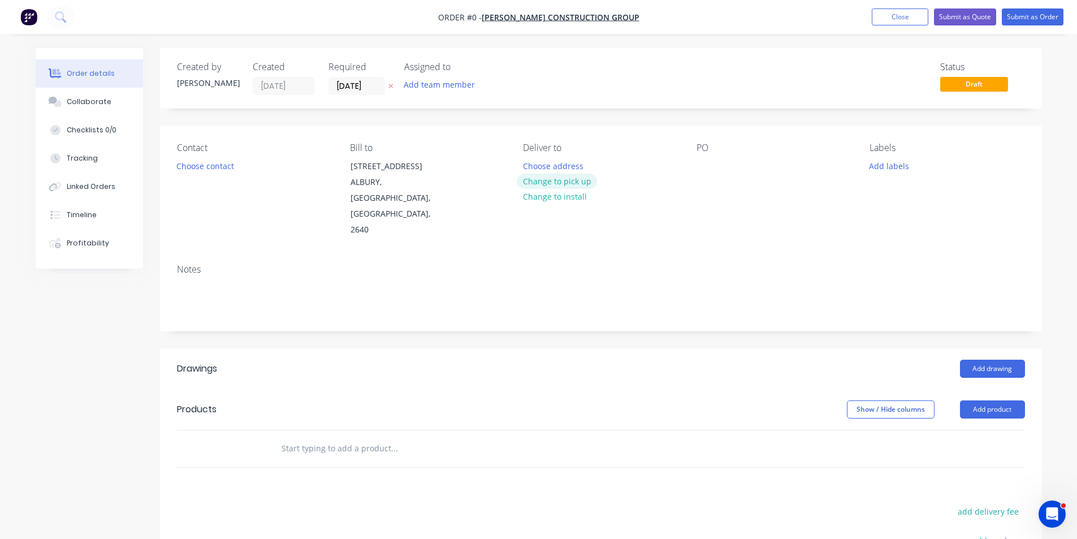
click at [581, 181] on button "Change to pick up" at bounding box center [557, 181] width 80 height 15
click at [206, 170] on button "Choose contact" at bounding box center [205, 165] width 70 height 15
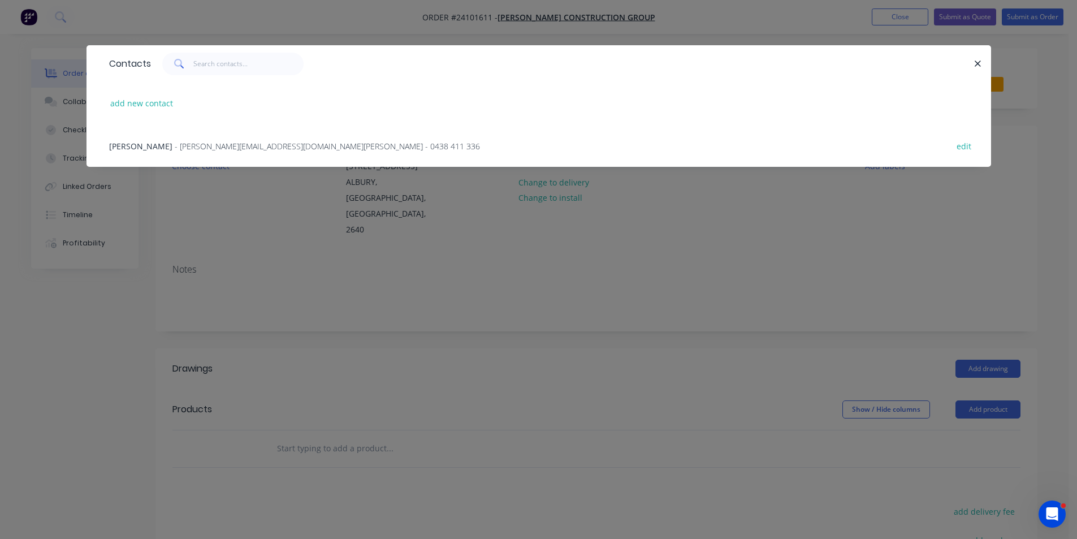
click at [187, 149] on span "- [PERSON_NAME][EMAIL_ADDRESS][DOMAIN_NAME][PERSON_NAME] - 0438 411 336" at bounding box center [327, 146] width 305 height 11
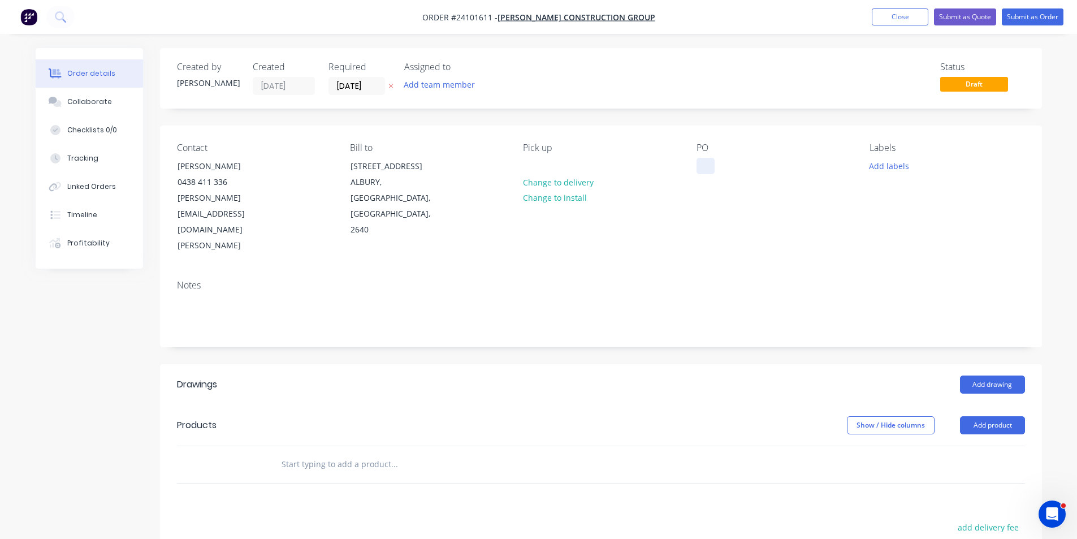
click at [702, 165] on div at bounding box center [706, 166] width 18 height 16
click at [1017, 376] on button "Add drawing" at bounding box center [992, 385] width 65 height 18
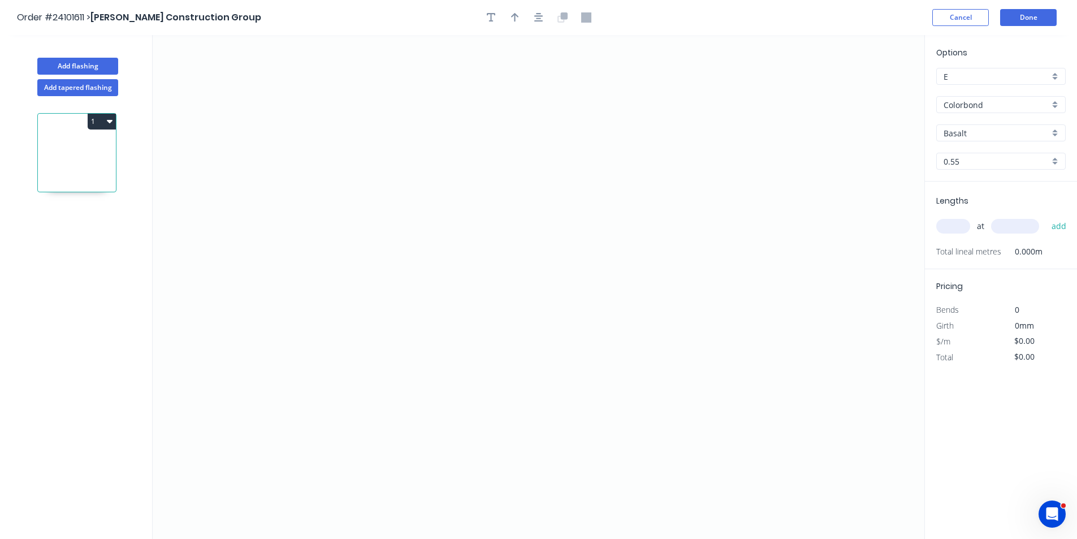
click at [987, 133] on input "Basalt" at bounding box center [997, 133] width 106 height 12
click at [985, 148] on div "Monument" at bounding box center [1001, 155] width 128 height 20
click at [392, 170] on icon "0" at bounding box center [539, 287] width 772 height 504
click at [572, 167] on icon "0" at bounding box center [539, 287] width 772 height 504
click at [569, 282] on icon "0 ?" at bounding box center [539, 287] width 772 height 504
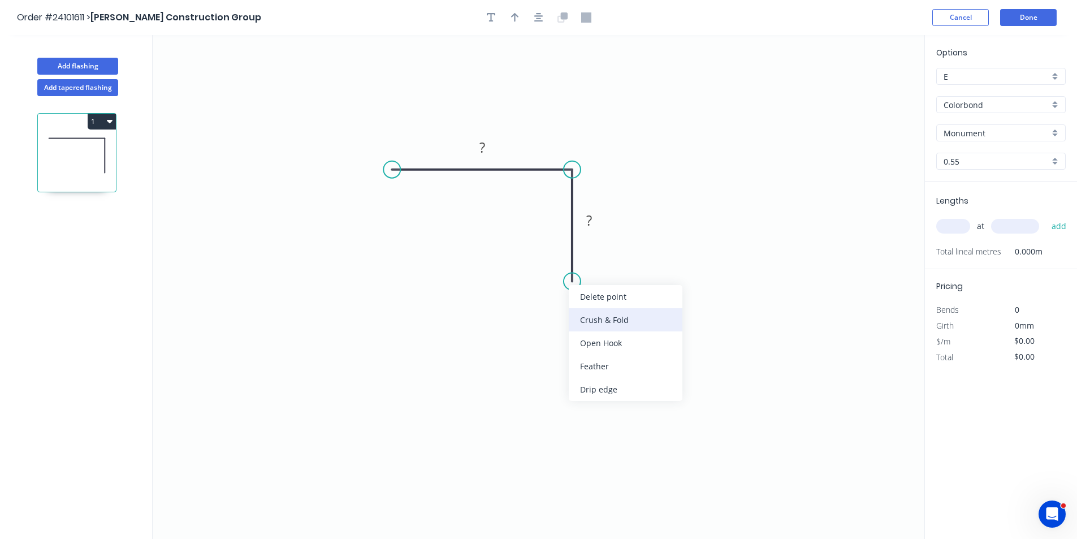
click at [581, 320] on div "Crush & Fold" at bounding box center [626, 319] width 114 height 23
click at [587, 211] on tspan "?" at bounding box center [589, 220] width 6 height 19
click at [486, 148] on rect at bounding box center [482, 148] width 23 height 16
click at [955, 225] on input "text" at bounding box center [954, 226] width 34 height 15
click at [1013, 230] on input "text" at bounding box center [1015, 226] width 48 height 15
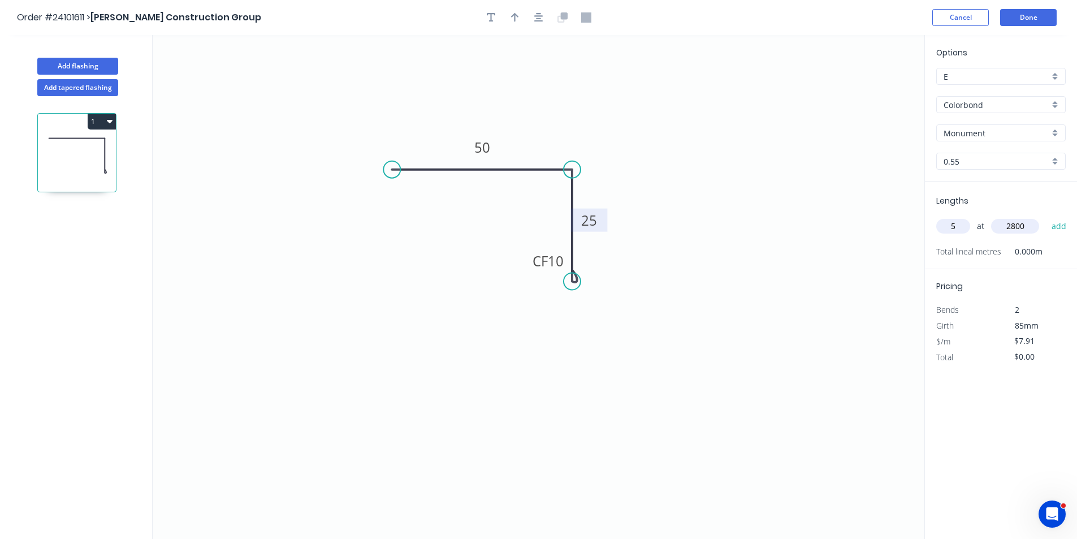
click at [1046, 217] on button "add" at bounding box center [1059, 226] width 27 height 19
click at [1013, 227] on input "text" at bounding box center [1015, 226] width 48 height 15
click at [1046, 217] on button "add" at bounding box center [1059, 226] width 27 height 19
click at [1013, 227] on input "text" at bounding box center [1015, 226] width 48 height 15
click at [1046, 217] on button "add" at bounding box center [1059, 226] width 27 height 19
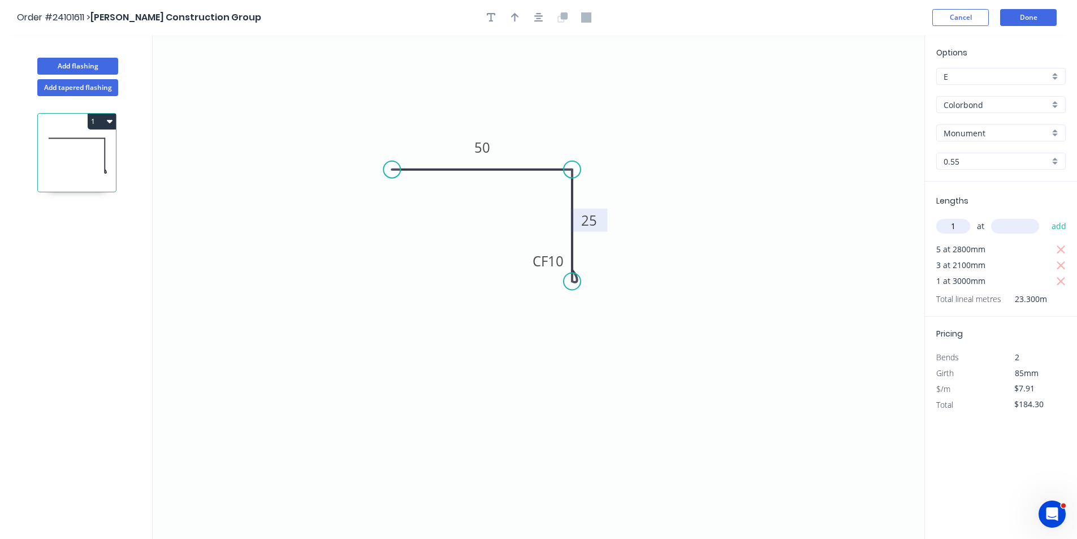
click at [1013, 227] on input "text" at bounding box center [1015, 226] width 48 height 15
click at [1046, 217] on button "add" at bounding box center [1059, 226] width 27 height 19
click at [1013, 227] on input "text" at bounding box center [1015, 226] width 48 height 15
click at [1046, 217] on button "add" at bounding box center [1059, 226] width 27 height 19
click at [1013, 227] on input "text" at bounding box center [1015, 226] width 48 height 15
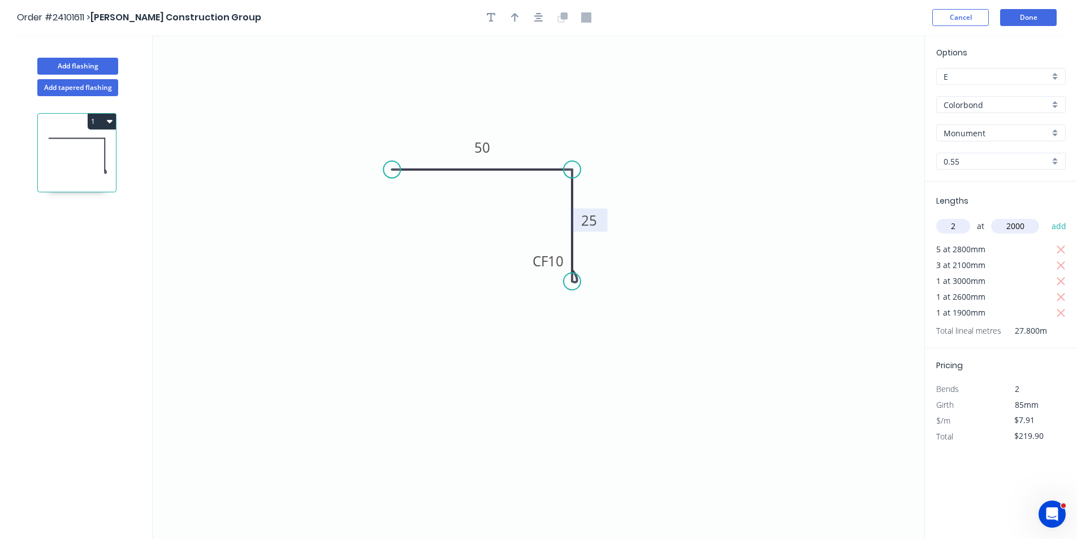
click at [1046, 217] on button "add" at bounding box center [1059, 226] width 27 height 19
click at [1013, 227] on input "text" at bounding box center [1015, 226] width 48 height 15
click at [1046, 217] on button "add" at bounding box center [1059, 226] width 27 height 19
click at [1013, 227] on input "text" at bounding box center [1015, 226] width 48 height 15
click at [1046, 217] on button "add" at bounding box center [1059, 226] width 27 height 19
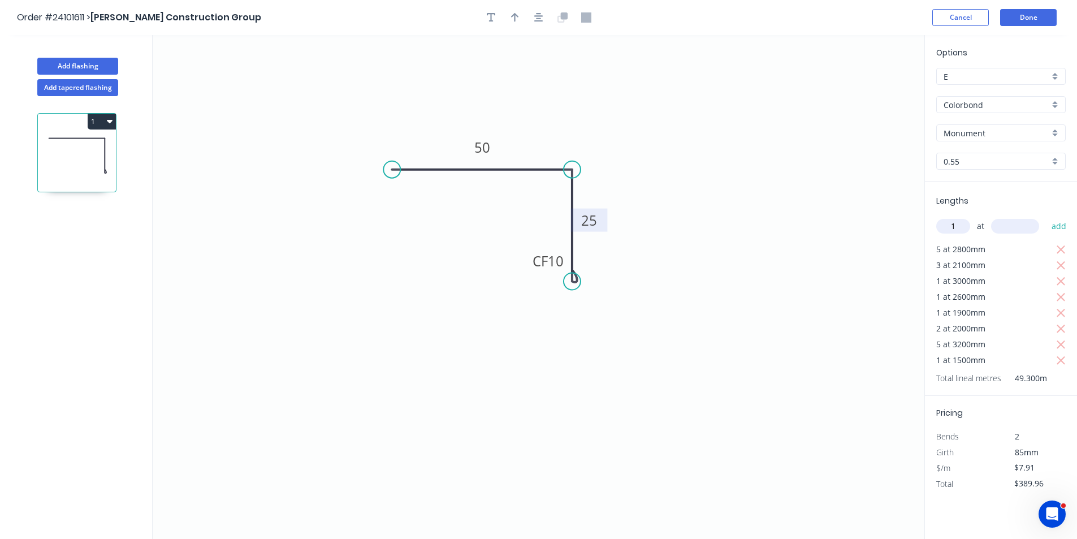
click at [1013, 227] on input "text" at bounding box center [1015, 226] width 48 height 15
click at [1046, 217] on button "add" at bounding box center [1059, 226] width 27 height 19
click at [1013, 227] on input "text" at bounding box center [1015, 226] width 48 height 15
click at [1046, 217] on button "add" at bounding box center [1059, 226] width 27 height 19
click at [1013, 227] on input "text" at bounding box center [1015, 226] width 48 height 15
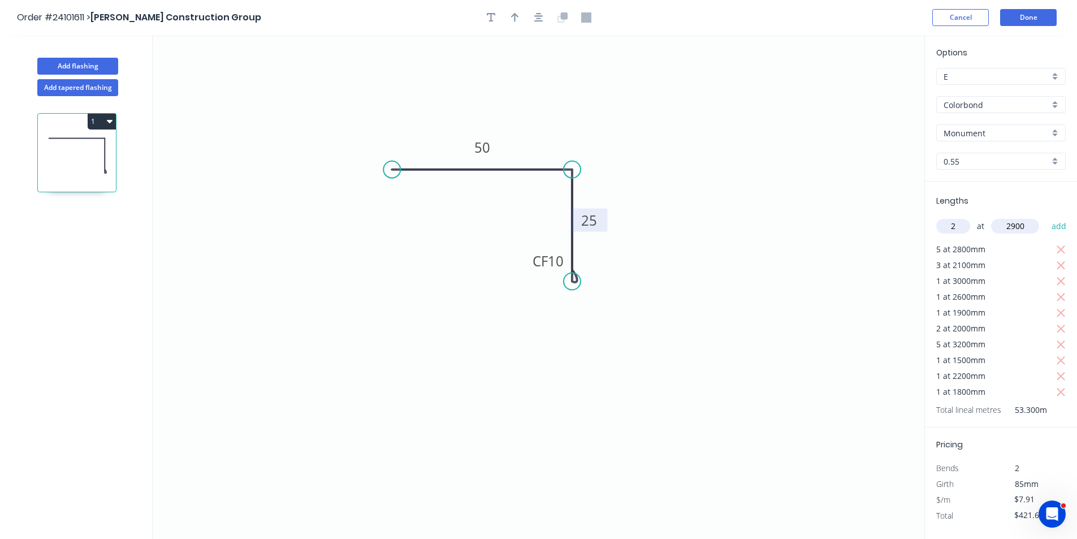
click at [1046, 217] on button "add" at bounding box center [1059, 226] width 27 height 19
click at [1013, 227] on input "text" at bounding box center [1015, 226] width 48 height 15
click at [1046, 217] on button "add" at bounding box center [1059, 226] width 27 height 19
click at [1058, 409] on icon "button" at bounding box center [1061, 409] width 10 height 14
click at [966, 228] on input "text" at bounding box center [954, 226] width 34 height 15
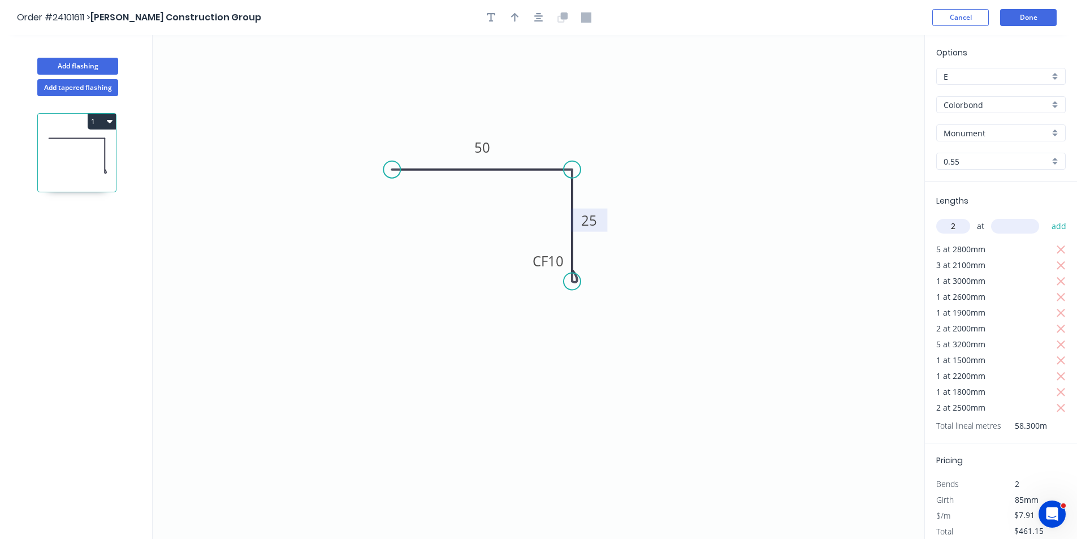
click at [1017, 231] on input "text" at bounding box center [1015, 226] width 48 height 15
click at [1046, 217] on button "add" at bounding box center [1059, 226] width 27 height 19
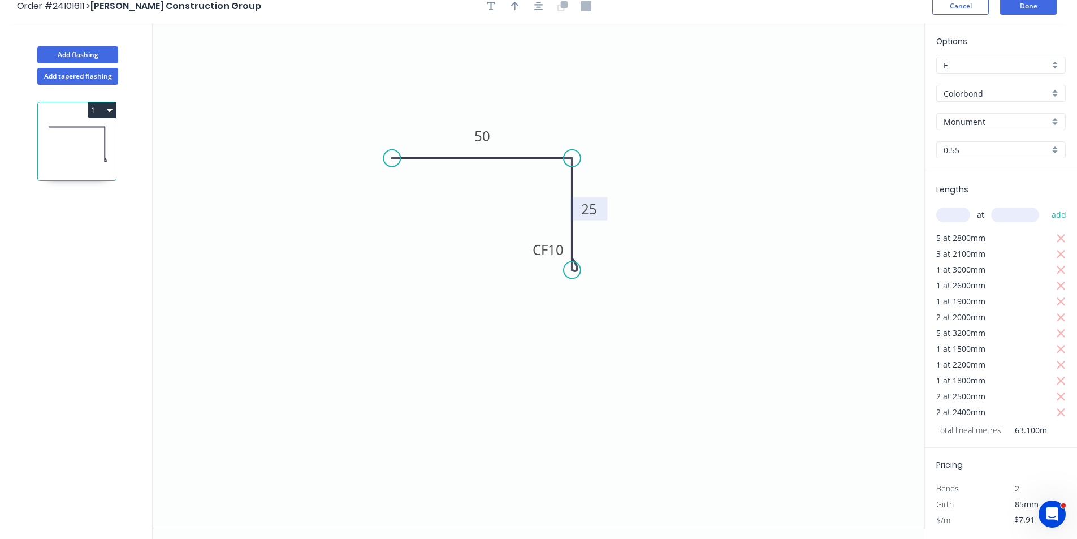
scroll to position [21, 0]
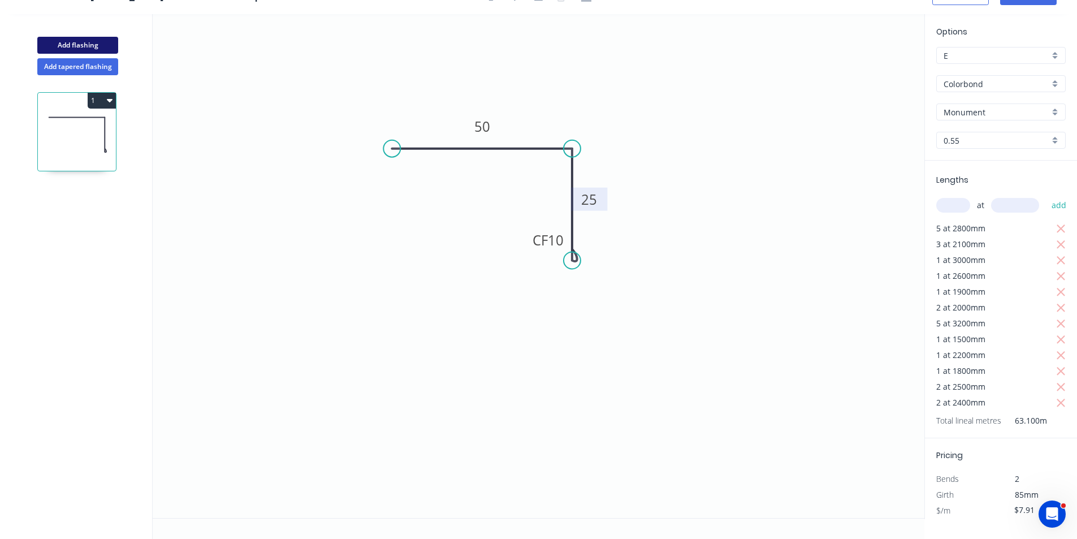
click at [90, 40] on button "Add flashing" at bounding box center [77, 45] width 81 height 17
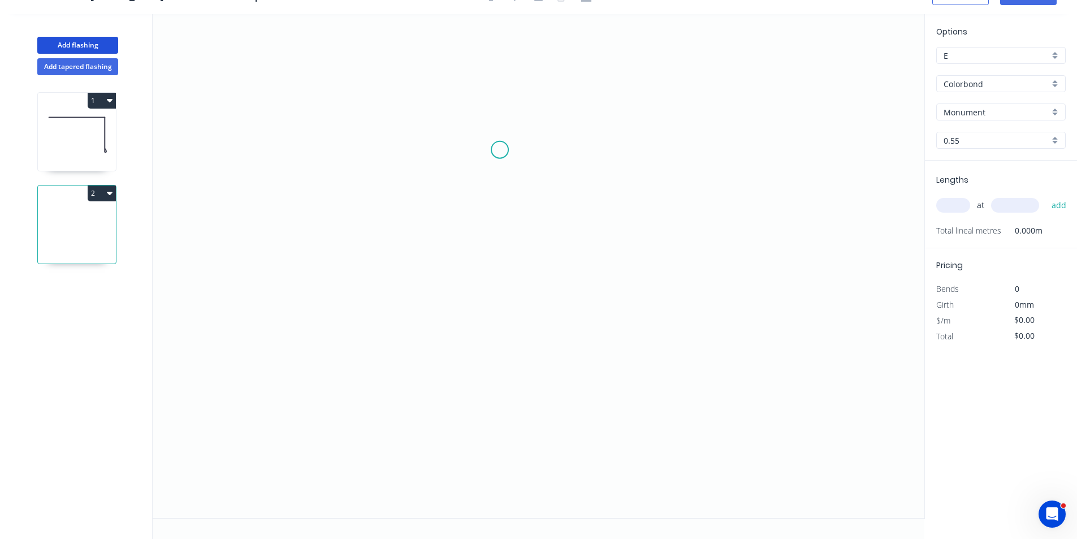
click at [500, 150] on icon "0" at bounding box center [539, 266] width 772 height 504
click at [504, 280] on icon "0" at bounding box center [539, 266] width 772 height 504
click at [657, 286] on icon "0 ?" at bounding box center [539, 266] width 772 height 504
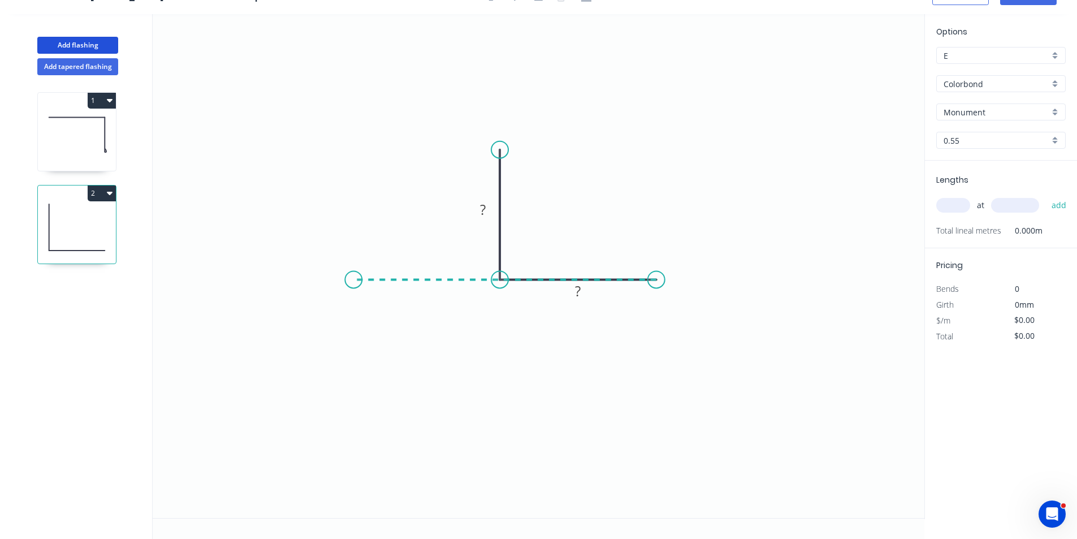
click at [353, 291] on icon "0 ? ?" at bounding box center [539, 266] width 772 height 504
click at [353, 291] on icon "0 ? ? ?" at bounding box center [539, 266] width 772 height 504
drag, startPoint x: 493, startPoint y: 258, endPoint x: 491, endPoint y: 326, distance: 68.4
click at [491, 326] on rect at bounding box center [504, 325] width 37 height 23
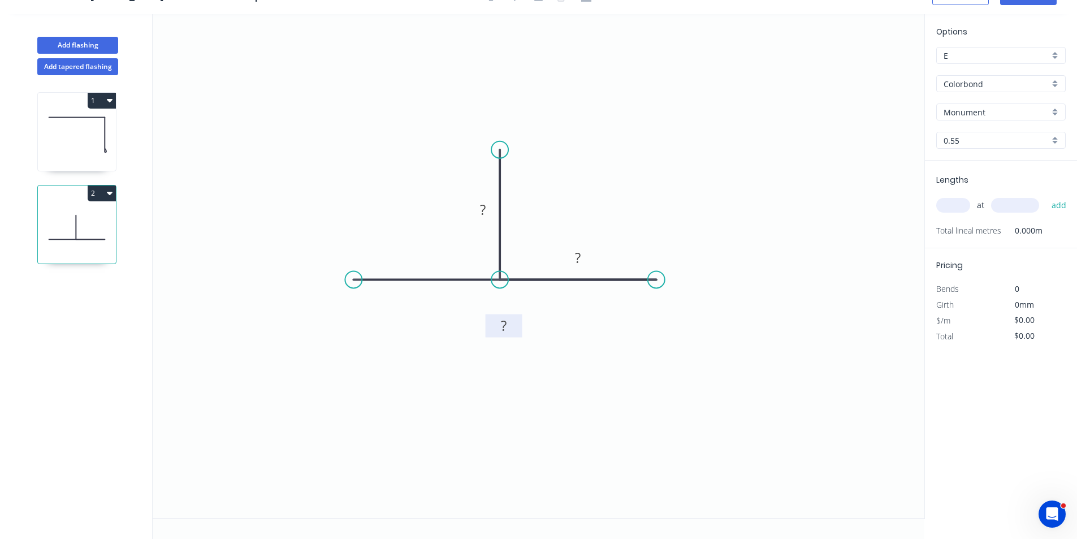
click at [510, 329] on rect at bounding box center [504, 327] width 23 height 16
click at [577, 261] on tspan "?" at bounding box center [578, 257] width 6 height 19
click at [477, 213] on rect at bounding box center [483, 210] width 23 height 16
click at [956, 205] on input "text" at bounding box center [954, 205] width 34 height 15
click at [1025, 202] on input "text" at bounding box center [1015, 205] width 48 height 15
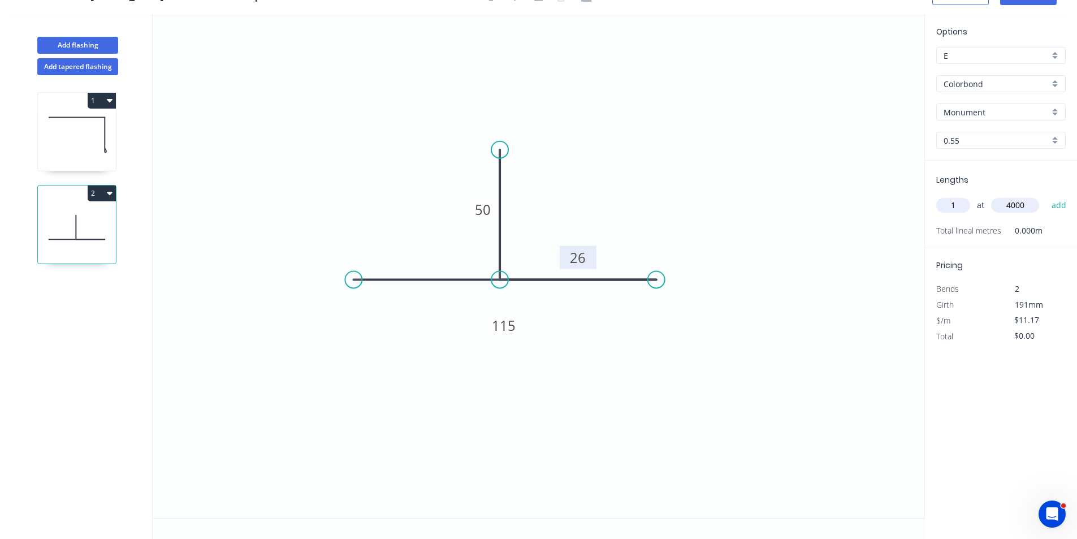
click at [1046, 196] on button "add" at bounding box center [1059, 205] width 27 height 19
click at [99, 46] on button "Add flashing" at bounding box center [77, 45] width 81 height 17
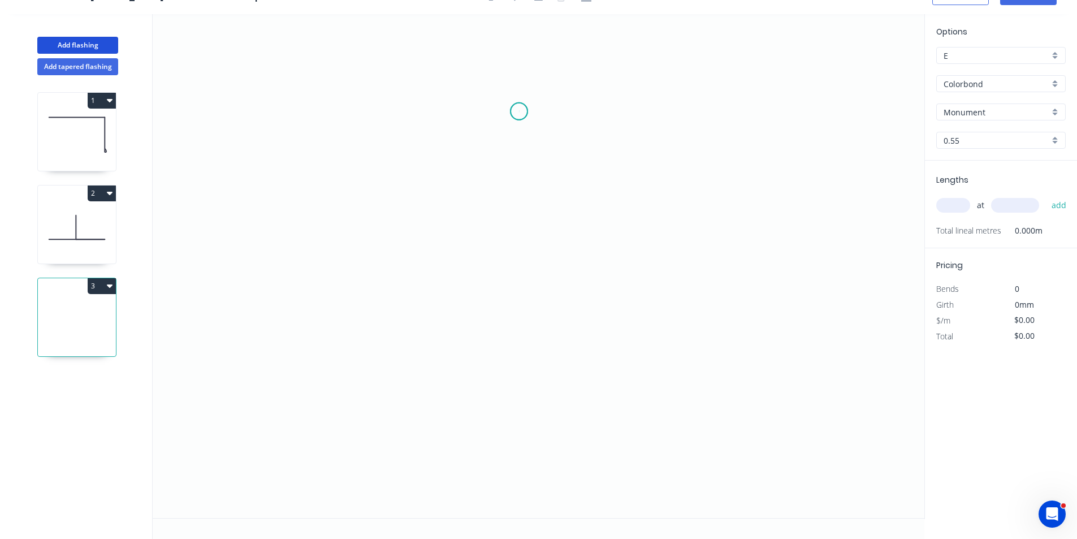
click at [519, 111] on icon "0" at bounding box center [539, 266] width 772 height 504
click at [517, 223] on icon "0" at bounding box center [539, 266] width 772 height 504
click at [604, 274] on icon "0 ?" at bounding box center [539, 266] width 772 height 504
click at [509, 240] on icon "0 ? ? ? º" at bounding box center [539, 266] width 772 height 504
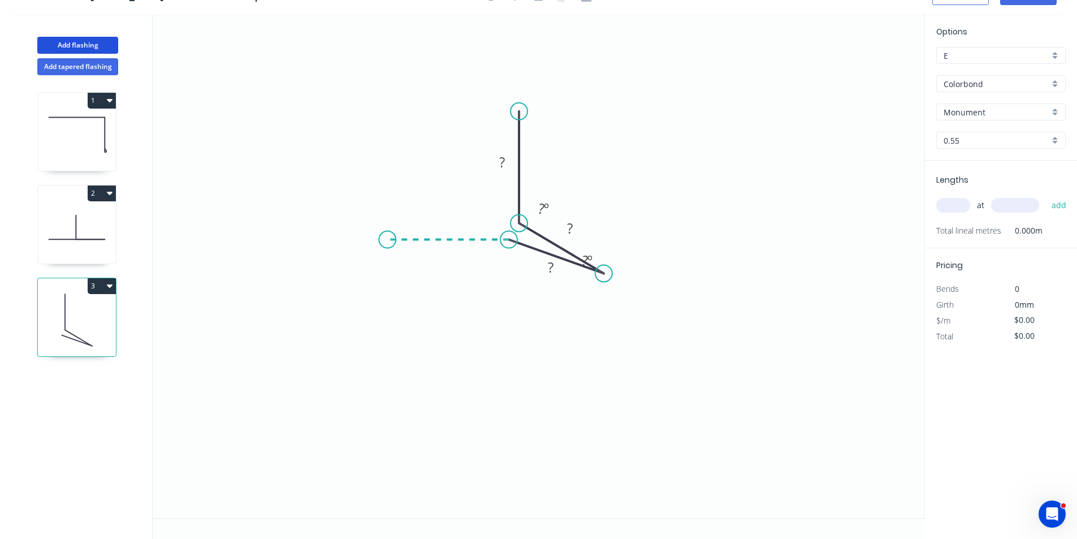
click at [387, 245] on icon "0 ? ? ? ? º ? º" at bounding box center [539, 266] width 772 height 504
click at [387, 245] on circle at bounding box center [387, 239] width 17 height 17
click at [437, 215] on rect at bounding box center [448, 217] width 37 height 23
click at [445, 218] on rect at bounding box center [448, 218] width 23 height 16
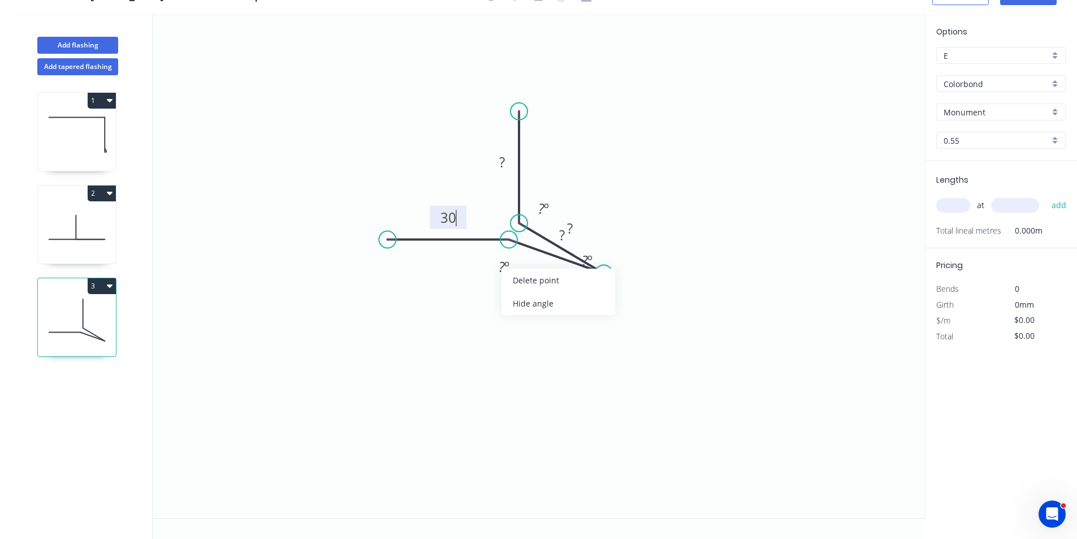
drag, startPoint x: 523, startPoint y: 296, endPoint x: 534, endPoint y: 284, distance: 16.8
click at [523, 297] on div "Hide angle" at bounding box center [559, 303] width 114 height 23
click at [599, 288] on div "Hide angle" at bounding box center [647, 295] width 114 height 23
click at [560, 249] on div "Hide angle" at bounding box center [597, 252] width 114 height 23
drag, startPoint x: 577, startPoint y: 225, endPoint x: 547, endPoint y: 271, distance: 55.2
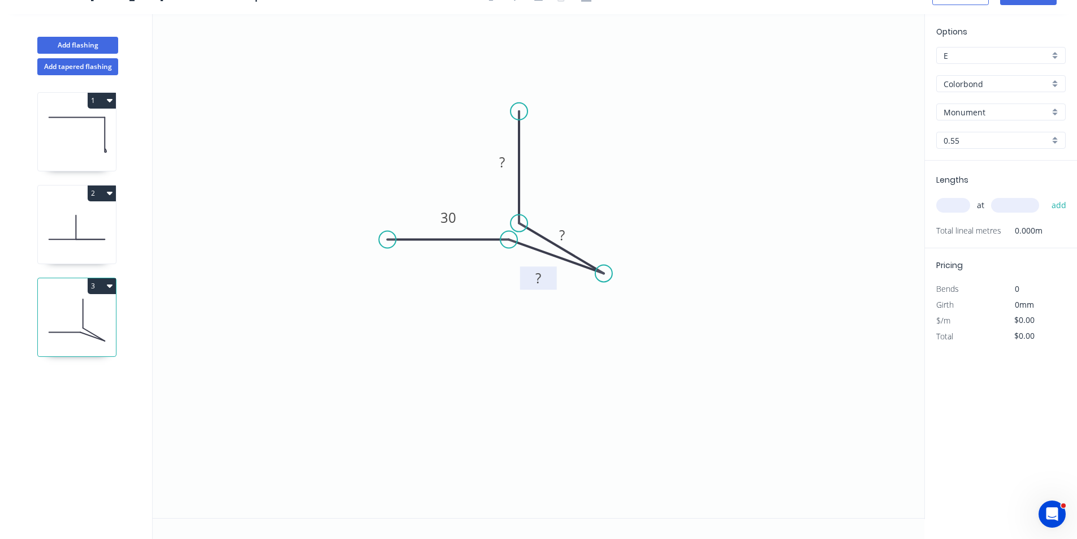
click at [547, 271] on rect at bounding box center [538, 277] width 37 height 23
click at [543, 283] on rect at bounding box center [538, 279] width 23 height 16
click at [562, 227] on tspan "?" at bounding box center [562, 235] width 6 height 19
click at [505, 162] on tspan "?" at bounding box center [502, 162] width 6 height 19
click at [946, 205] on input "text" at bounding box center [954, 205] width 34 height 15
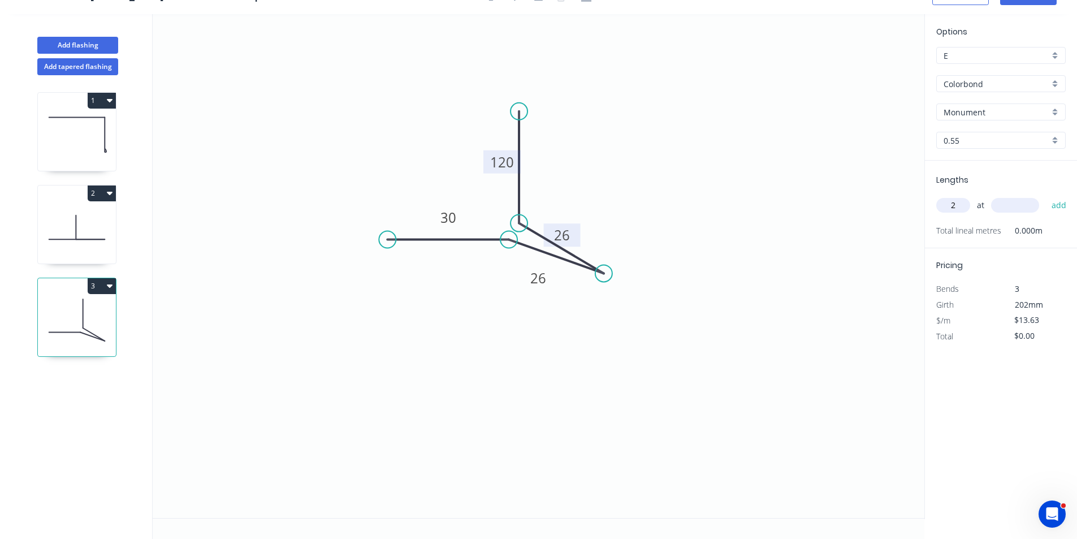
click at [1011, 204] on input "text" at bounding box center [1015, 205] width 48 height 15
click at [1046, 196] on button "add" at bounding box center [1059, 205] width 27 height 19
click at [1011, 204] on input "text" at bounding box center [1015, 205] width 48 height 15
click at [1046, 196] on button "add" at bounding box center [1059, 205] width 27 height 19
click at [1011, 204] on input "text" at bounding box center [1015, 205] width 48 height 15
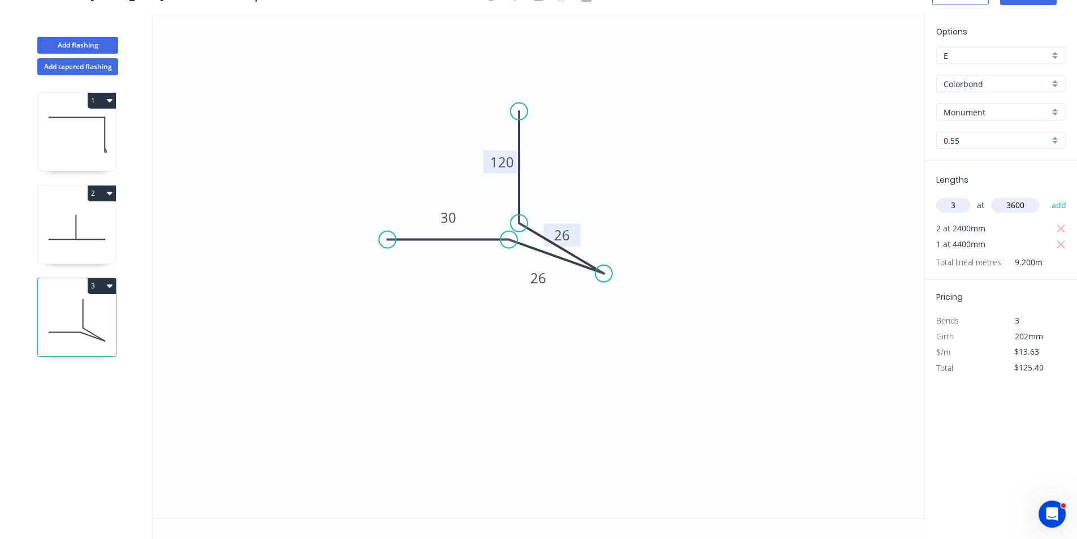
click at [1046, 196] on button "add" at bounding box center [1059, 205] width 27 height 19
click at [1011, 204] on input "text" at bounding box center [1015, 205] width 48 height 15
click at [1046, 196] on button "add" at bounding box center [1059, 205] width 27 height 19
click at [1011, 204] on input "text" at bounding box center [1015, 205] width 48 height 15
click at [1046, 196] on button "add" at bounding box center [1059, 205] width 27 height 19
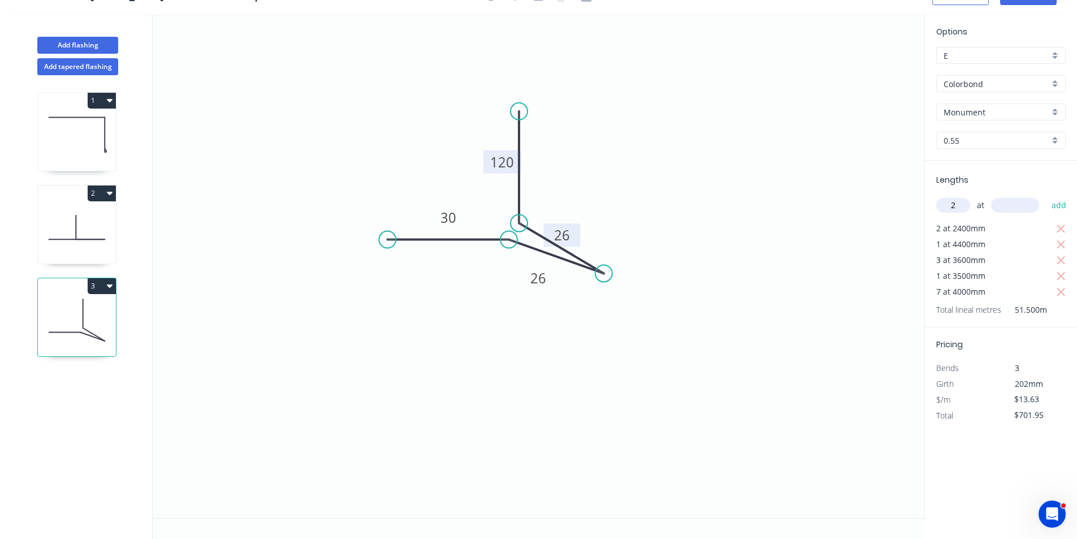
click at [1011, 204] on input "text" at bounding box center [1015, 205] width 48 height 15
click at [1046, 196] on button "add" at bounding box center [1059, 205] width 27 height 19
click at [1011, 204] on input "text" at bounding box center [1015, 205] width 48 height 15
click at [1046, 196] on button "add" at bounding box center [1059, 205] width 27 height 19
click at [1011, 204] on input "text" at bounding box center [1015, 205] width 48 height 15
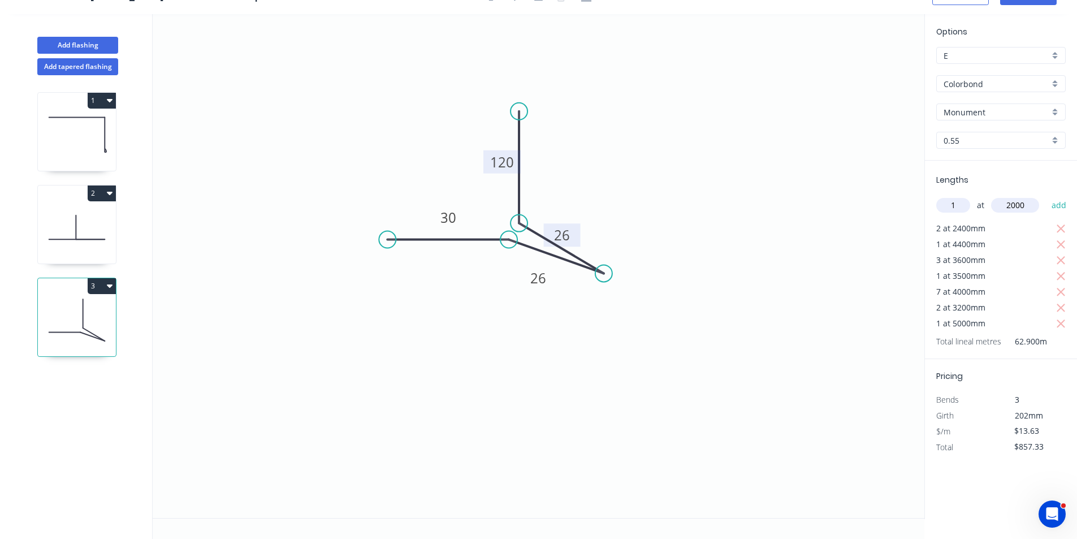
click at [1046, 196] on button "add" at bounding box center [1059, 205] width 27 height 19
click at [1011, 204] on input "text" at bounding box center [1015, 205] width 48 height 15
click at [1046, 196] on button "add" at bounding box center [1059, 205] width 27 height 19
click at [72, 43] on button "Add flashing" at bounding box center [77, 45] width 81 height 17
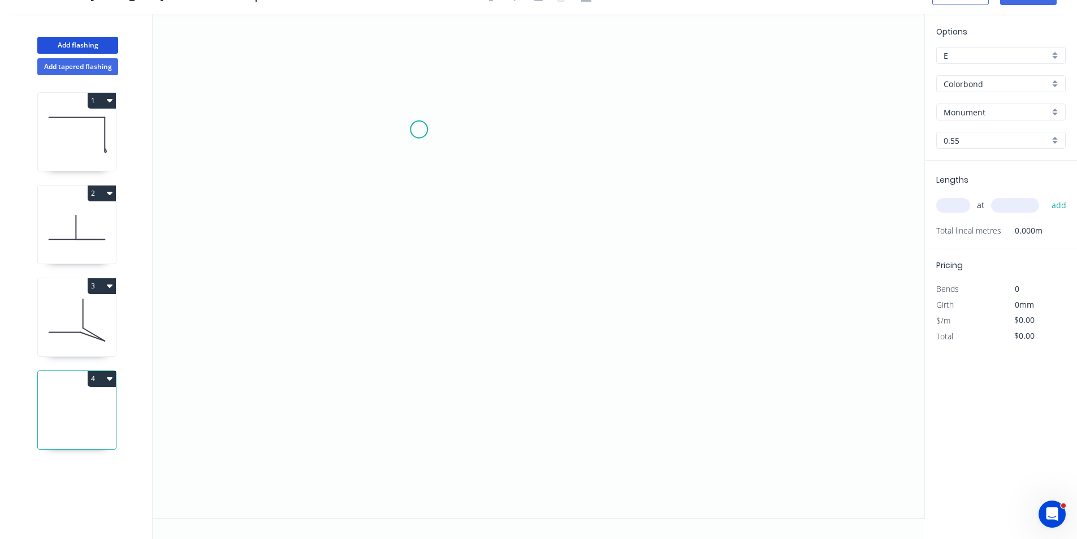
click at [419, 130] on icon "0" at bounding box center [539, 266] width 772 height 504
click at [419, 187] on icon "0" at bounding box center [539, 266] width 772 height 504
click at [598, 178] on icon "0 ?" at bounding box center [539, 266] width 772 height 504
click at [597, 330] on icon "0 ? ?" at bounding box center [539, 266] width 772 height 504
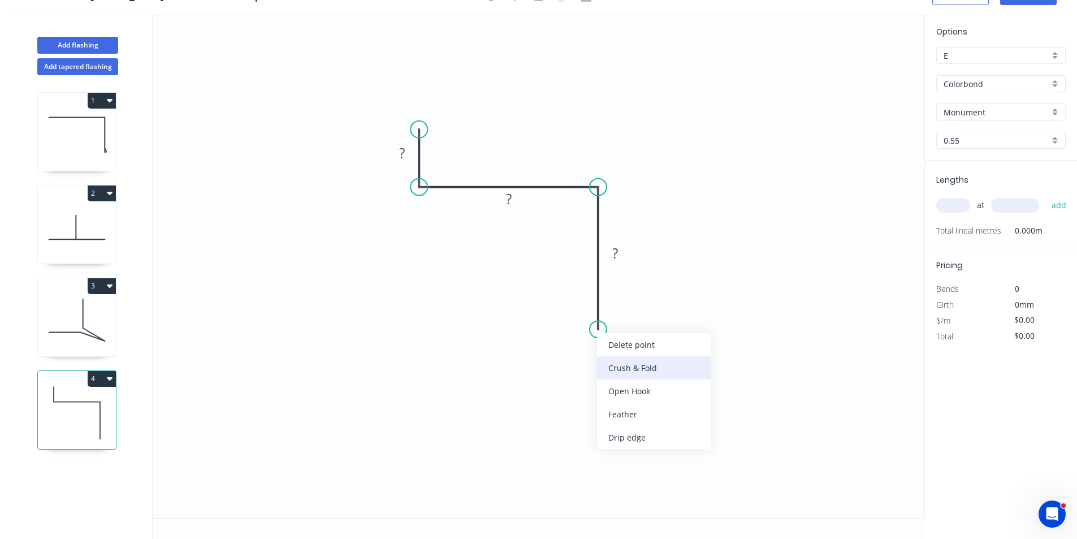
click at [603, 369] on div "Crush & Fold" at bounding box center [654, 367] width 114 height 23
click at [608, 359] on div "Flip bend" at bounding box center [660, 363] width 114 height 23
click at [620, 256] on rect at bounding box center [615, 254] width 23 height 16
click at [516, 202] on rect at bounding box center [509, 200] width 23 height 16
click at [414, 151] on rect at bounding box center [402, 152] width 37 height 23
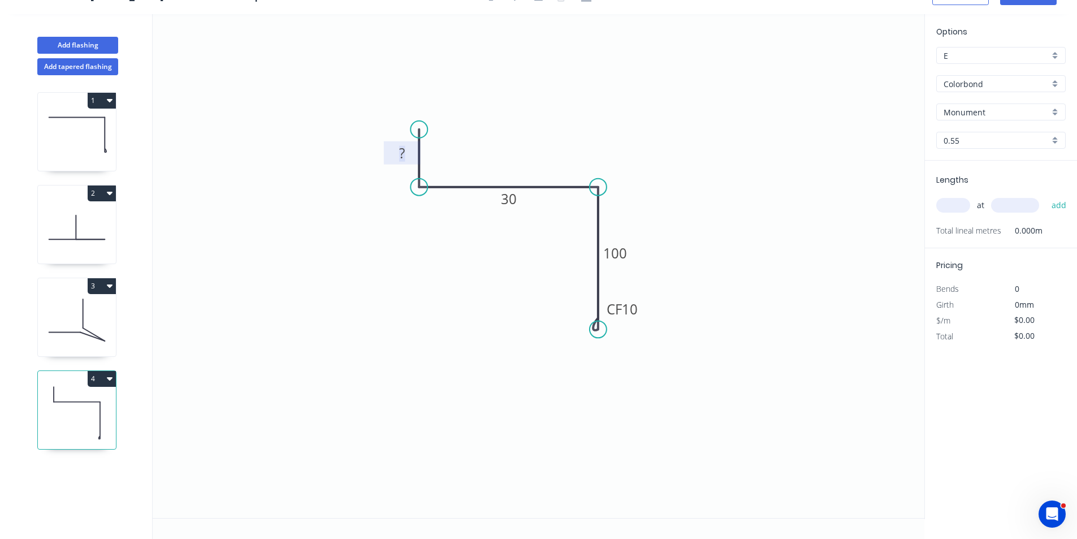
click at [405, 151] on rect at bounding box center [402, 154] width 23 height 16
click at [959, 207] on input "text" at bounding box center [954, 205] width 34 height 15
click at [1006, 208] on input "text" at bounding box center [1015, 205] width 48 height 15
click at [1046, 196] on button "add" at bounding box center [1059, 205] width 27 height 19
click at [97, 42] on button "Add flashing" at bounding box center [77, 45] width 81 height 17
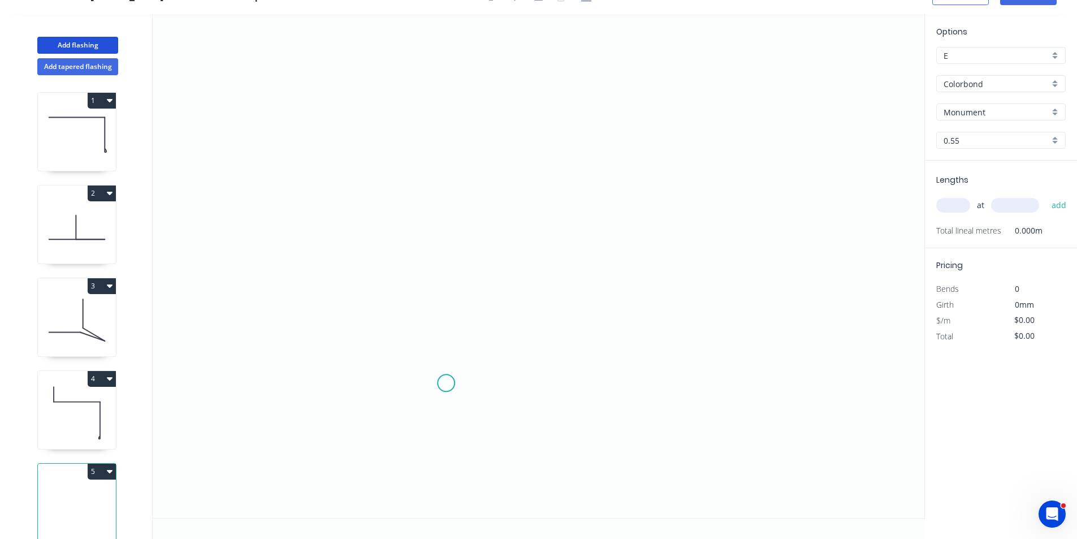
click at [446, 384] on icon "0" at bounding box center [539, 266] width 772 height 504
click at [459, 153] on icon "0" at bounding box center [539, 266] width 772 height 504
click at [566, 153] on icon "0 ?" at bounding box center [539, 266] width 772 height 504
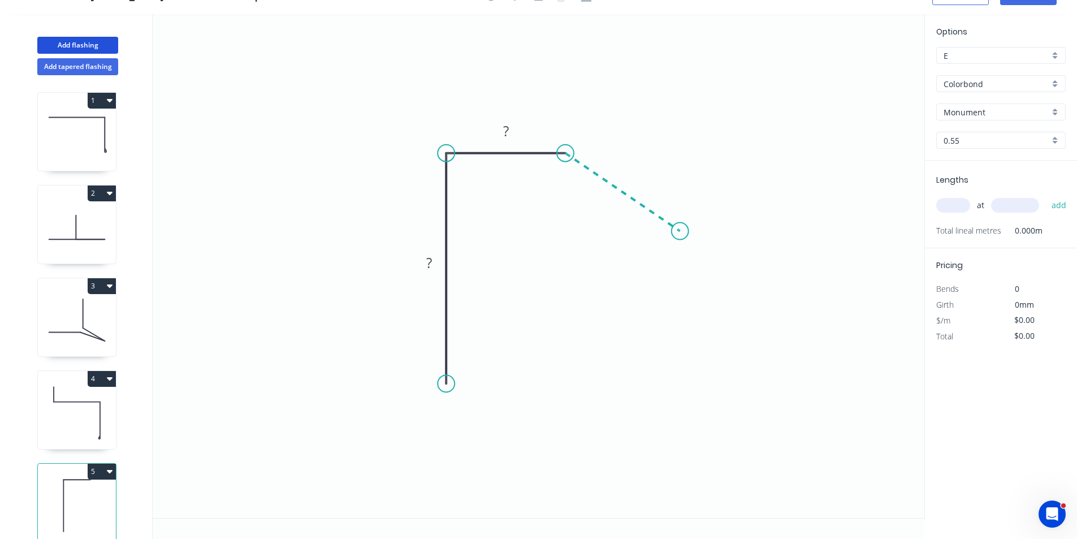
click at [680, 231] on icon "0 ? ?" at bounding box center [539, 266] width 772 height 504
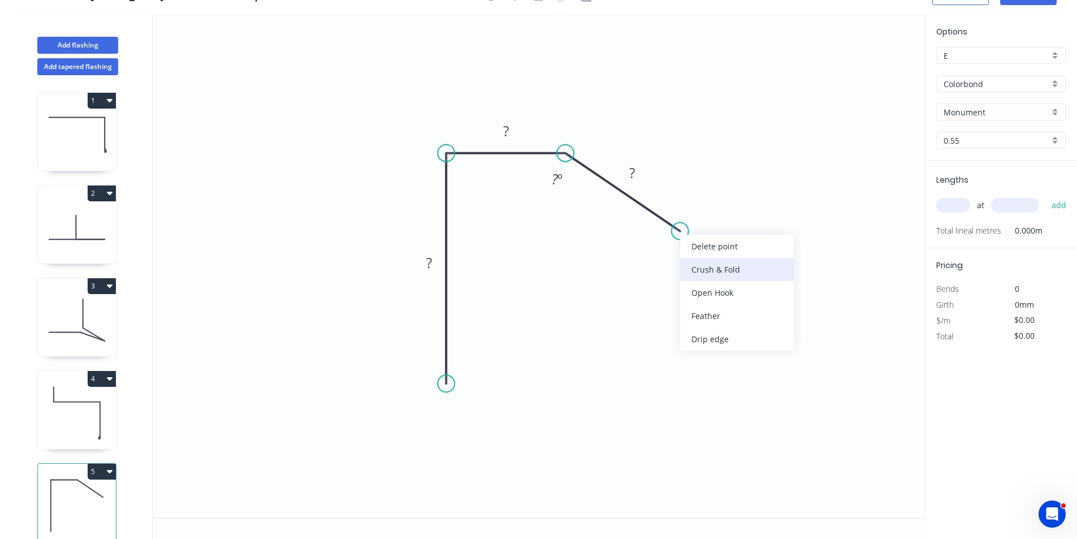
click at [698, 271] on div "Crush & Fold" at bounding box center [737, 269] width 114 height 23
click at [687, 273] on div "Flip bend" at bounding box center [734, 263] width 114 height 23
click at [623, 172] on rect at bounding box center [632, 174] width 23 height 16
click at [512, 133] on rect at bounding box center [506, 132] width 23 height 16
click at [434, 267] on rect at bounding box center [429, 264] width 23 height 16
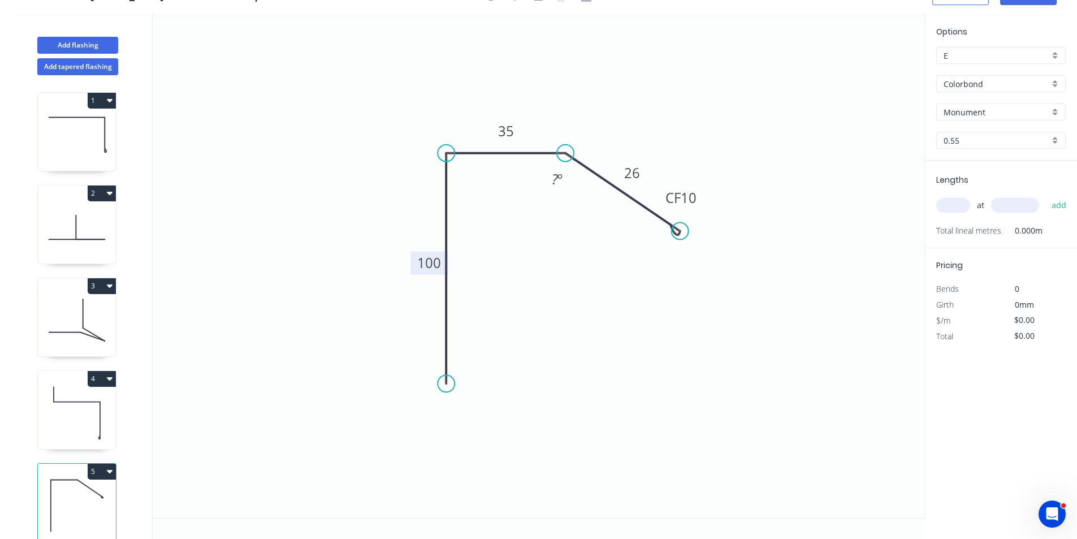
click at [954, 207] on input "text" at bounding box center [954, 205] width 34 height 15
click at [1009, 206] on input "text" at bounding box center [1015, 205] width 48 height 15
click at [1046, 196] on button "add" at bounding box center [1059, 205] width 27 height 19
click at [71, 48] on button "Add flashing" at bounding box center [77, 45] width 81 height 17
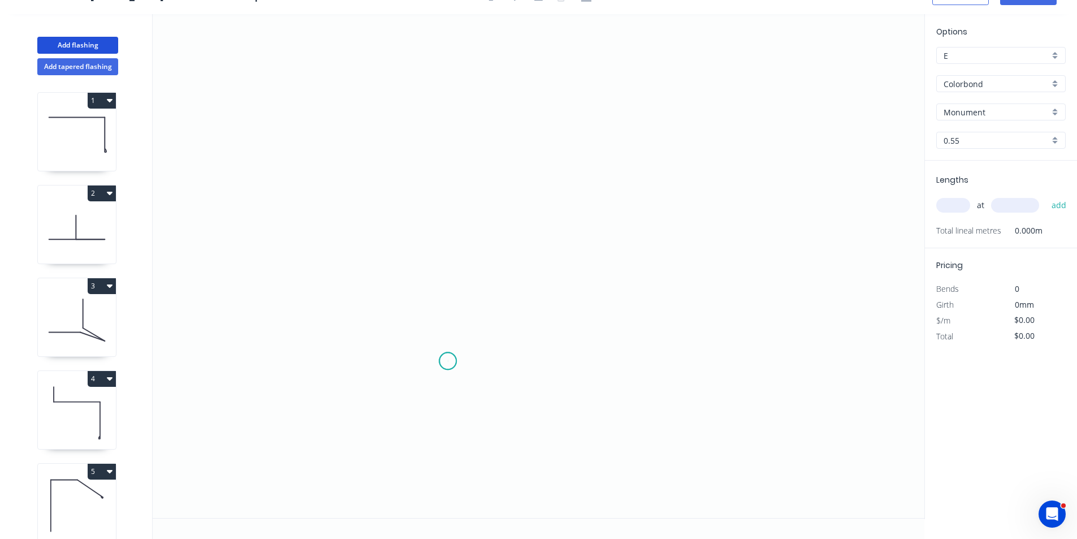
click at [448, 361] on icon "0" at bounding box center [539, 266] width 772 height 504
click at [457, 221] on icon "0" at bounding box center [539, 266] width 772 height 504
click at [627, 226] on icon "0 ?" at bounding box center [539, 266] width 772 height 504
click at [629, 222] on circle at bounding box center [626, 221] width 17 height 17
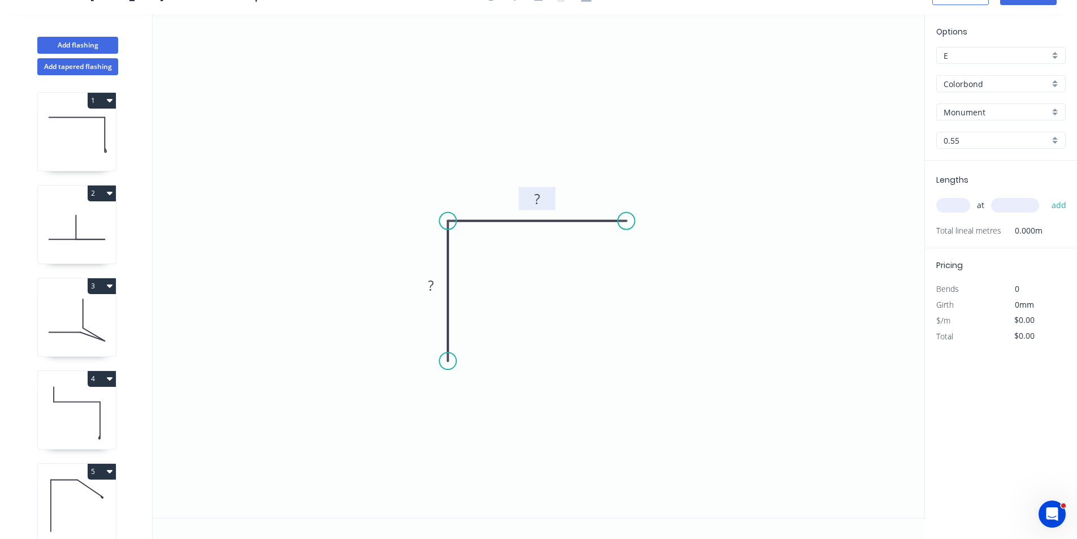
click at [539, 201] on tspan "?" at bounding box center [537, 198] width 6 height 19
click at [431, 287] on tspan "?" at bounding box center [431, 285] width 6 height 19
click at [944, 201] on input "text" at bounding box center [954, 205] width 34 height 15
click at [1010, 205] on input "text" at bounding box center [1015, 205] width 48 height 15
click at [1046, 196] on button "add" at bounding box center [1059, 205] width 27 height 19
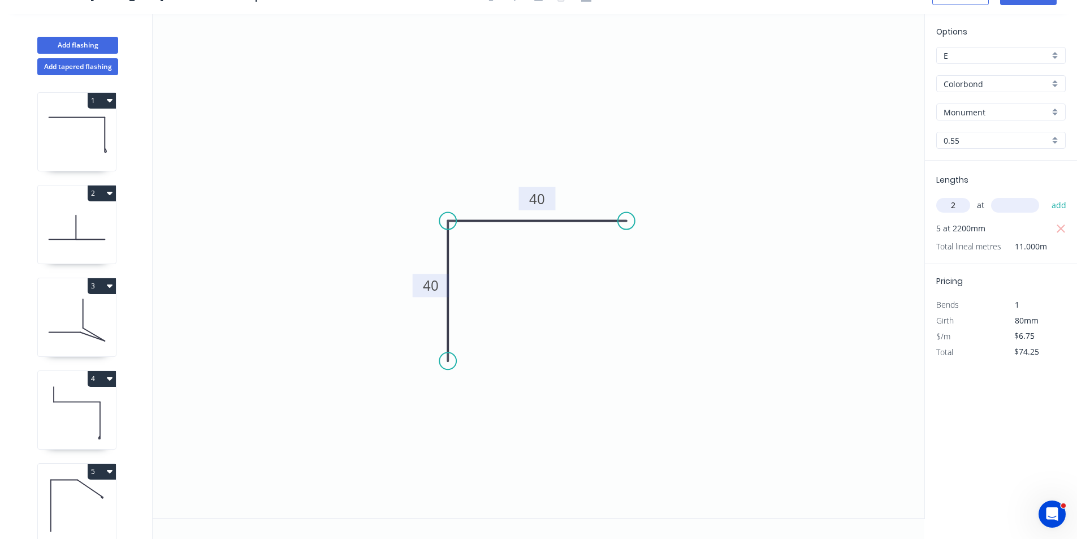
click at [1010, 205] on input "text" at bounding box center [1015, 205] width 48 height 15
click at [1046, 196] on button "add" at bounding box center [1059, 205] width 27 height 19
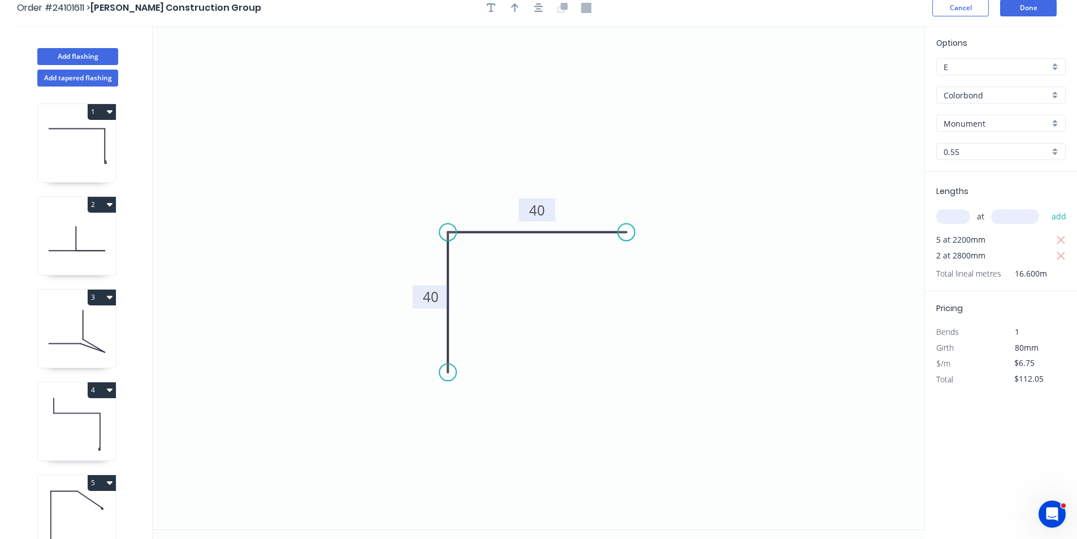
scroll to position [0, 0]
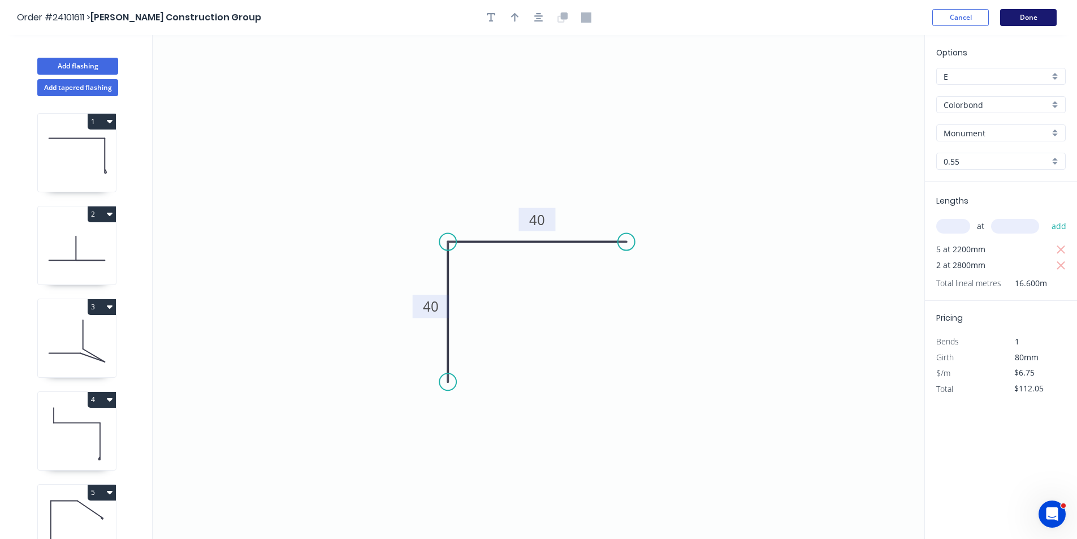
click at [1028, 21] on button "Done" at bounding box center [1028, 17] width 57 height 17
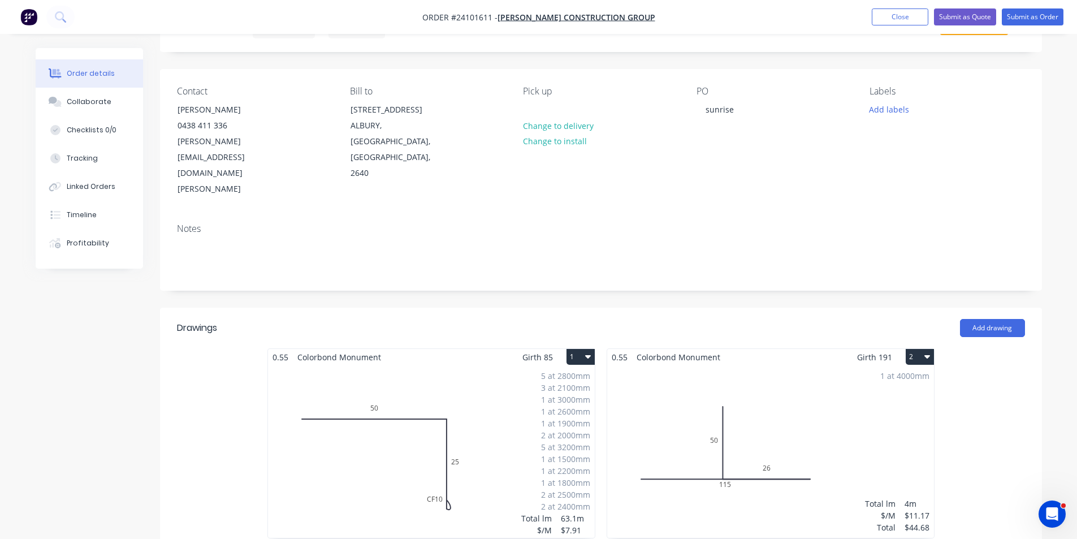
scroll to position [54, 0]
click at [1043, 14] on button "Submit as Order" at bounding box center [1033, 16] width 62 height 17
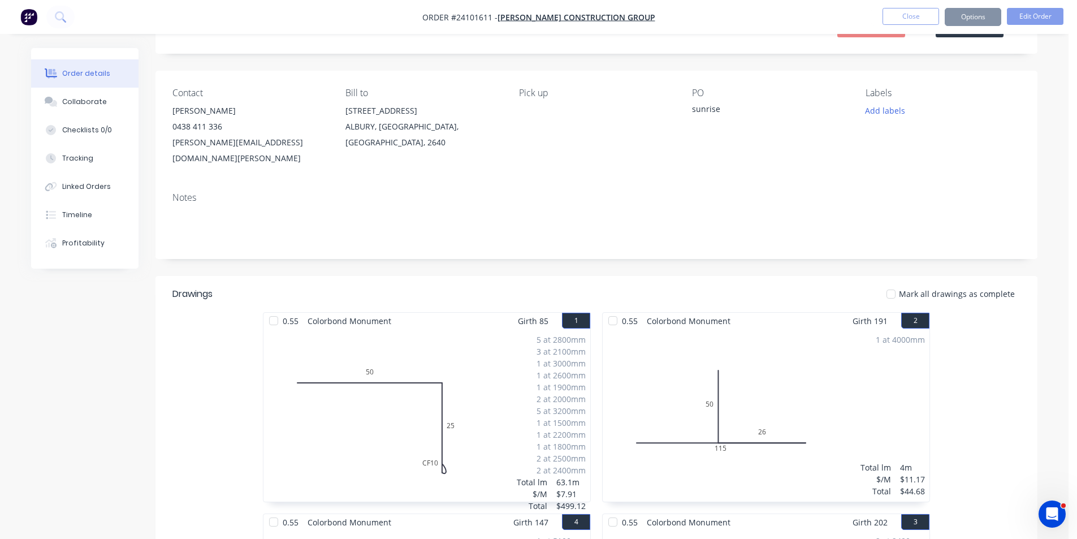
scroll to position [0, 0]
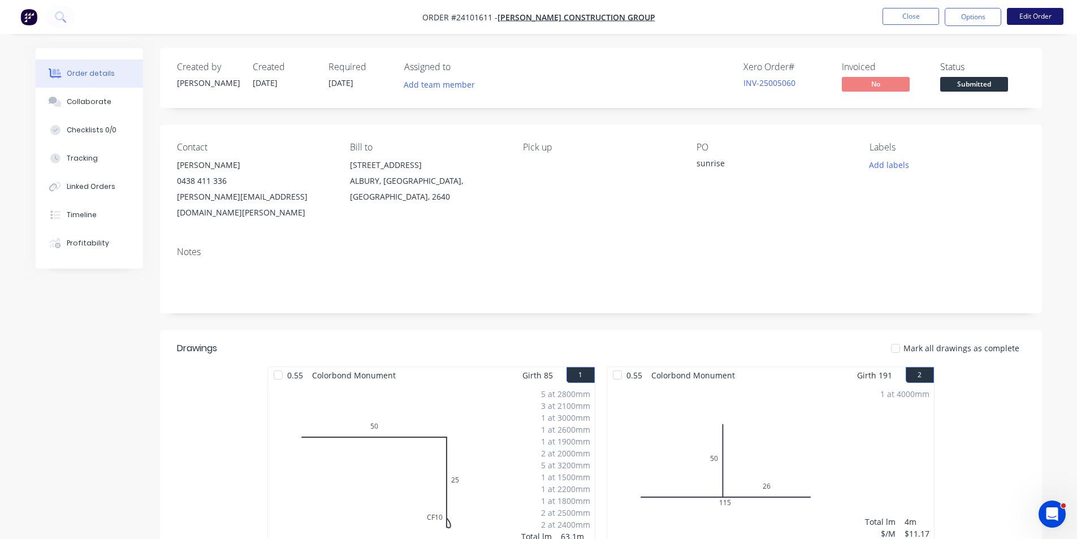
click at [1046, 13] on button "Edit Order" at bounding box center [1035, 16] width 57 height 17
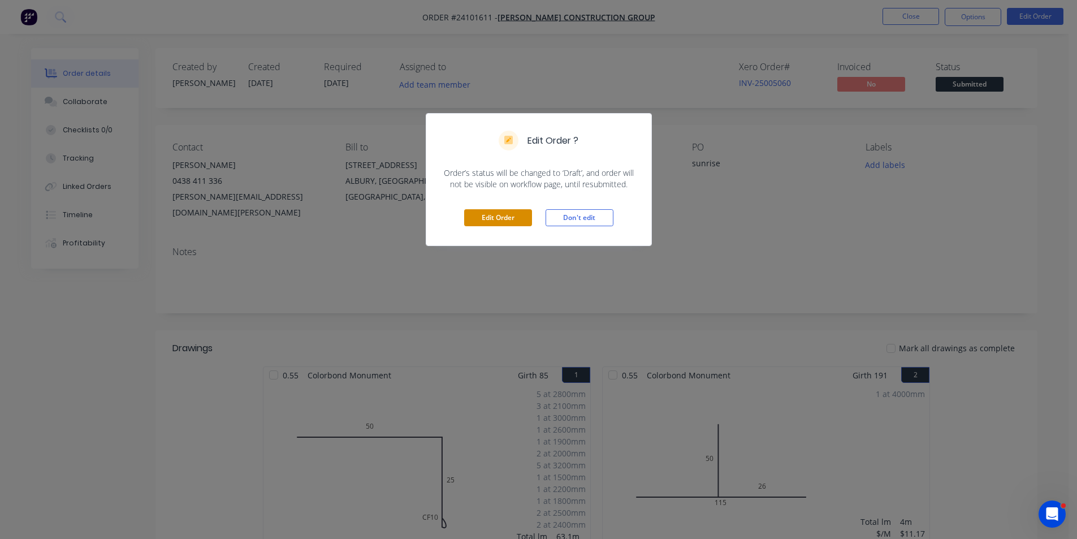
click at [512, 224] on button "Edit Order" at bounding box center [498, 217] width 68 height 17
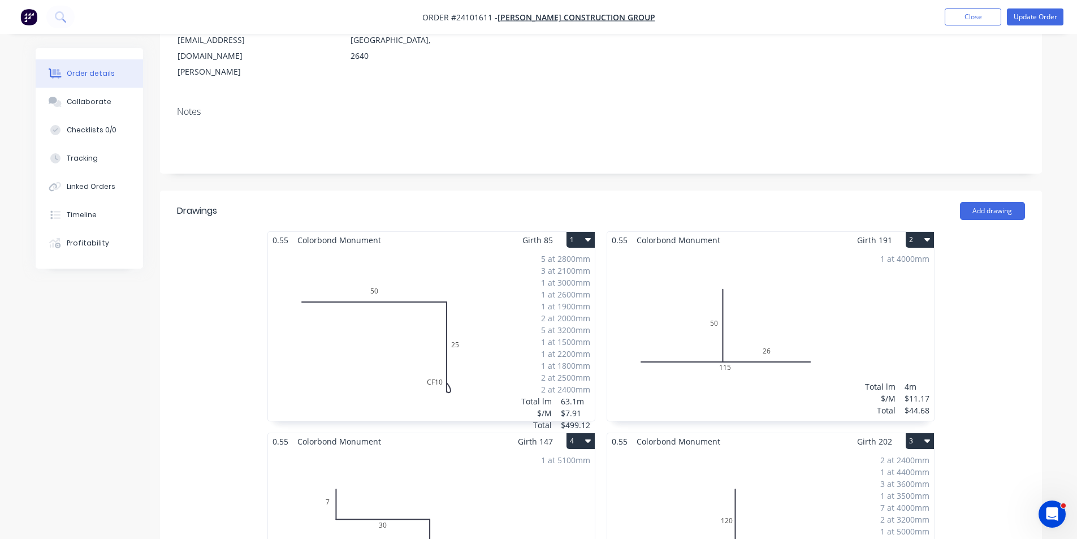
scroll to position [226, 0]
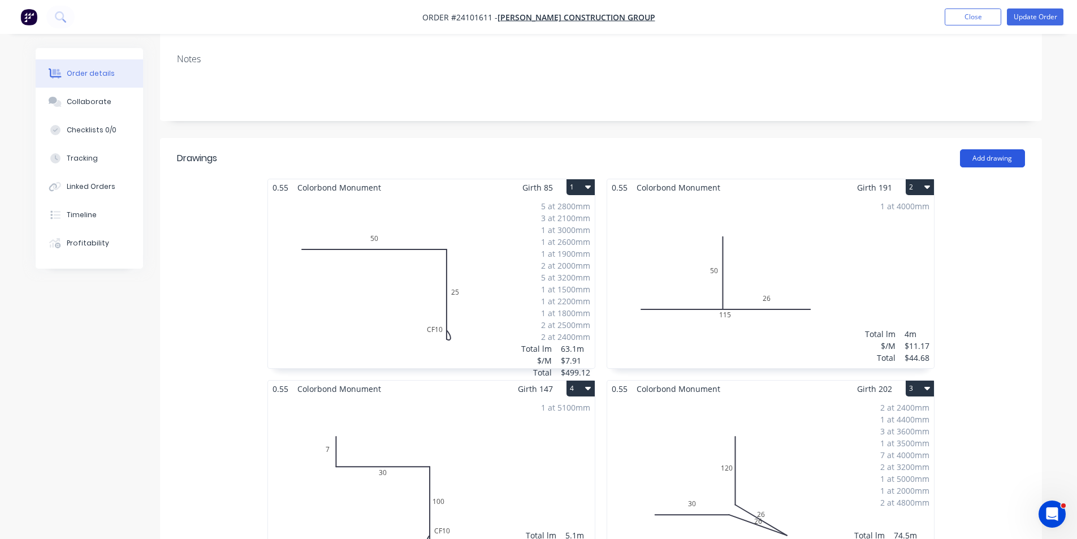
click at [998, 149] on button "Add drawing" at bounding box center [992, 158] width 65 height 18
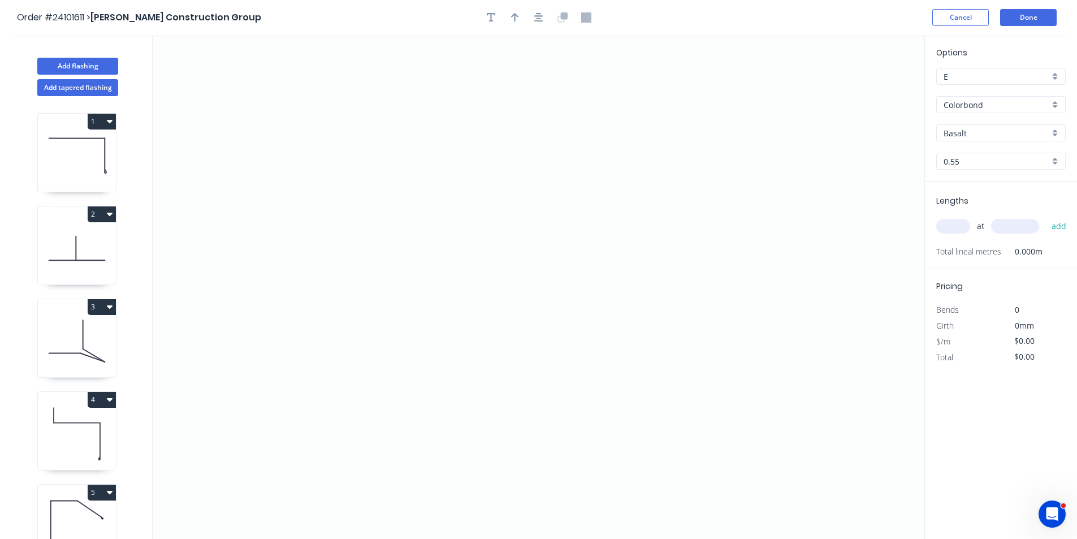
click at [969, 135] on input "Basalt" at bounding box center [997, 133] width 106 height 12
click at [976, 153] on div "Monument" at bounding box center [1001, 155] width 128 height 20
click at [636, 192] on icon "0" at bounding box center [539, 287] width 772 height 504
click at [498, 192] on icon "0" at bounding box center [539, 287] width 772 height 504
click at [493, 375] on icon "0 ?" at bounding box center [539, 287] width 772 height 504
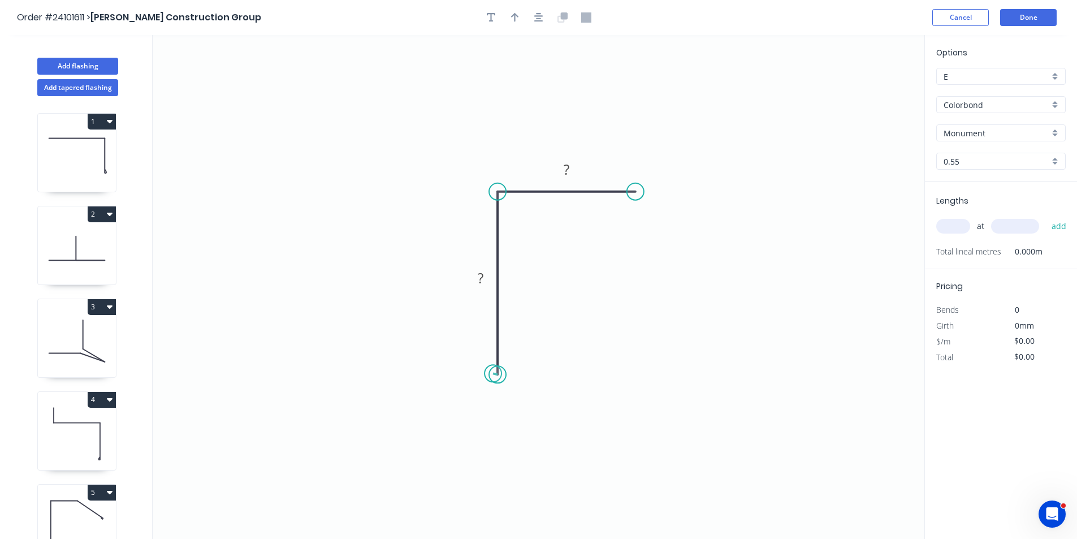
click at [493, 374] on circle at bounding box center [497, 374] width 17 height 17
click at [474, 270] on rect at bounding box center [481, 277] width 37 height 23
click at [480, 281] on tspan "?" at bounding box center [481, 278] width 6 height 19
click at [576, 165] on rect at bounding box center [566, 170] width 23 height 16
click at [955, 231] on input "text" at bounding box center [954, 226] width 34 height 15
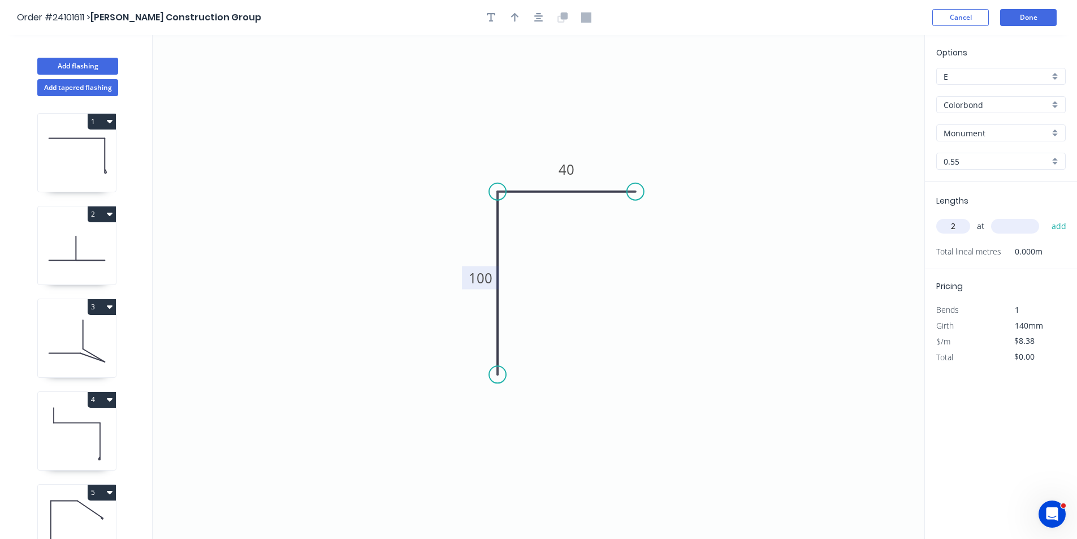
click at [1002, 222] on input "text" at bounding box center [1015, 226] width 48 height 15
click at [1046, 217] on button "add" at bounding box center [1059, 226] width 27 height 19
click at [92, 66] on button "Add flashing" at bounding box center [77, 66] width 81 height 17
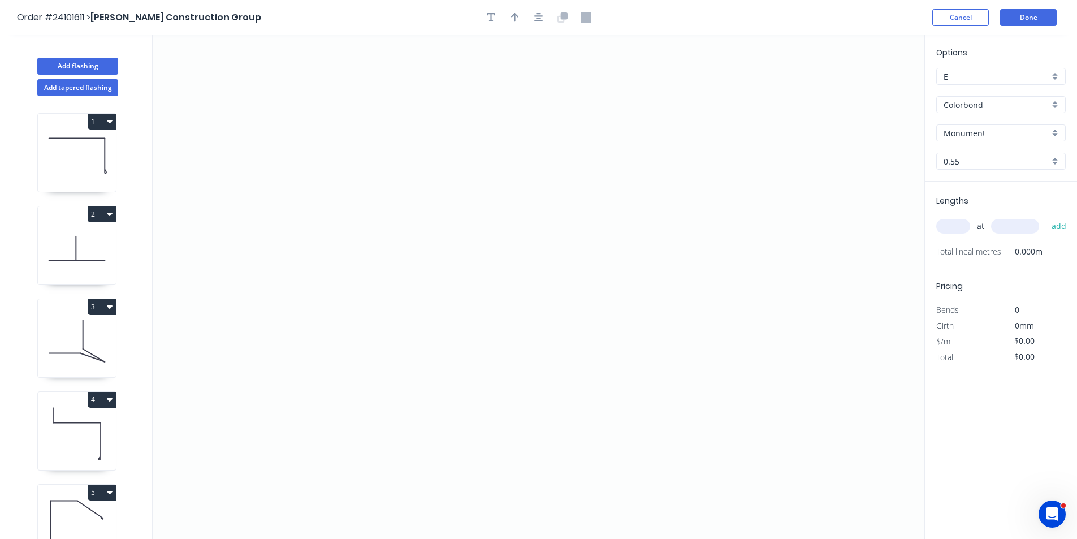
click at [973, 134] on input "Monument" at bounding box center [997, 133] width 106 height 12
click at [977, 171] on div "Night Sky" at bounding box center [1001, 175] width 128 height 20
click at [593, 152] on icon "0" at bounding box center [539, 287] width 772 height 504
click at [494, 151] on icon "0" at bounding box center [539, 287] width 772 height 504
click at [495, 249] on icon "0 ?" at bounding box center [539, 287] width 772 height 504
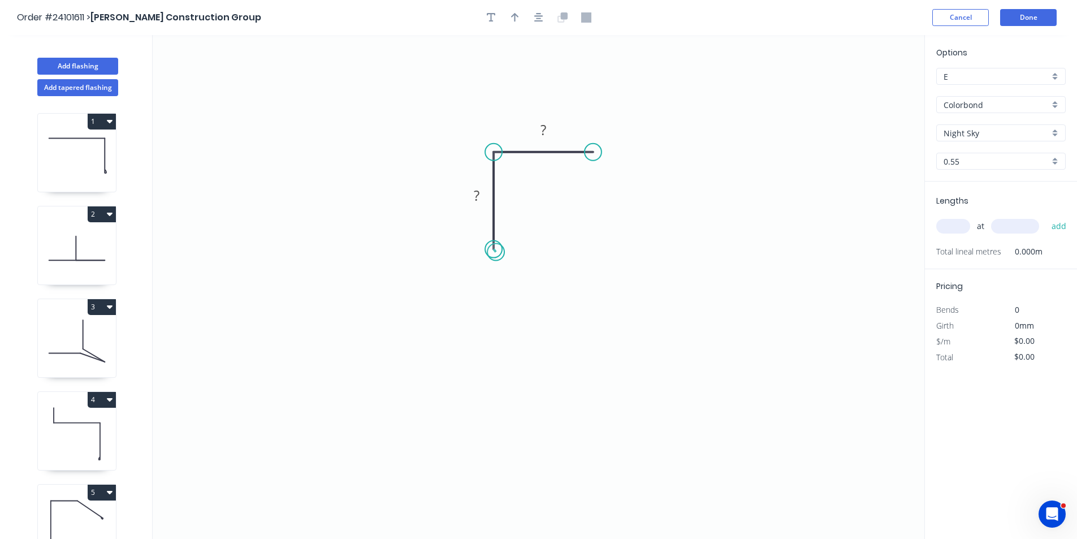
click at [496, 252] on circle at bounding box center [493, 249] width 17 height 17
click at [477, 197] on tspan "?" at bounding box center [477, 195] width 6 height 19
click at [545, 128] on tspan "?" at bounding box center [544, 129] width 6 height 19
click at [951, 228] on input "text" at bounding box center [954, 226] width 34 height 15
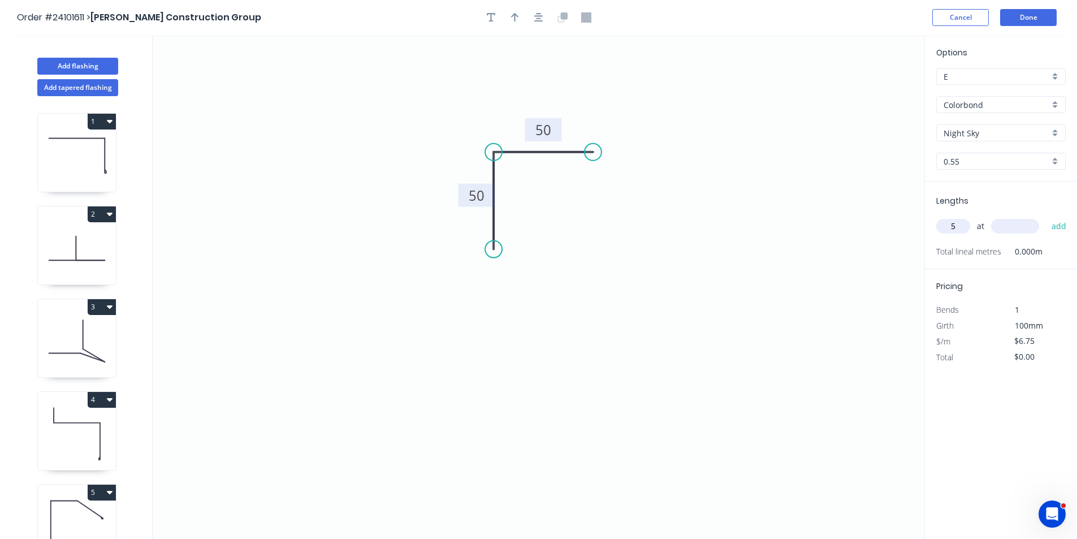
click at [1019, 224] on input "text" at bounding box center [1015, 226] width 48 height 15
click at [1046, 217] on button "add" at bounding box center [1059, 226] width 27 height 19
click at [1020, 20] on button "Done" at bounding box center [1028, 17] width 57 height 17
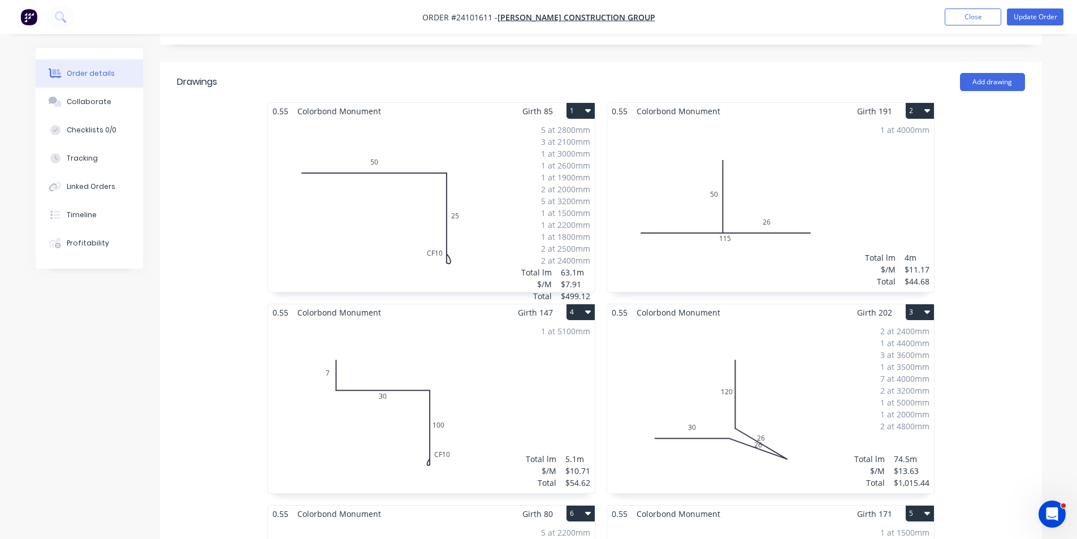
scroll to position [113, 0]
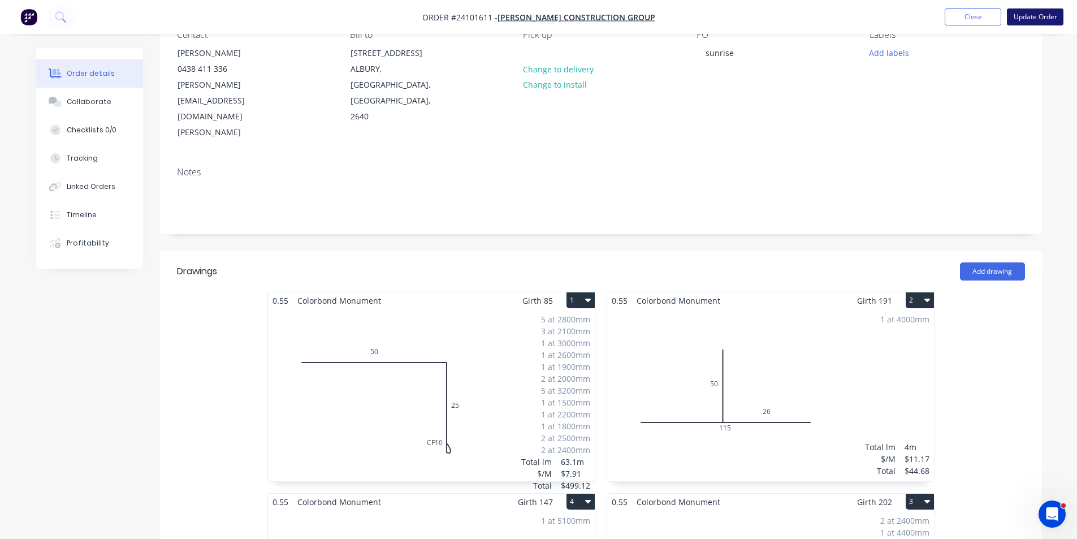
click at [1038, 24] on button "Update Order" at bounding box center [1035, 16] width 57 height 17
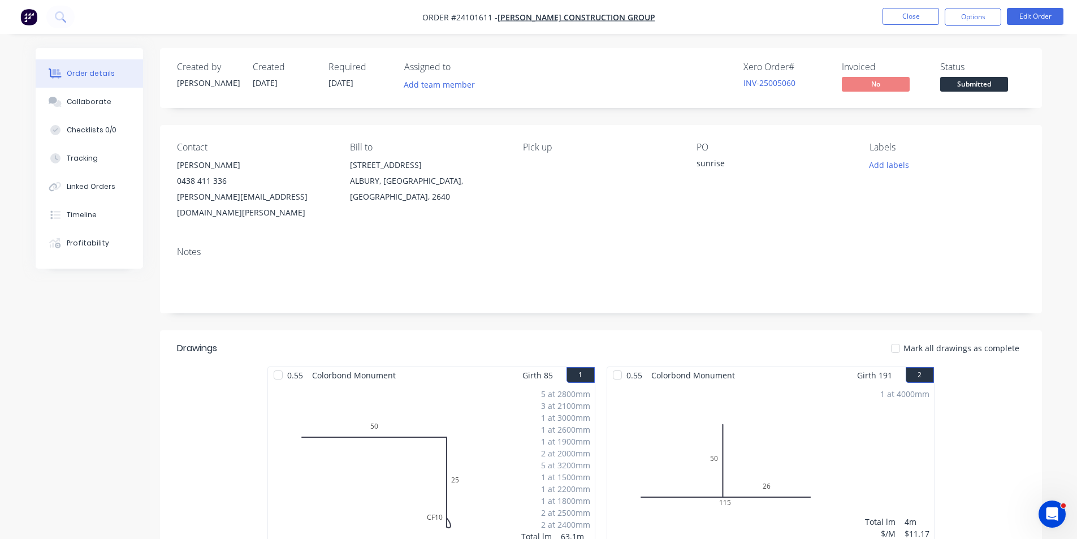
click at [38, 17] on button "button" at bounding box center [29, 17] width 24 height 18
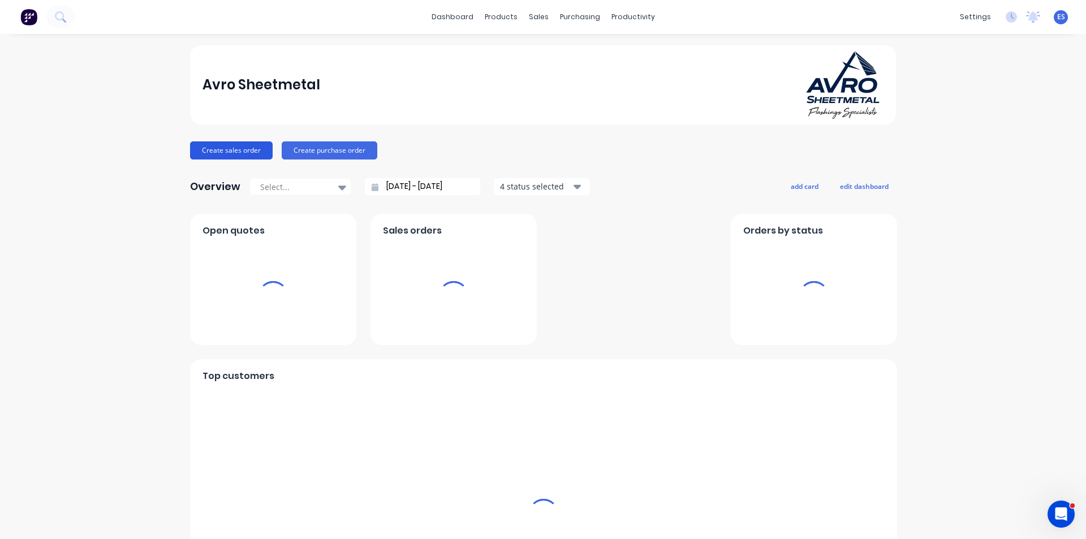
click at [219, 148] on button "Create sales order" at bounding box center [231, 150] width 83 height 18
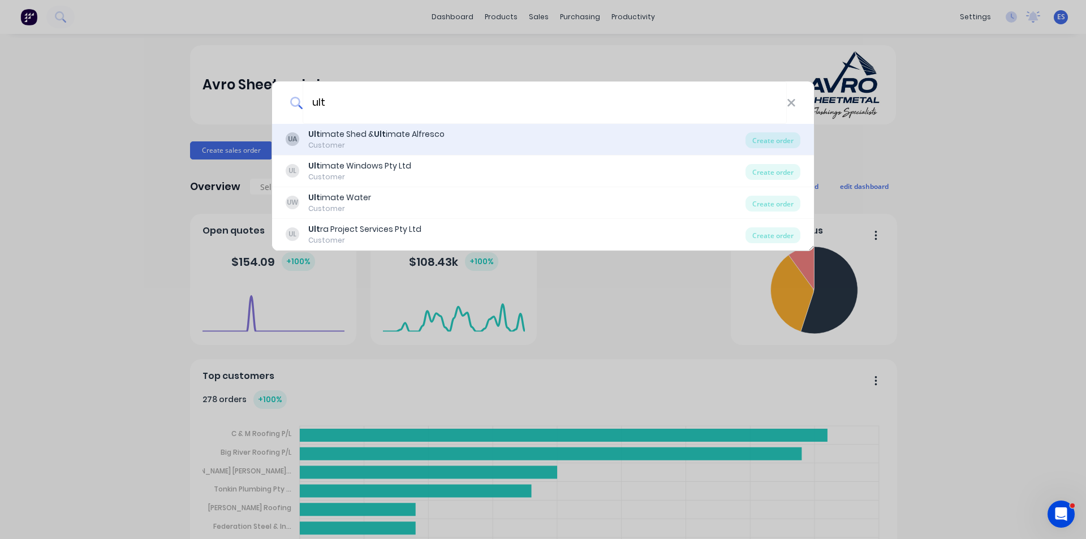
click at [357, 132] on div "Ult imate Shed & Ult imate Alfresco" at bounding box center [376, 134] width 136 height 12
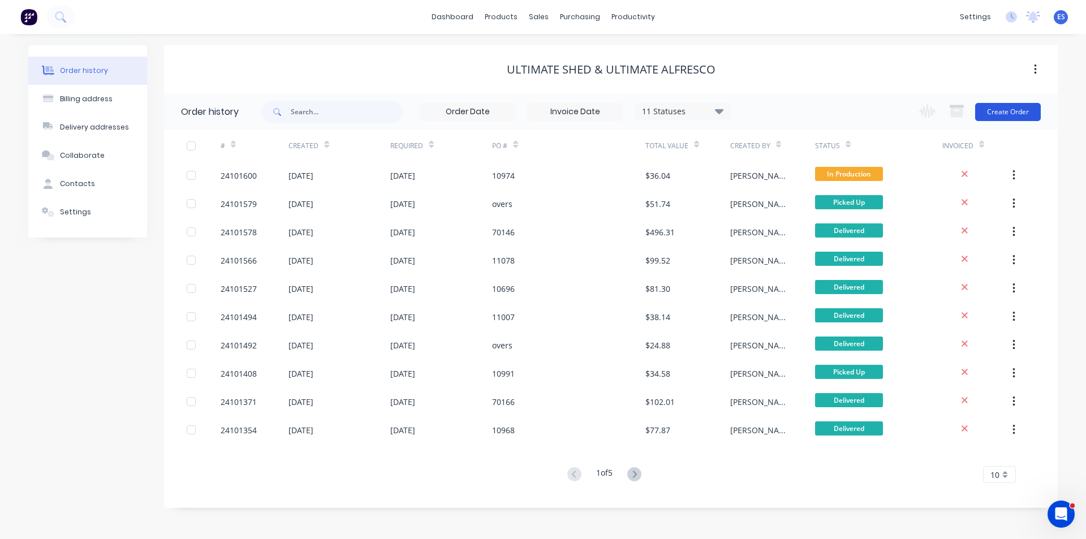
click at [1000, 107] on button "Create Order" at bounding box center [1008, 112] width 66 height 18
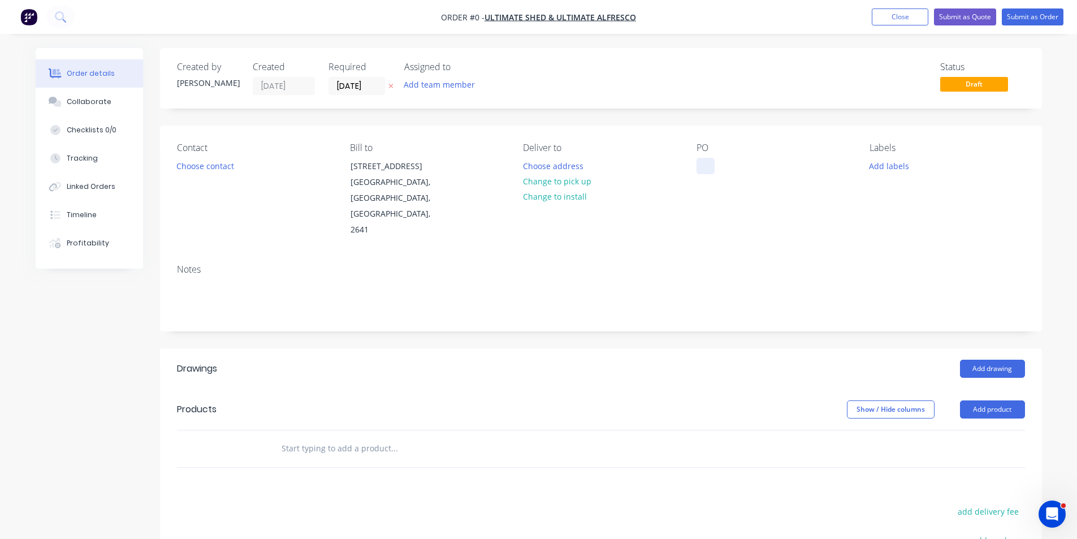
click at [708, 165] on div at bounding box center [706, 166] width 18 height 16
click at [546, 163] on div "Order details Collaborate Checklists 0/0 Tracking Linked Orders Timeline Profit…" at bounding box center [538, 402] width 1029 height 708
click at [546, 163] on button "Choose address" at bounding box center [553, 165] width 72 height 15
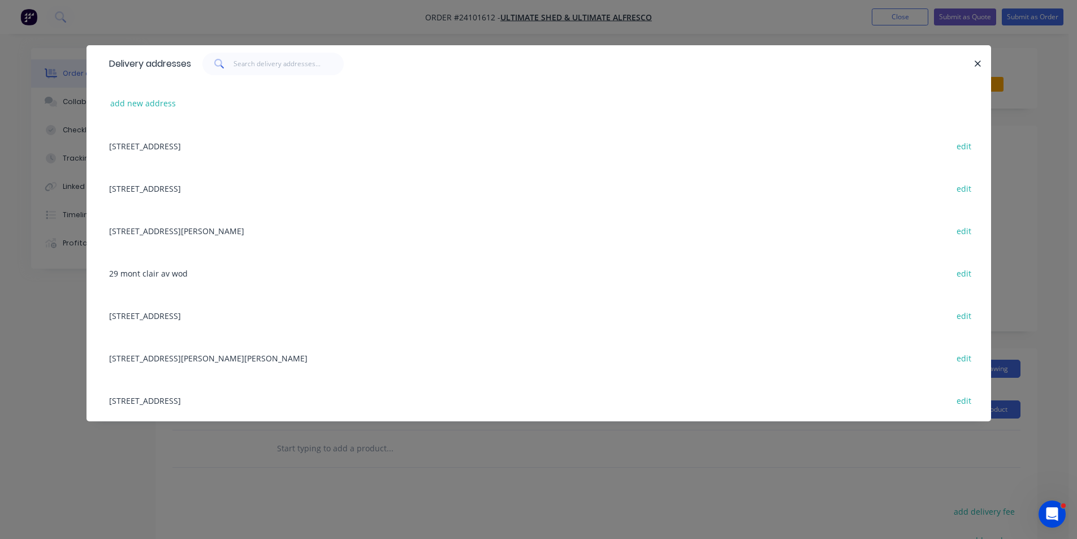
click at [167, 144] on div "[STREET_ADDRESS] edit" at bounding box center [538, 145] width 871 height 42
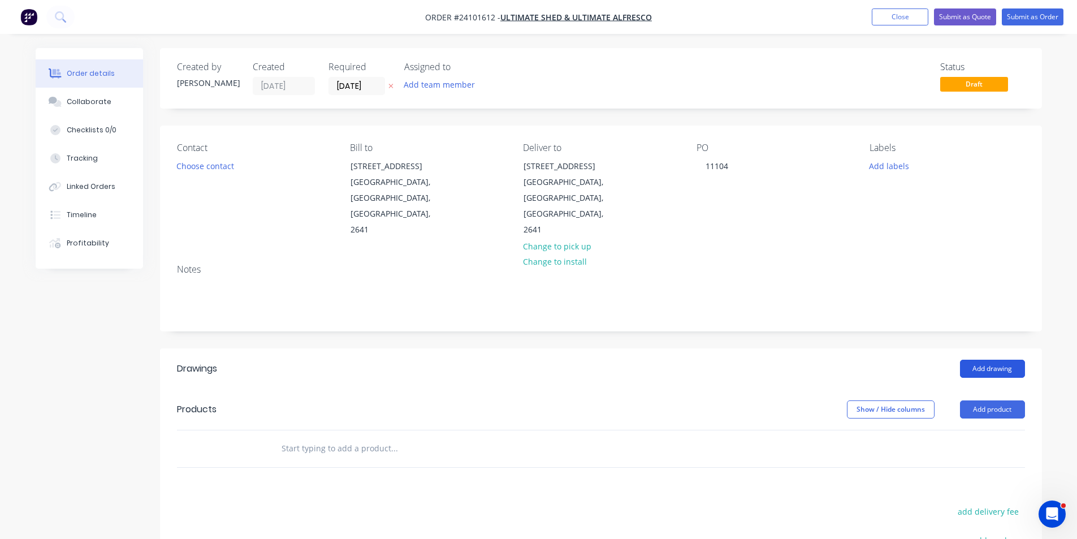
click at [1000, 360] on button "Add drawing" at bounding box center [992, 369] width 65 height 18
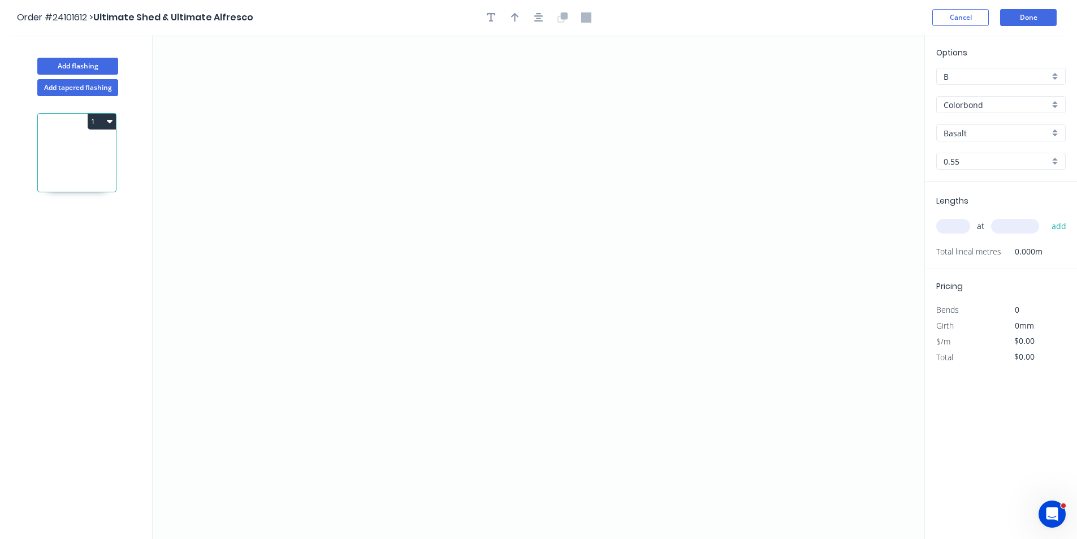
click at [972, 137] on input "Basalt" at bounding box center [997, 133] width 106 height 12
click at [976, 153] on div "Windspray" at bounding box center [1001, 155] width 128 height 20
click at [704, 204] on icon "0" at bounding box center [539, 287] width 772 height 504
click at [683, 186] on icon at bounding box center [693, 195] width 21 height 19
click at [409, 183] on icon "0 ?" at bounding box center [539, 287] width 772 height 504
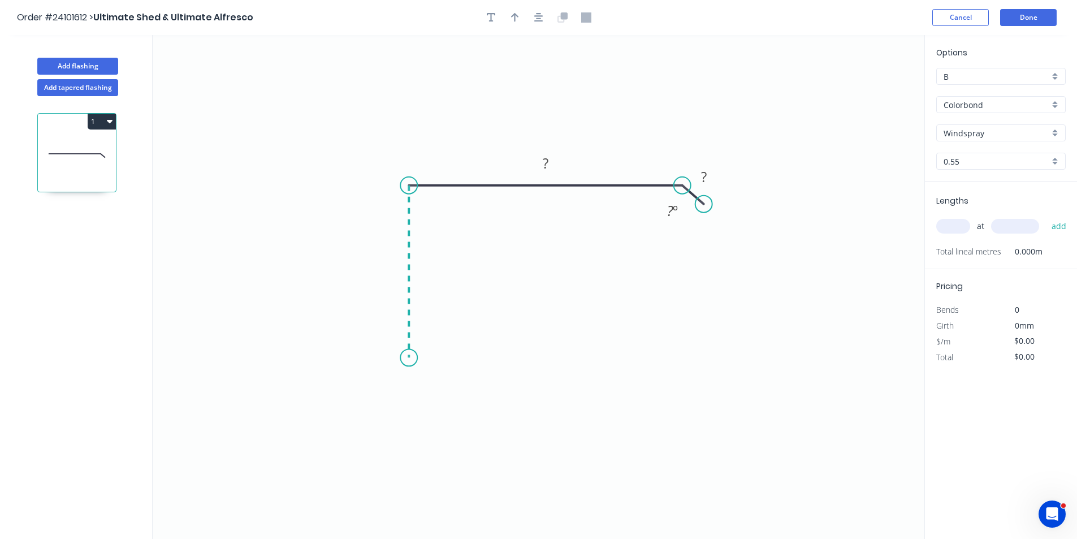
click at [400, 358] on icon "0 ? ? ? º" at bounding box center [539, 287] width 772 height 504
click at [599, 350] on icon "0 ? ? ? ? º" at bounding box center [539, 287] width 772 height 504
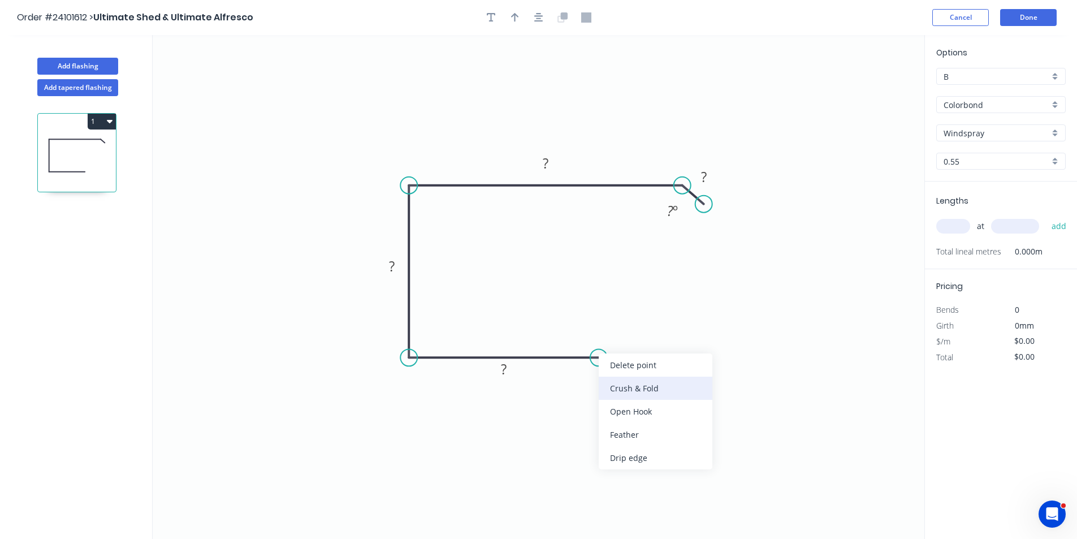
click at [616, 382] on div "Crush & Fold" at bounding box center [656, 388] width 114 height 23
click at [511, 370] on rect at bounding box center [504, 370] width 23 height 16
click at [393, 262] on tspan "?" at bounding box center [392, 266] width 6 height 19
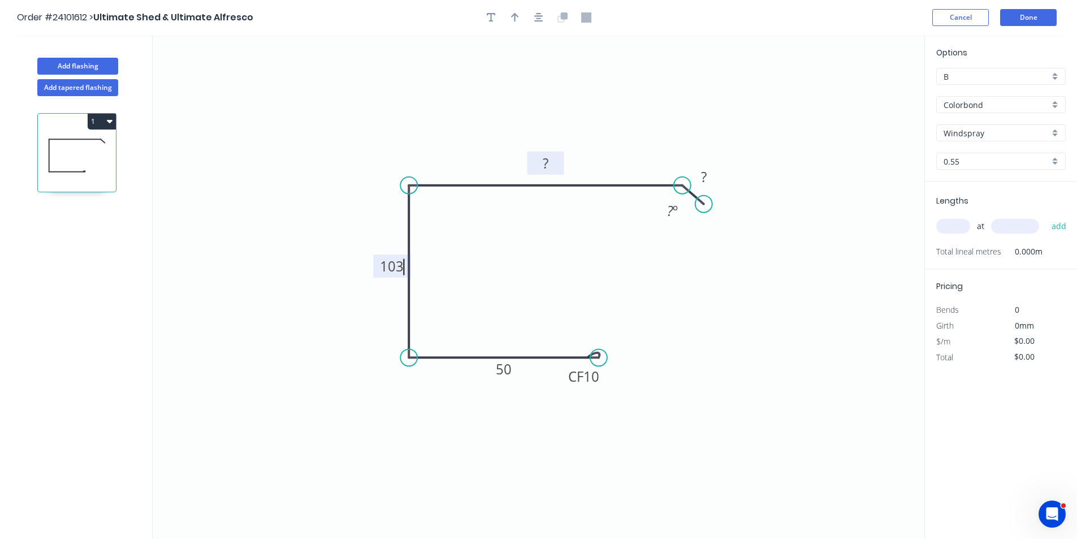
click at [557, 169] on rect at bounding box center [546, 163] width 37 height 23
click at [547, 157] on tspan "?" at bounding box center [546, 163] width 6 height 19
click at [708, 178] on rect at bounding box center [704, 178] width 23 height 16
click at [952, 230] on input "text" at bounding box center [954, 226] width 34 height 15
click at [1001, 227] on input "text" at bounding box center [1015, 226] width 48 height 15
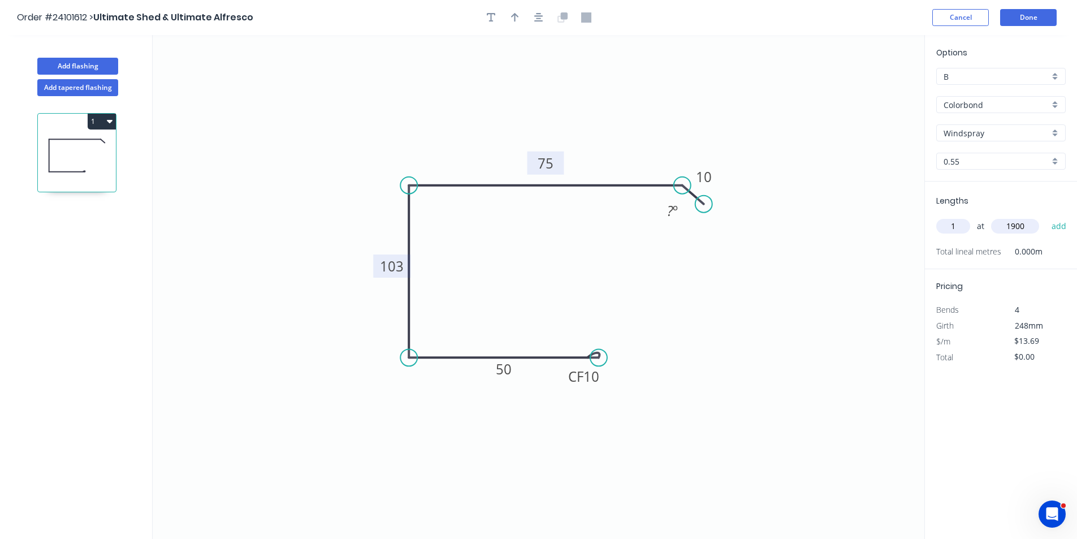
click at [1046, 217] on button "add" at bounding box center [1059, 226] width 27 height 19
click at [1016, 21] on button "Done" at bounding box center [1028, 17] width 57 height 17
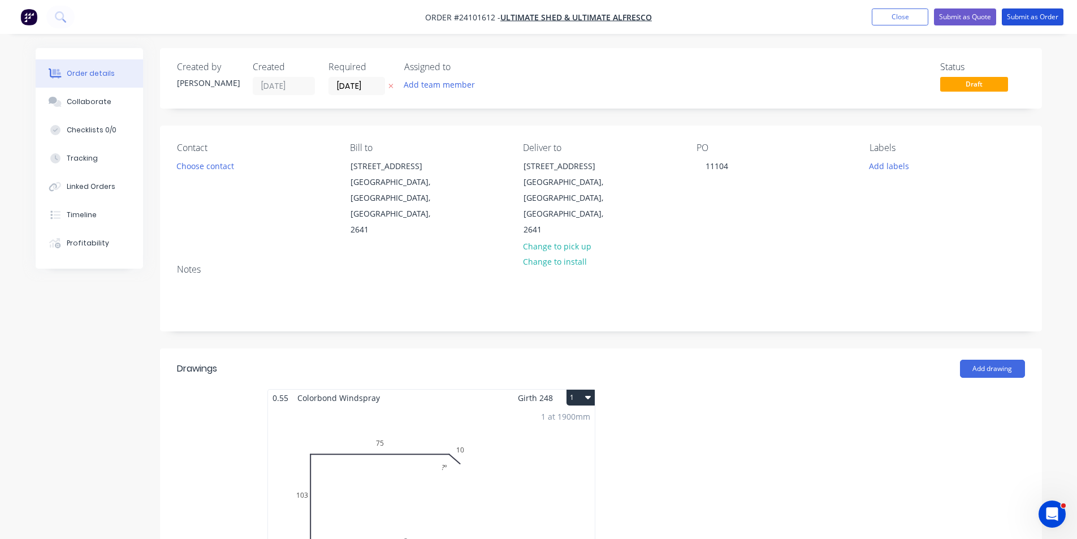
click at [1016, 21] on button "Submit as Order" at bounding box center [1033, 16] width 62 height 17
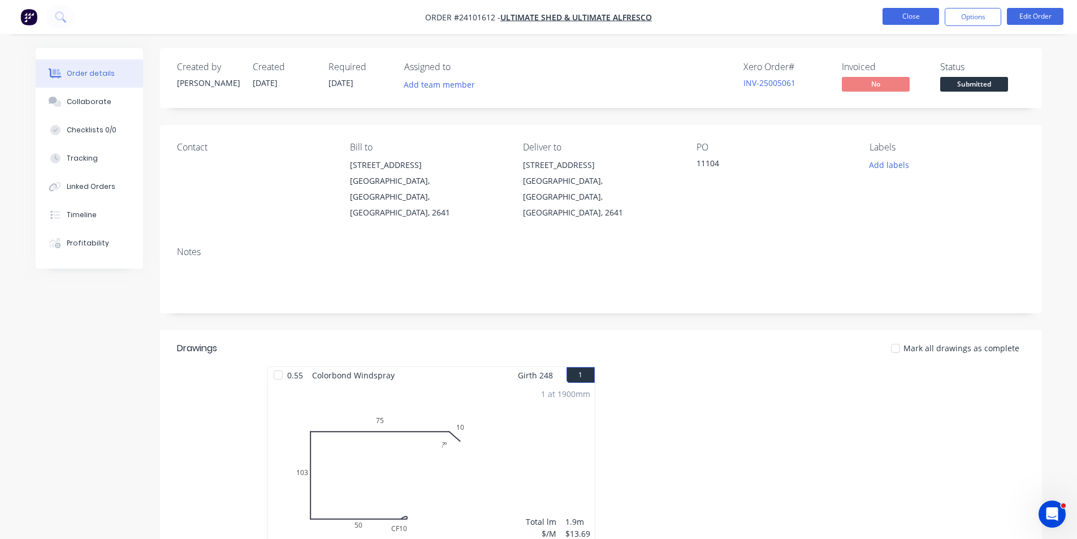
click at [913, 13] on button "Close" at bounding box center [911, 16] width 57 height 17
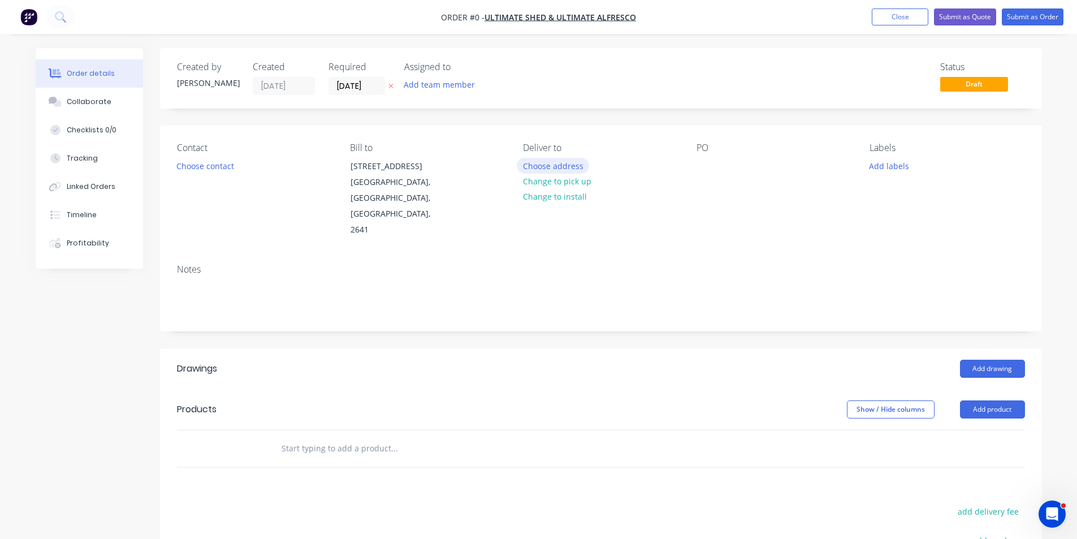
click at [568, 169] on button "Choose address" at bounding box center [553, 165] width 72 height 15
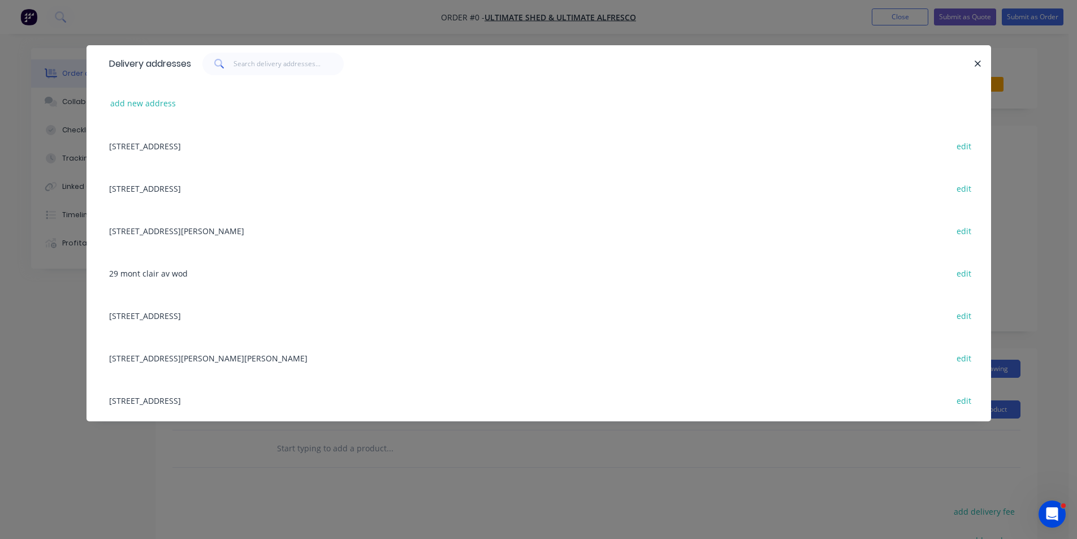
click at [245, 143] on div "[STREET_ADDRESS] edit" at bounding box center [538, 145] width 871 height 42
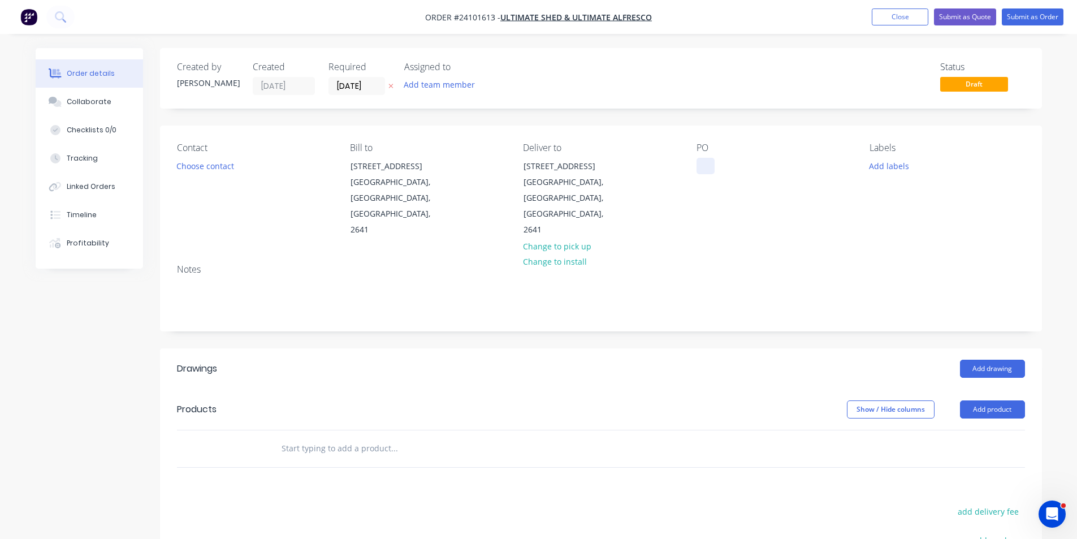
click at [714, 165] on div at bounding box center [706, 166] width 18 height 16
click at [990, 360] on button "Add drawing" at bounding box center [992, 369] width 65 height 18
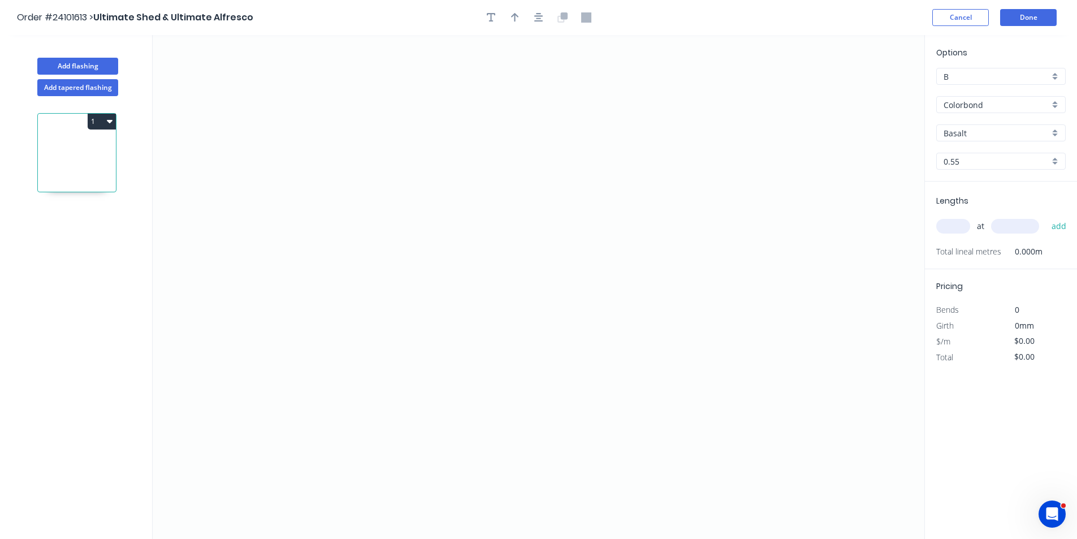
click at [990, 135] on input "Basalt" at bounding box center [997, 133] width 106 height 12
click at [981, 152] on div "Windspray" at bounding box center [1001, 155] width 128 height 20
type input "Windspray"
click at [658, 330] on icon "0" at bounding box center [539, 287] width 772 height 504
click at [628, 297] on icon "0" at bounding box center [539, 287] width 772 height 504
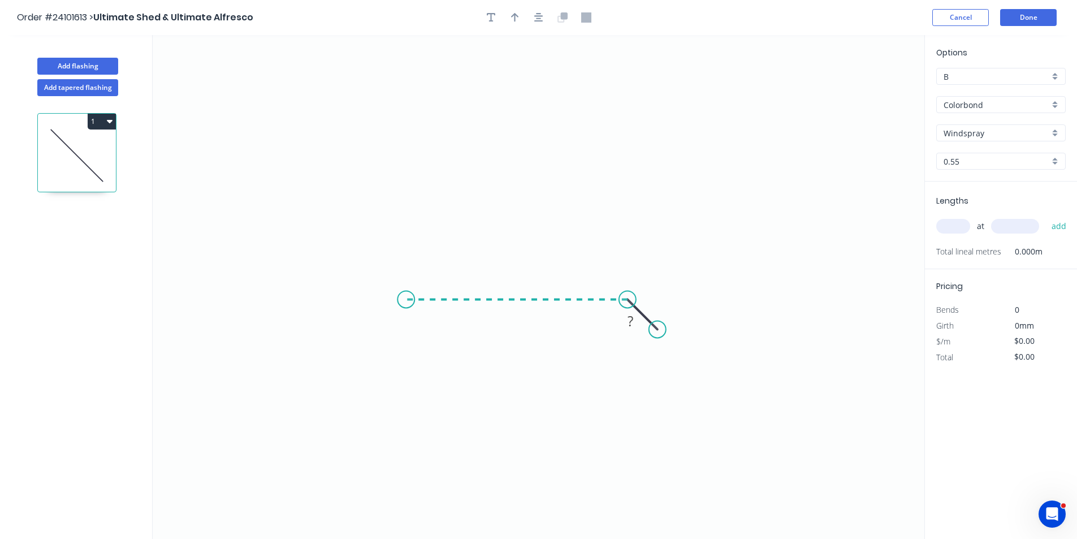
click at [398, 297] on icon "0 ?" at bounding box center [539, 287] width 772 height 504
click at [403, 119] on icon "0 ? ?" at bounding box center [539, 287] width 772 height 504
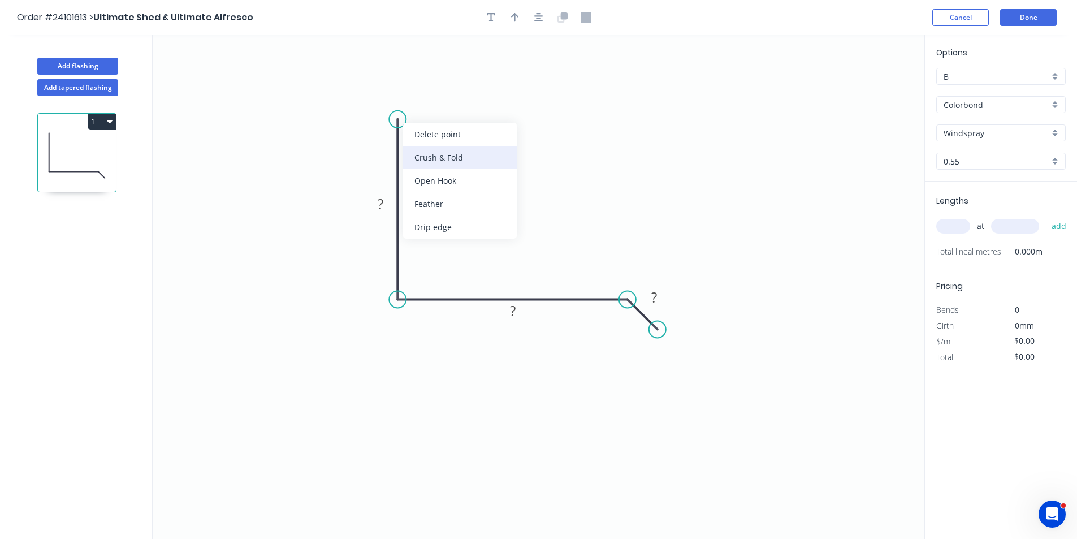
click at [422, 161] on div "Crush & Fold" at bounding box center [460, 157] width 114 height 23
click at [376, 208] on rect at bounding box center [380, 205] width 23 height 16
click at [383, 199] on tspan "?" at bounding box center [381, 204] width 6 height 19
click at [520, 317] on rect at bounding box center [513, 312] width 23 height 16
click at [662, 300] on rect at bounding box center [655, 298] width 23 height 16
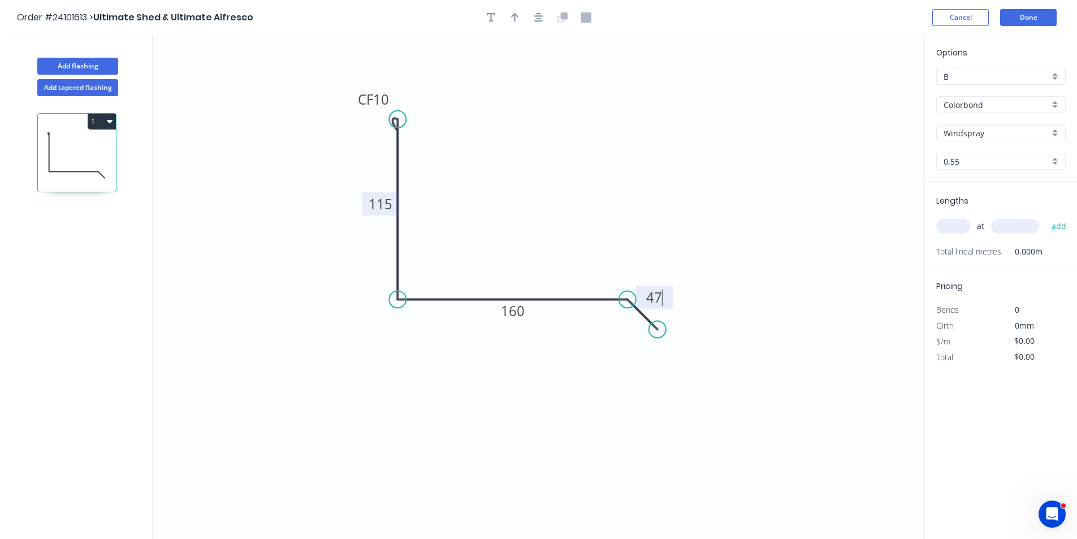
click at [963, 225] on input "text" at bounding box center [954, 226] width 34 height 15
type input "$14.06"
type input "1"
click at [1007, 225] on input "text" at bounding box center [1015, 226] width 48 height 15
type input "3800"
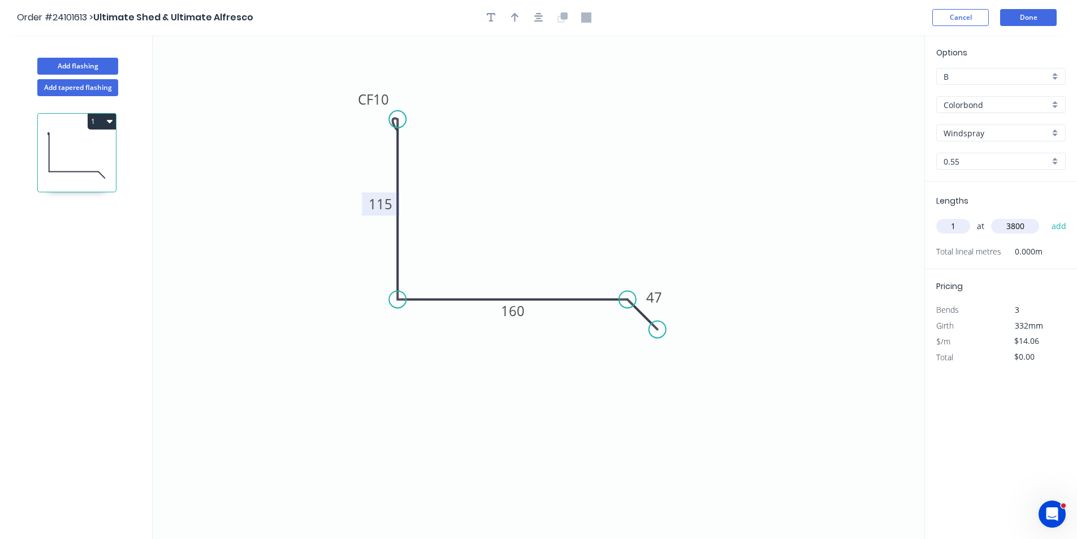
click at [1046, 217] on button "add" at bounding box center [1059, 226] width 27 height 19
type input "$53.43"
click at [82, 66] on button "Add flashing" at bounding box center [77, 66] width 81 height 17
type input "$0.00"
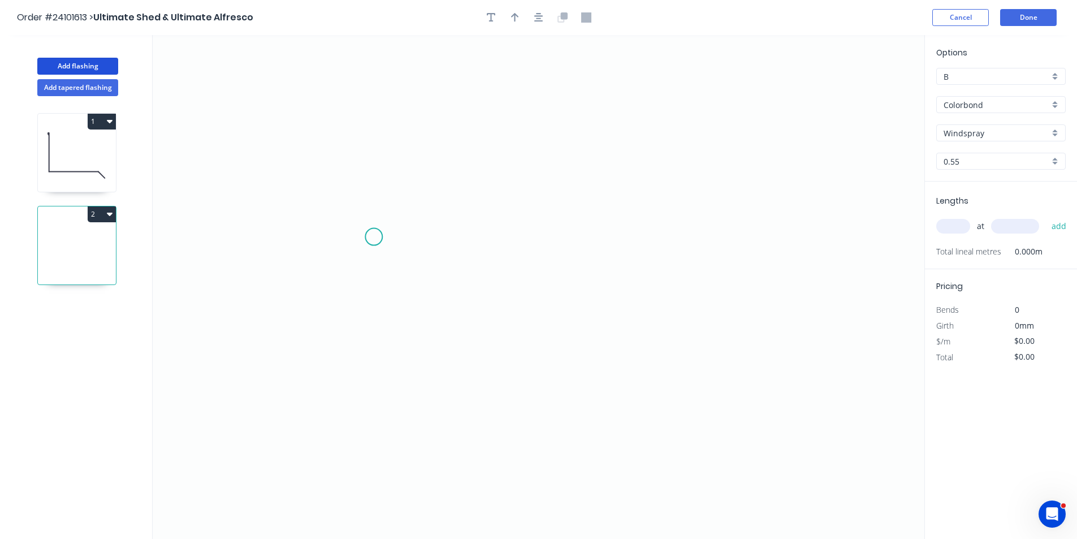
click at [374, 237] on icon "0" at bounding box center [539, 287] width 772 height 504
click at [416, 200] on icon "0" at bounding box center [539, 287] width 772 height 504
click at [660, 212] on icon "0 ?" at bounding box center [539, 287] width 772 height 504
click at [658, 374] on icon "0 ? ?" at bounding box center [539, 287] width 772 height 504
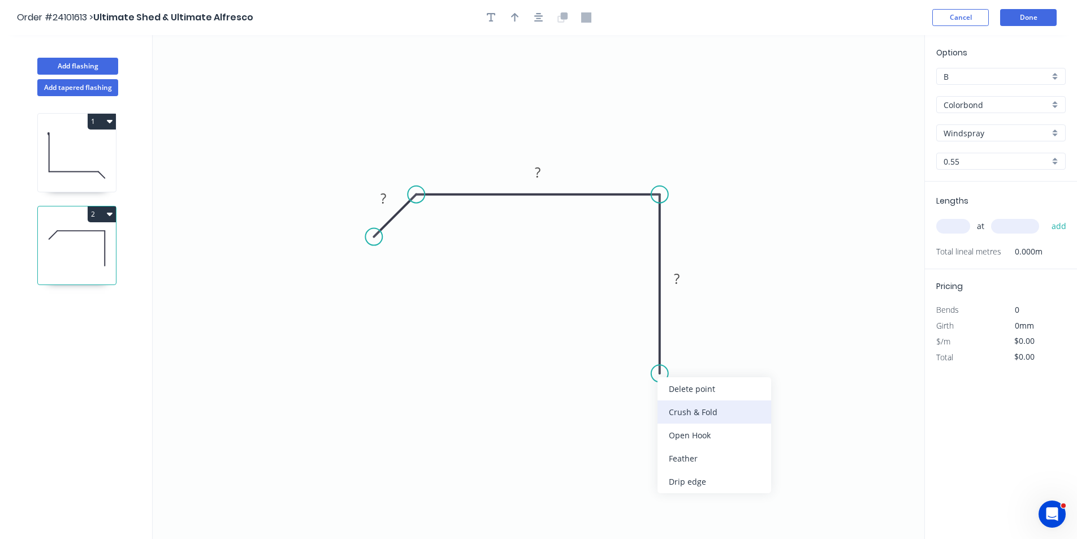
click at [678, 415] on div "Crush & Fold" at bounding box center [715, 411] width 114 height 23
click at [679, 407] on div "Flip bend" at bounding box center [721, 414] width 114 height 23
click at [682, 288] on rect at bounding box center [676, 278] width 37 height 23
click at [683, 283] on rect at bounding box center [677, 279] width 23 height 16
click at [541, 173] on rect at bounding box center [538, 173] width 23 height 16
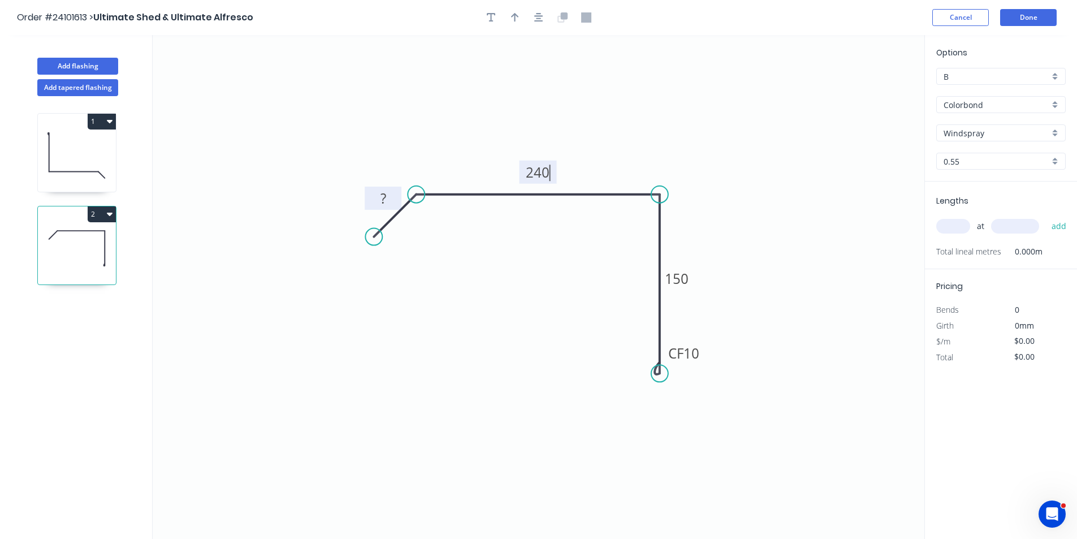
click at [383, 201] on tspan "?" at bounding box center [384, 198] width 6 height 19
click at [960, 224] on input "text" at bounding box center [954, 226] width 34 height 15
type input "$16.73"
type input "1"
click at [1019, 227] on input "text" at bounding box center [1015, 226] width 48 height 15
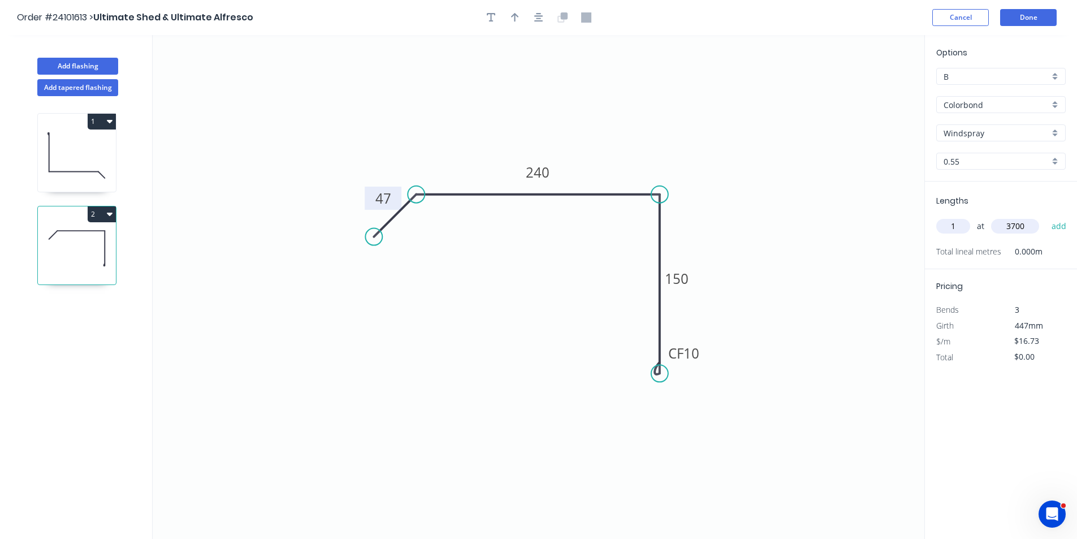
type input "3700"
click at [1046, 217] on button "add" at bounding box center [1059, 226] width 27 height 19
type input "$61.90"
click at [72, 68] on button "Add flashing" at bounding box center [77, 66] width 81 height 17
type input "$0.00"
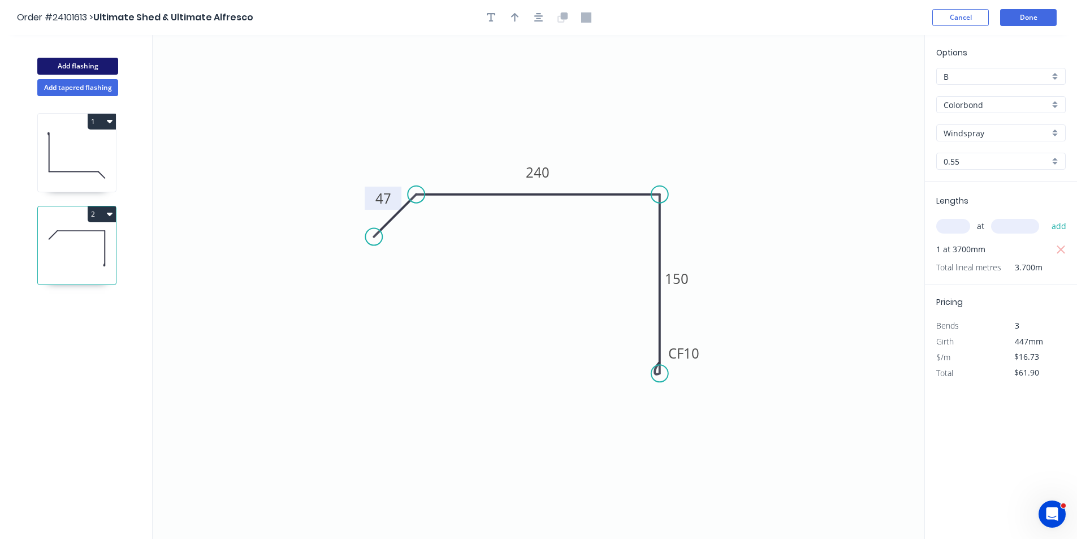
type input "$0.00"
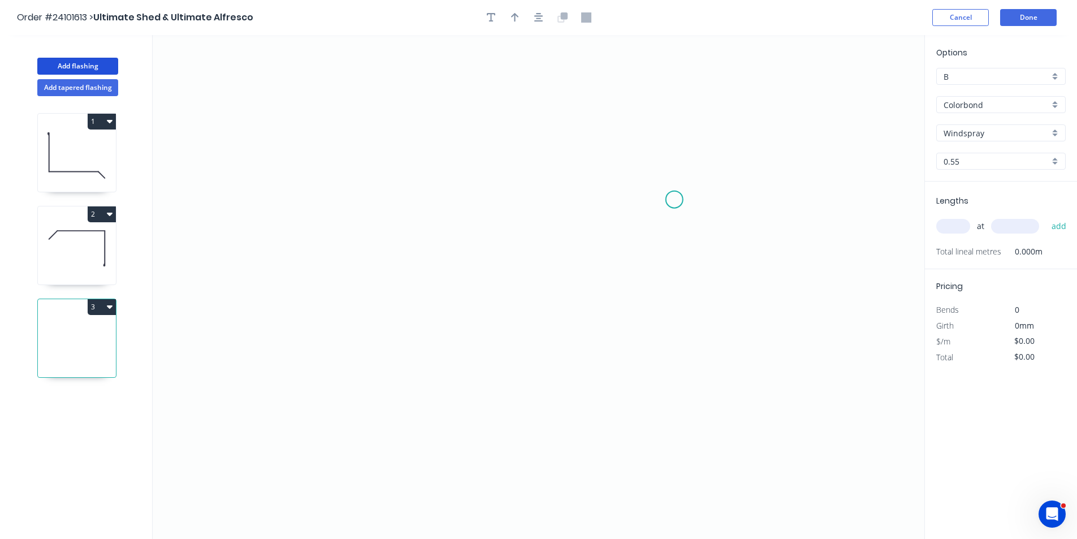
click at [675, 195] on icon "0" at bounding box center [539, 287] width 772 height 504
click at [643, 169] on icon "0" at bounding box center [539, 287] width 772 height 504
click at [373, 157] on icon "0 ?" at bounding box center [539, 287] width 772 height 504
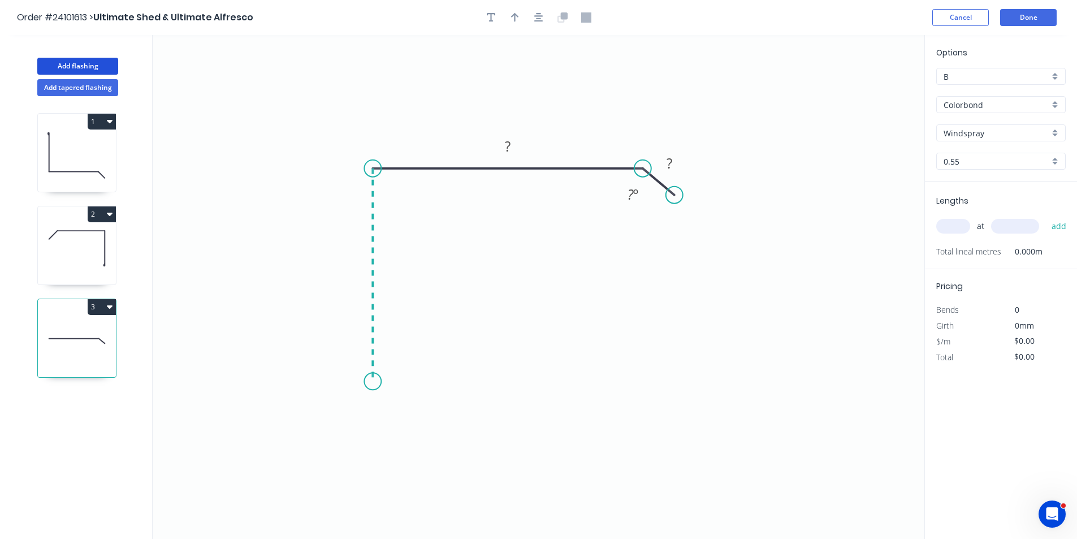
click at [377, 382] on icon "0 ? ? ? º" at bounding box center [539, 287] width 772 height 504
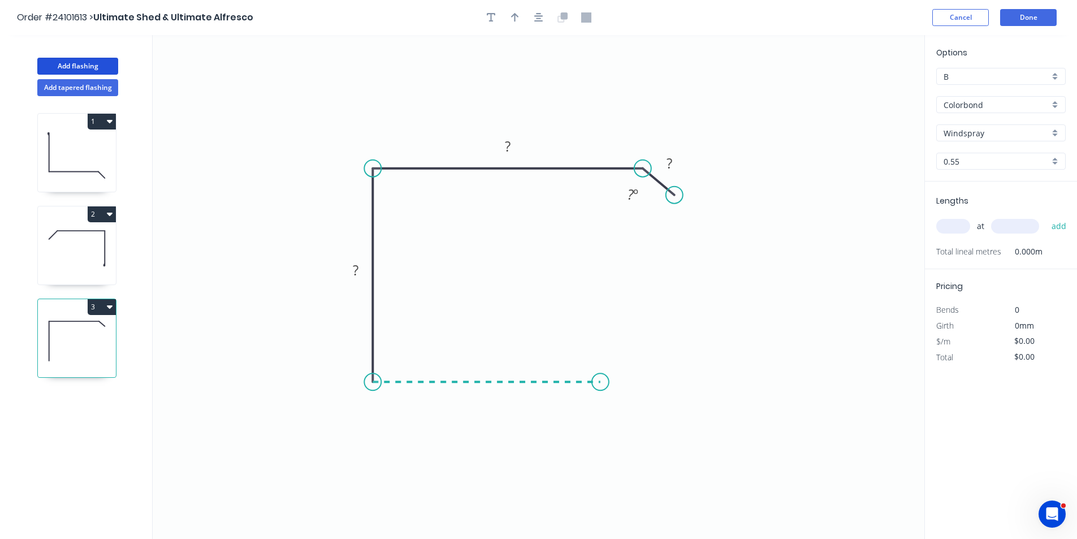
click at [601, 397] on icon "0 ? ? ? ? º" at bounding box center [539, 287] width 772 height 504
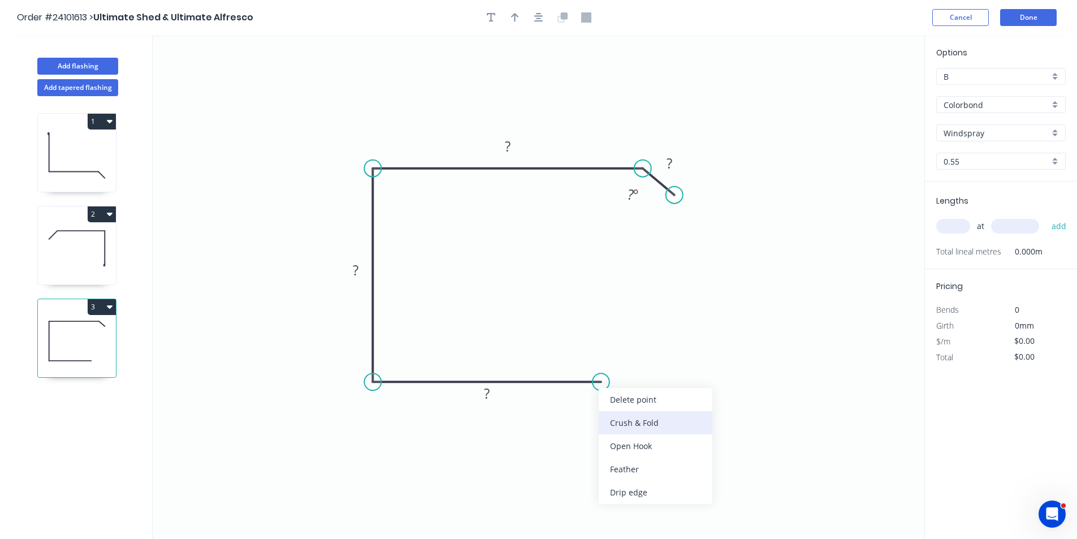
click at [619, 419] on div "Crush & Fold" at bounding box center [656, 422] width 114 height 23
click at [488, 393] on tspan "?" at bounding box center [487, 393] width 6 height 19
click at [357, 269] on tspan "?" at bounding box center [356, 270] width 6 height 19
click at [510, 152] on tspan "?" at bounding box center [508, 146] width 6 height 19
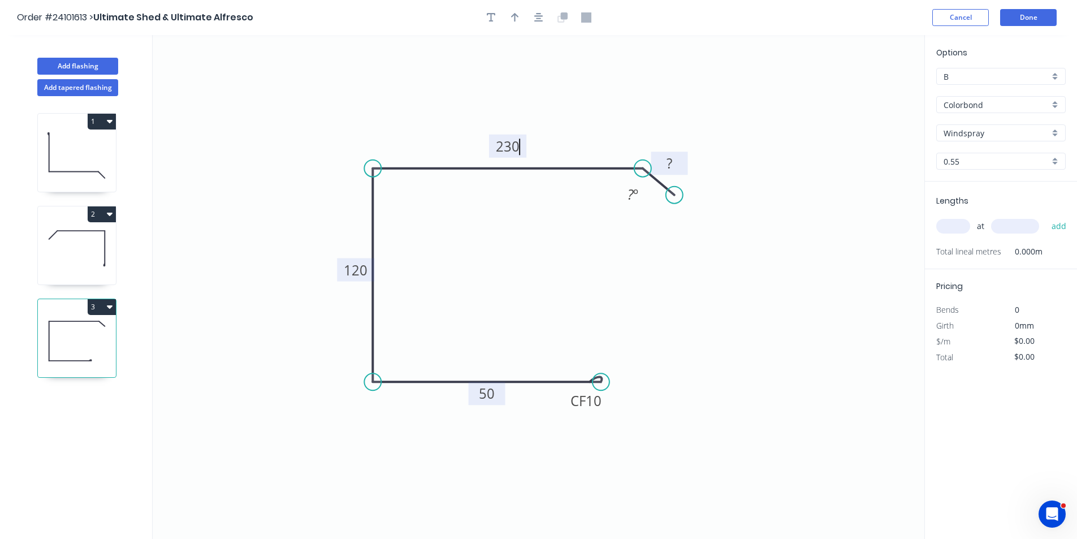
click at [675, 162] on rect at bounding box center [669, 164] width 23 height 16
click at [969, 225] on input "text" at bounding box center [954, 226] width 34 height 15
type input "$19.01"
type input "1"
click at [1001, 223] on input "text" at bounding box center [1015, 226] width 48 height 15
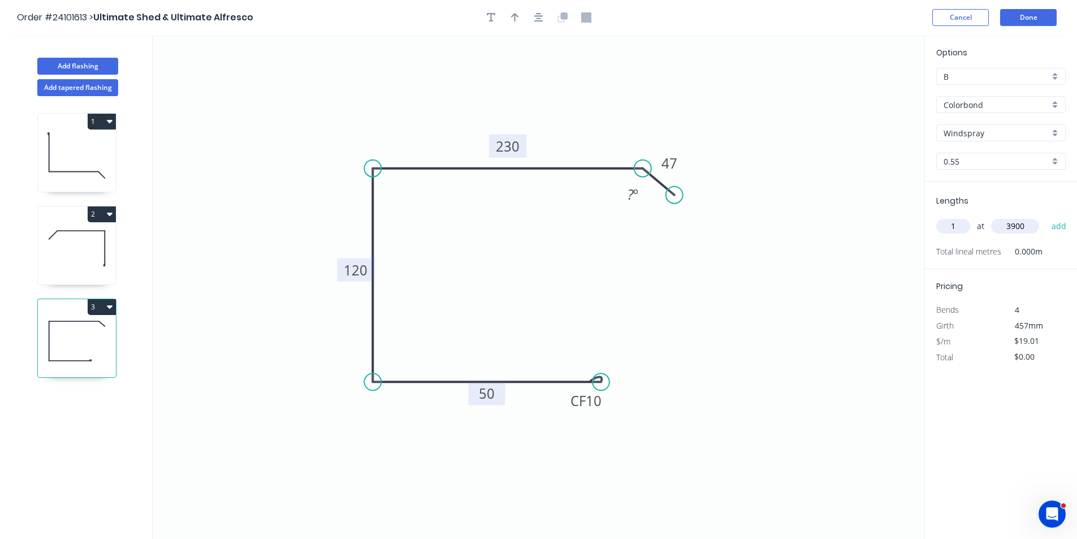
type input "3900"
click at [1046, 217] on button "add" at bounding box center [1059, 226] width 27 height 19
type input "$74.14"
click at [109, 123] on icon "button" at bounding box center [110, 121] width 6 height 9
click at [87, 144] on div "Duplicate" at bounding box center [62, 149] width 87 height 16
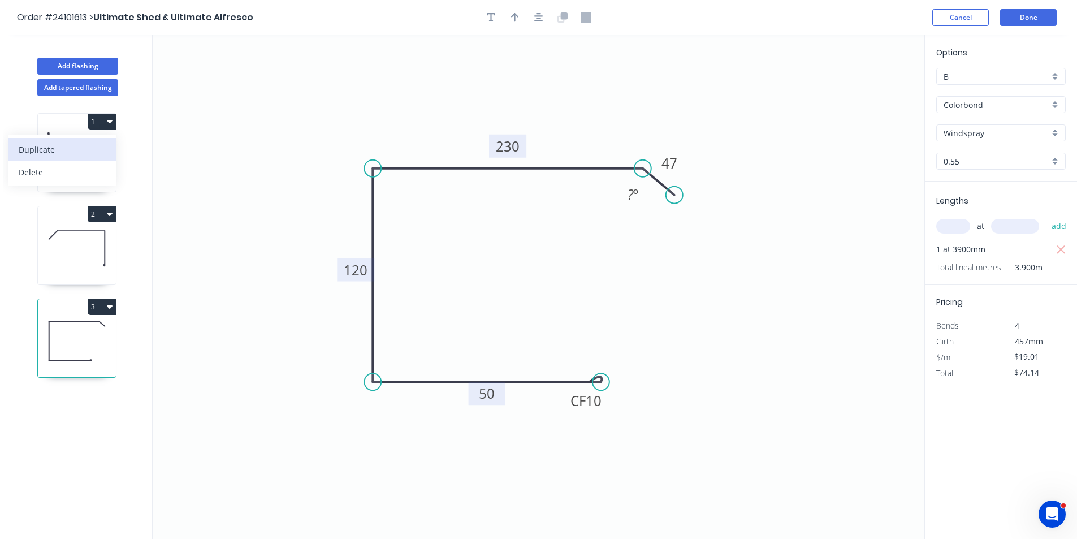
type input "$14.06"
type input "$0.00"
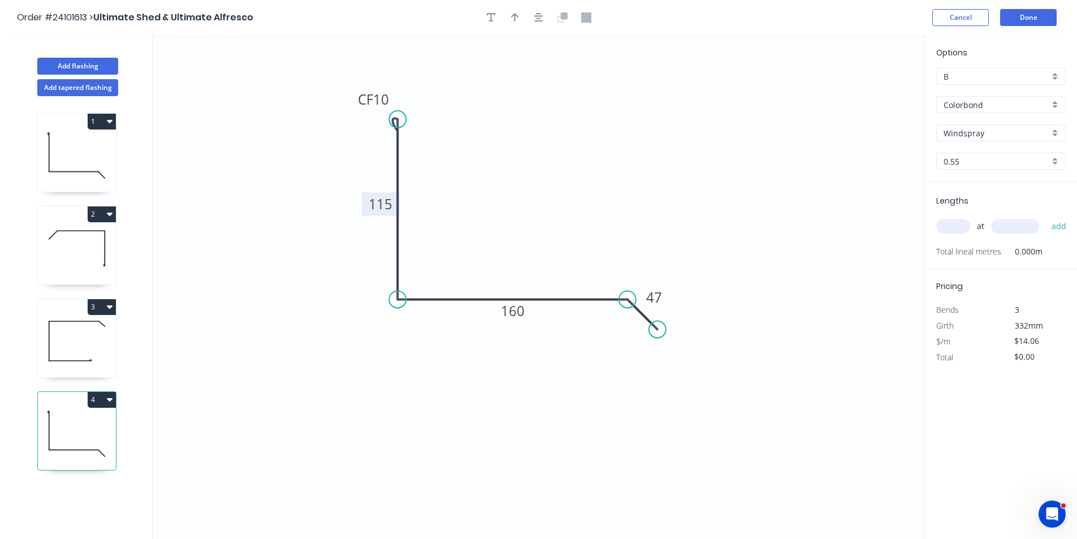
click at [376, 203] on tspan "115" at bounding box center [381, 204] width 24 height 19
click at [509, 306] on tspan "160" at bounding box center [513, 310] width 24 height 19
click at [959, 227] on input "text" at bounding box center [954, 226] width 34 height 15
type input "$11.14"
type input "1"
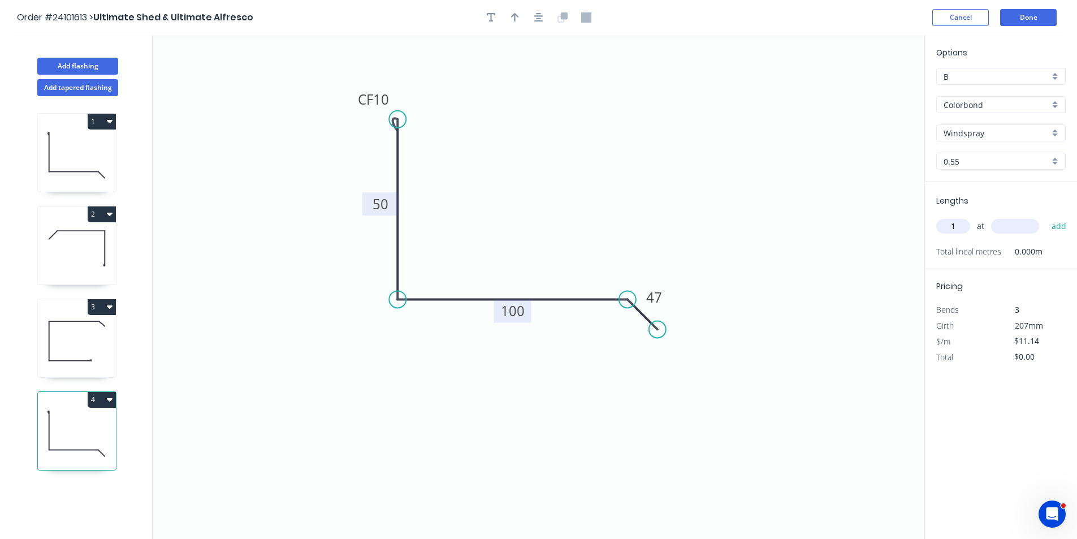
click at [1026, 228] on input "text" at bounding box center [1015, 226] width 48 height 15
type input "2700"
click at [1046, 217] on button "add" at bounding box center [1059, 226] width 27 height 19
type input "$30.08"
click at [1038, 19] on button "Done" at bounding box center [1028, 17] width 57 height 17
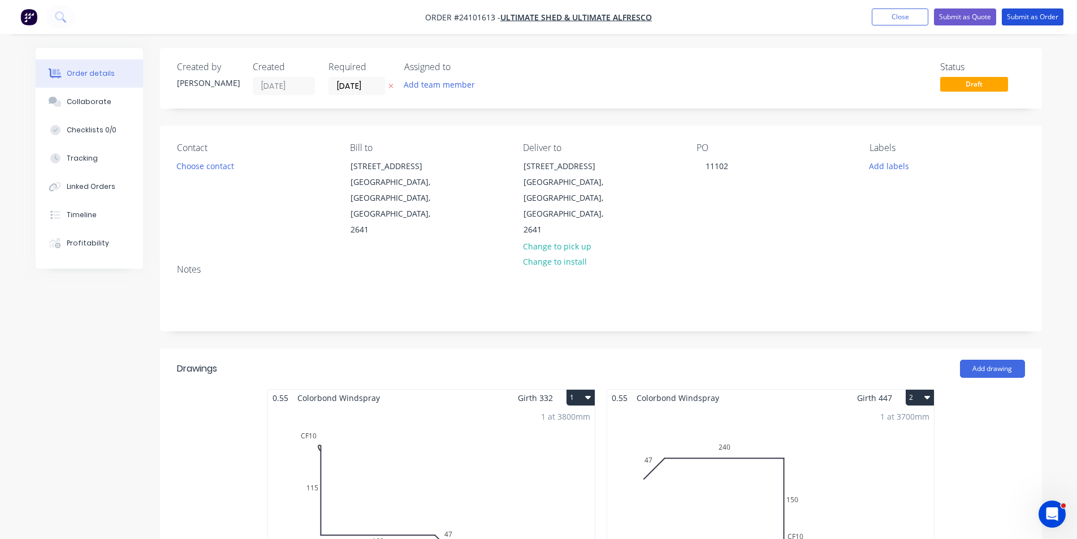
click at [1038, 19] on button "Submit as Order" at bounding box center [1033, 16] width 62 height 17
